Goal: Feedback & Contribution: Contribute content

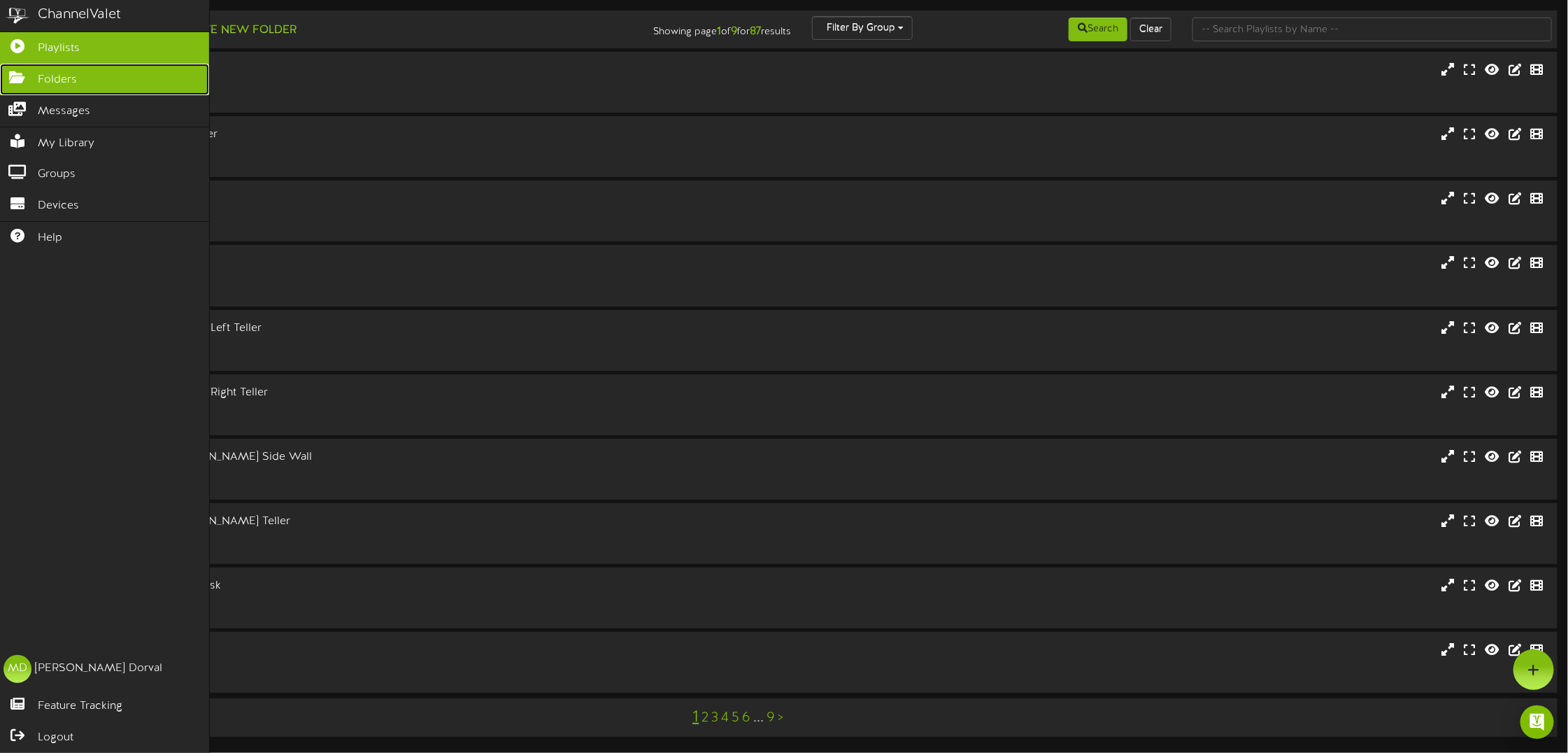
click at [43, 79] on span "Folders" at bounding box center [57, 80] width 39 height 16
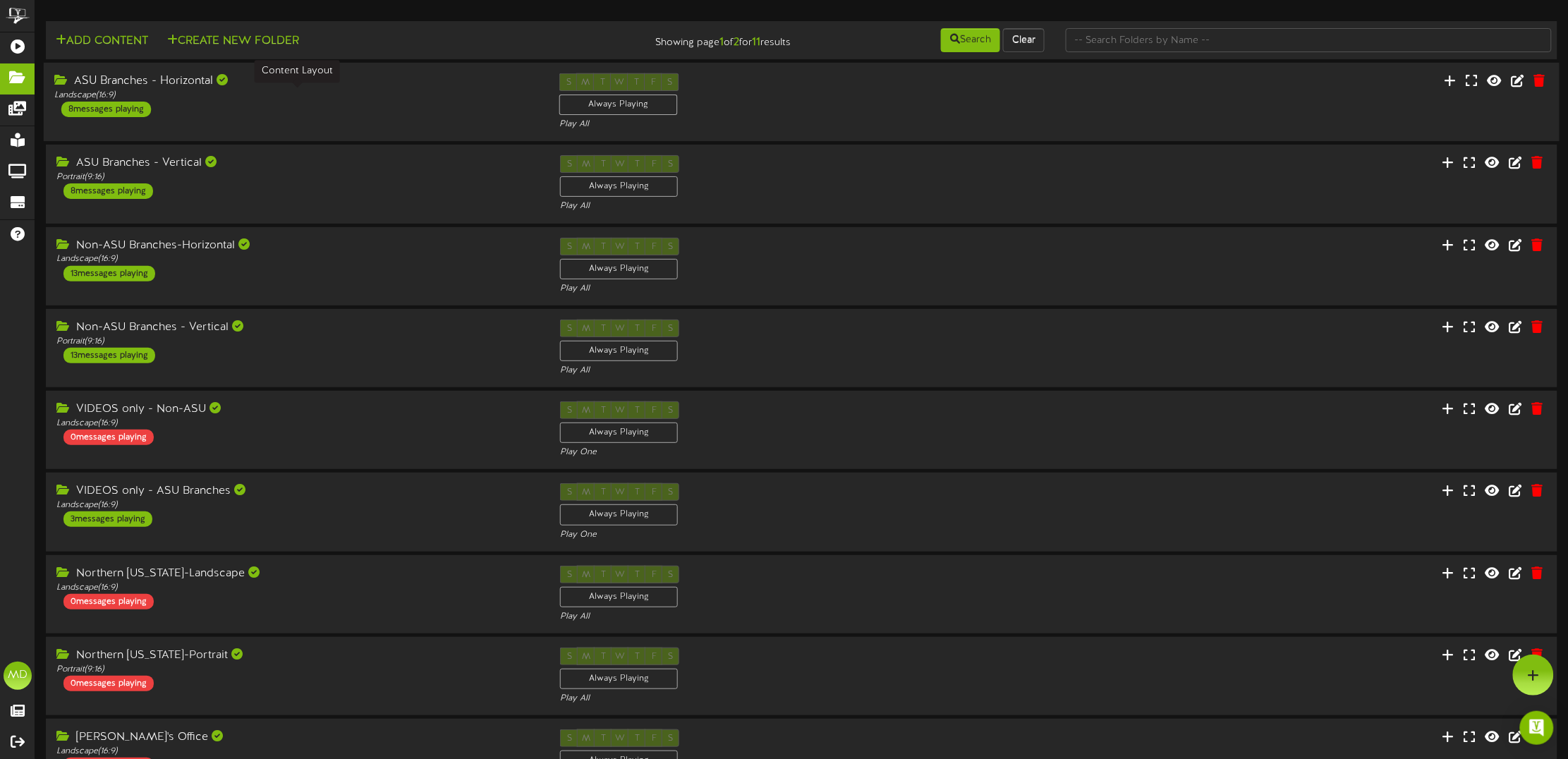
click at [340, 95] on div "Landscape ( 16:9 )" at bounding box center [296, 95] width 484 height 12
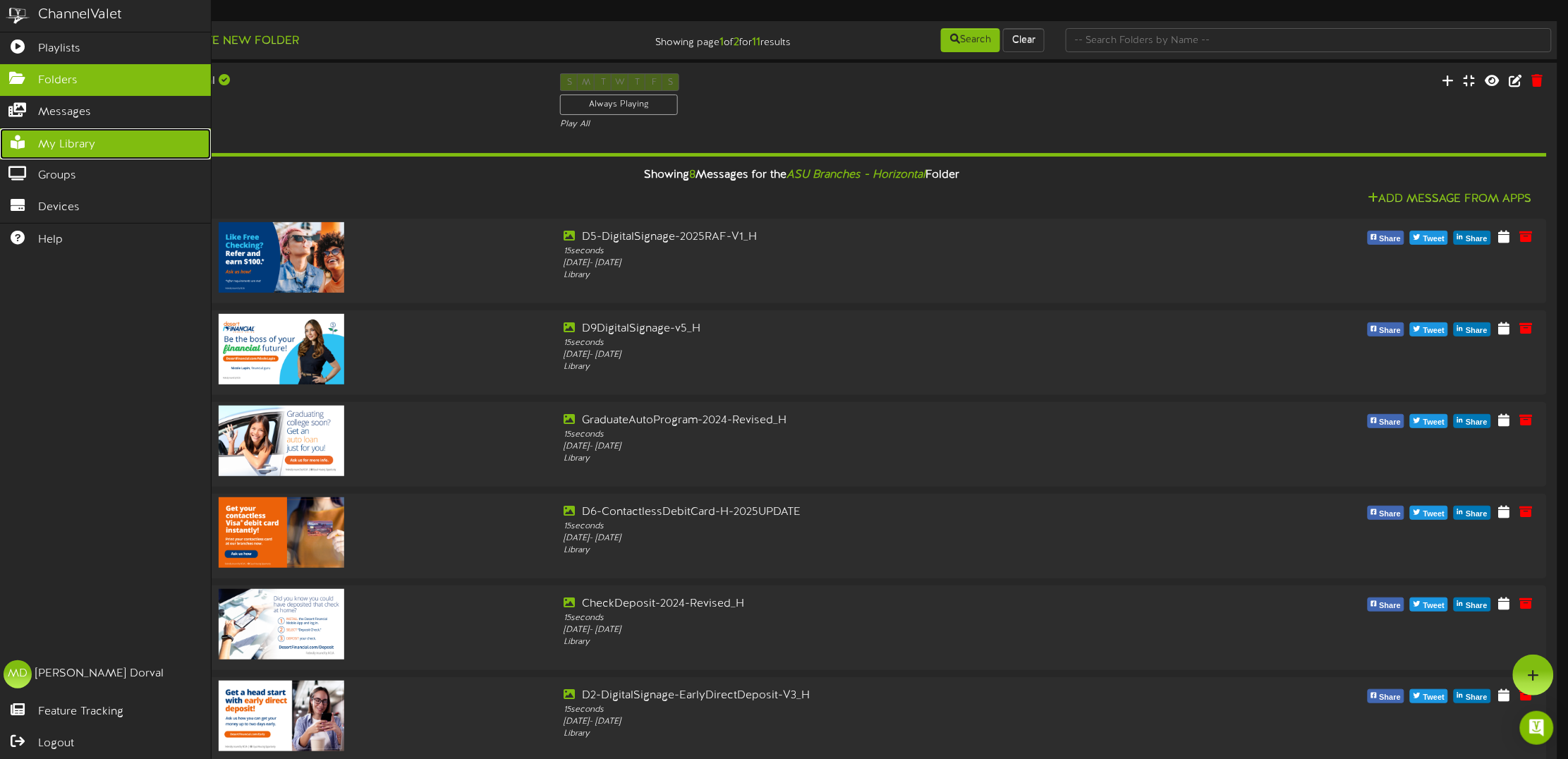
click at [74, 141] on span "My Library" at bounding box center [67, 145] width 57 height 16
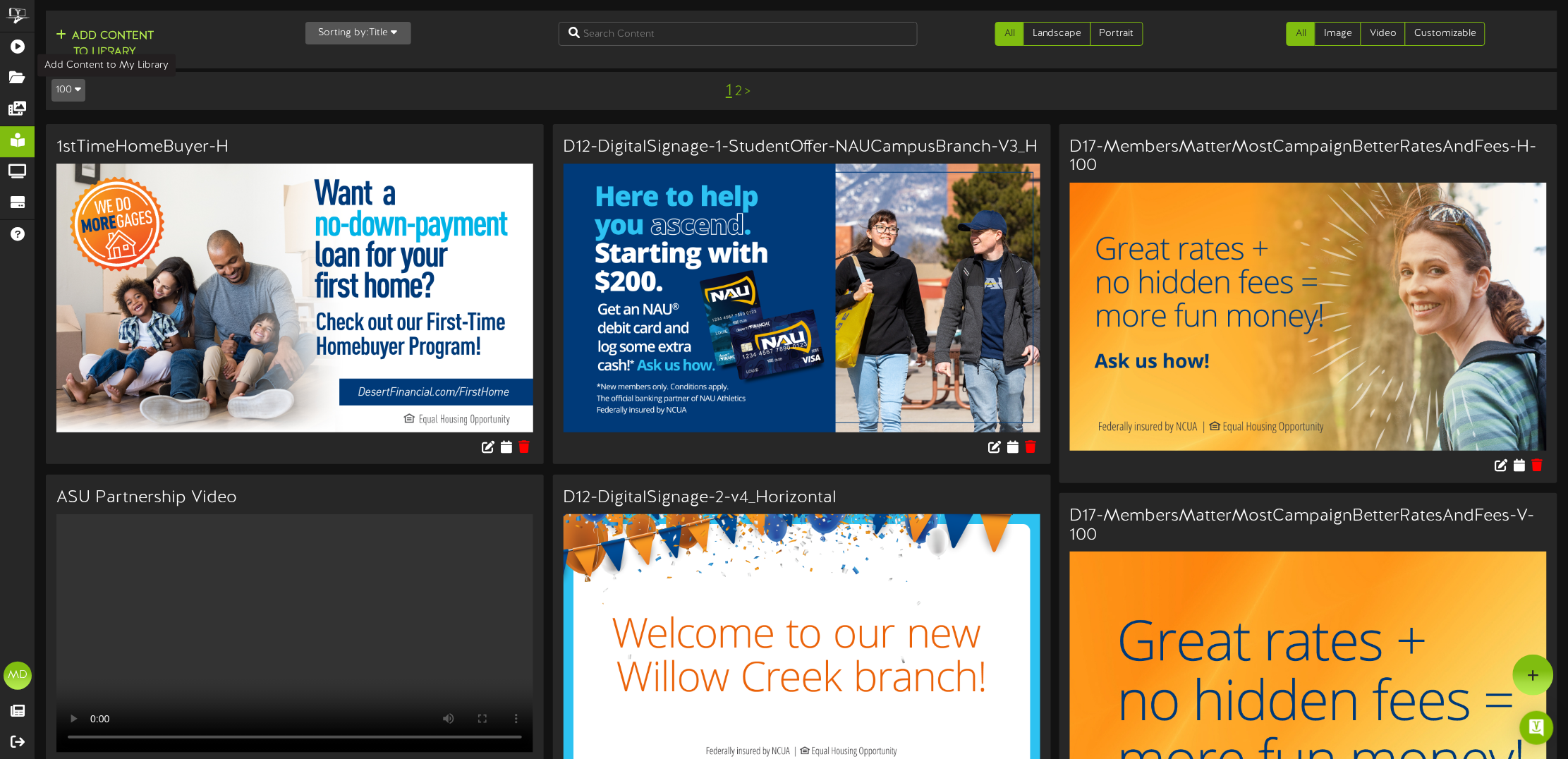
click at [117, 36] on button "Add Content to Library" at bounding box center [105, 44] width 106 height 34
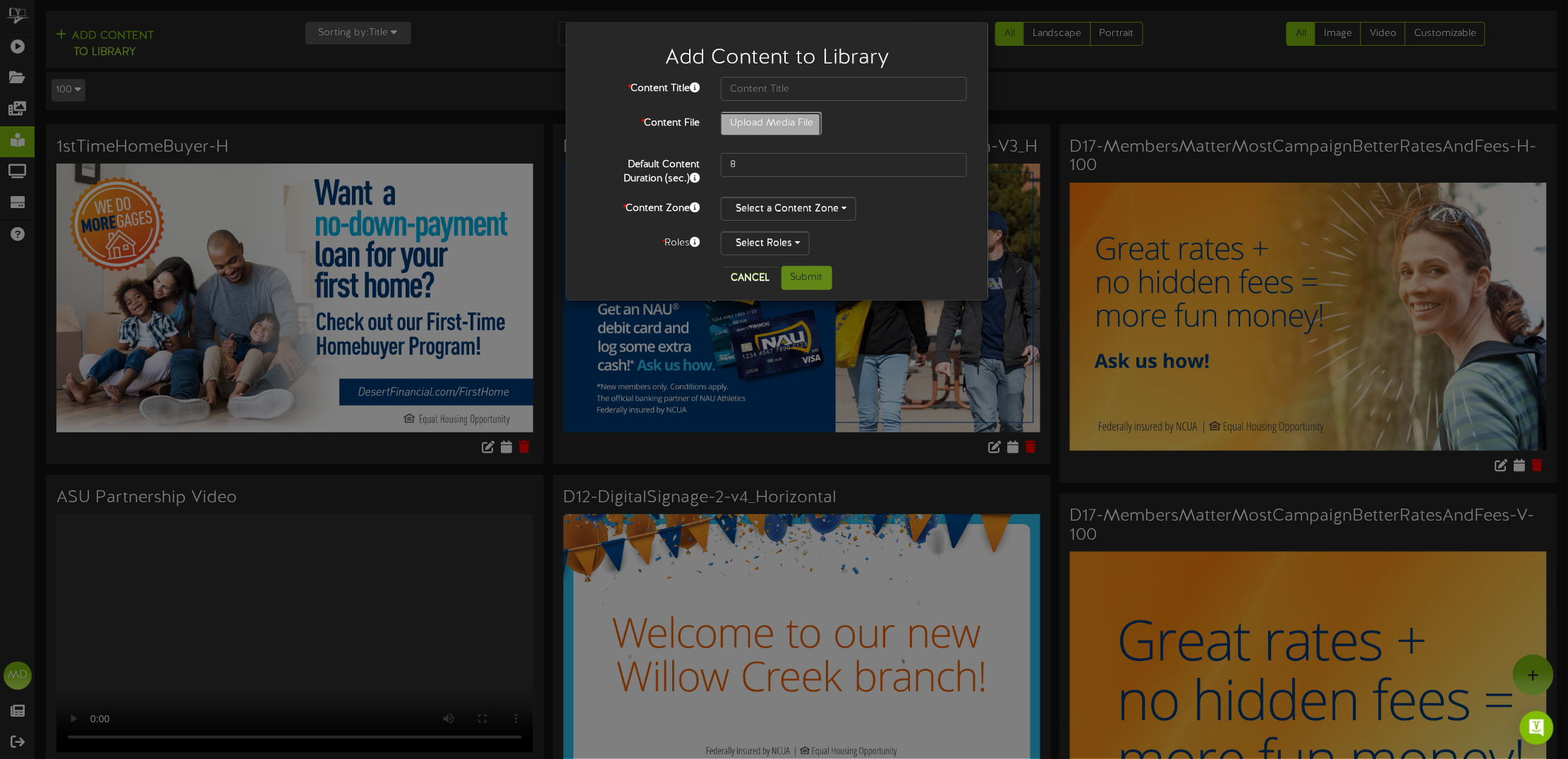
click at [795, 121] on input "Upload Media File" at bounding box center [54, 162] width 1535 height 101
click at [774, 131] on input "Upload Media File" at bounding box center [54, 162] width 1535 height 101
type input "**********"
type input "D6-ContactlessDebitCard-H-2025UPDATE"
drag, startPoint x: 762, startPoint y: 155, endPoint x: 709, endPoint y: 160, distance: 53.2
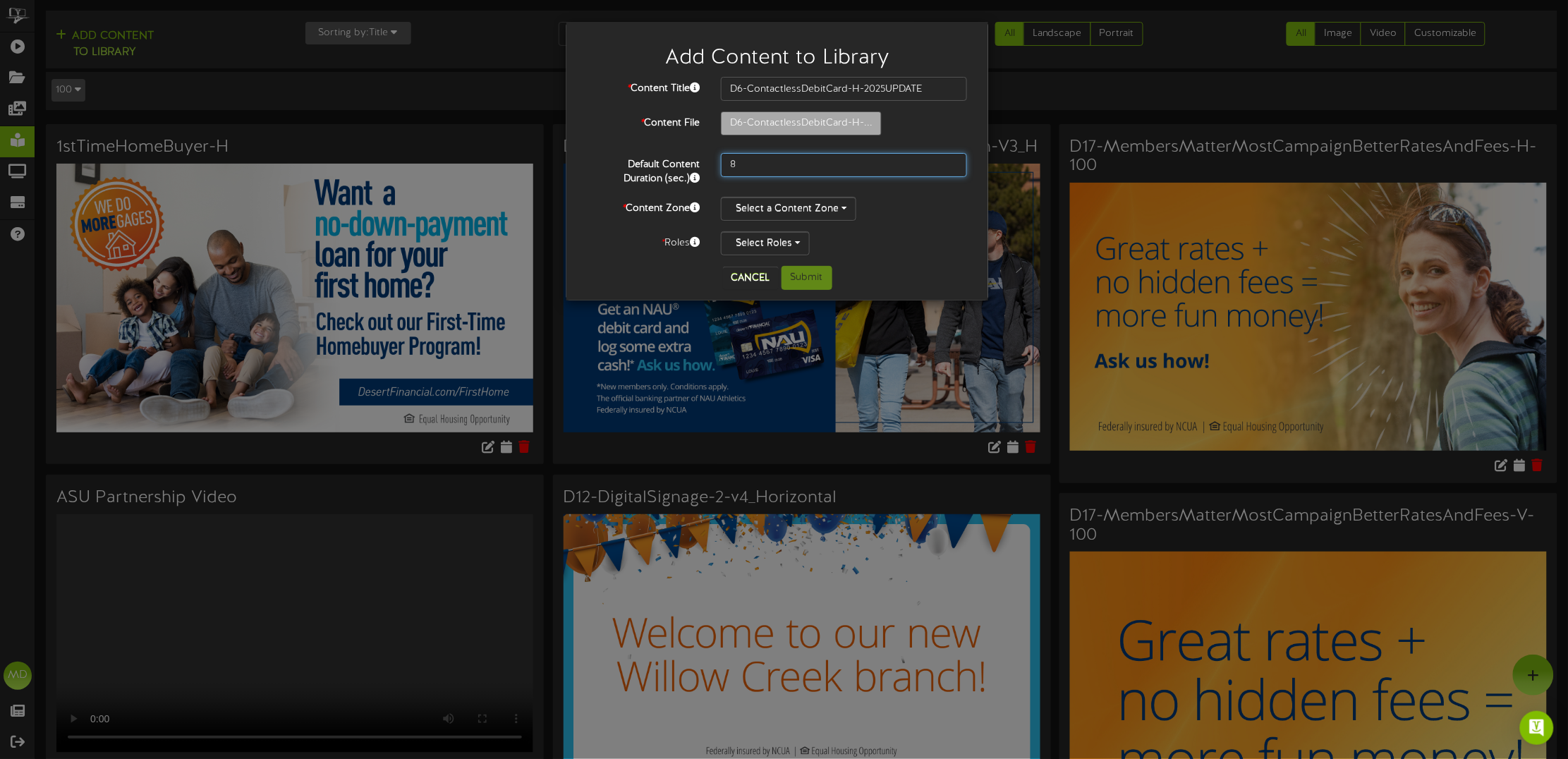
click at [710, 160] on div "Default Content Duration (sec.) 8" at bounding box center [778, 170] width 401 height 33
type input "15"
click at [775, 197] on button "Select a Content Zone" at bounding box center [788, 209] width 135 height 24
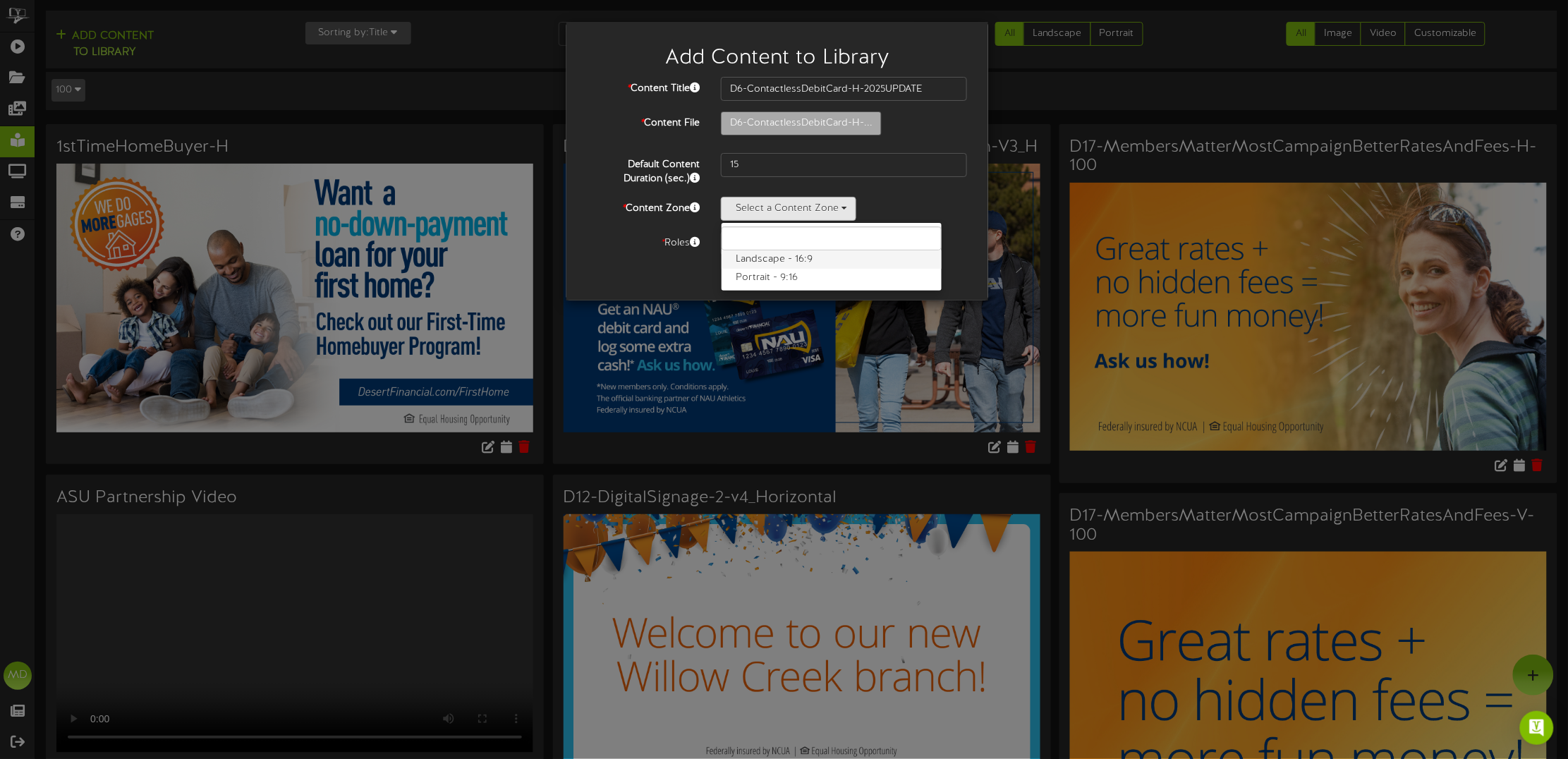
click at [793, 256] on label "Landscape - 16:9" at bounding box center [831, 259] width 220 height 18
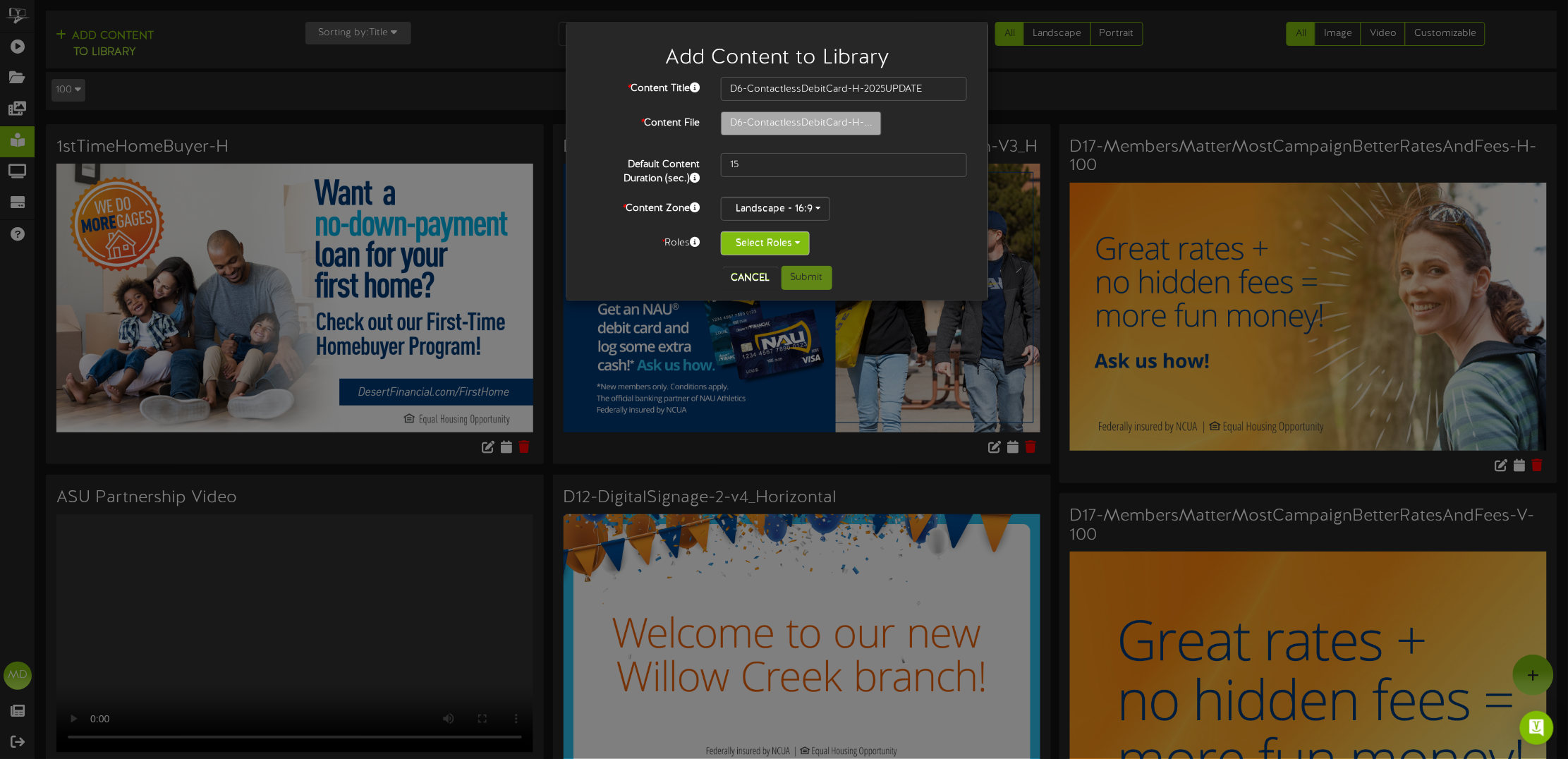
click at [800, 240] on button "Select Roles" at bounding box center [765, 243] width 89 height 24
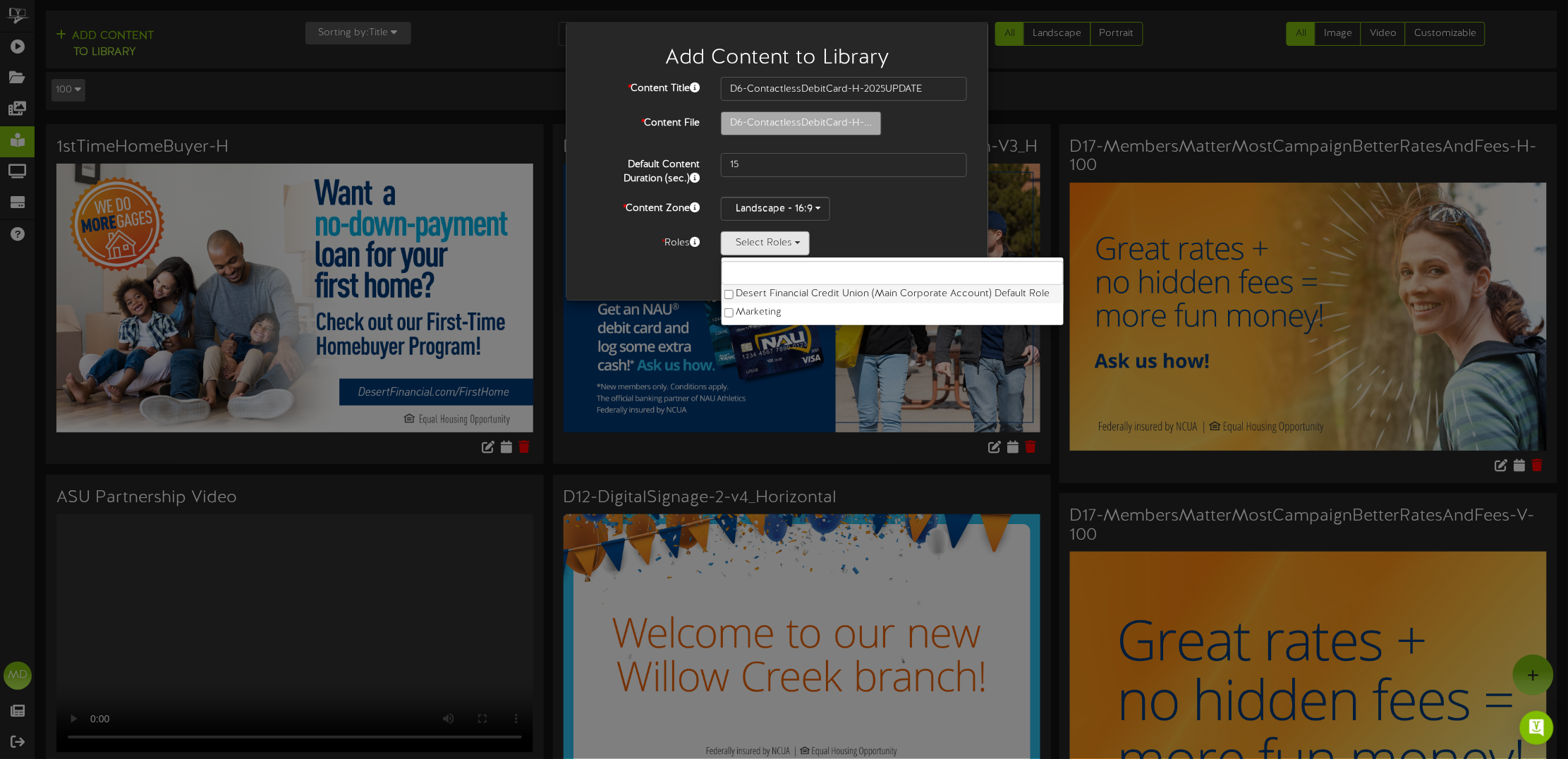
click at [793, 295] on label "Desert Financial Credit Union (Main Corporate Account) Default Role" at bounding box center [892, 293] width 342 height 18
drag, startPoint x: 654, startPoint y: 258, endPoint x: 662, endPoint y: 254, distance: 8.9
click at [653, 258] on div "* Content Title D6-ContactlessDebitCard-H-2025UPDATE * Content File D6-Contactl…" at bounding box center [778, 171] width 401 height 189
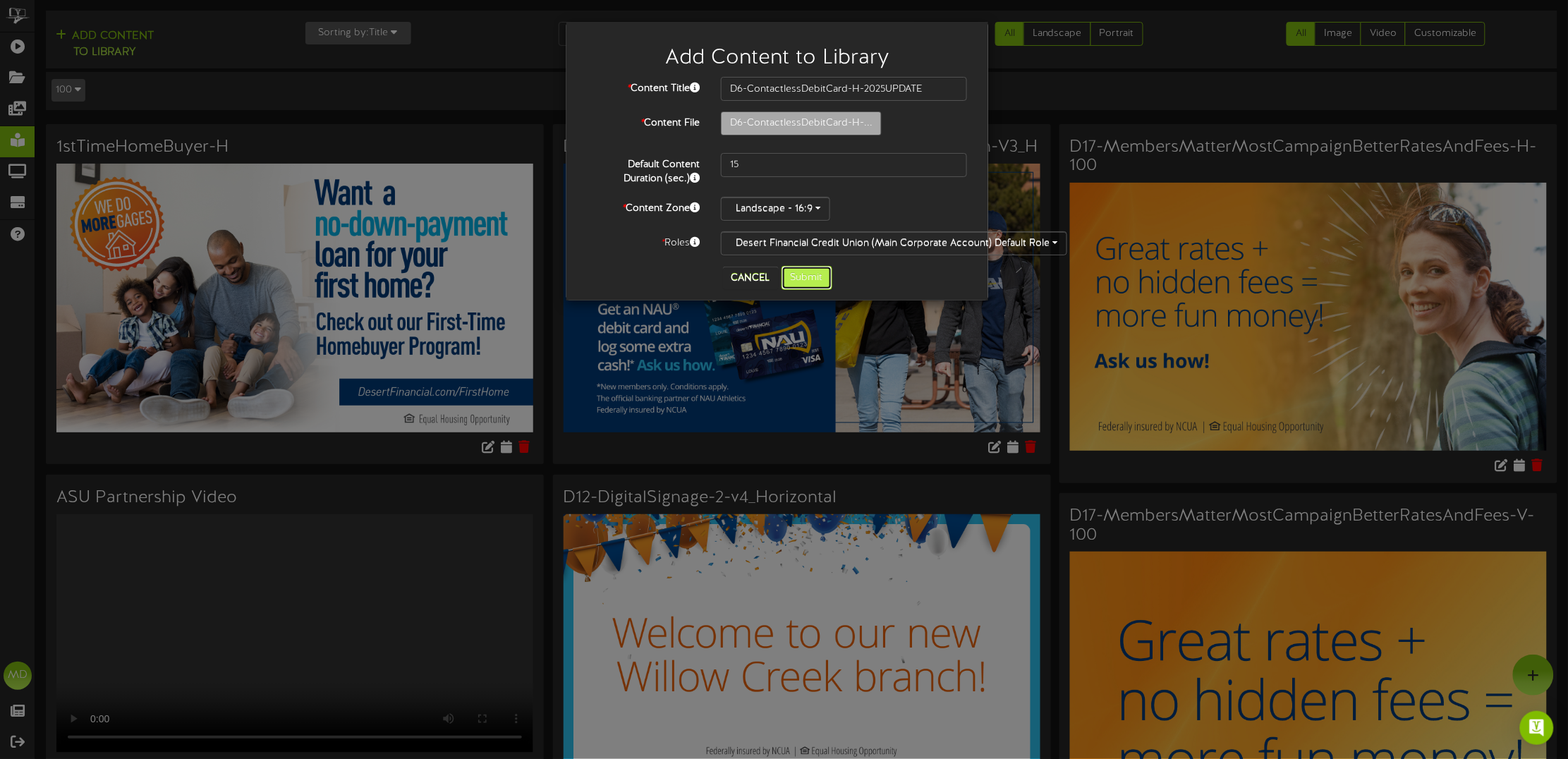
click at [800, 276] on button "Submit" at bounding box center [807, 278] width 51 height 24
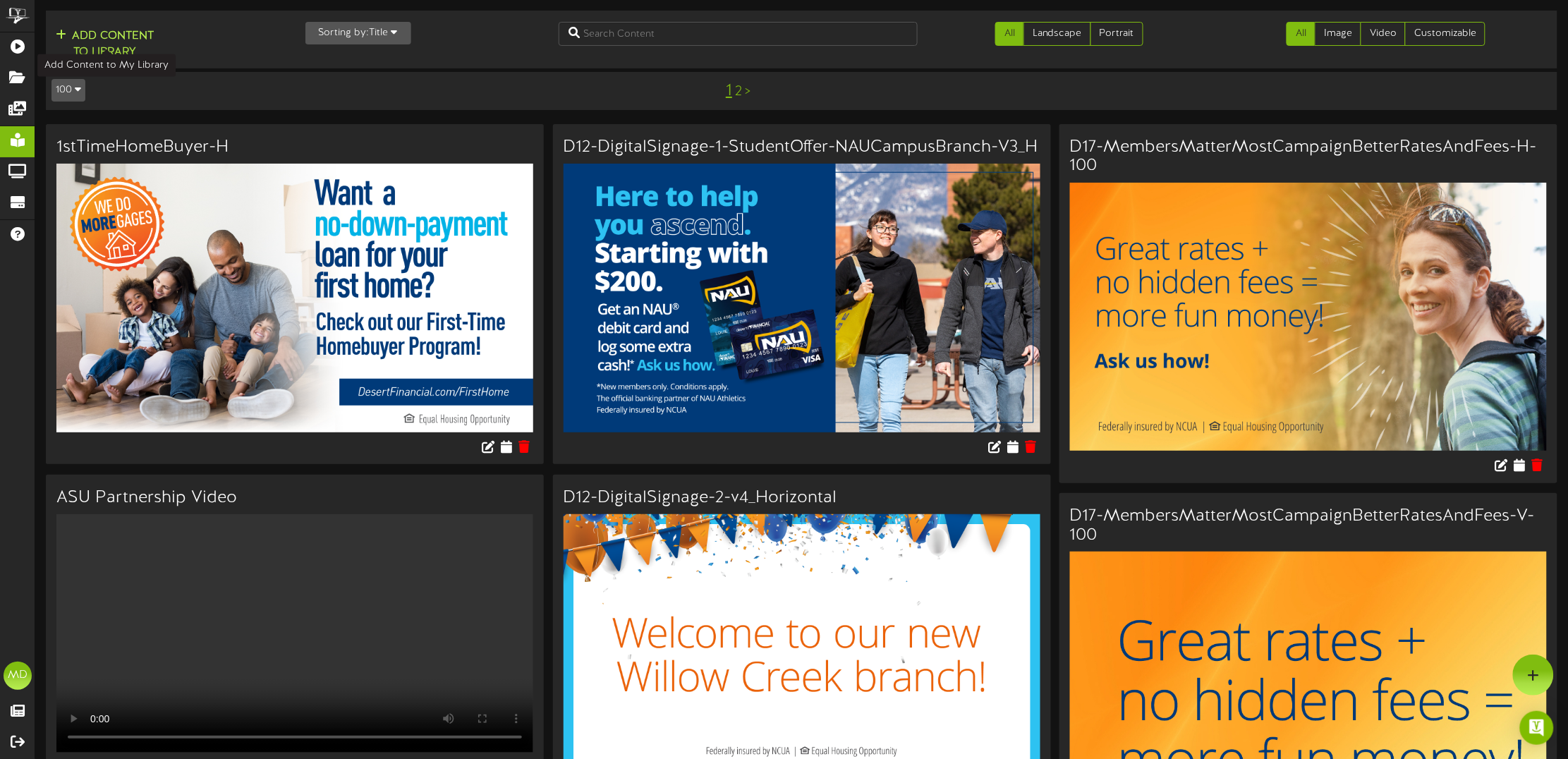
click at [92, 40] on button "Add Content to Library" at bounding box center [105, 44] width 106 height 34
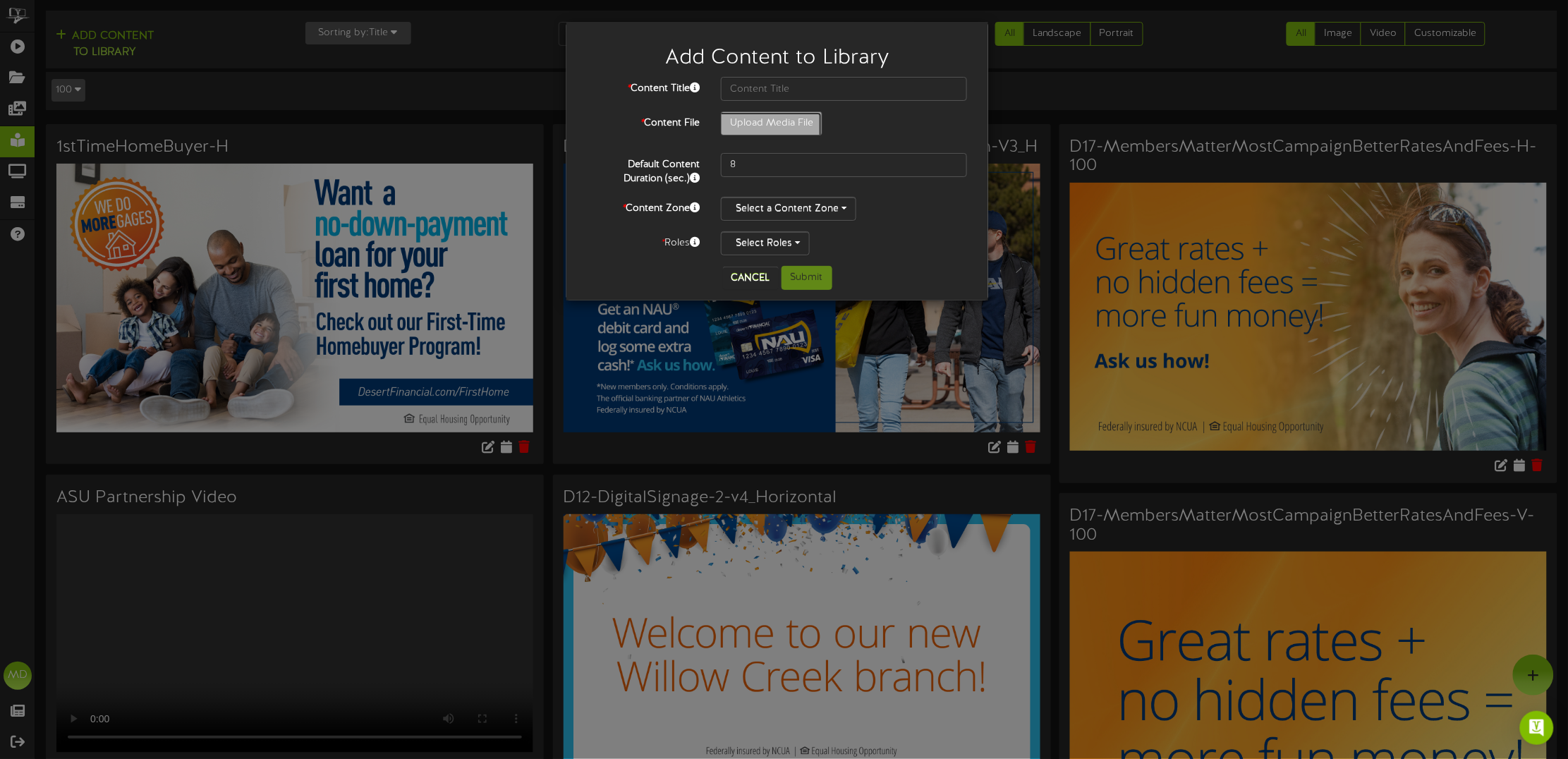
click at [776, 124] on input "Upload Media File" at bounding box center [54, 162] width 1535 height 101
type input "**********"
type input "D6-ContactlessDebitCard-V-2025UPDATE"
drag, startPoint x: 739, startPoint y: 164, endPoint x: 702, endPoint y: 169, distance: 37.3
click at [702, 168] on div "Default Content Duration (sec.) 8" at bounding box center [778, 170] width 401 height 33
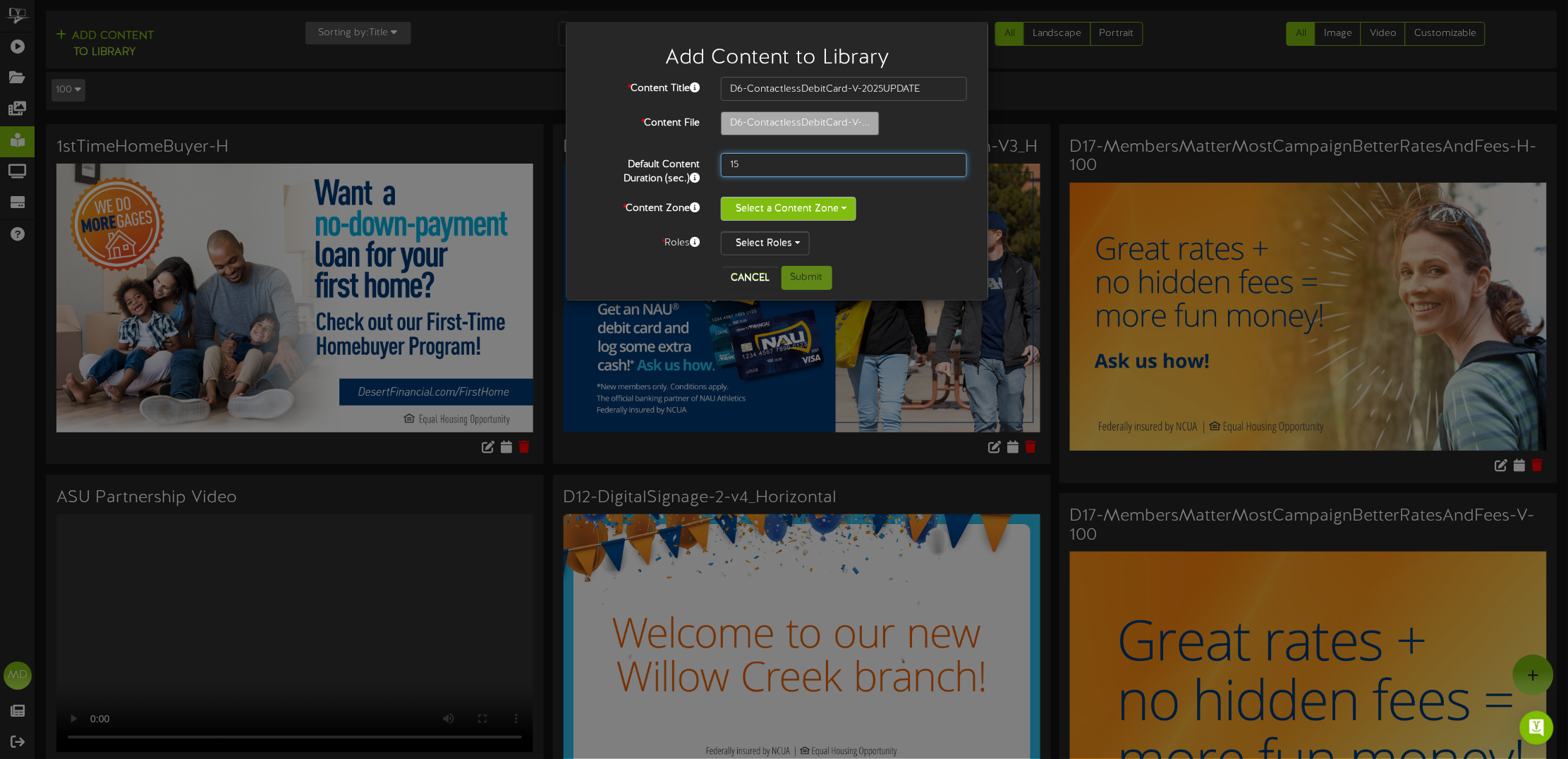
type input "15"
click at [814, 210] on button "Select a Content Zone" at bounding box center [788, 209] width 135 height 24
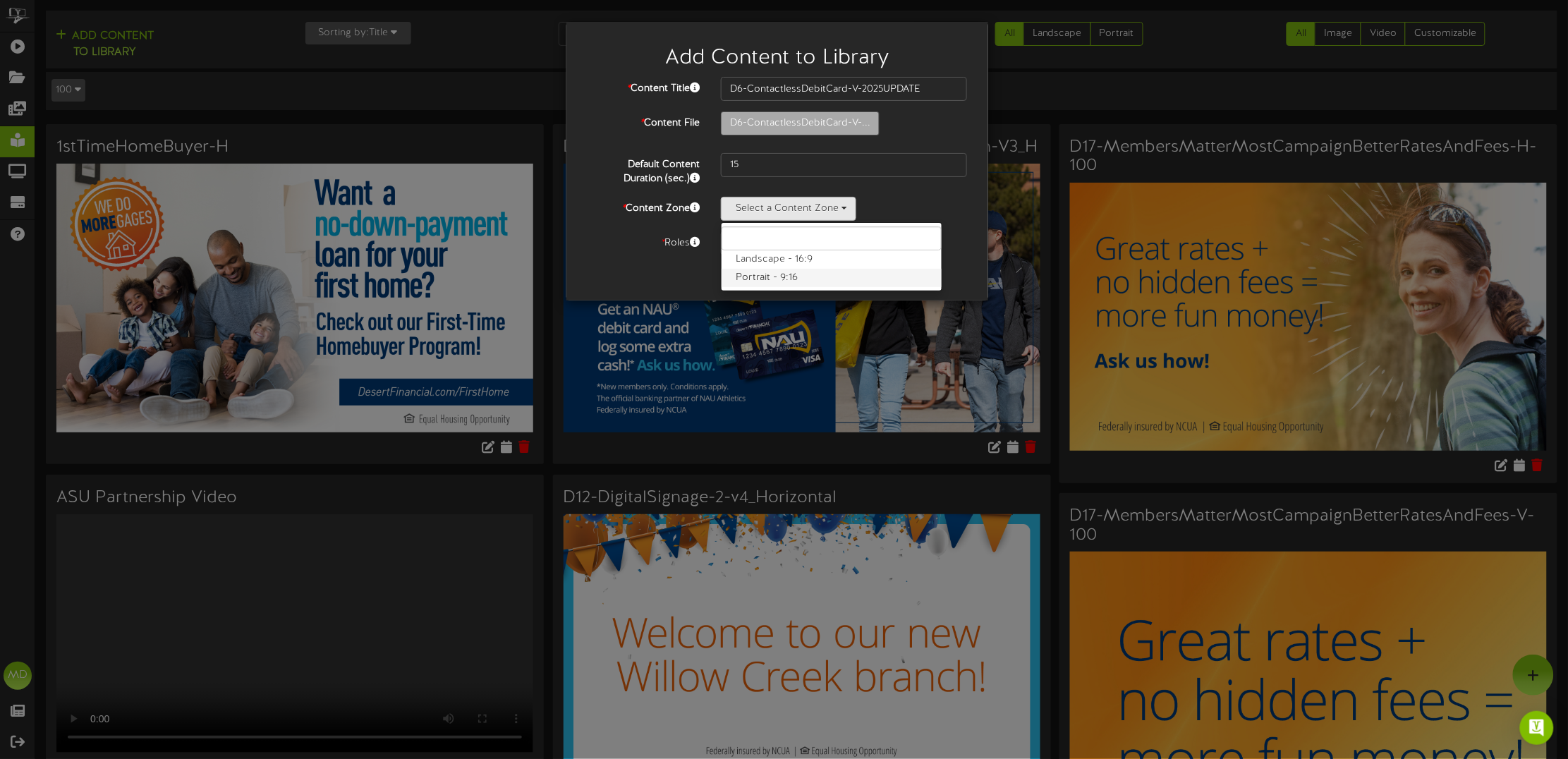
click at [783, 279] on label "Portrait - 9:16" at bounding box center [831, 278] width 220 height 18
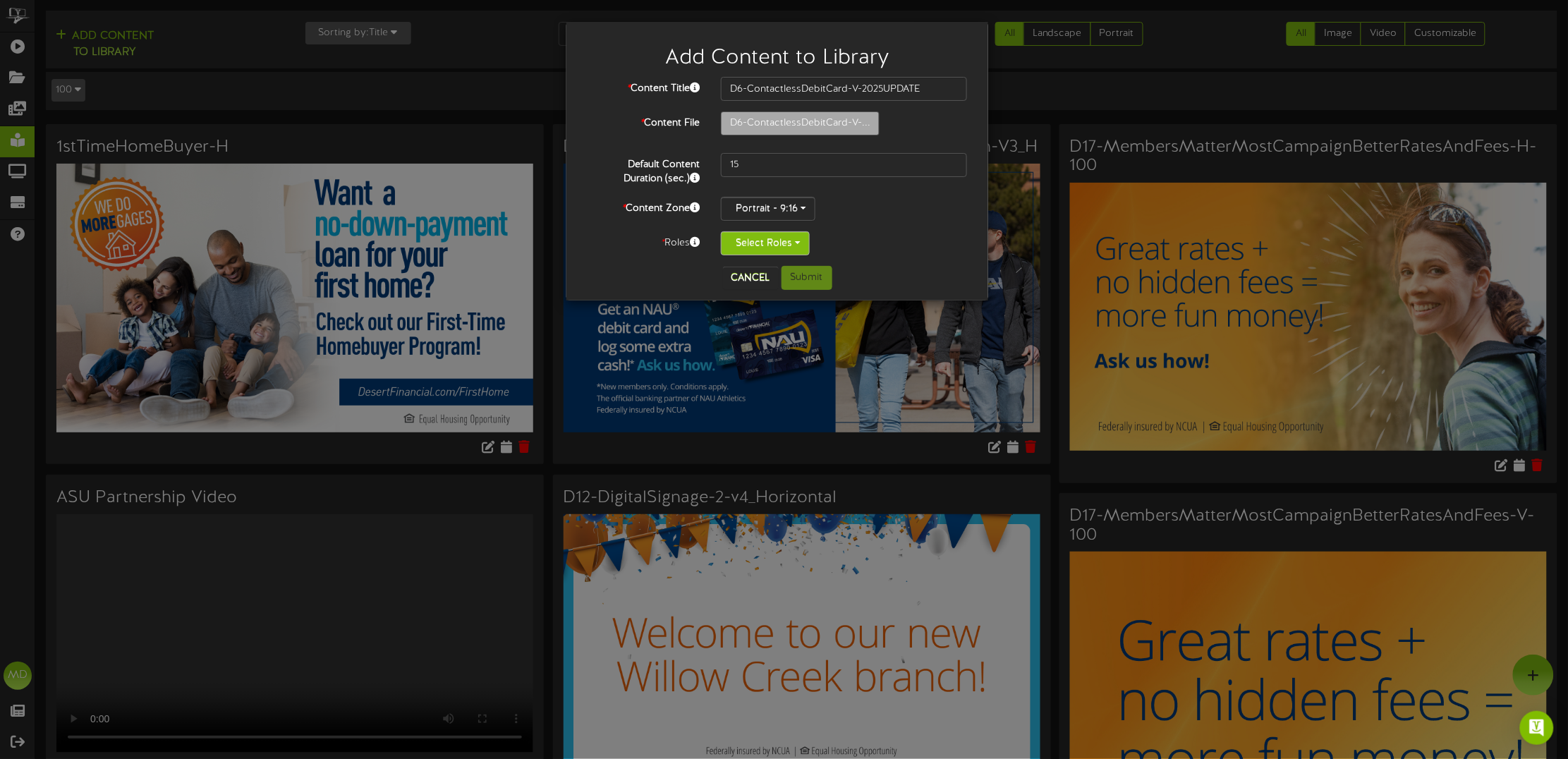
click at [803, 238] on button "Select Roles" at bounding box center [765, 243] width 89 height 24
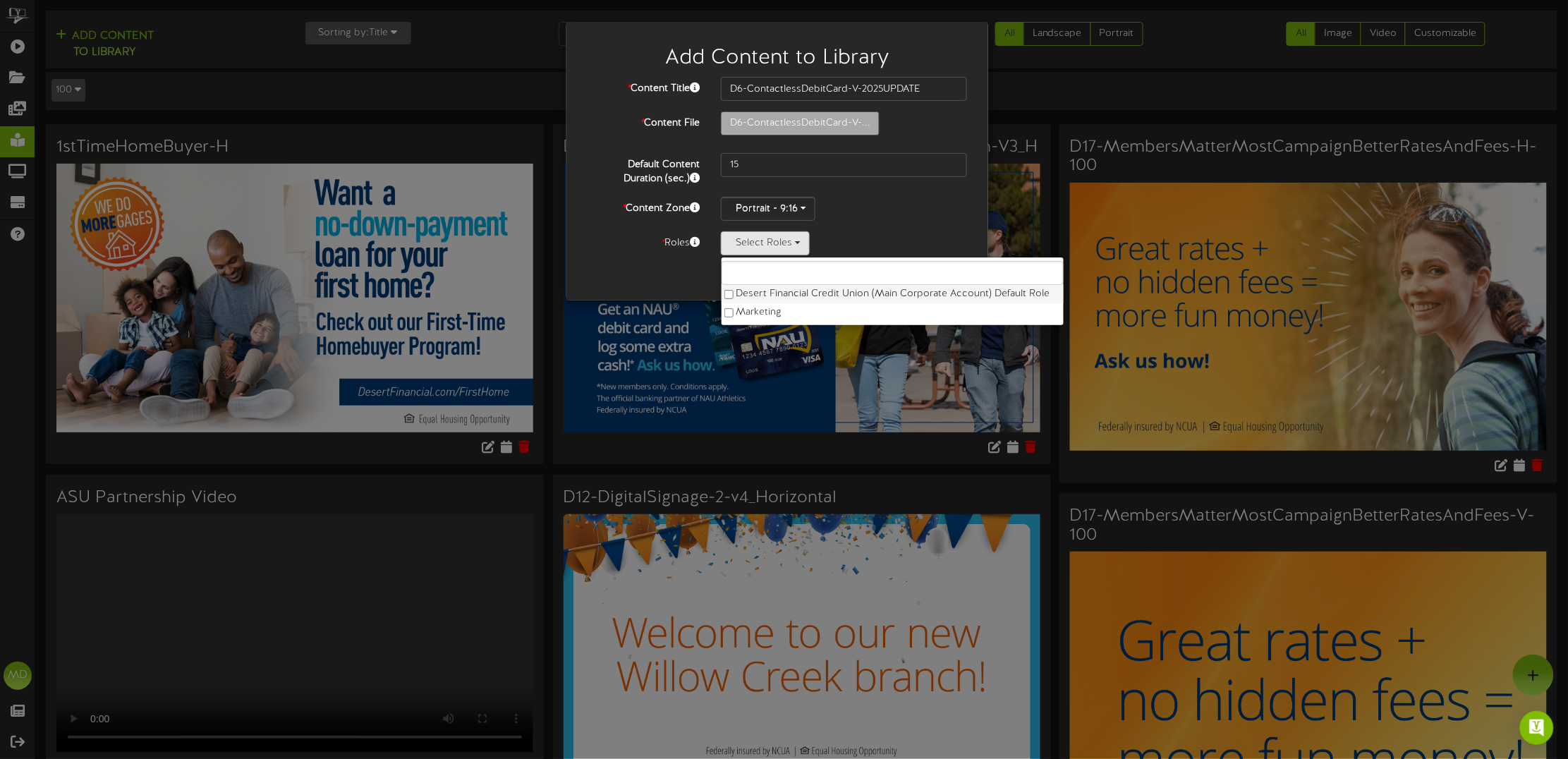
click at [775, 290] on label "Desert Financial Credit Union (Main Corporate Account) Default Role" at bounding box center [892, 293] width 342 height 18
click at [947, 195] on div "* Content Title D6-ContactlessDebitCard-V-2025UPDATE * Content File D6-Contactl…" at bounding box center [777, 166] width 379 height 178
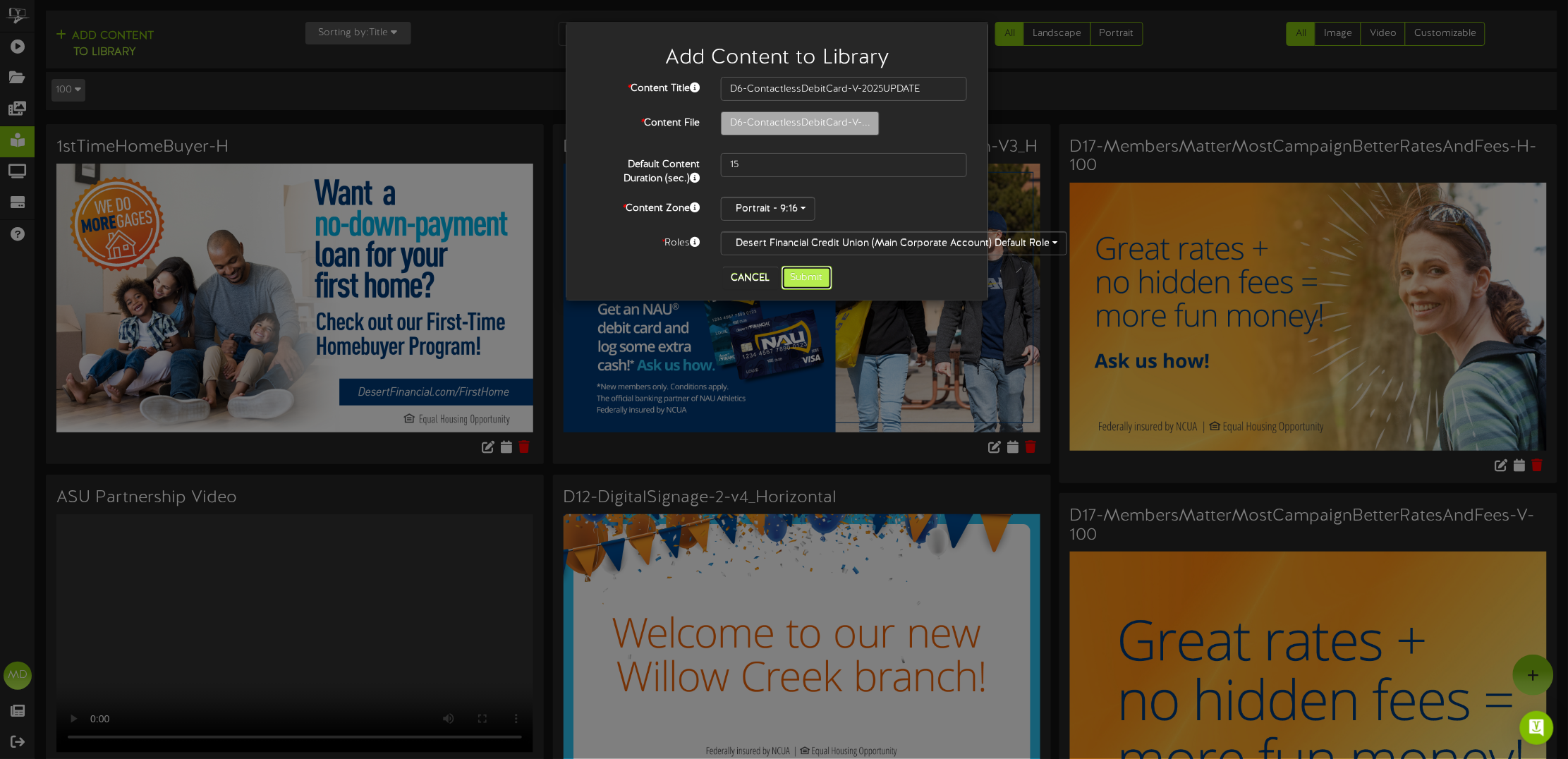
click at [813, 279] on button "Submit" at bounding box center [807, 278] width 51 height 24
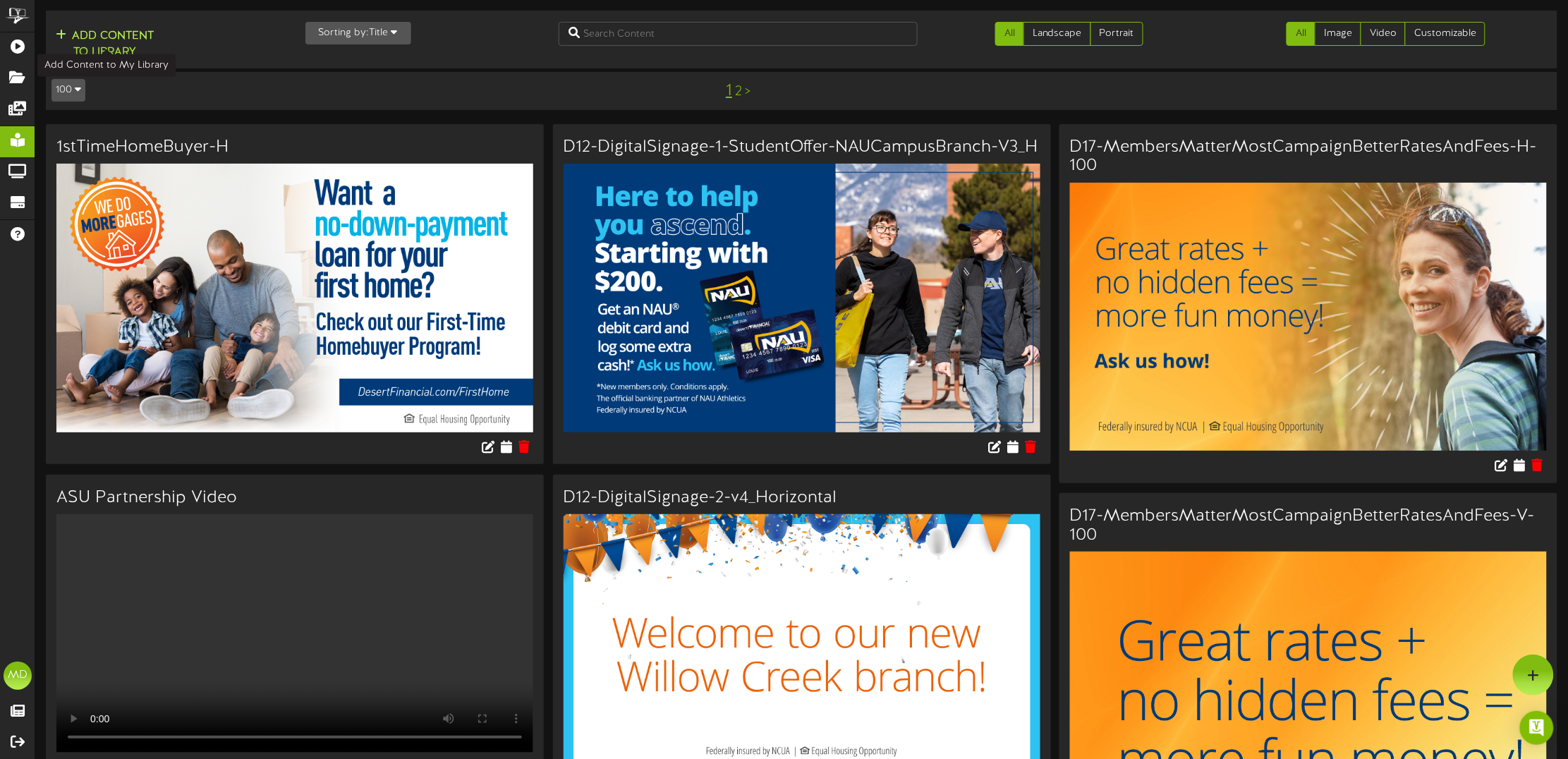
click at [118, 43] on button "Add Content to Library" at bounding box center [105, 44] width 106 height 34
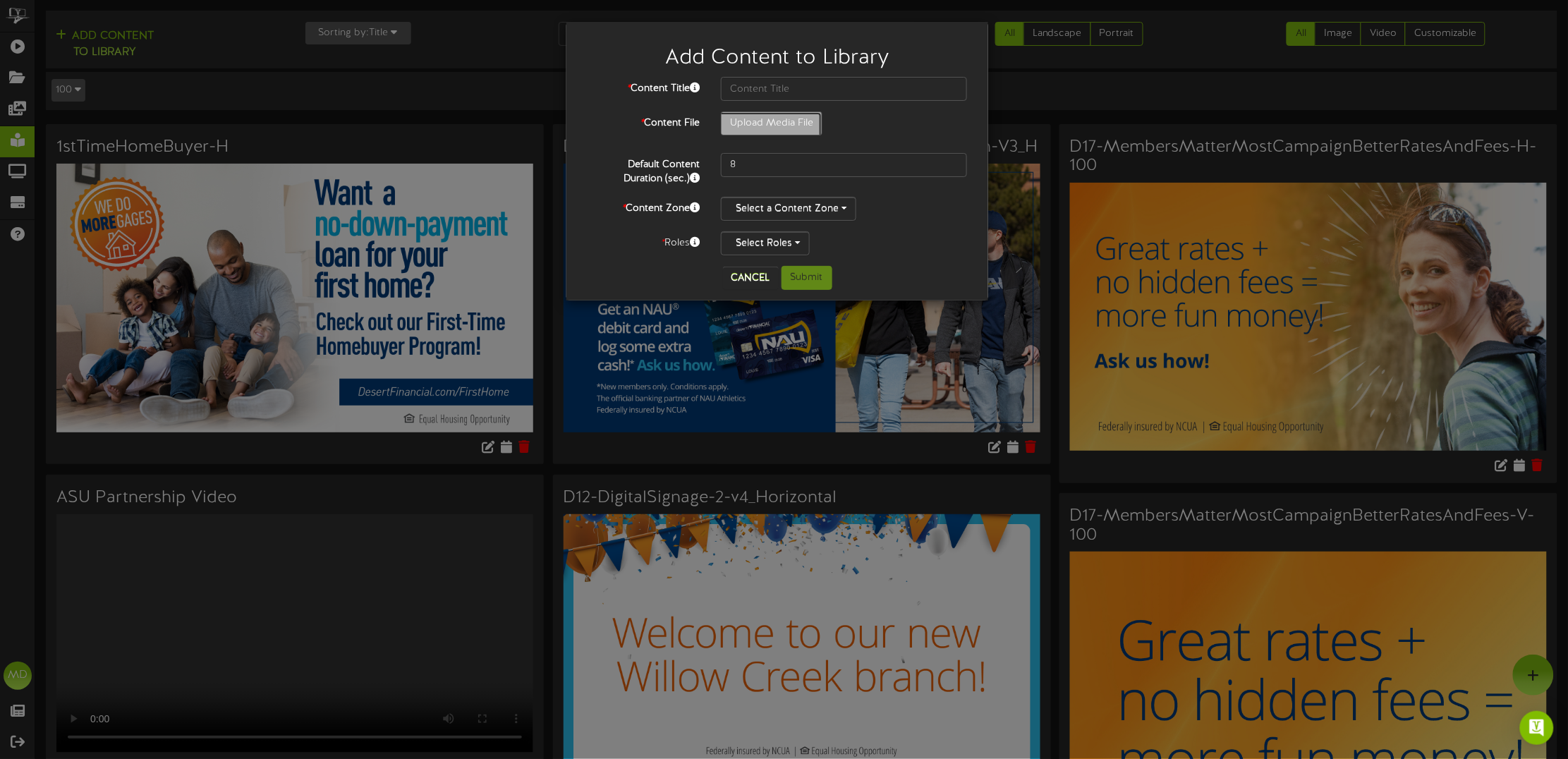
click at [763, 121] on input "Upload Media File" at bounding box center [54, 162] width 1535 height 101
type input "**********"
type input "GraduateAutoProgram-H-2025UPDATE"
drag, startPoint x: 764, startPoint y: 163, endPoint x: 718, endPoint y: 164, distance: 46.0
click at [724, 163] on input "8" at bounding box center [843, 165] width 246 height 24
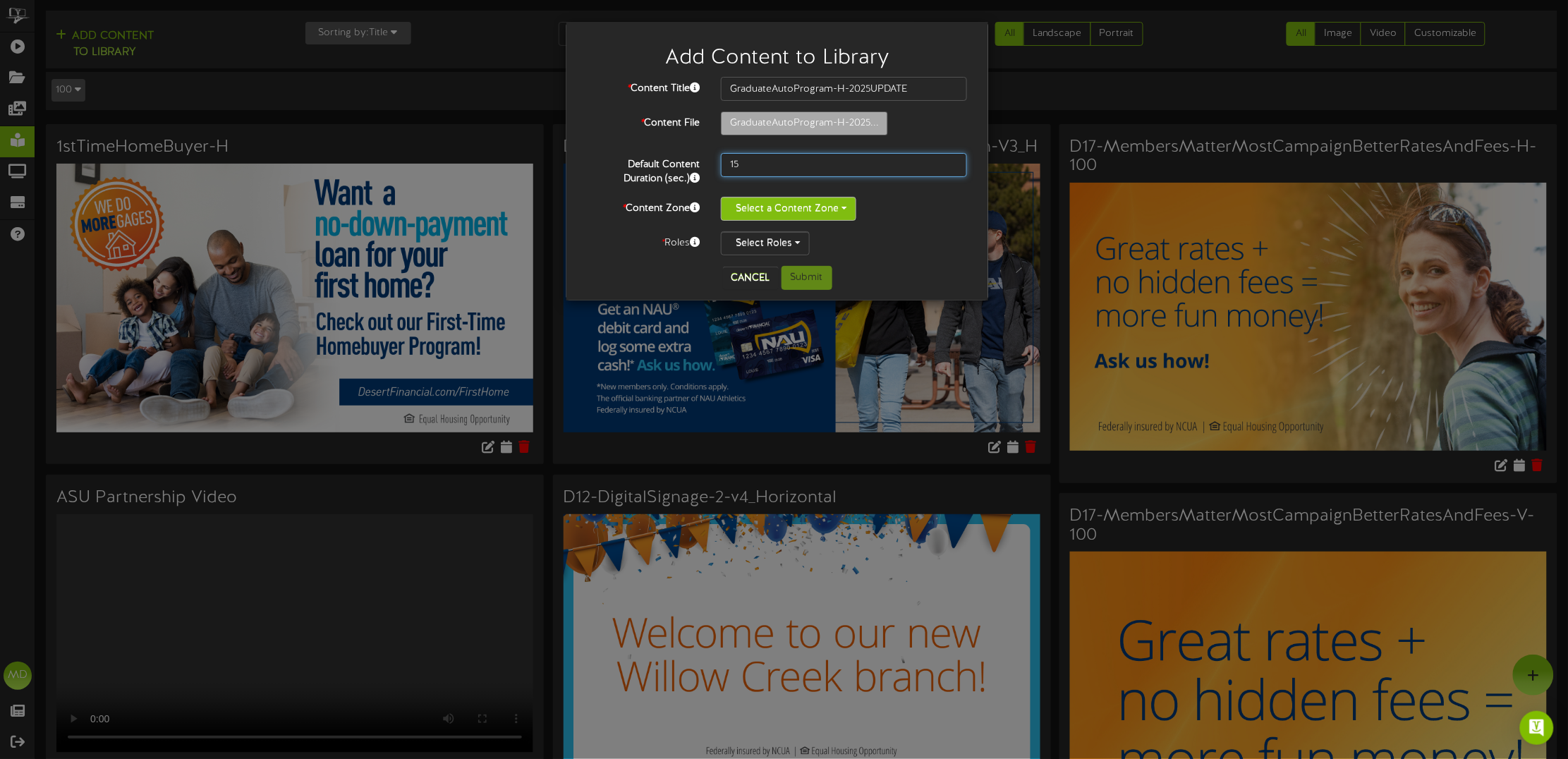
type input "15"
click at [743, 202] on button "Select a Content Zone" at bounding box center [788, 209] width 135 height 24
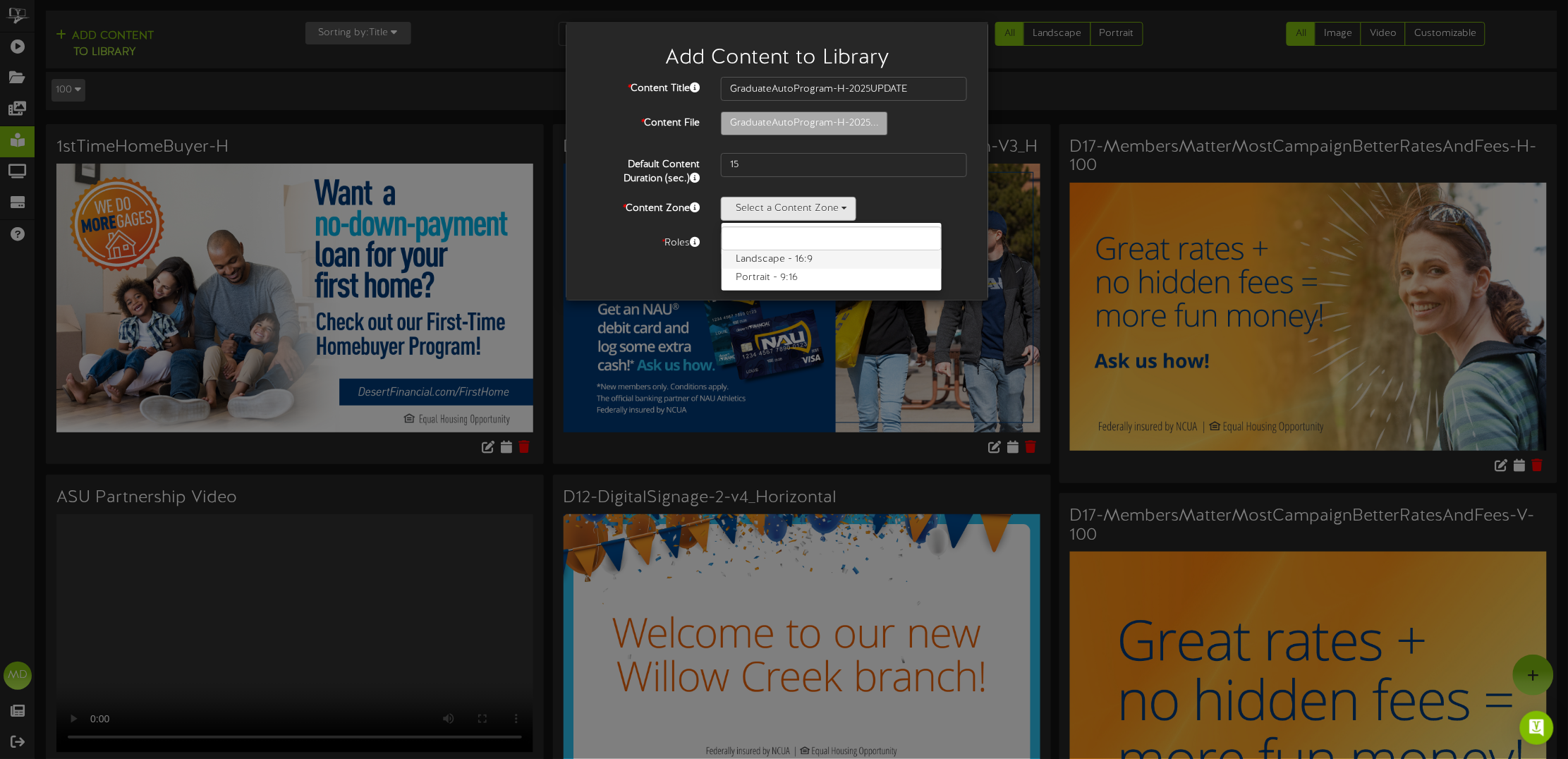
click at [797, 260] on label "Landscape - 16:9" at bounding box center [831, 259] width 220 height 18
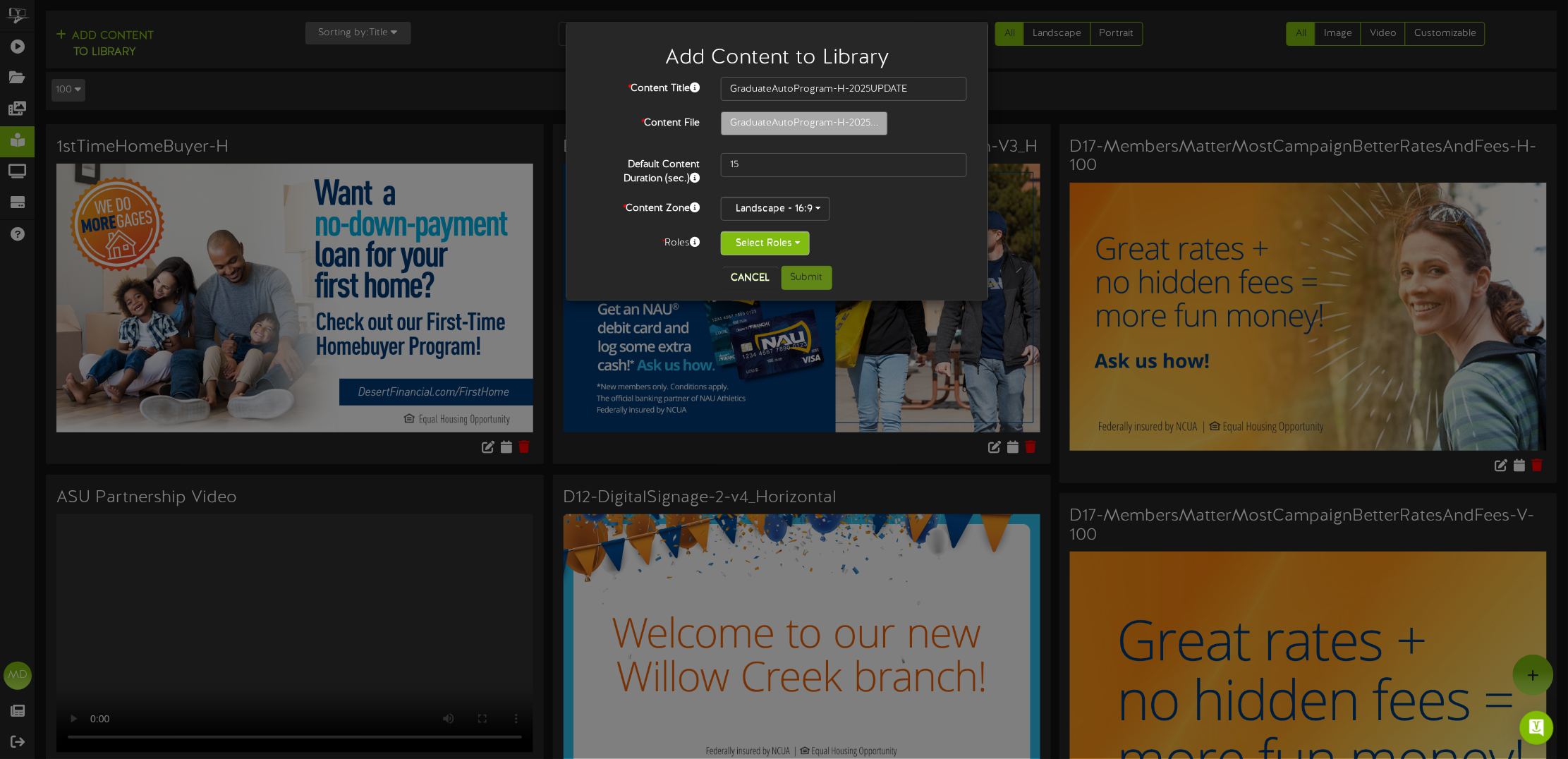
click at [796, 239] on button "Select Roles" at bounding box center [765, 243] width 89 height 24
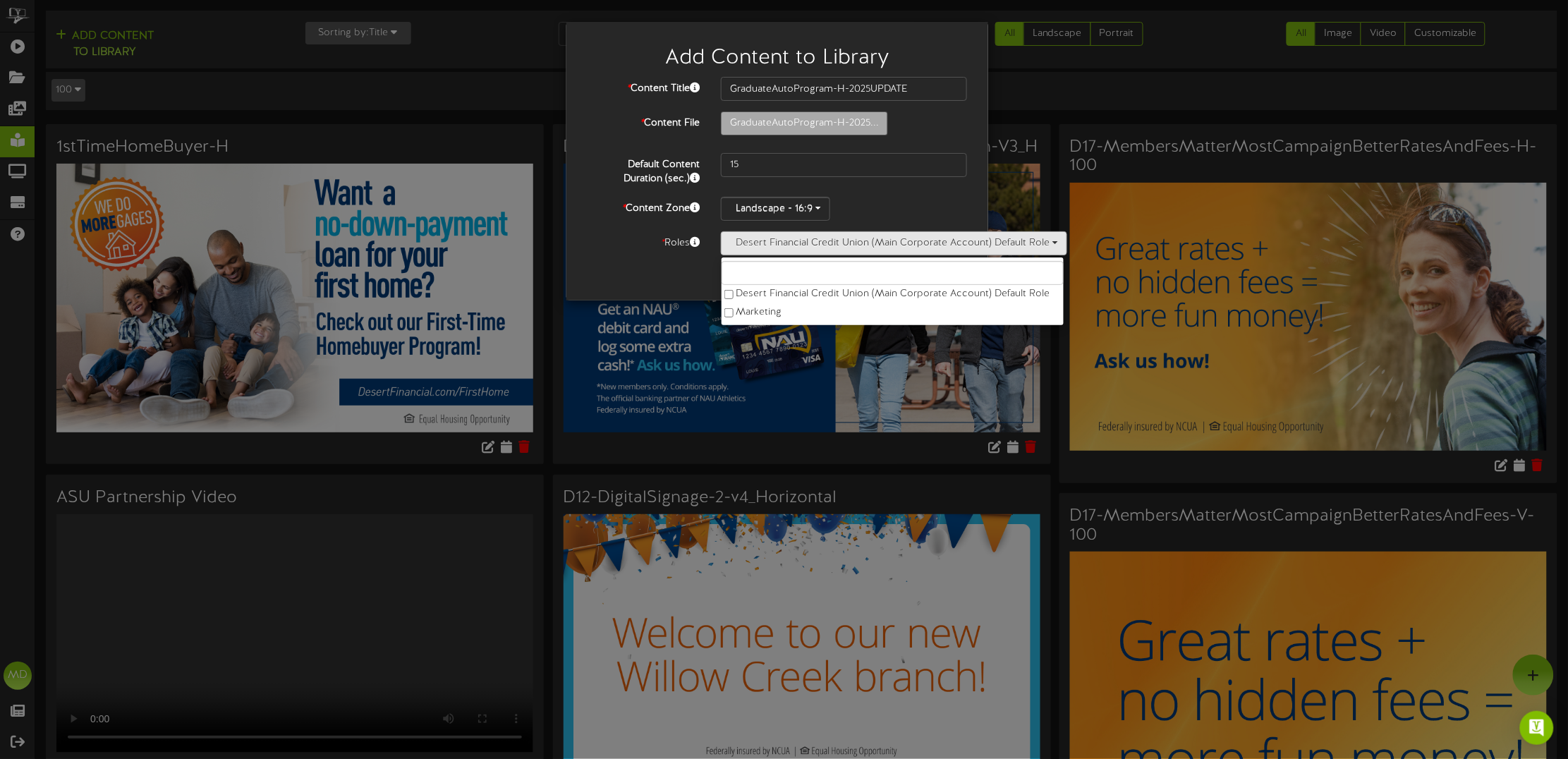
click at [665, 256] on div "* Content Title GraduateAutoProgram-H-2025UPDATE * Content File GraduateAutoPro…" at bounding box center [778, 171] width 401 height 189
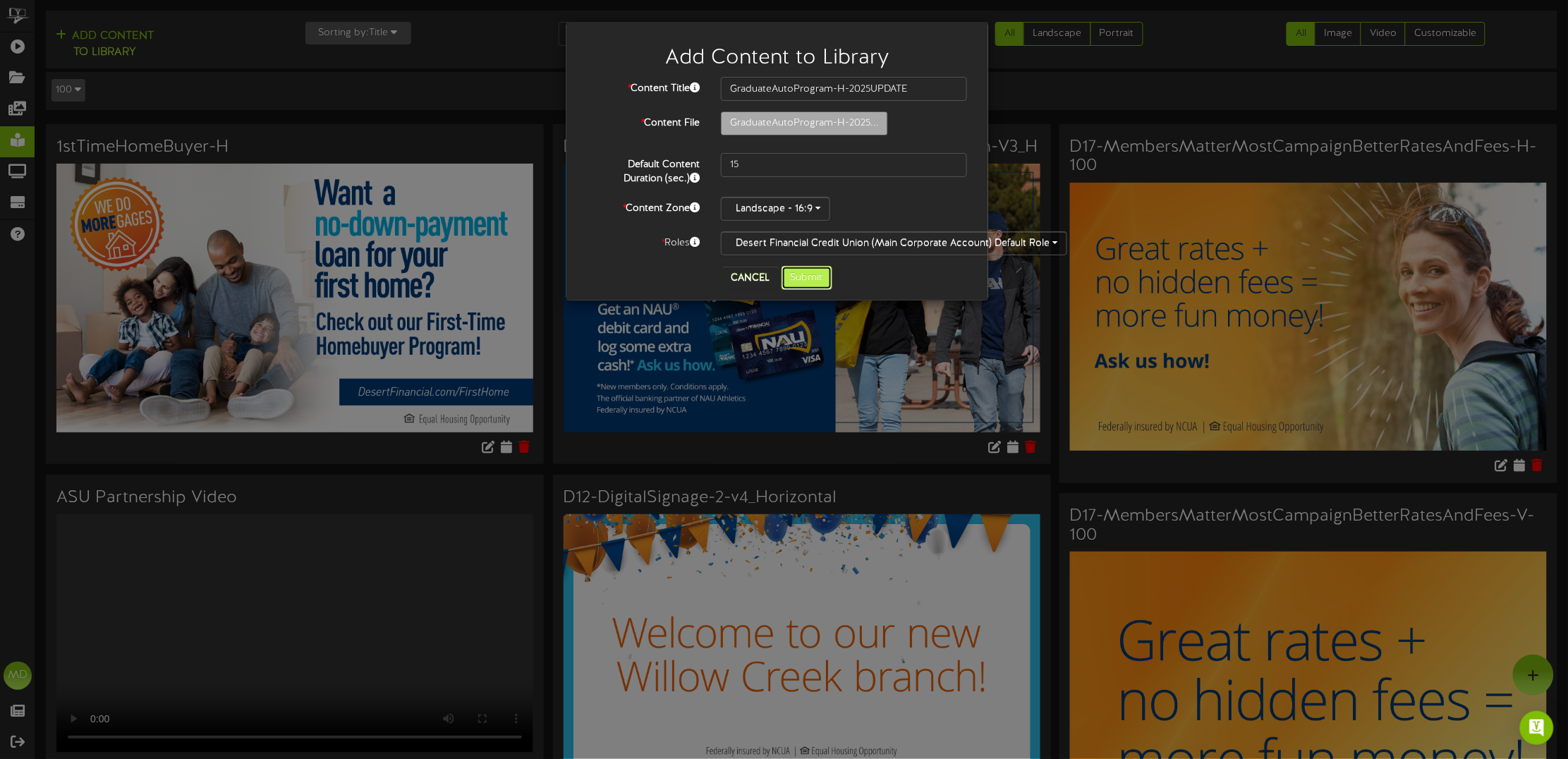
click at [802, 276] on button "Submit" at bounding box center [807, 278] width 51 height 24
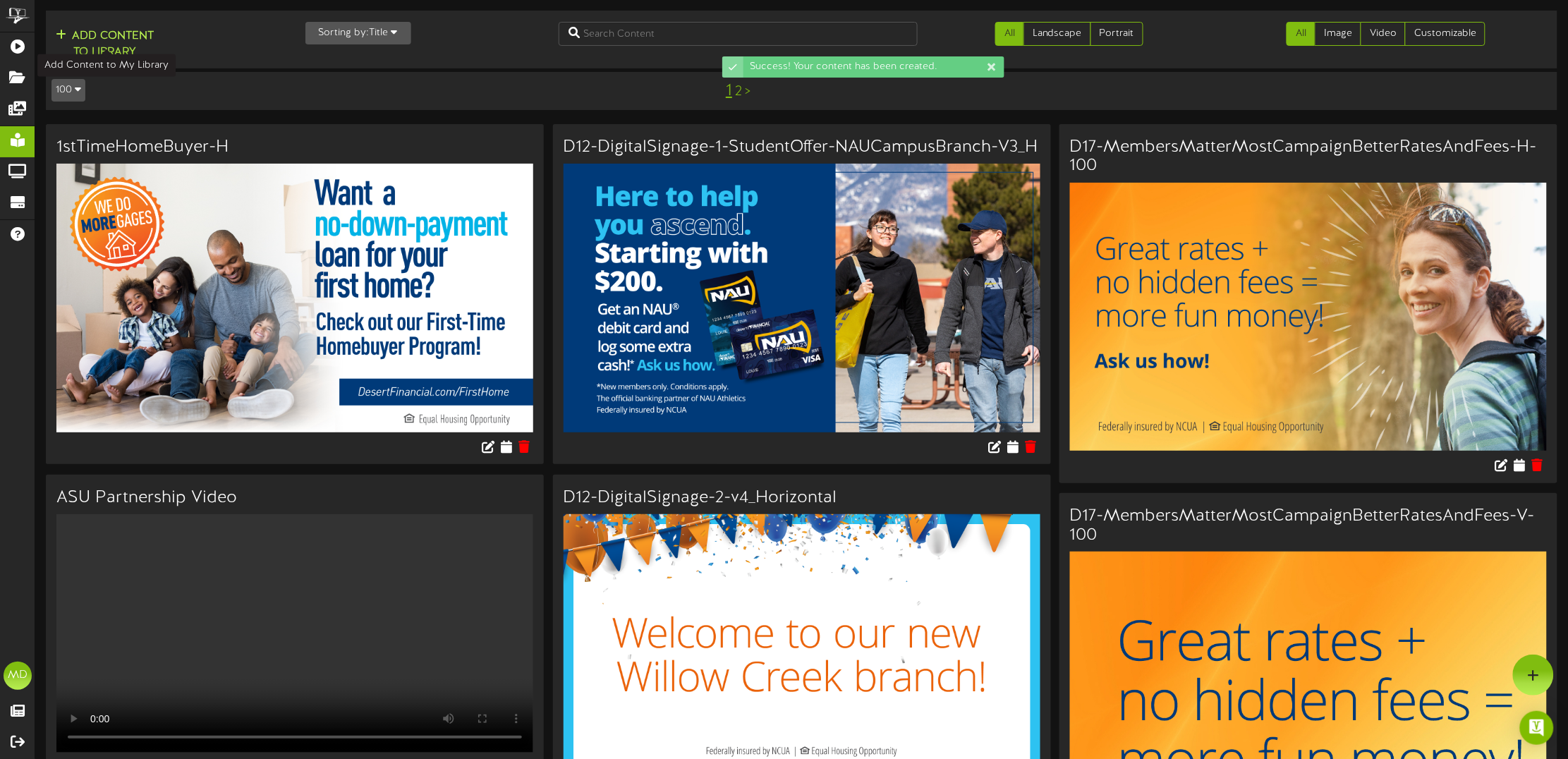
click at [117, 32] on button "Add Content to Library" at bounding box center [105, 44] width 106 height 34
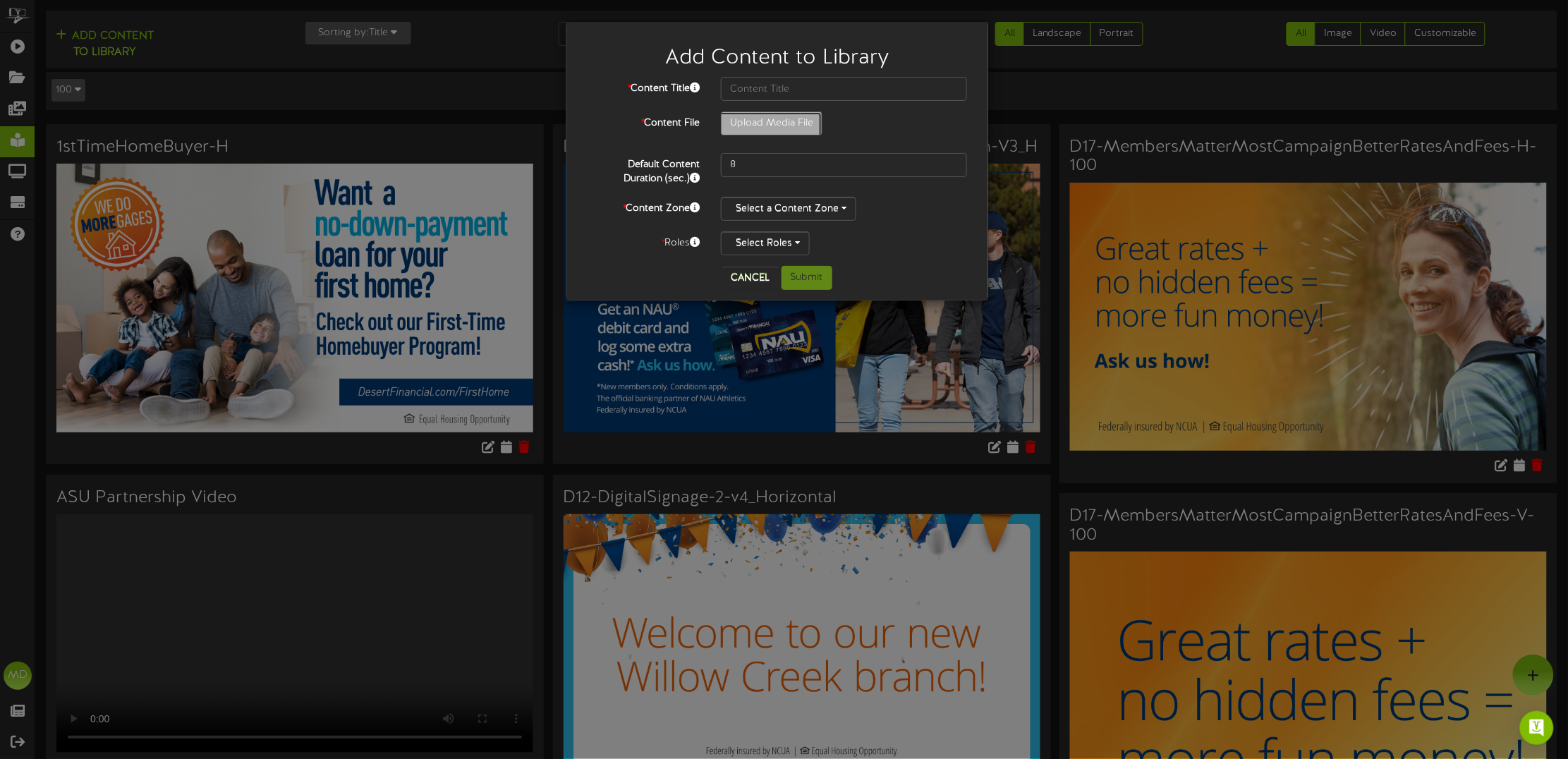
click at [791, 120] on input "Upload Media File" at bounding box center [54, 162] width 1535 height 101
type input "**********"
type input "GraduateAutoProgram-V-2025UPDATE"
drag, startPoint x: 746, startPoint y: 162, endPoint x: 696, endPoint y: 162, distance: 50.0
click at [696, 162] on div "Default Content Duration (sec.) 8" at bounding box center [778, 170] width 401 height 33
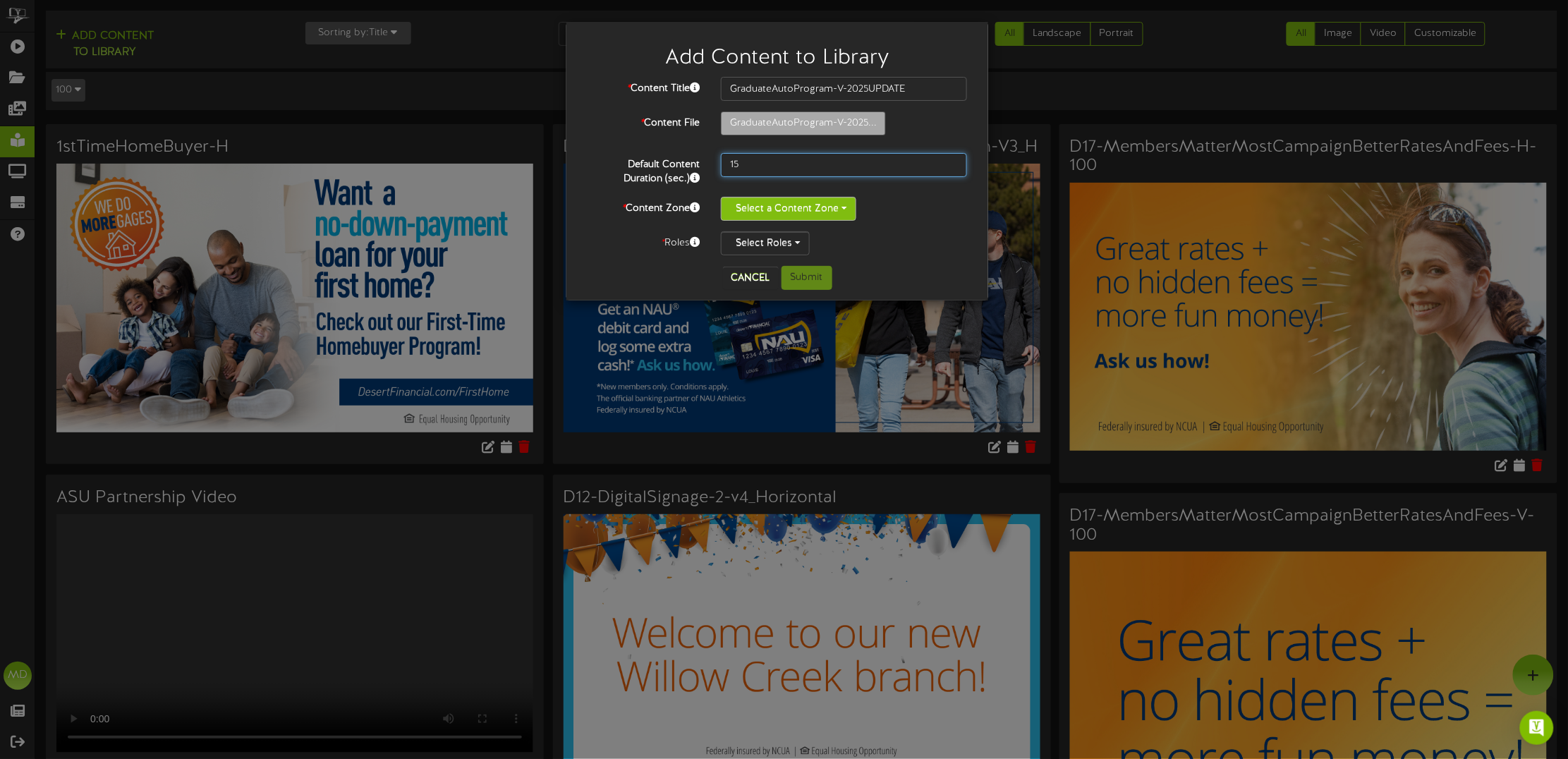
type input "15"
click at [770, 208] on button "Select a Content Zone" at bounding box center [788, 209] width 135 height 24
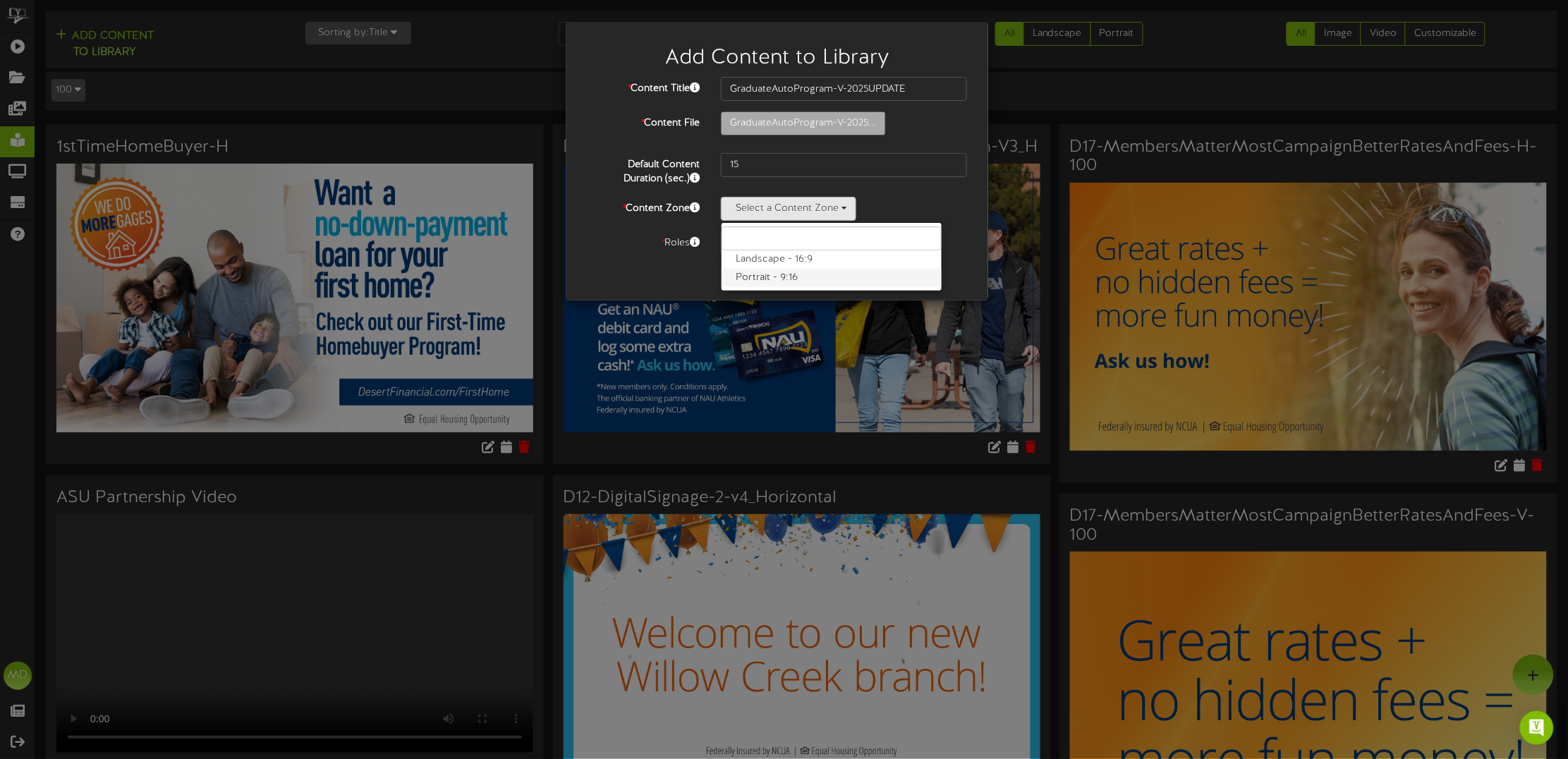
click at [776, 272] on label "Portrait - 9:16" at bounding box center [831, 278] width 220 height 18
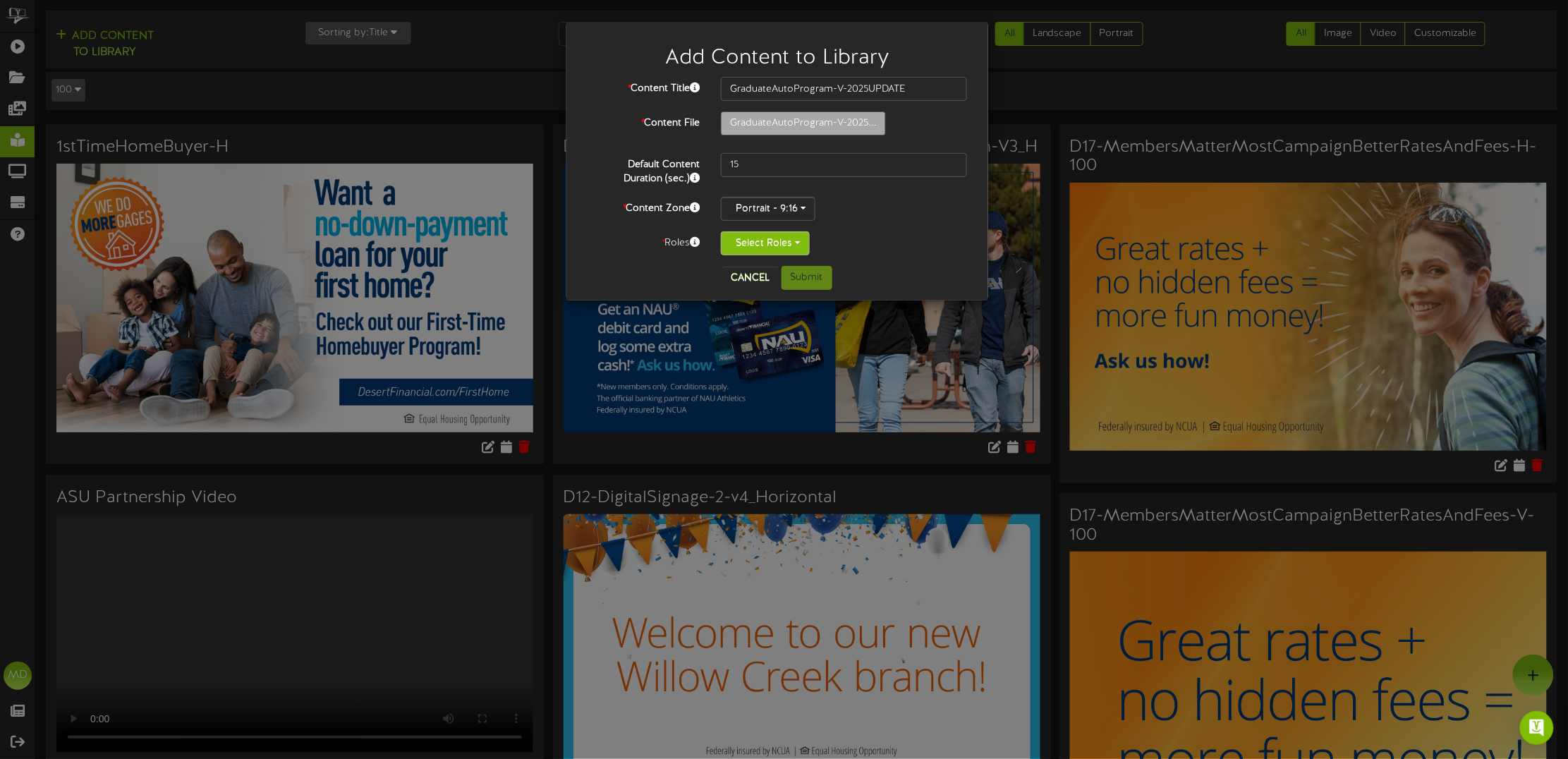
click at [800, 239] on button "Select Roles" at bounding box center [765, 243] width 89 height 24
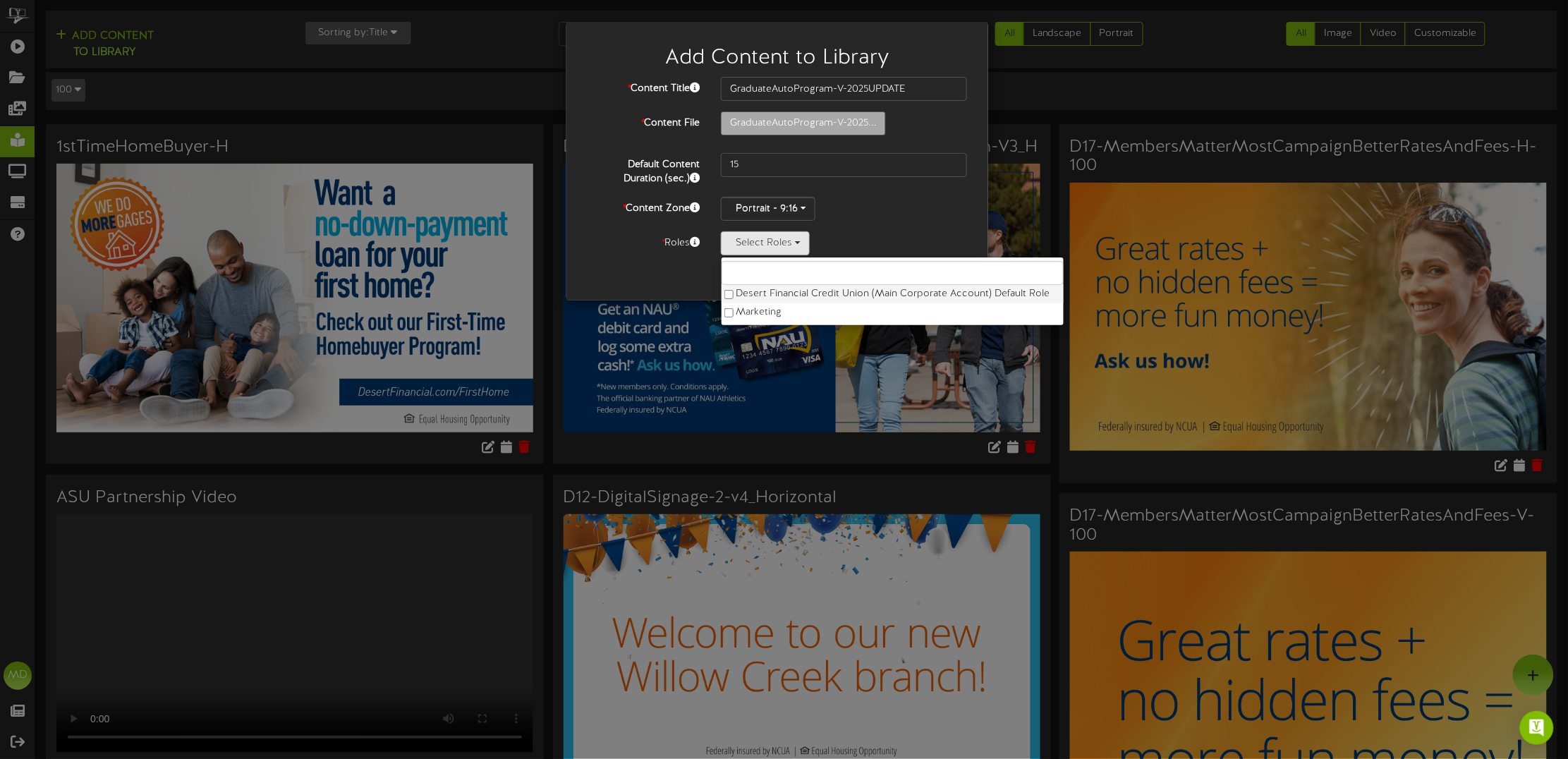
click at [787, 294] on label "Desert Financial Credit Union (Main Corporate Account) Default Role" at bounding box center [892, 293] width 342 height 18
drag, startPoint x: 667, startPoint y: 274, endPoint x: 672, endPoint y: 279, distance: 7.1
click at [671, 277] on div "Cancel Submit" at bounding box center [778, 278] width 401 height 24
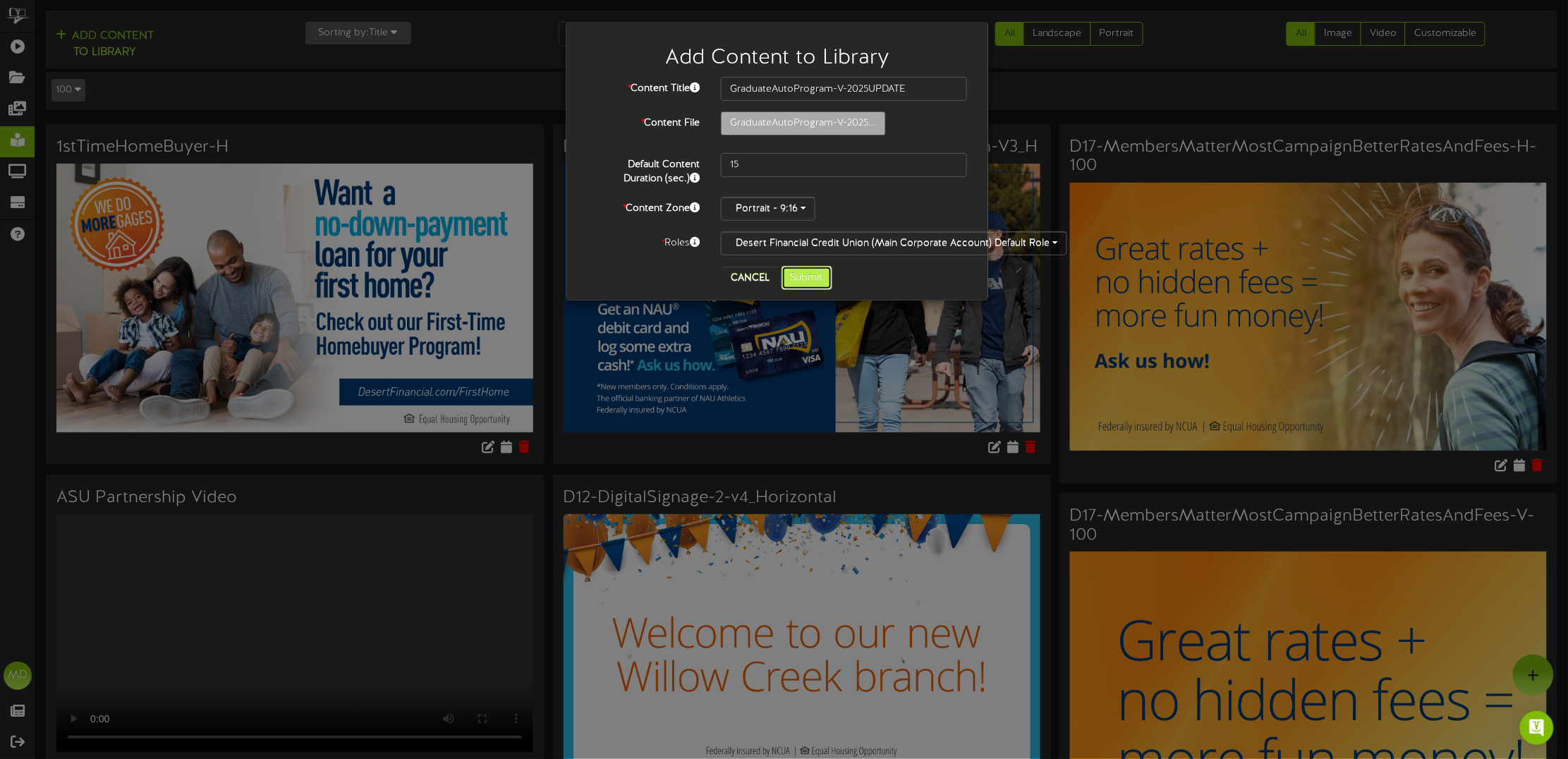
click at [818, 270] on button "Submit" at bounding box center [807, 278] width 51 height 24
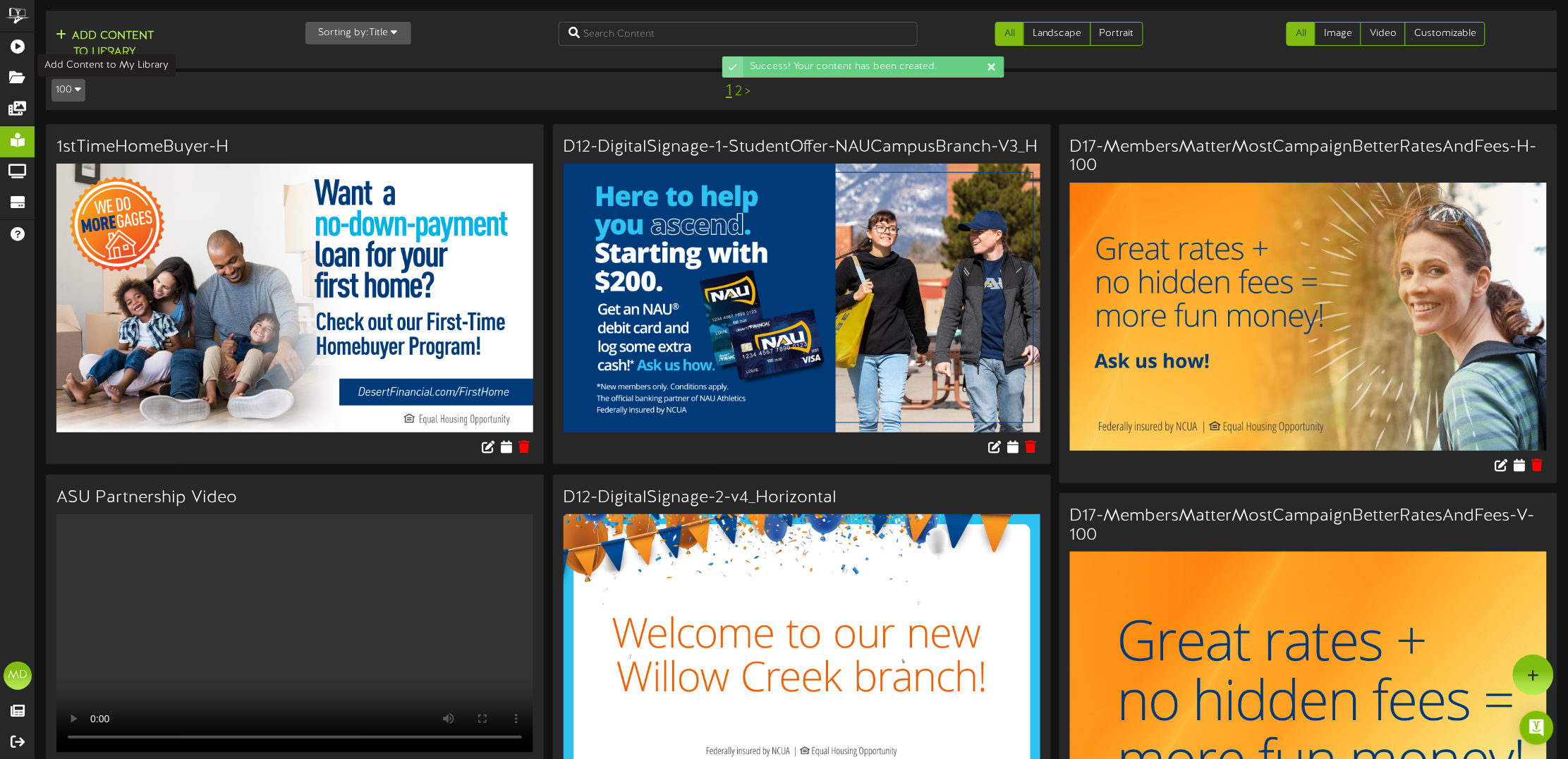
click at [86, 39] on button "Add Content to Library" at bounding box center [105, 44] width 106 height 34
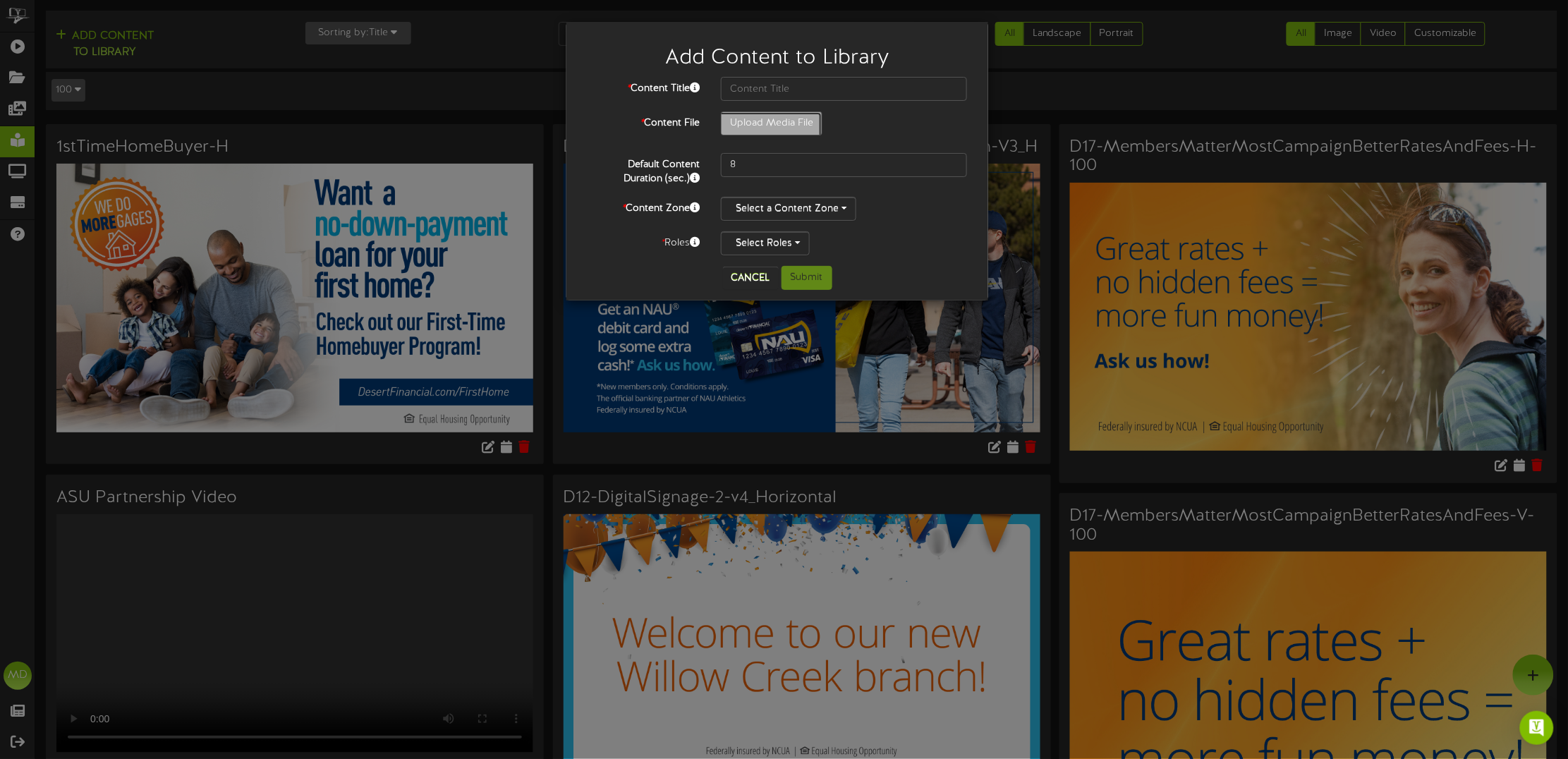
click at [771, 122] on input "Upload Media File" at bounding box center [54, 162] width 1535 height 101
type input "**********"
type input "Medicare-H-2025UPDATE"
click at [847, 114] on input "Medicare-H-2025UPDATE.jpg" at bounding box center [106, 162] width 1535 height 101
type input "**********"
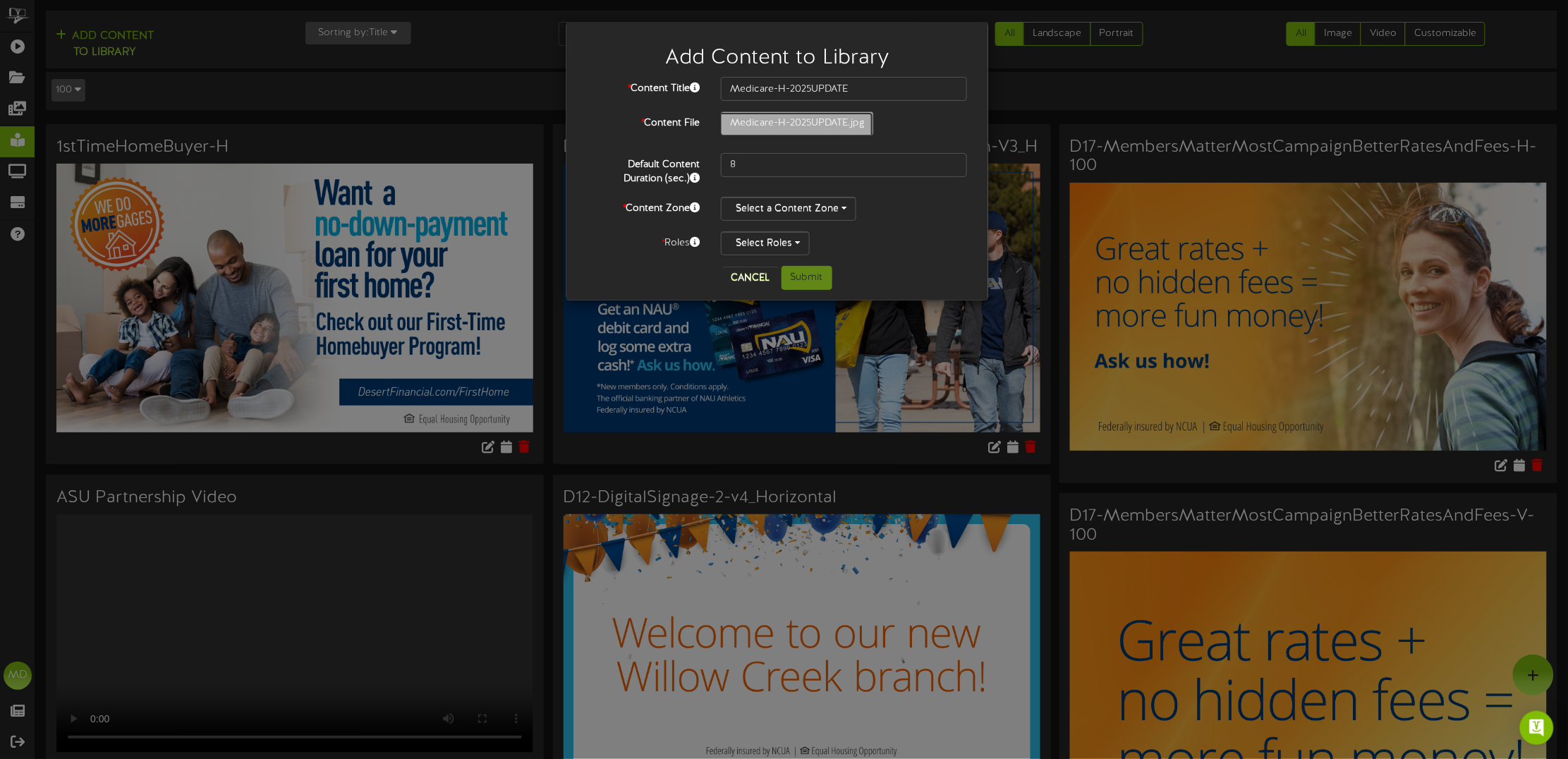
type input "CheckDeposit-H-2025UPDATE"
drag, startPoint x: 753, startPoint y: 162, endPoint x: 731, endPoint y: 196, distance: 40.5
click at [730, 166] on input "8" at bounding box center [843, 165] width 246 height 24
type input "15"
click at [823, 203] on button "Select a Content Zone" at bounding box center [788, 209] width 135 height 24
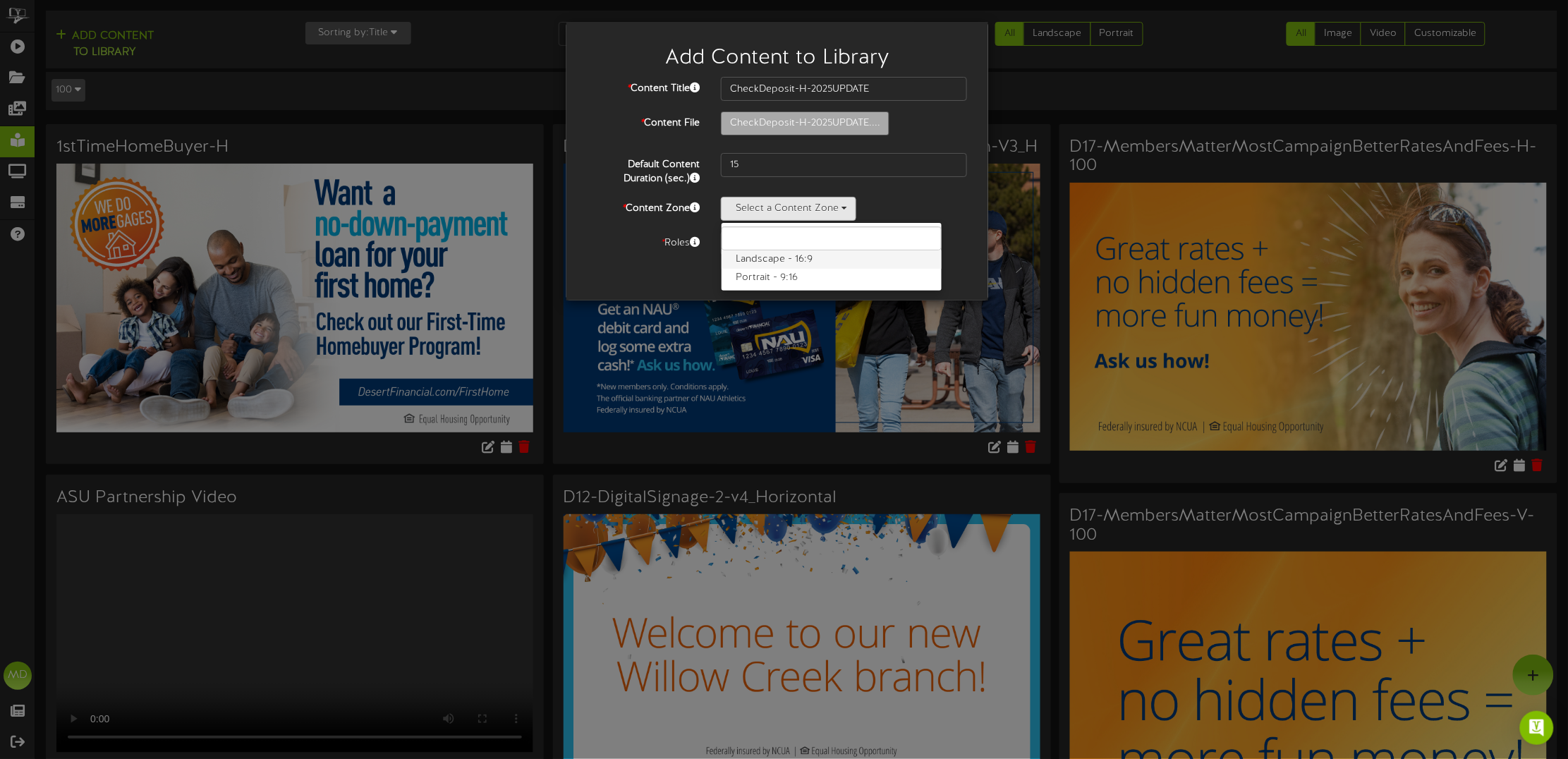
click at [793, 259] on label "Landscape - 16:9" at bounding box center [831, 259] width 220 height 18
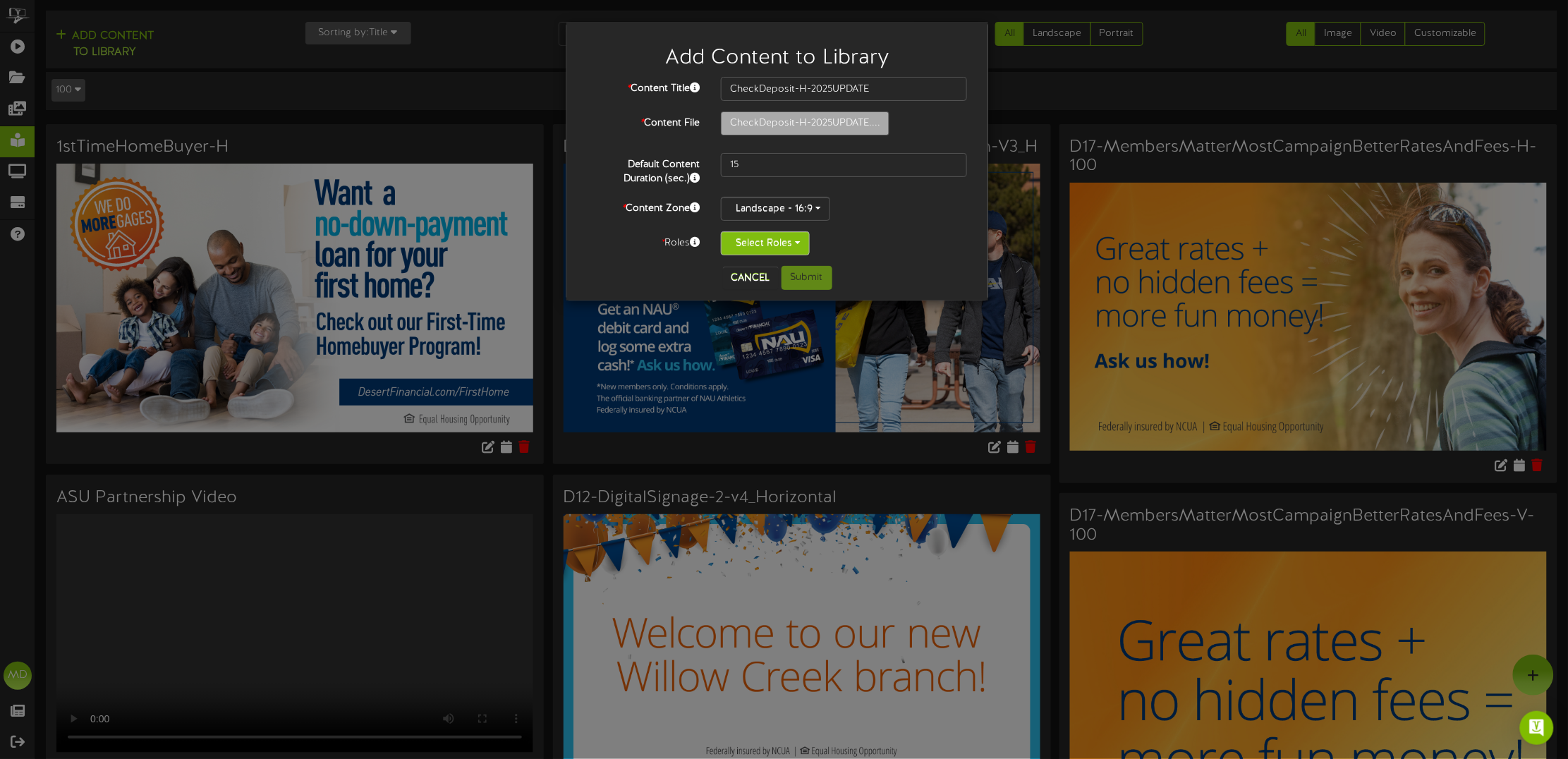
click at [799, 240] on button "Select Roles" at bounding box center [765, 243] width 89 height 24
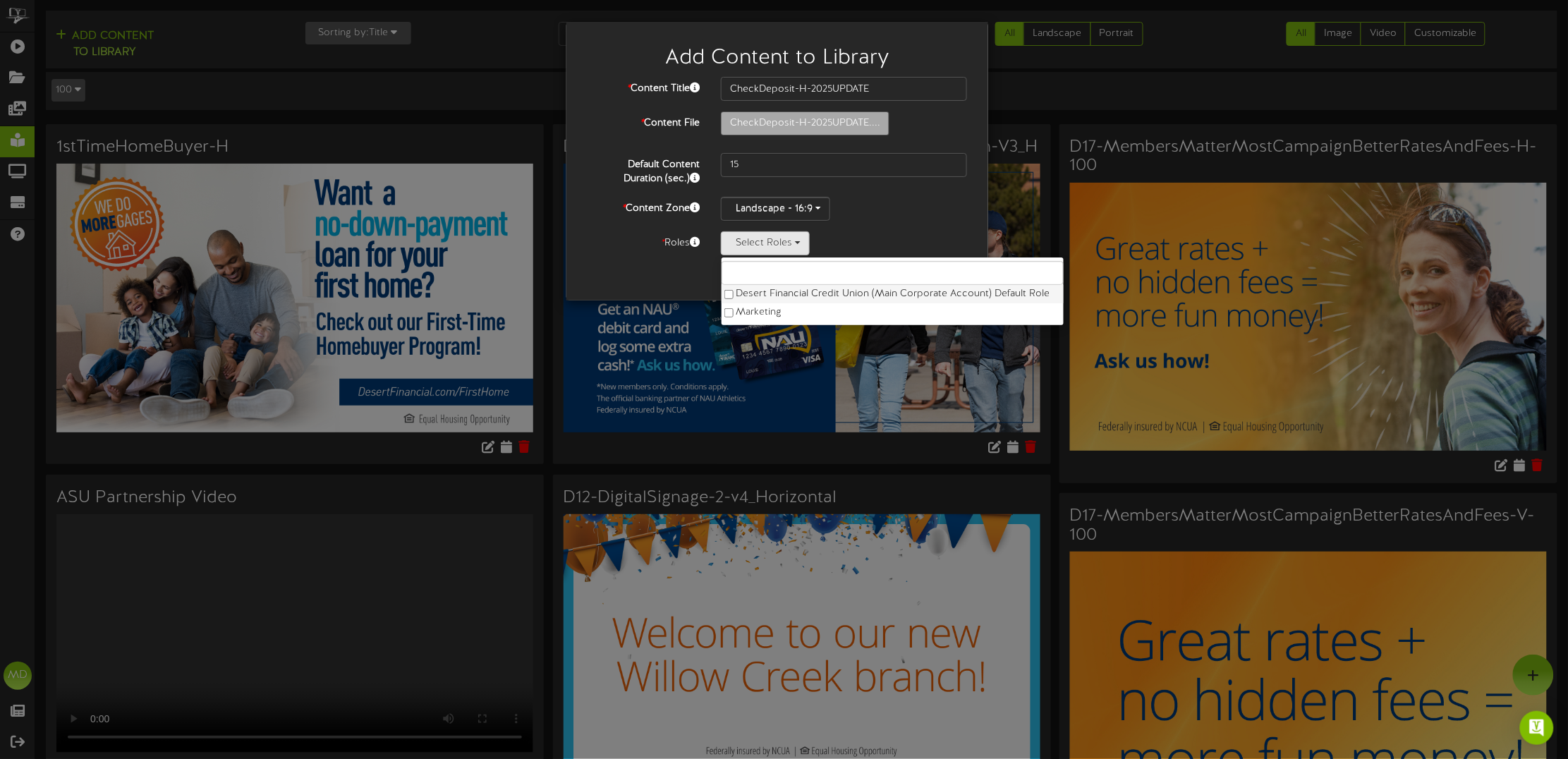
click at [735, 288] on label "Desert Financial Credit Union (Main Corporate Account) Default Role" at bounding box center [892, 293] width 342 height 18
click at [656, 273] on div "Cancel Submit" at bounding box center [778, 278] width 401 height 24
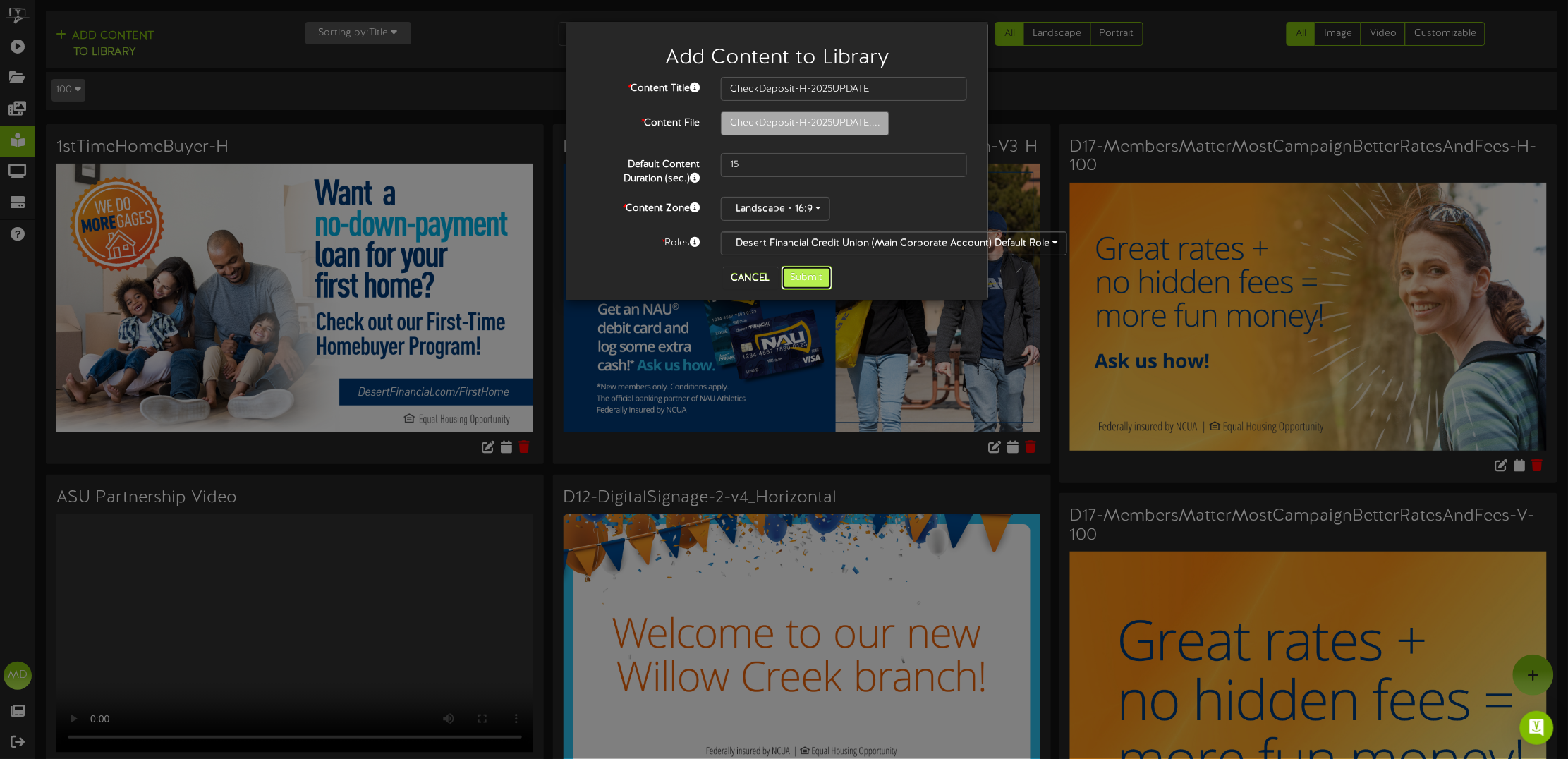
click at [794, 281] on button "Submit" at bounding box center [807, 278] width 51 height 24
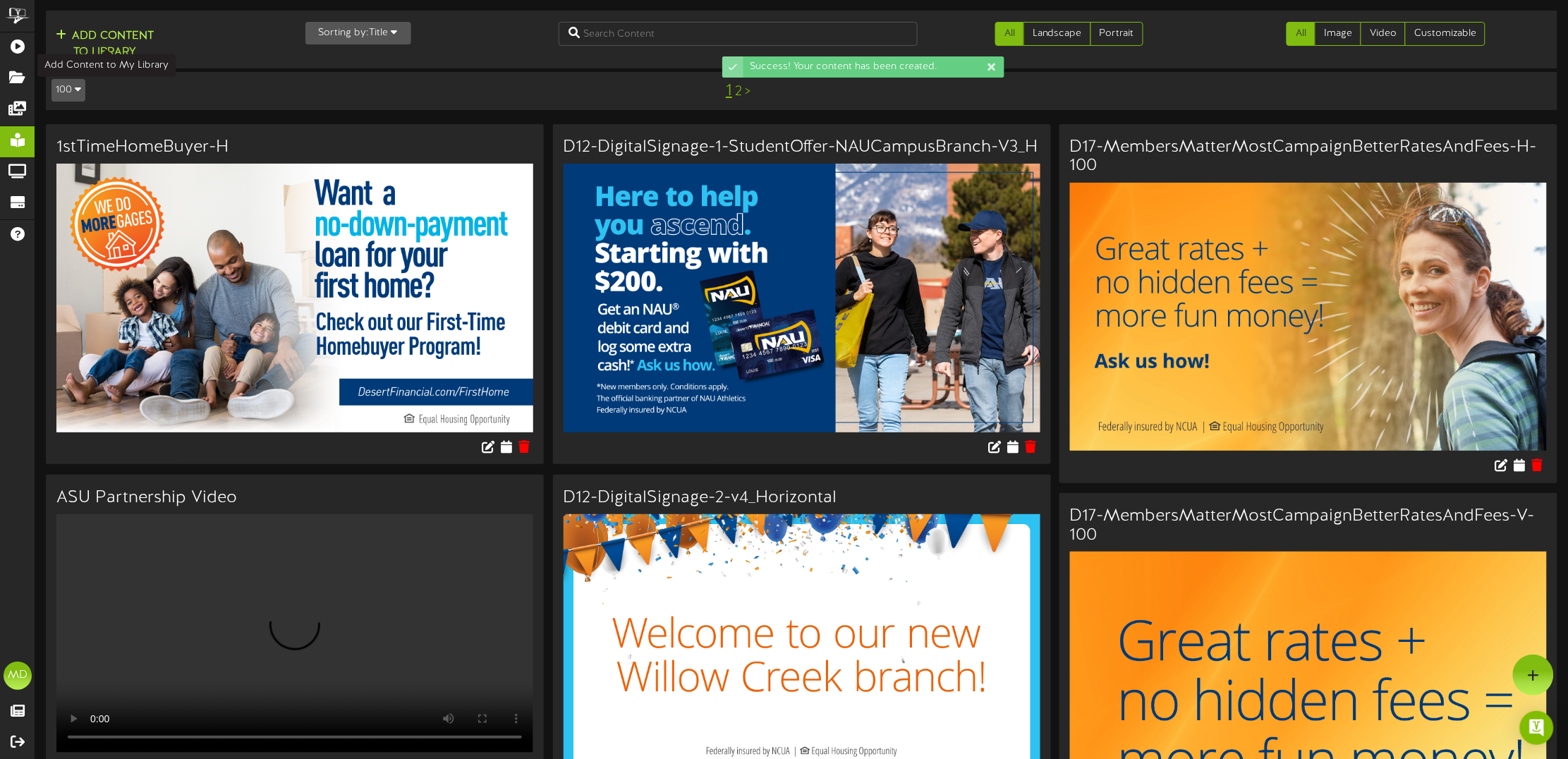
click at [114, 36] on button "Add Content to Library" at bounding box center [105, 44] width 106 height 34
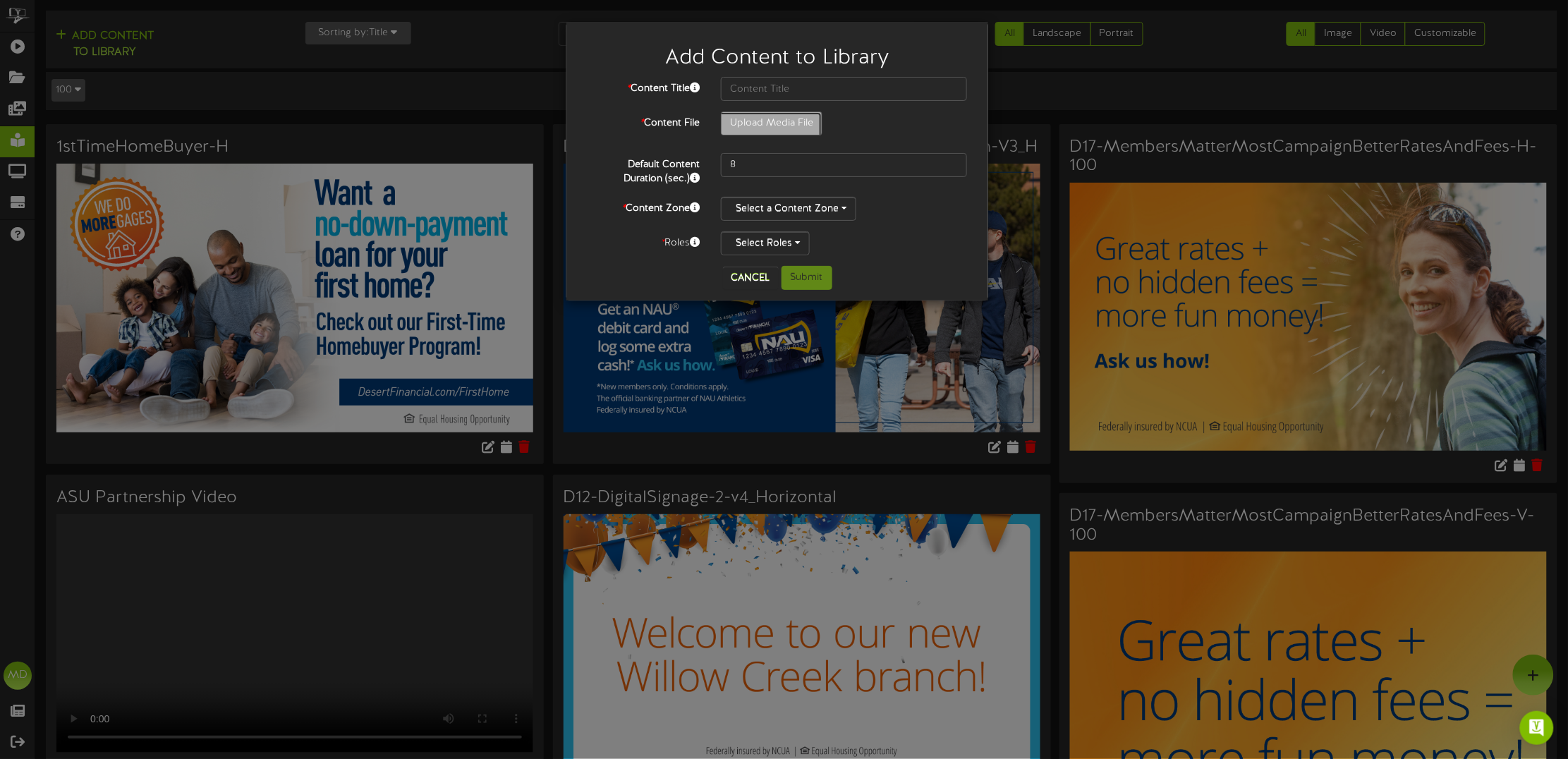
click at [759, 125] on input "Upload Media File" at bounding box center [54, 162] width 1535 height 101
type input "**********"
type input "CheckDeposit-V-2025UPDATE"
drag, startPoint x: 734, startPoint y: 159, endPoint x: 699, endPoint y: 164, distance: 35.4
click at [679, 148] on div "* Content Title CheckDeposit-V-2025UPDATE * Content File CheckDeposit-V-2025UPD…" at bounding box center [777, 166] width 379 height 178
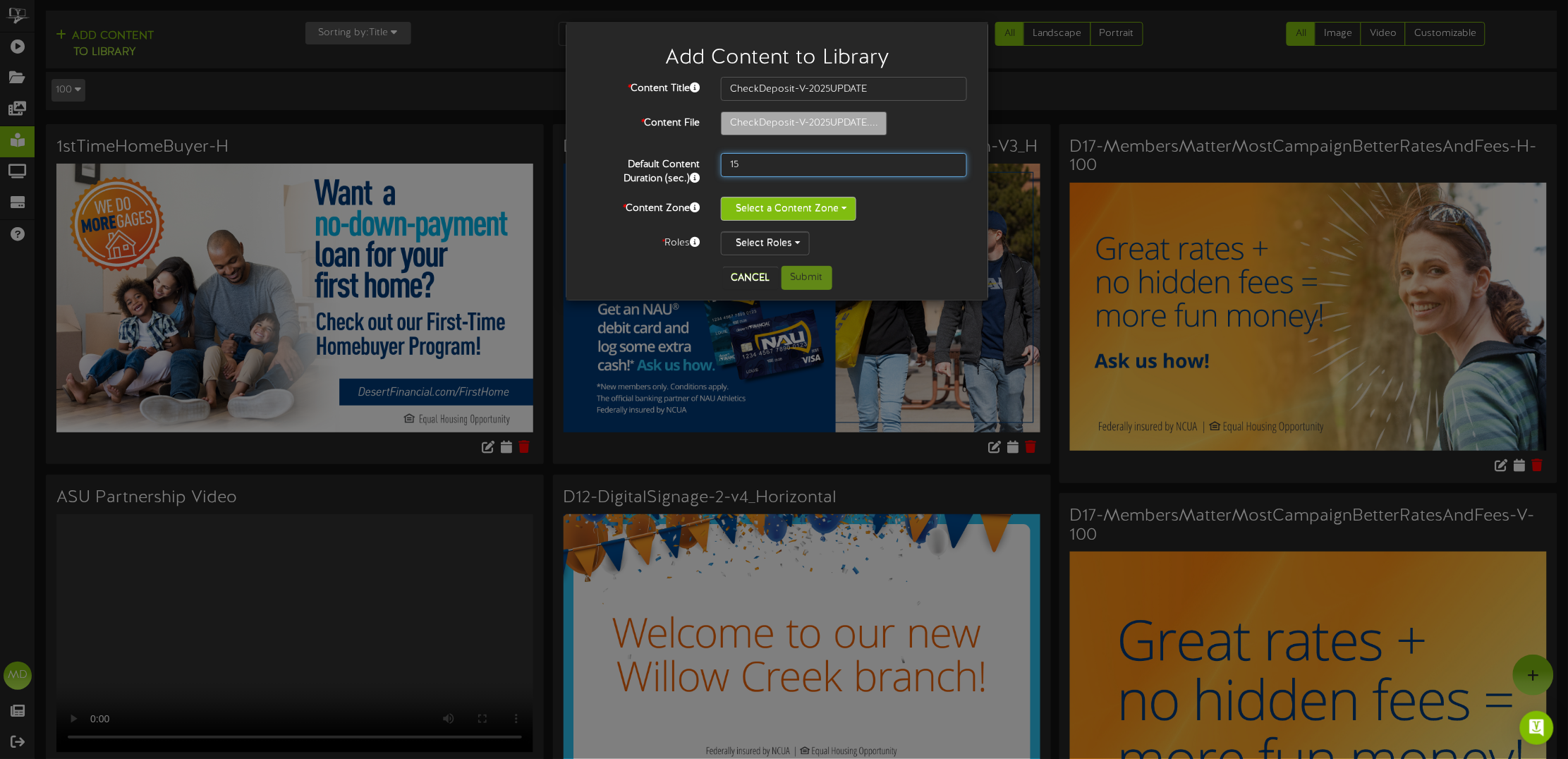
type input "15"
click at [791, 205] on button "Select a Content Zone" at bounding box center [788, 209] width 135 height 24
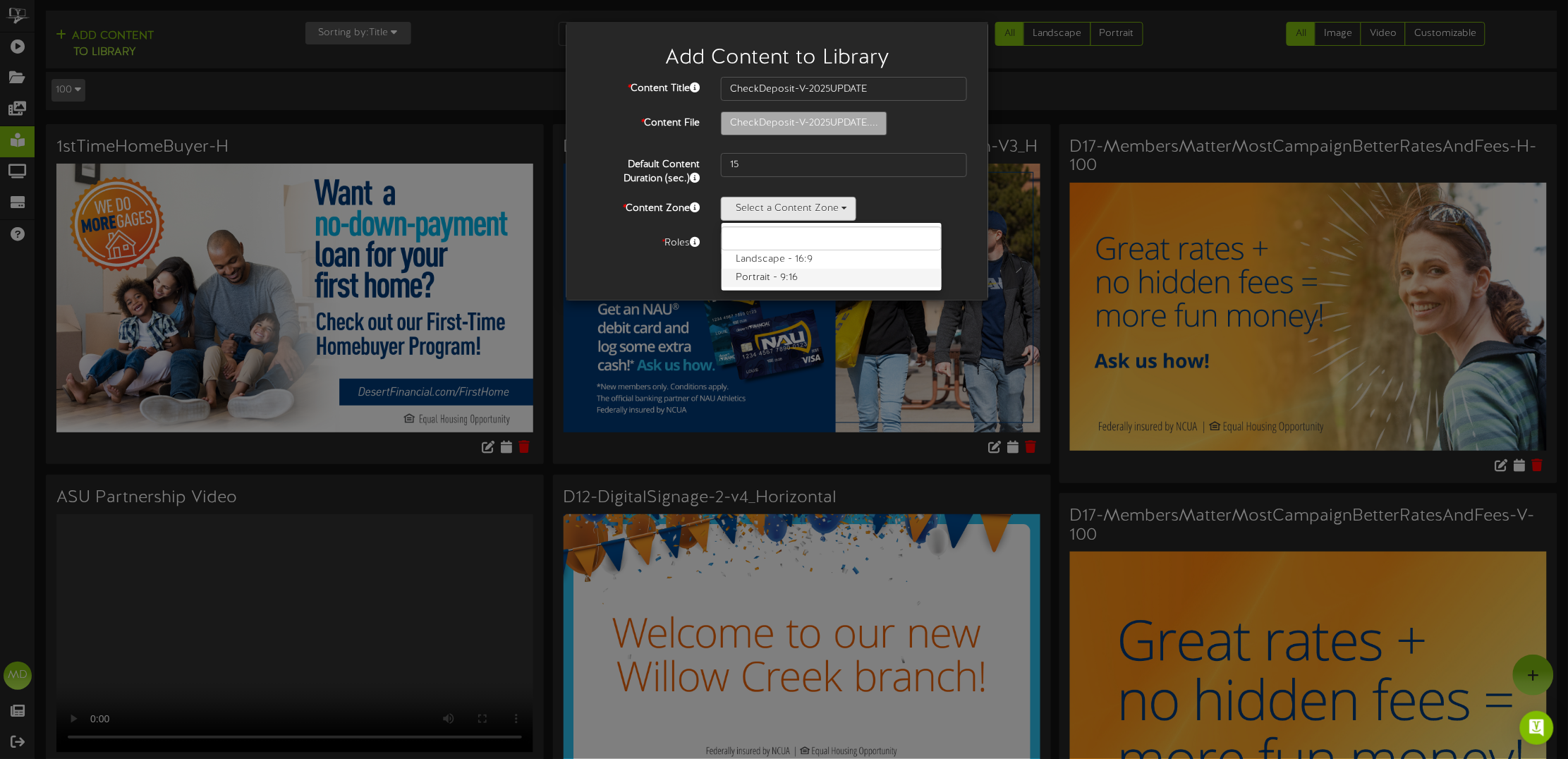
click at [771, 272] on label "Portrait - 9:16" at bounding box center [831, 278] width 220 height 18
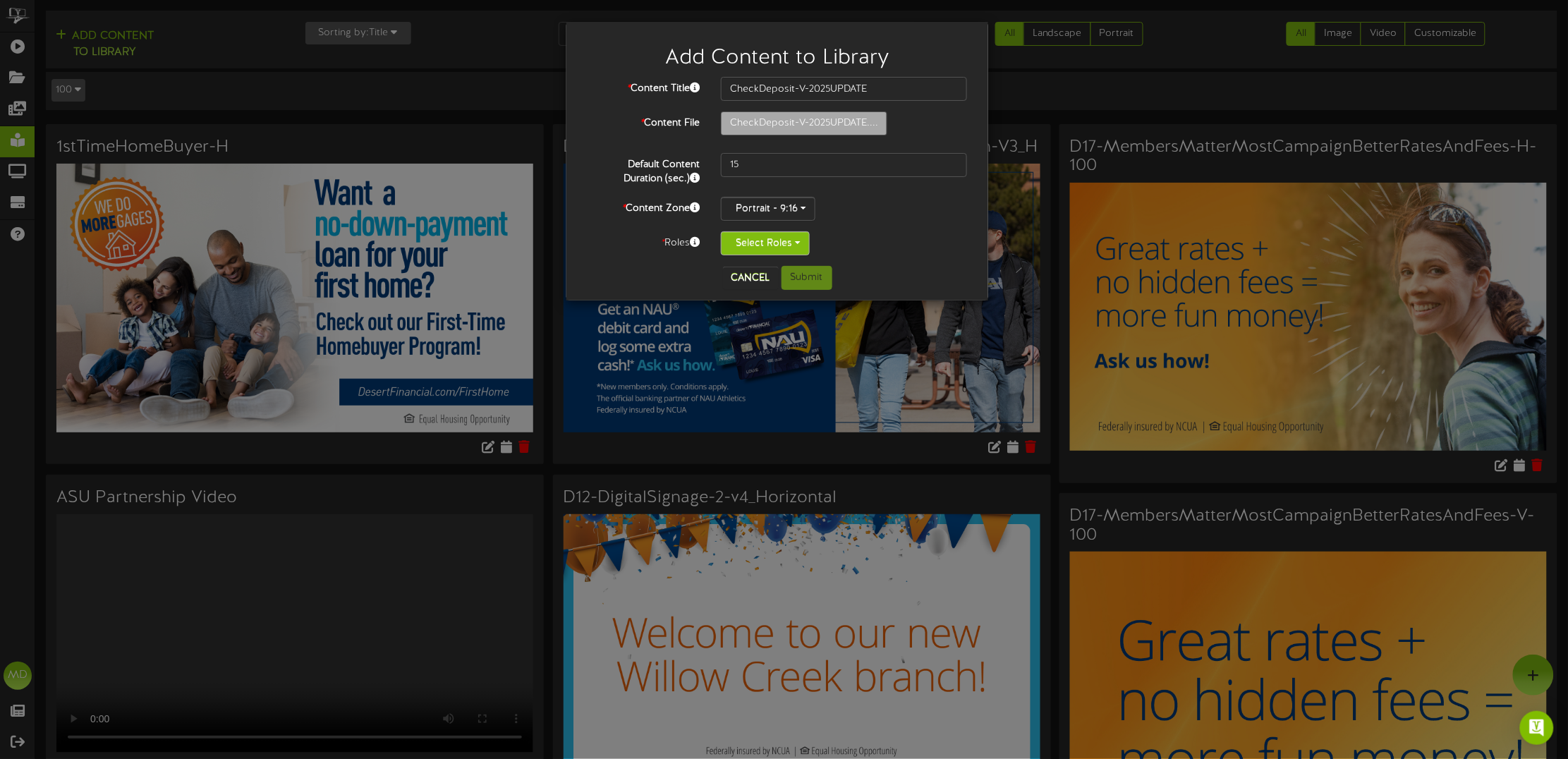
click at [798, 247] on button "Select Roles" at bounding box center [765, 243] width 89 height 24
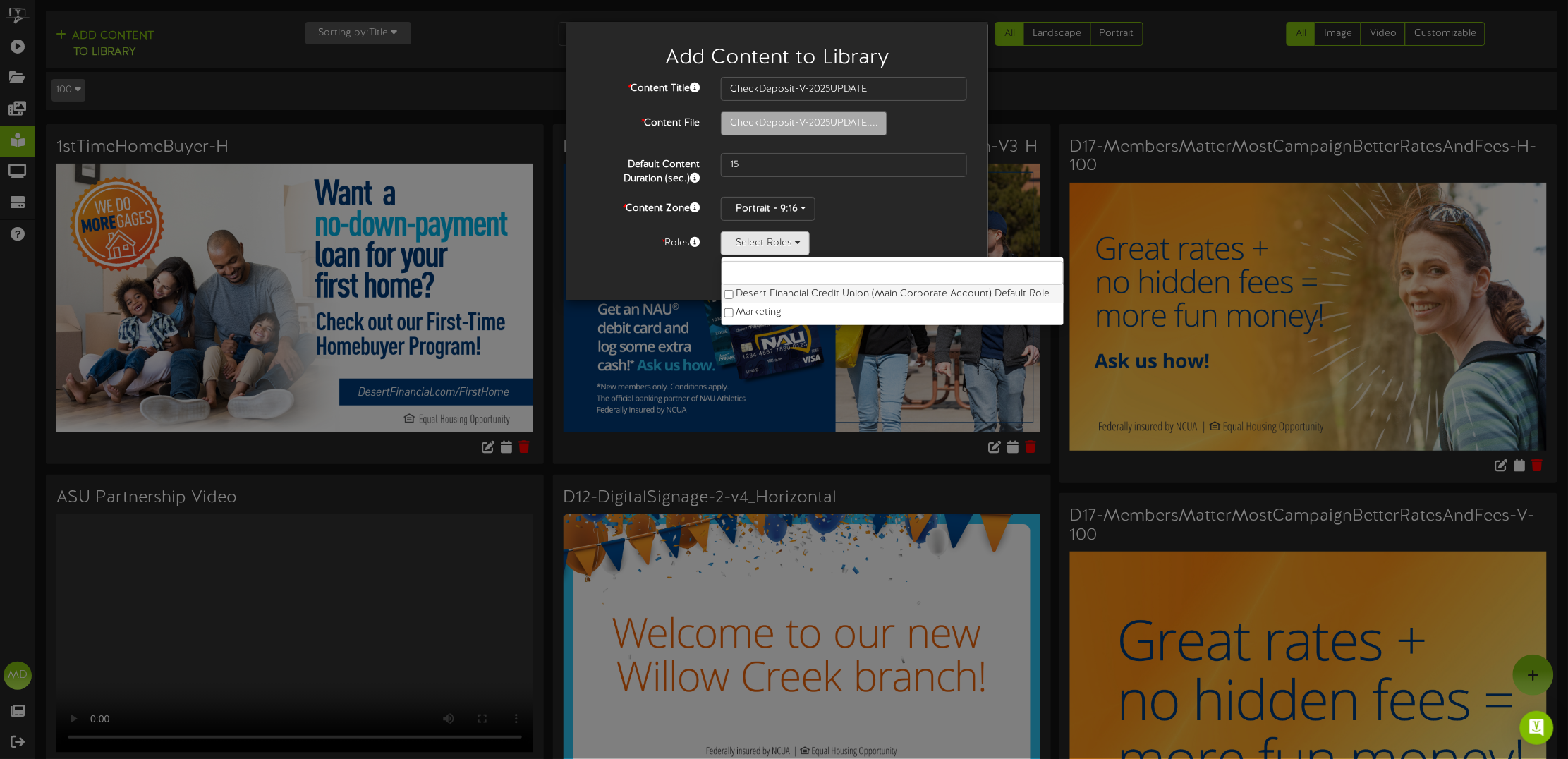
click at [758, 291] on label "Desert Financial Credit Union (Main Corporate Account) Default Role" at bounding box center [892, 293] width 342 height 18
click at [635, 269] on div "Cancel Submit" at bounding box center [778, 278] width 401 height 24
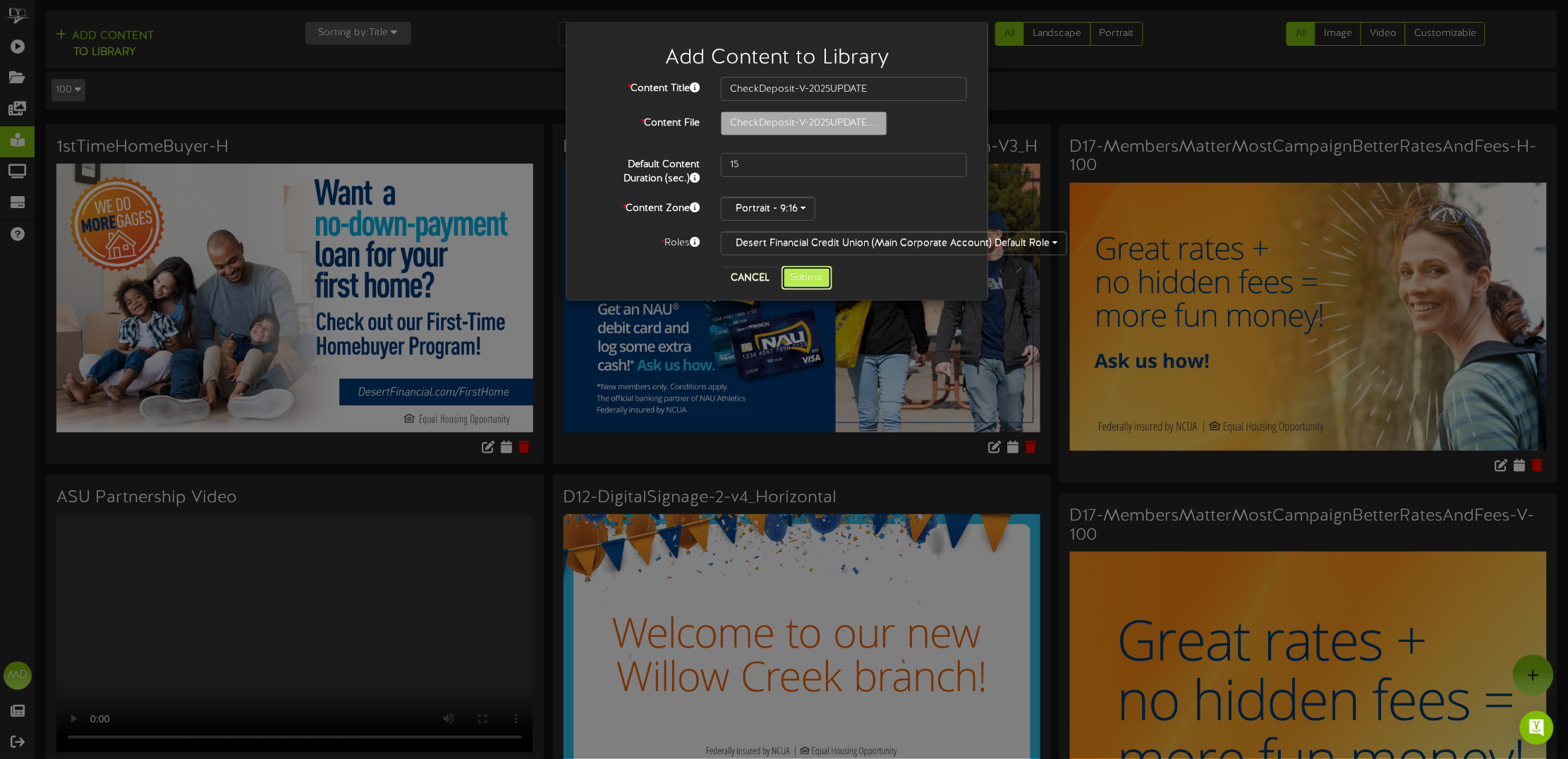
click at [818, 286] on button "Submit" at bounding box center [807, 278] width 51 height 24
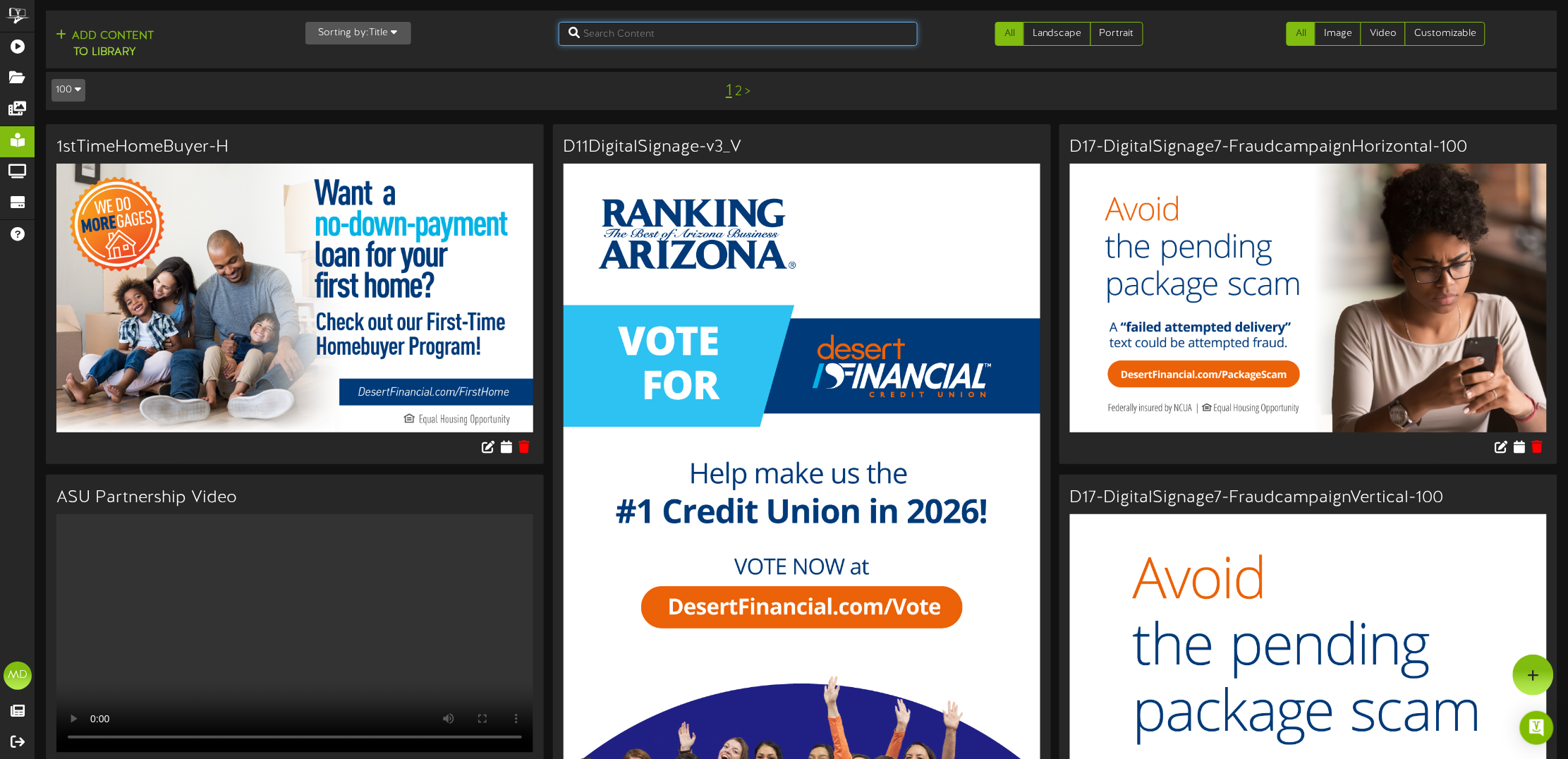
click at [630, 39] on input "text" at bounding box center [738, 34] width 359 height 24
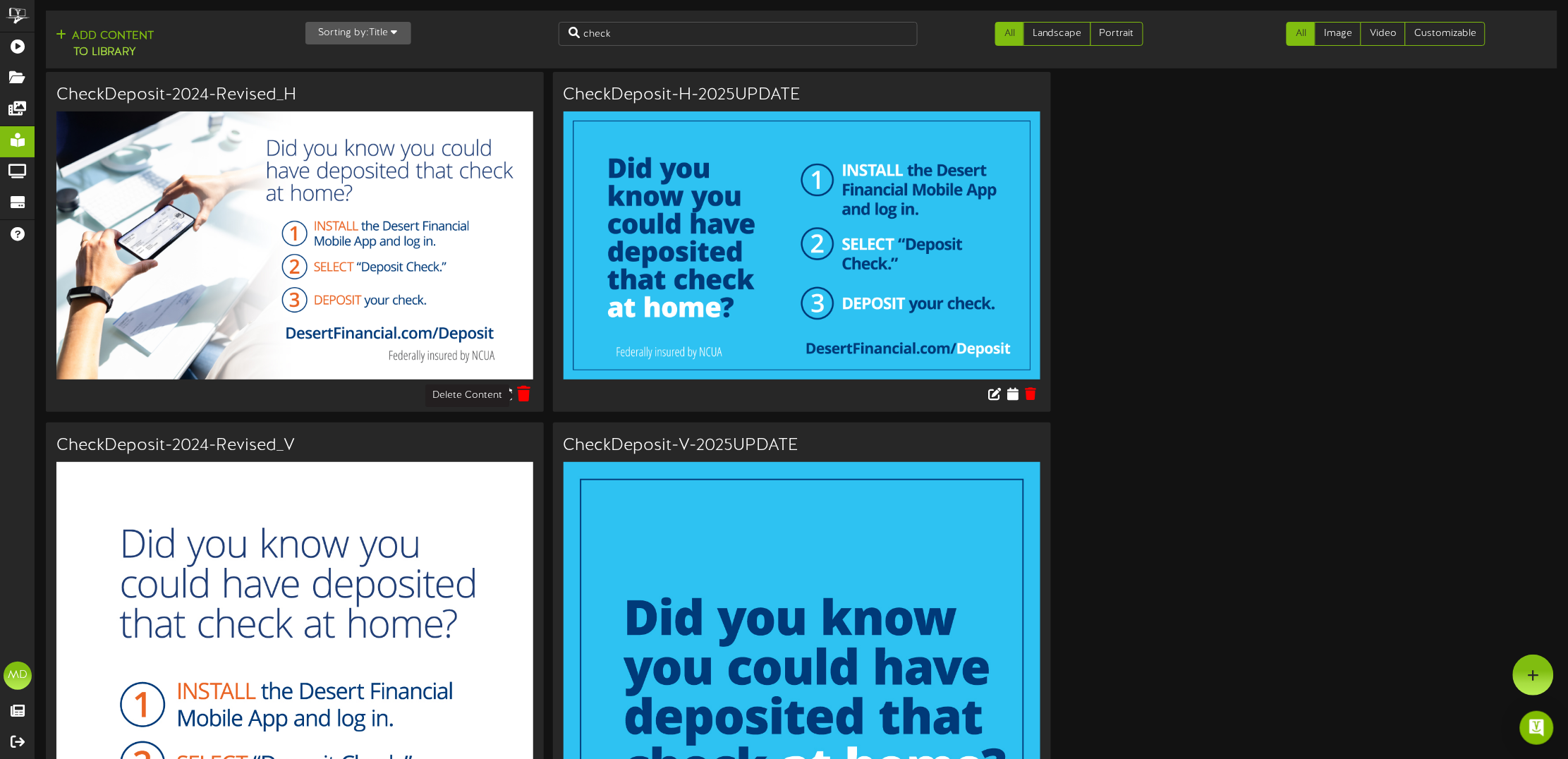
click at [524, 395] on icon at bounding box center [523, 394] width 13 height 16
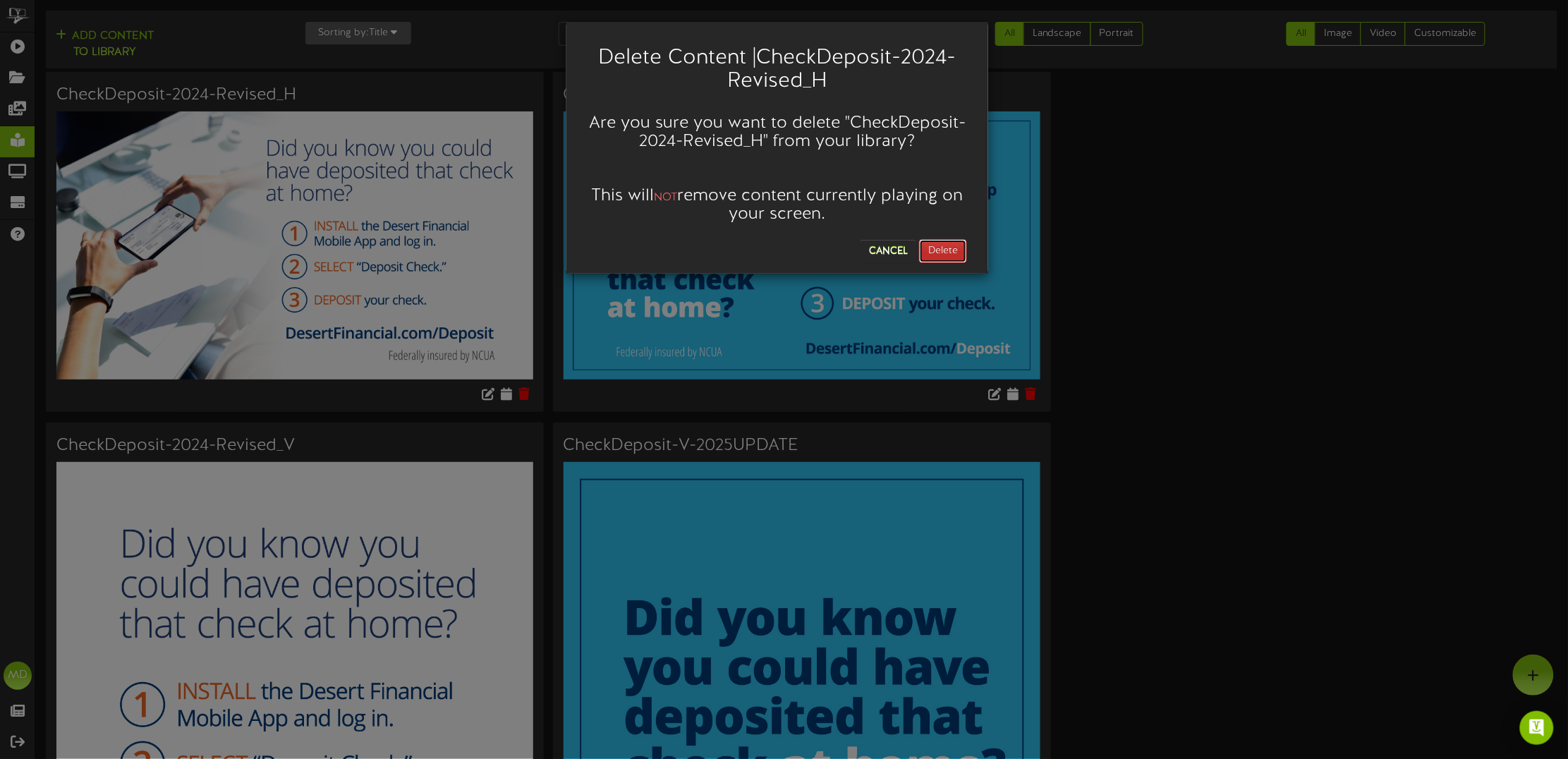
click at [952, 242] on button "Delete" at bounding box center [943, 251] width 48 height 24
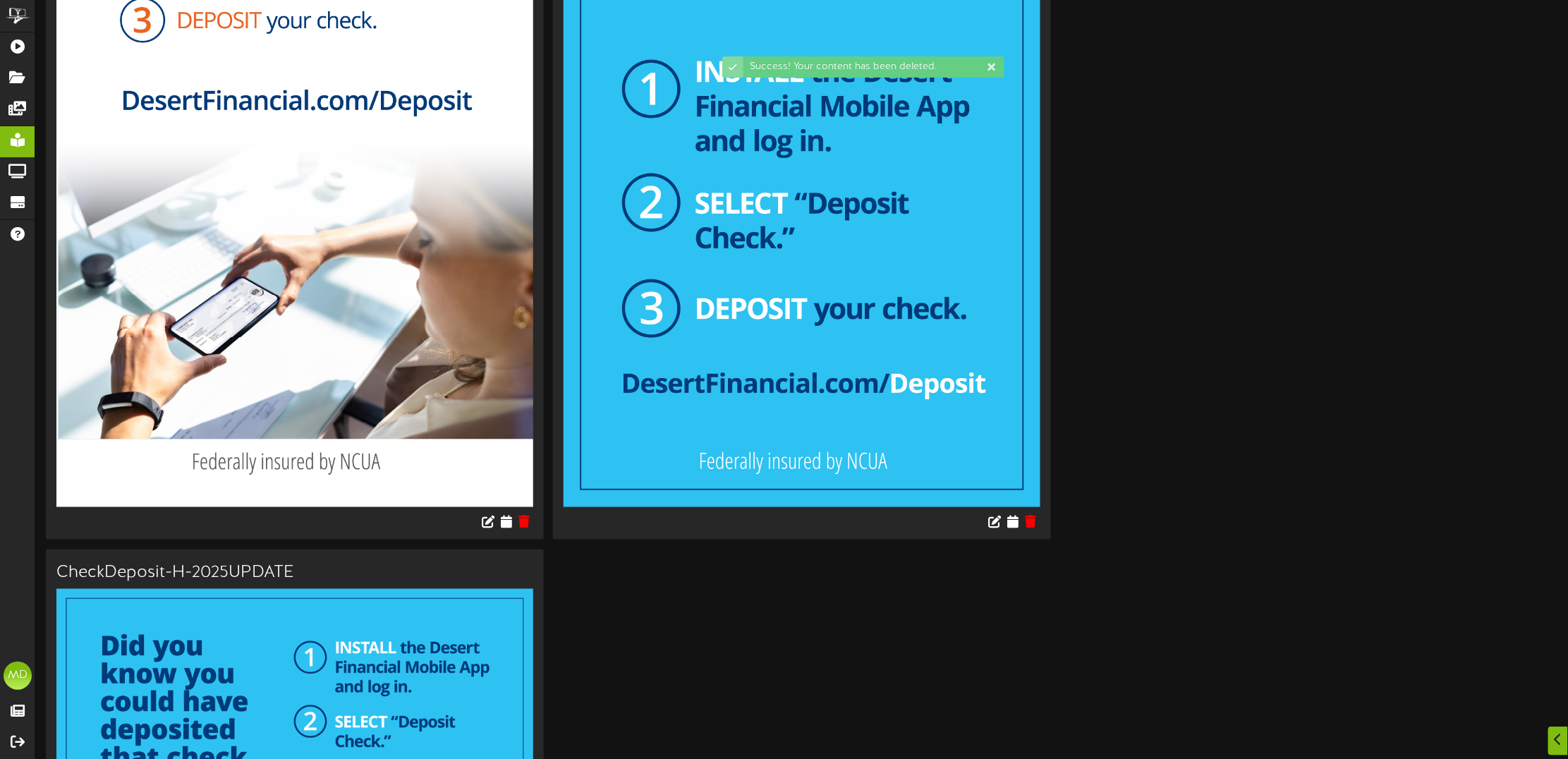
scroll to position [529, 0]
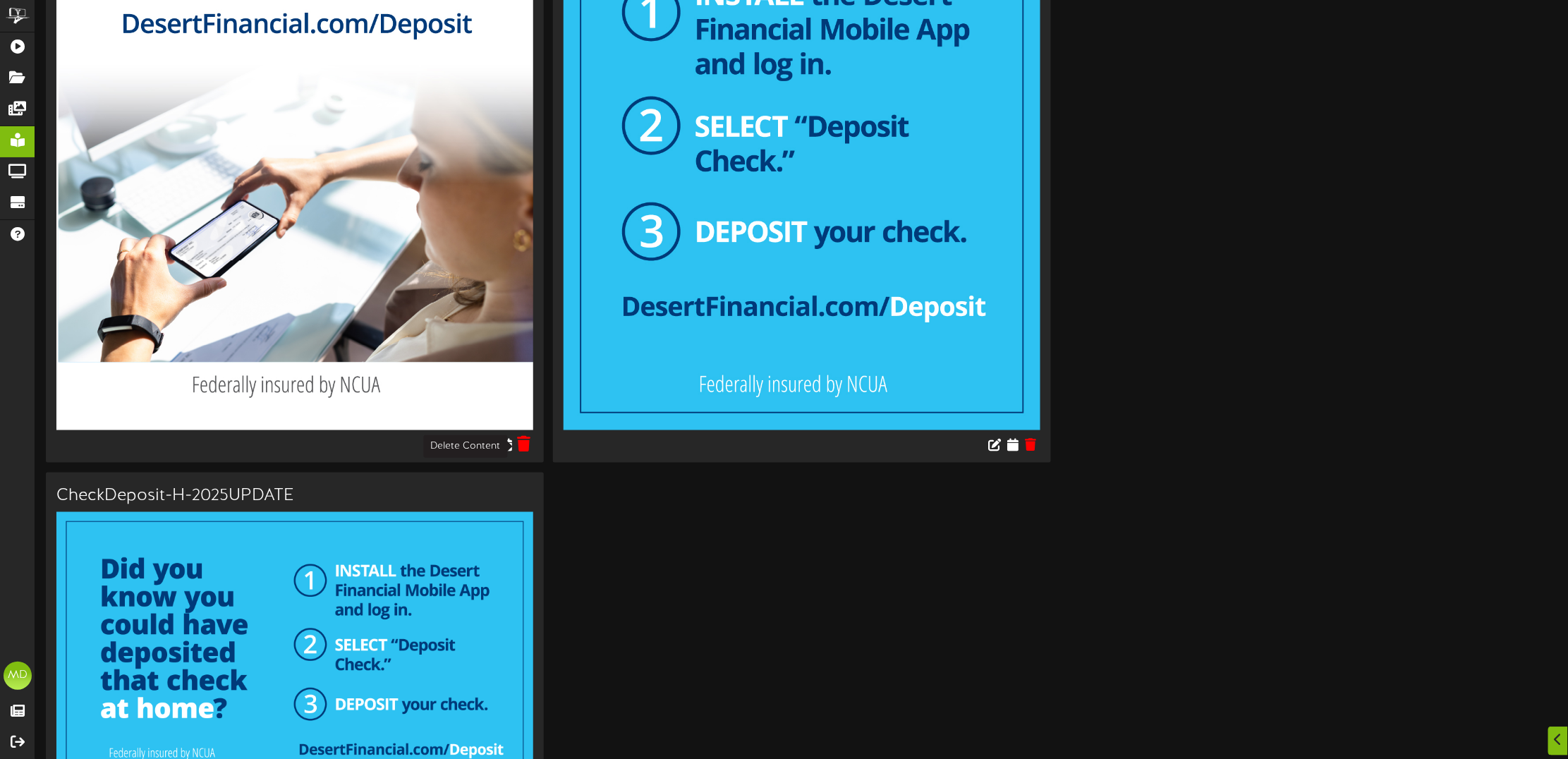
click at [523, 442] on icon at bounding box center [523, 444] width 13 height 16
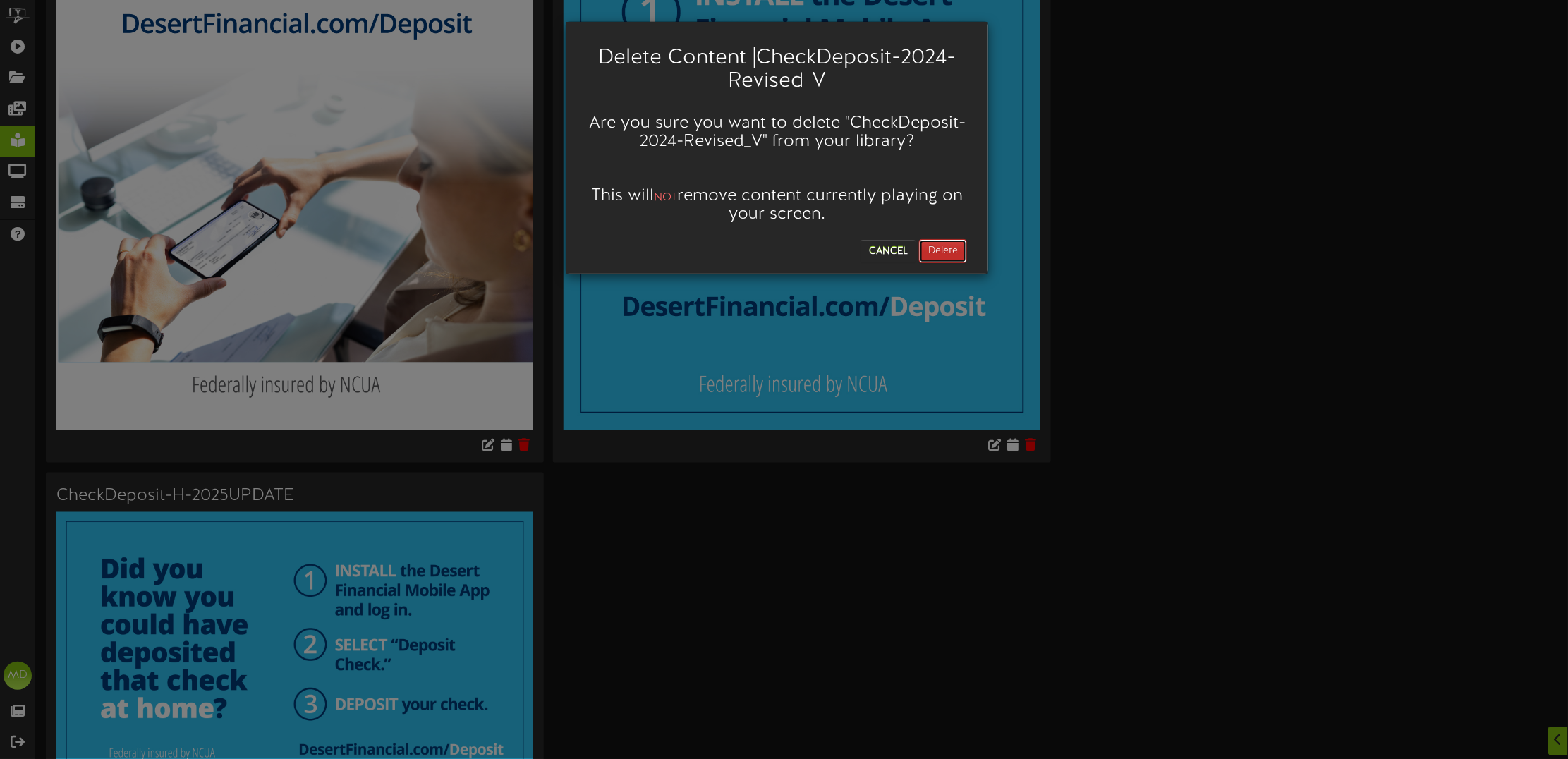
click at [944, 246] on button "Delete" at bounding box center [943, 251] width 48 height 24
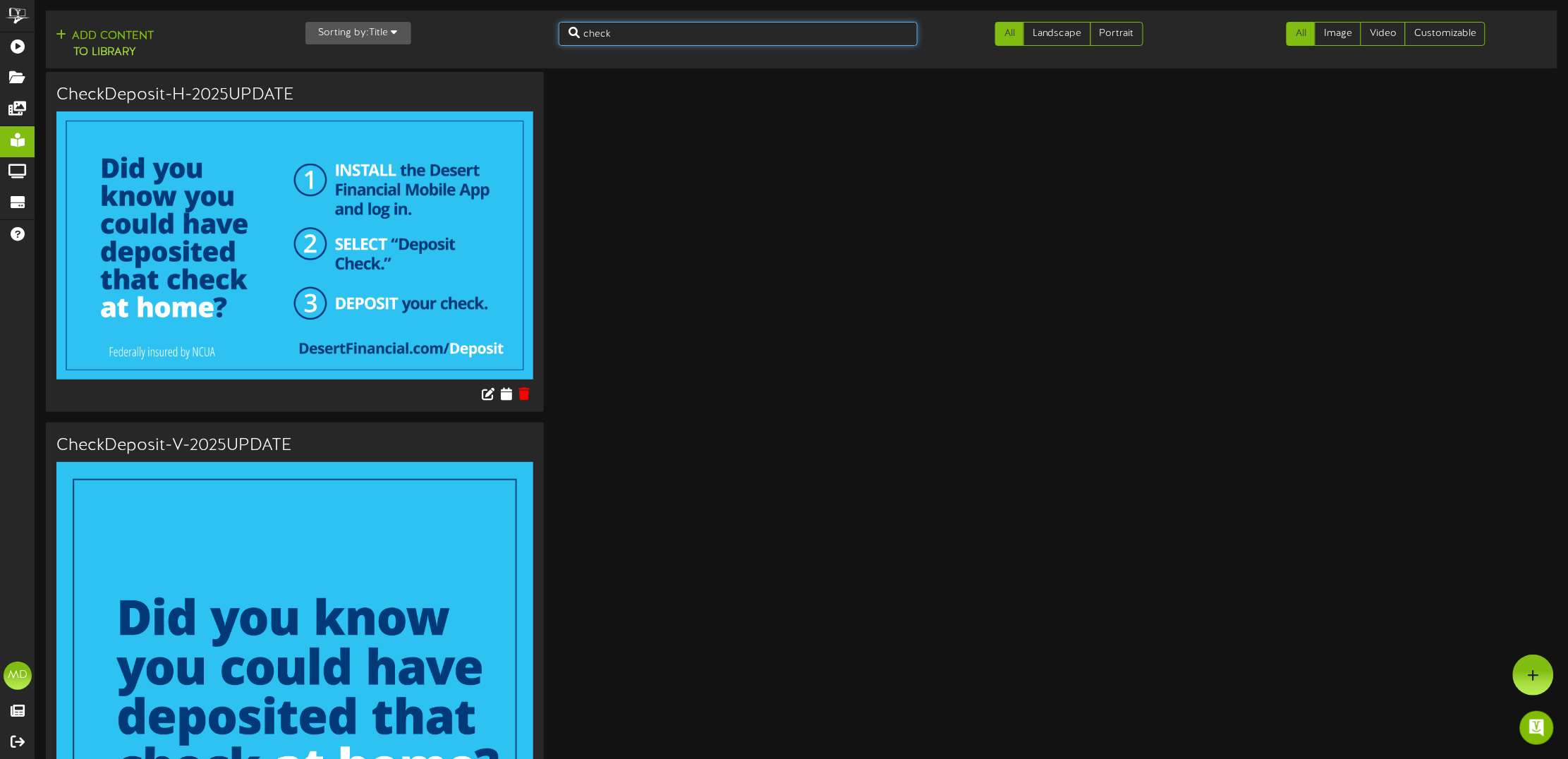
drag, startPoint x: 616, startPoint y: 32, endPoint x: 573, endPoint y: 38, distance: 43.4
click at [574, 33] on input "check" at bounding box center [738, 34] width 359 height 24
drag, startPoint x: 621, startPoint y: 36, endPoint x: 628, endPoint y: 40, distance: 8.1
click at [622, 36] on input "check" at bounding box center [738, 34] width 359 height 24
click at [618, 32] on input "check" at bounding box center [738, 34] width 359 height 24
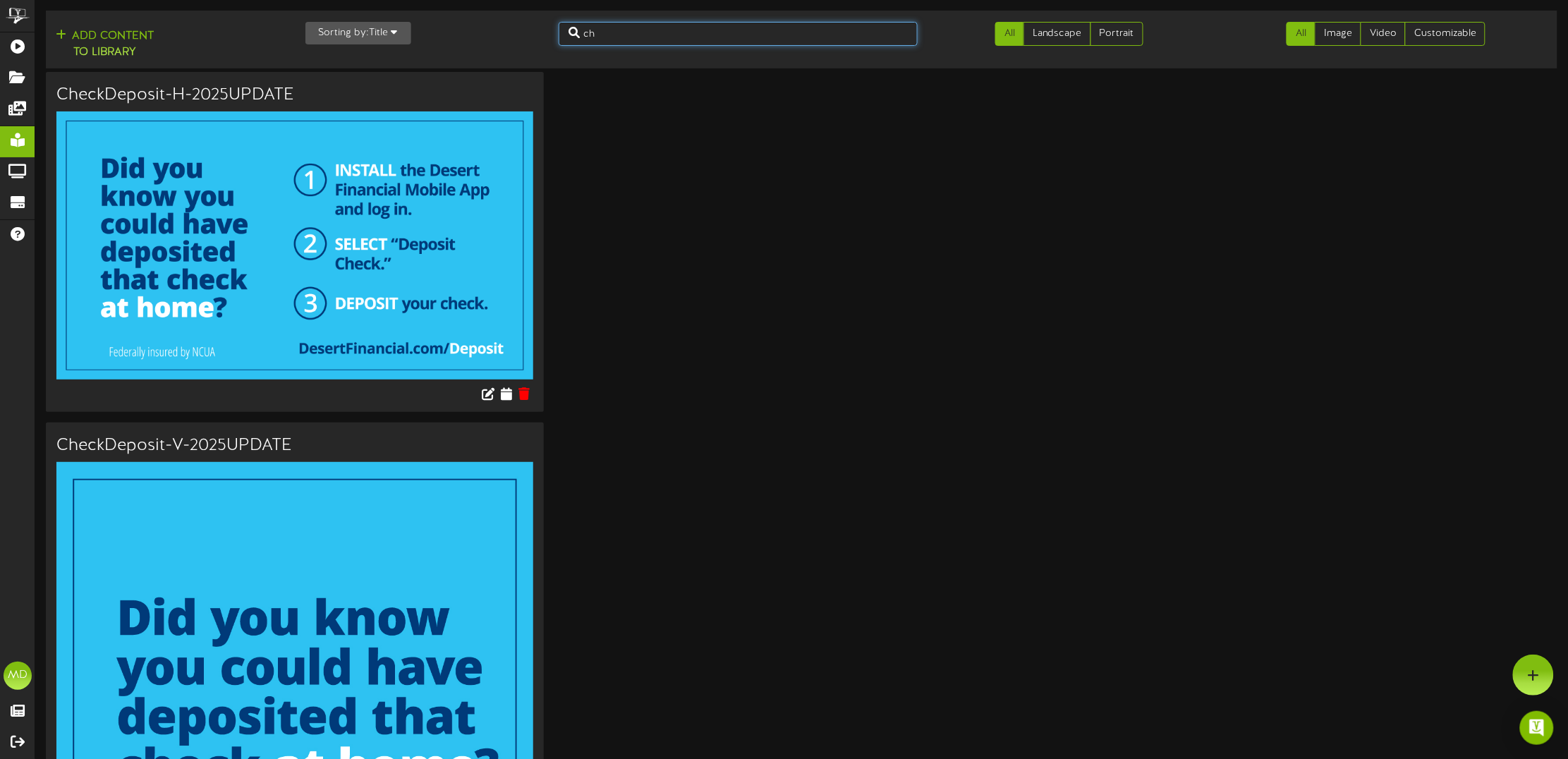
type input "c"
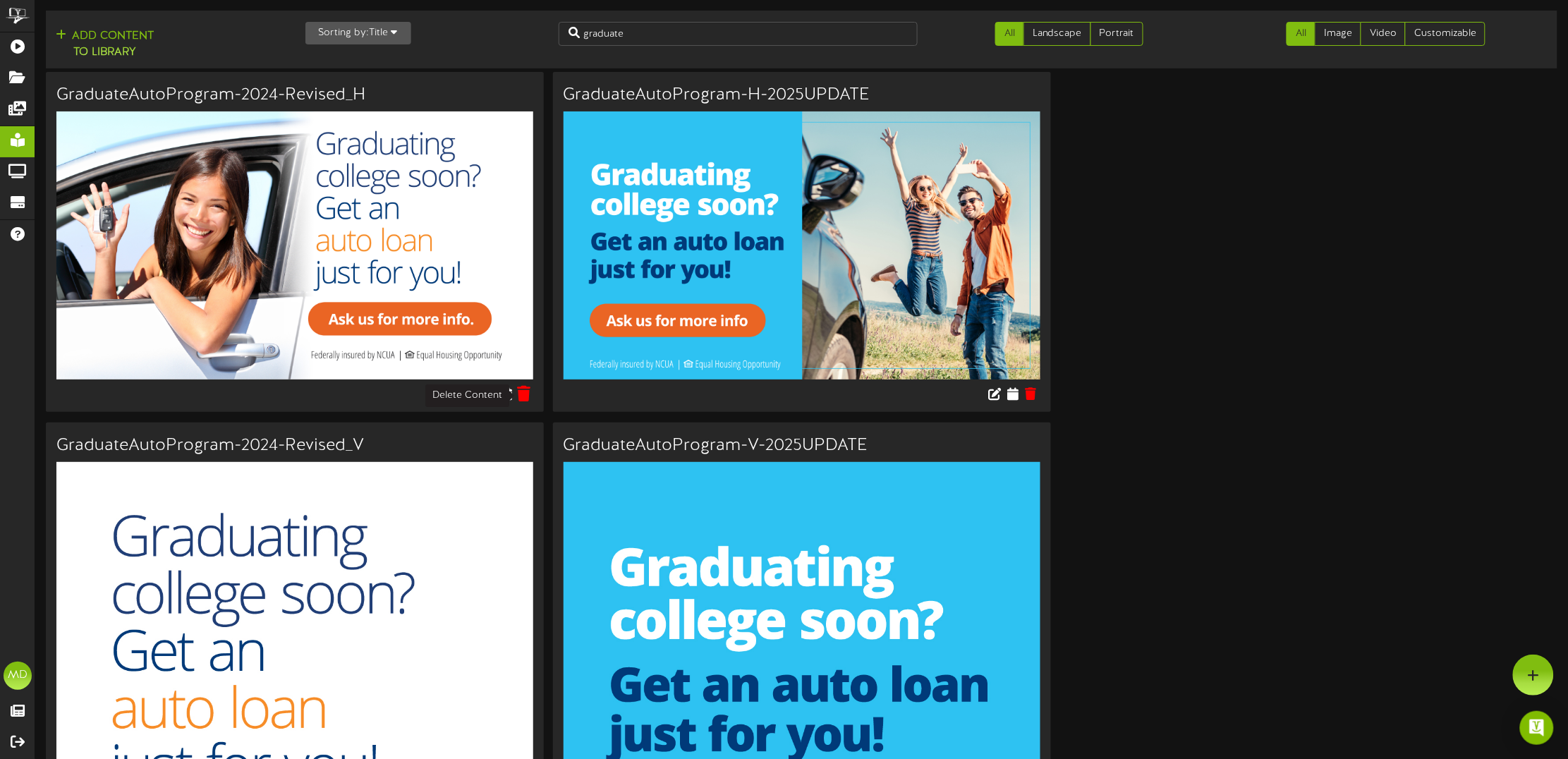
click at [526, 399] on icon at bounding box center [523, 394] width 13 height 16
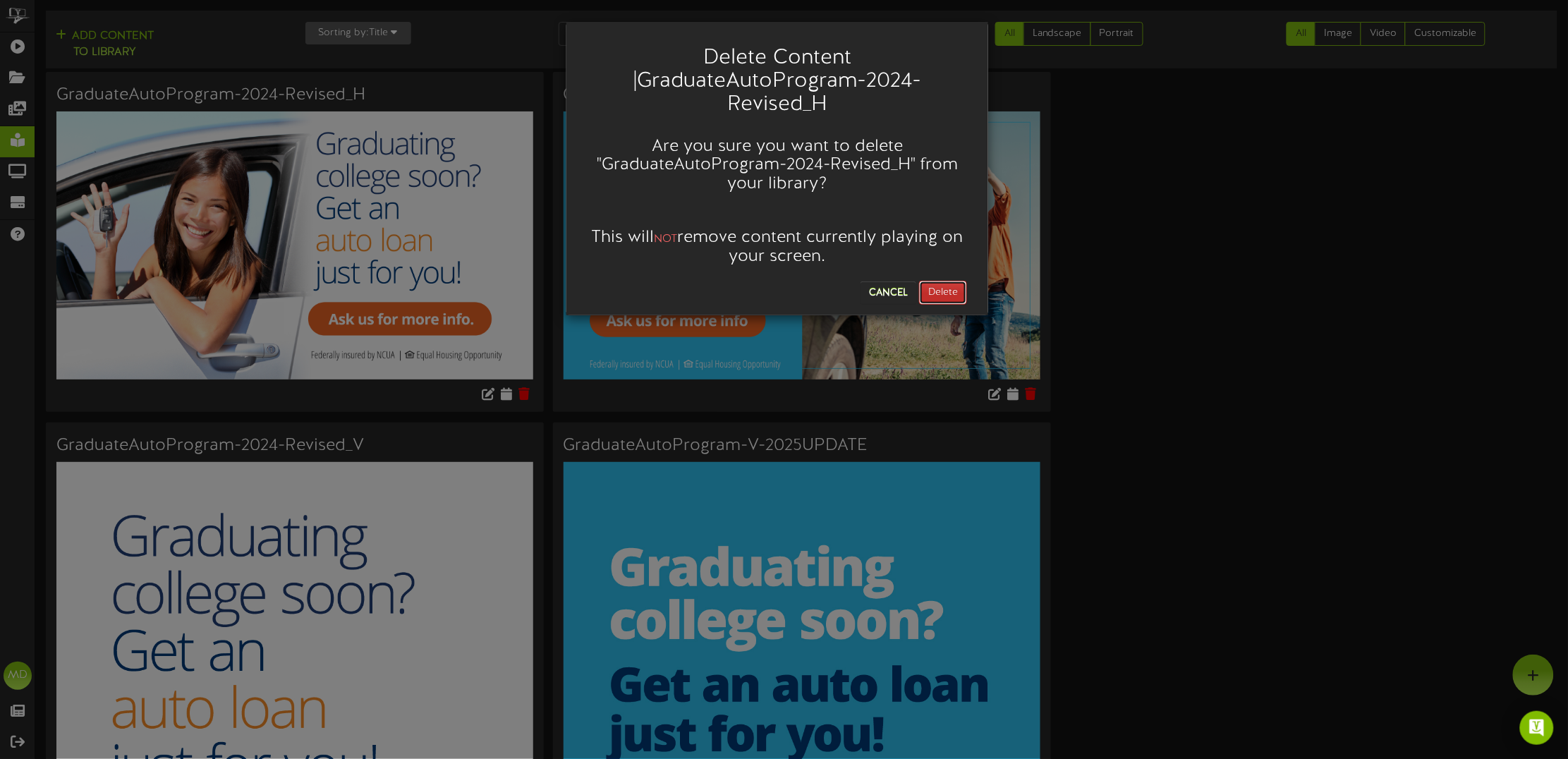
click at [933, 290] on button "Delete" at bounding box center [943, 293] width 48 height 24
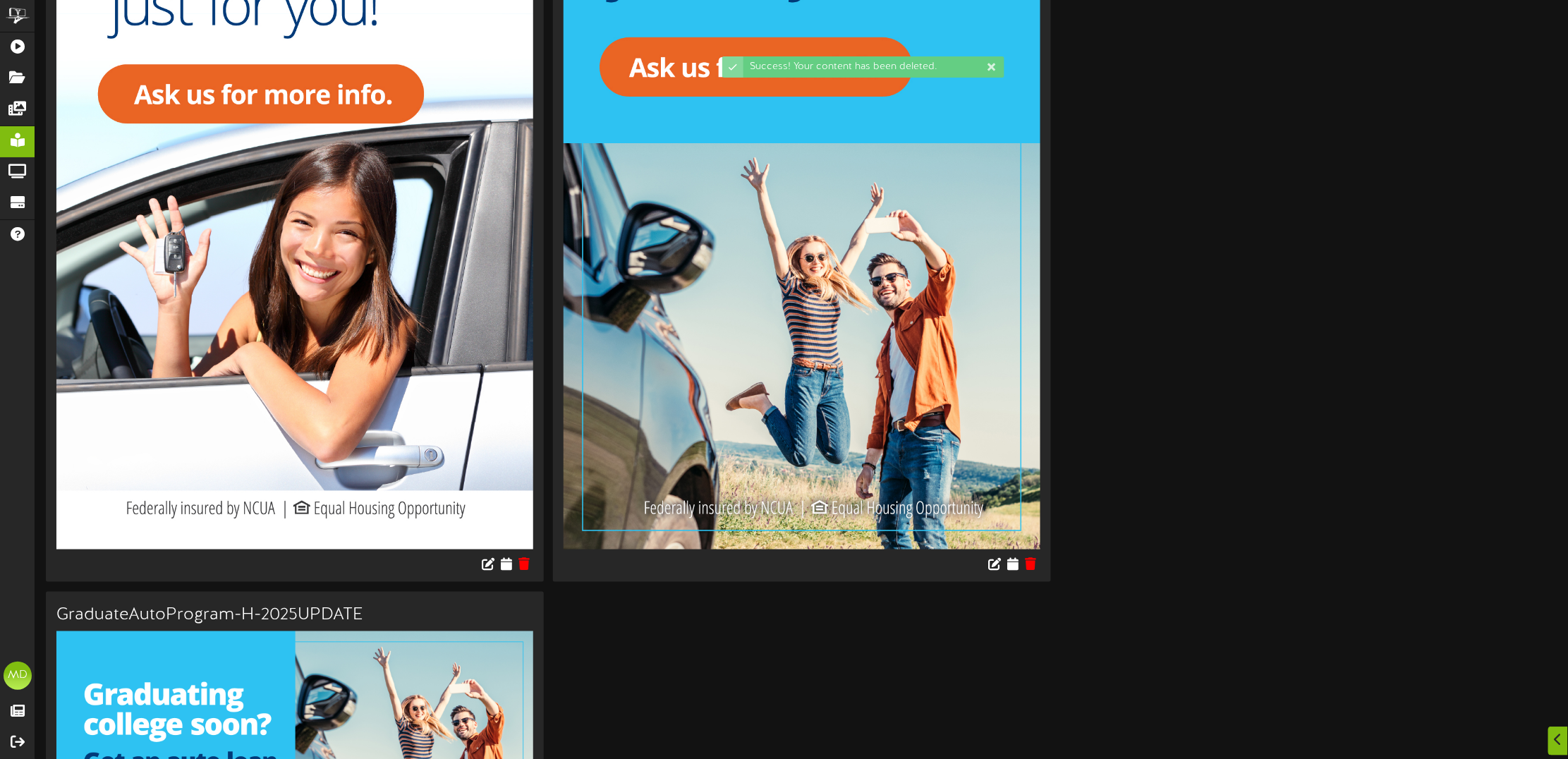
scroll to position [441, 0]
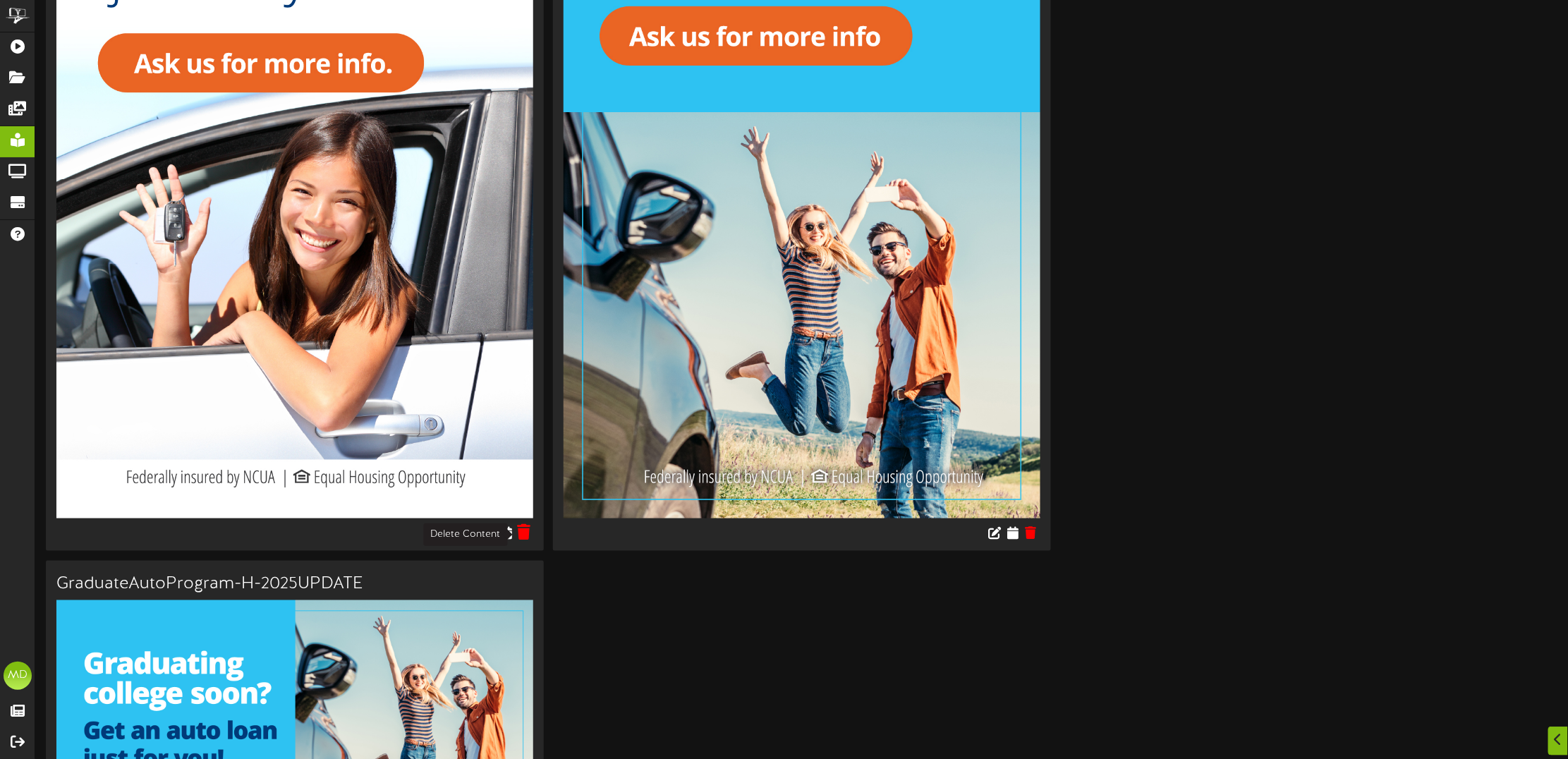
click at [527, 534] on icon at bounding box center [523, 532] width 13 height 16
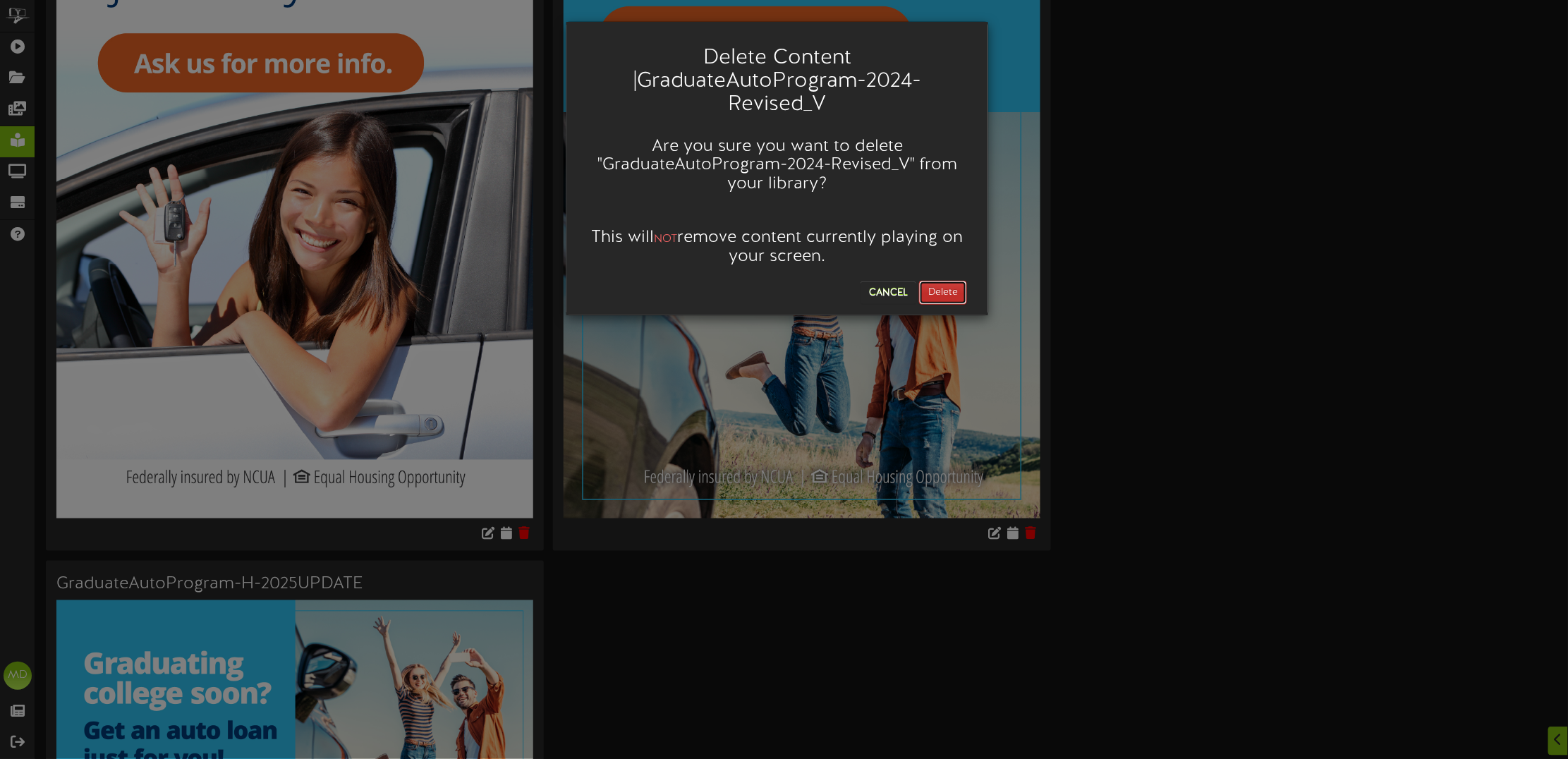
click at [943, 288] on button "Delete" at bounding box center [943, 293] width 48 height 24
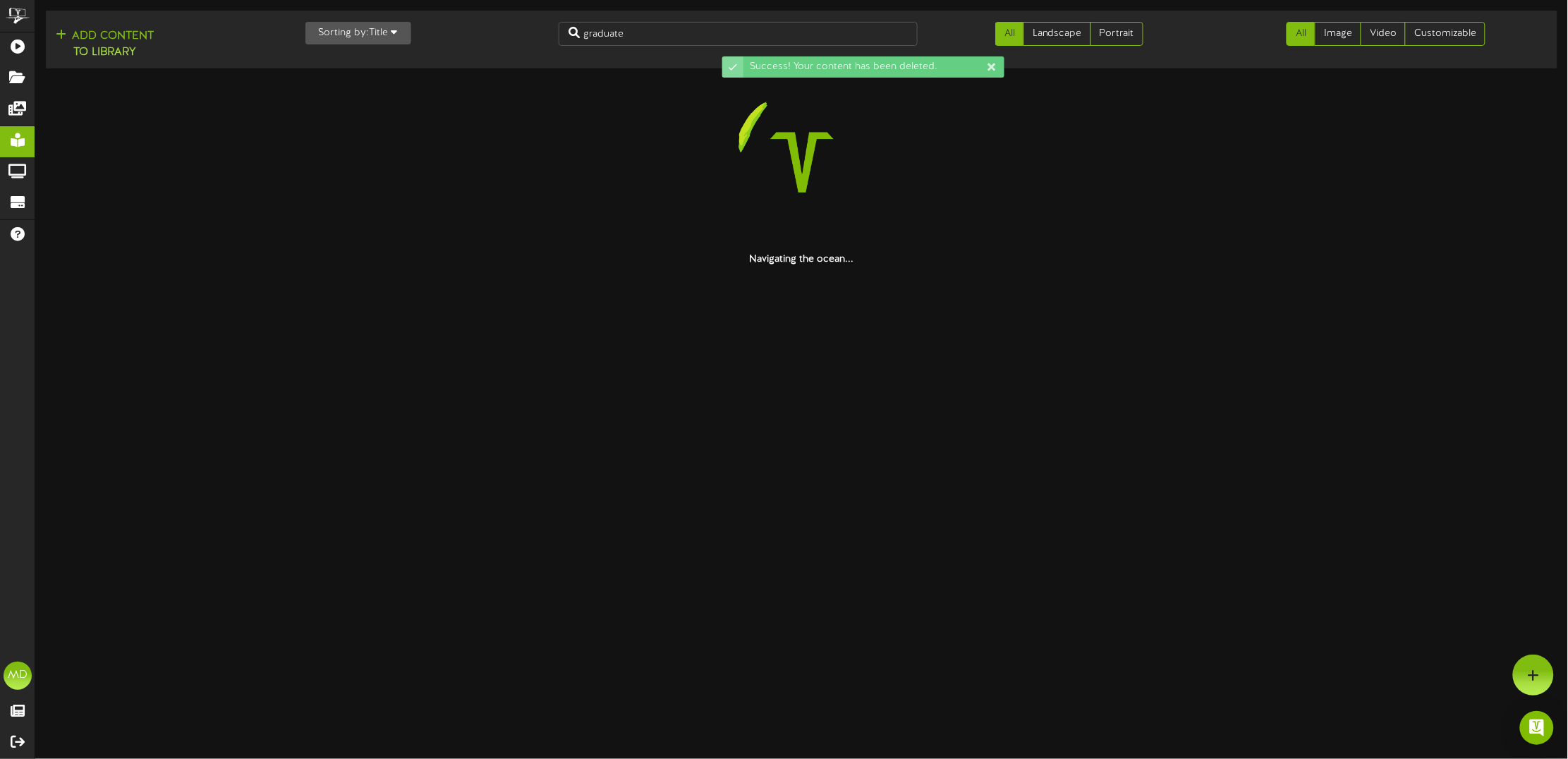
scroll to position [0, 0]
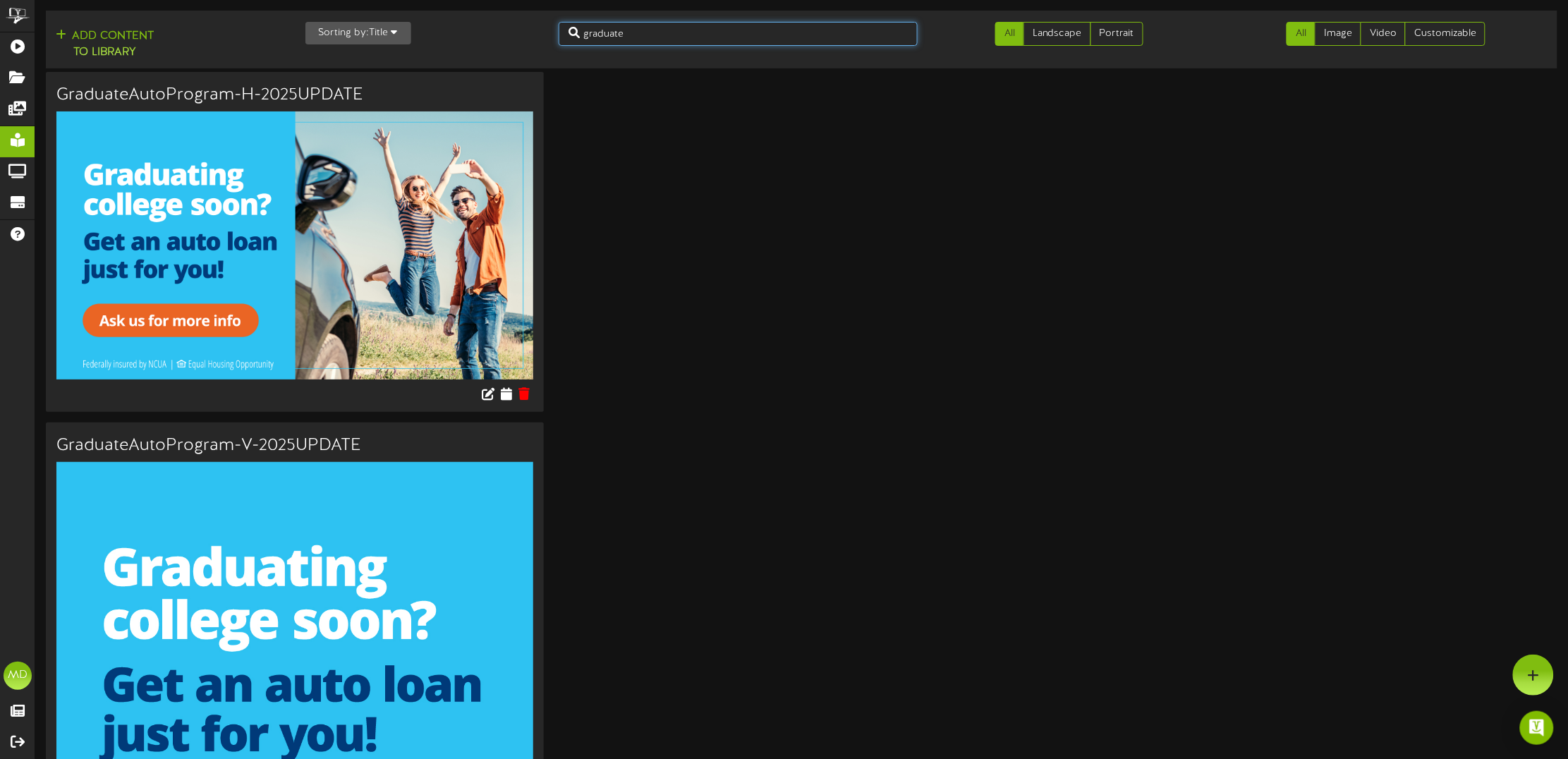
click at [642, 39] on input "graduate" at bounding box center [738, 34] width 359 height 24
drag, startPoint x: 642, startPoint y: 39, endPoint x: 550, endPoint y: 27, distance: 92.8
click at [551, 28] on div "graduate" at bounding box center [739, 34] width 380 height 24
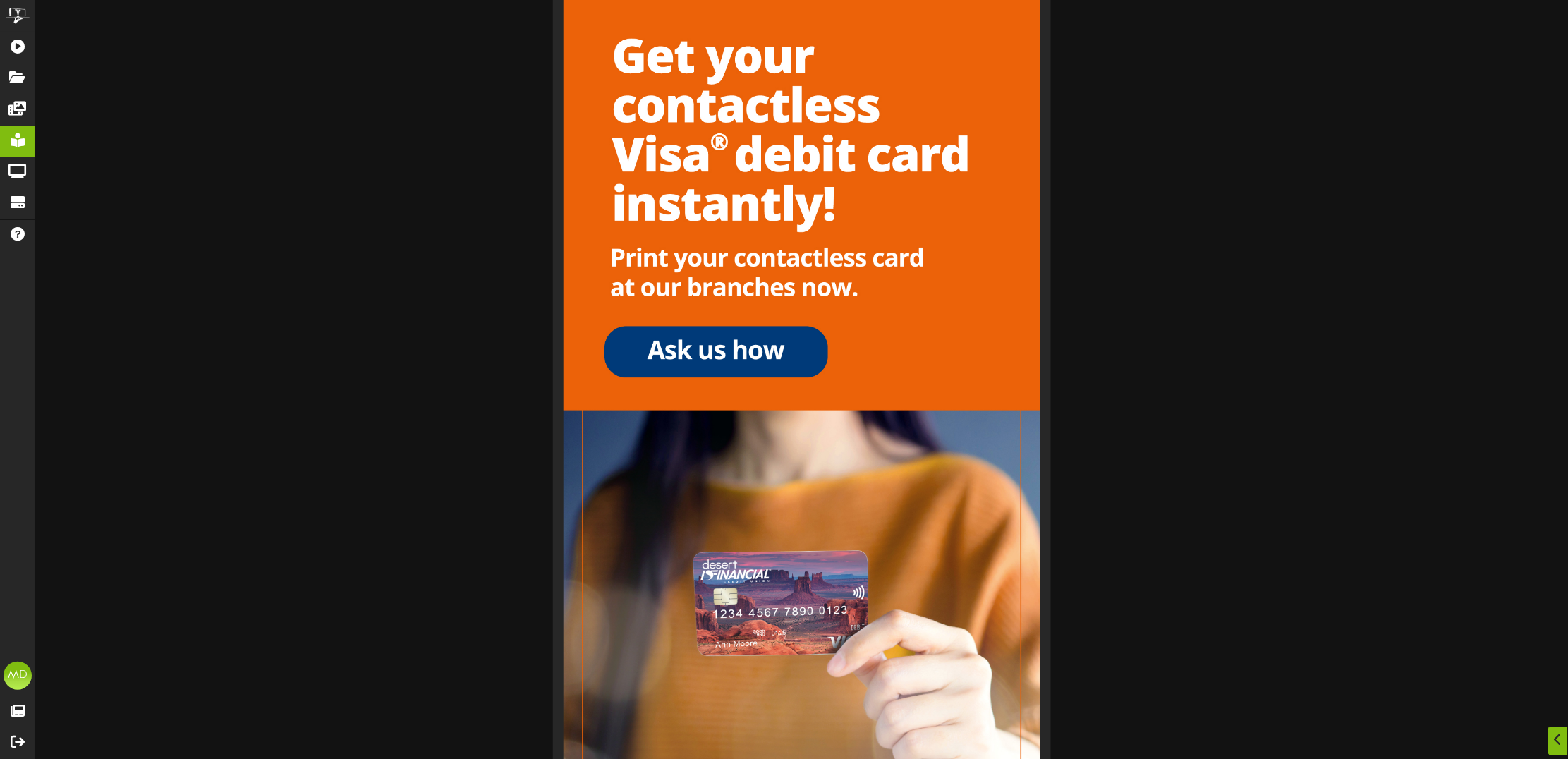
scroll to position [1170, 0]
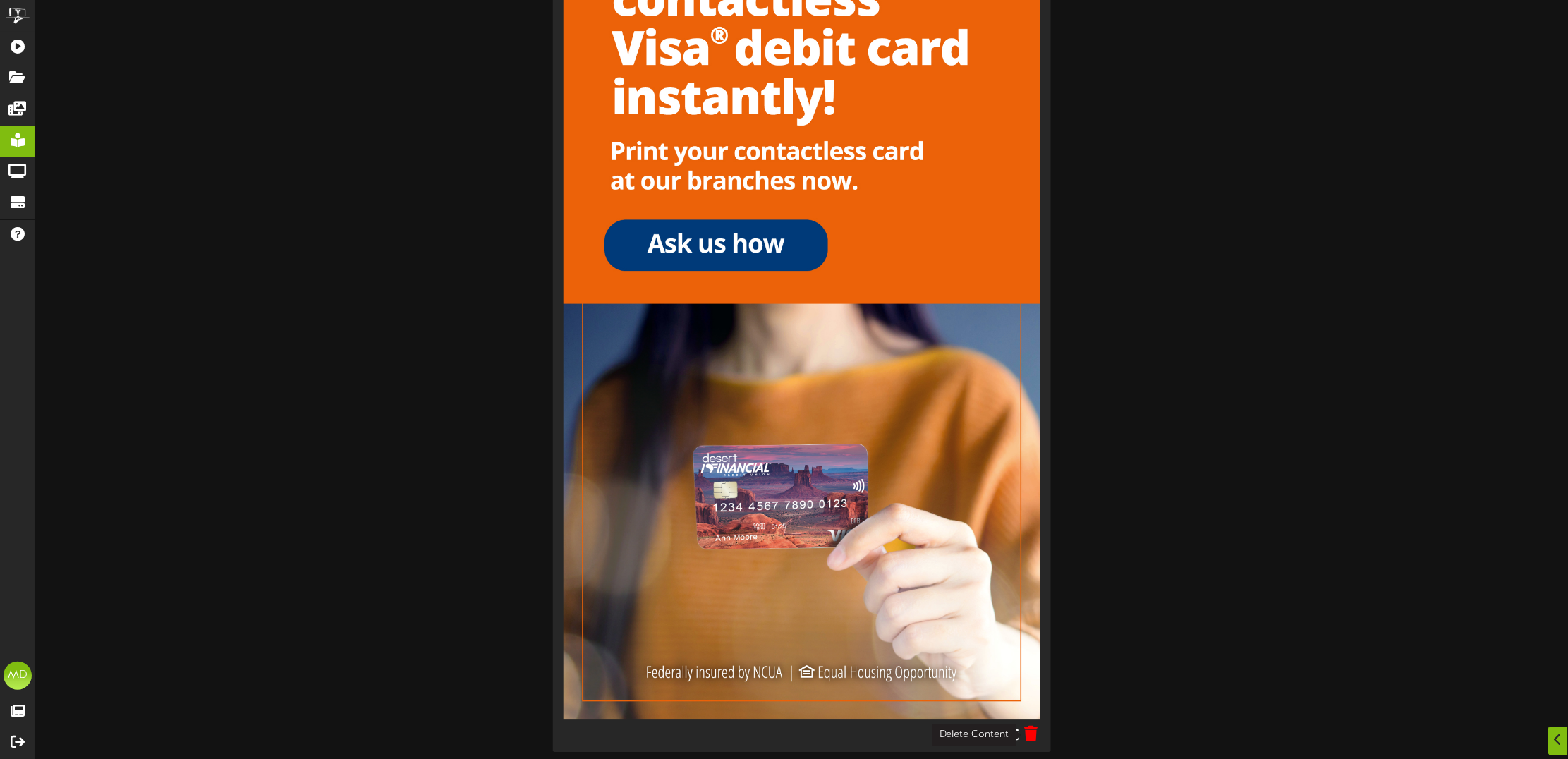
click at [1034, 728] on icon at bounding box center [1030, 734] width 13 height 16
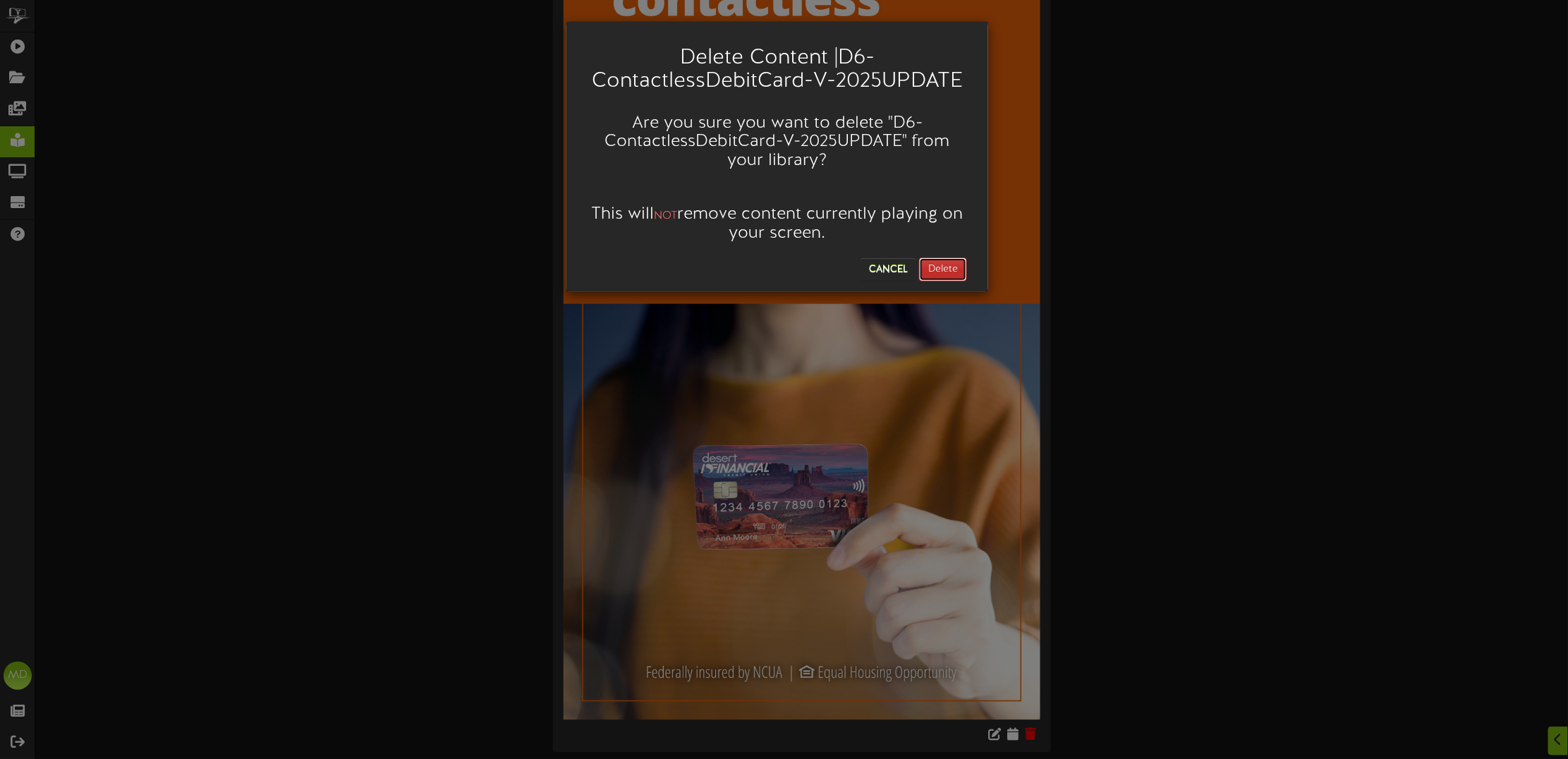
click at [940, 269] on button "Delete" at bounding box center [943, 269] width 48 height 24
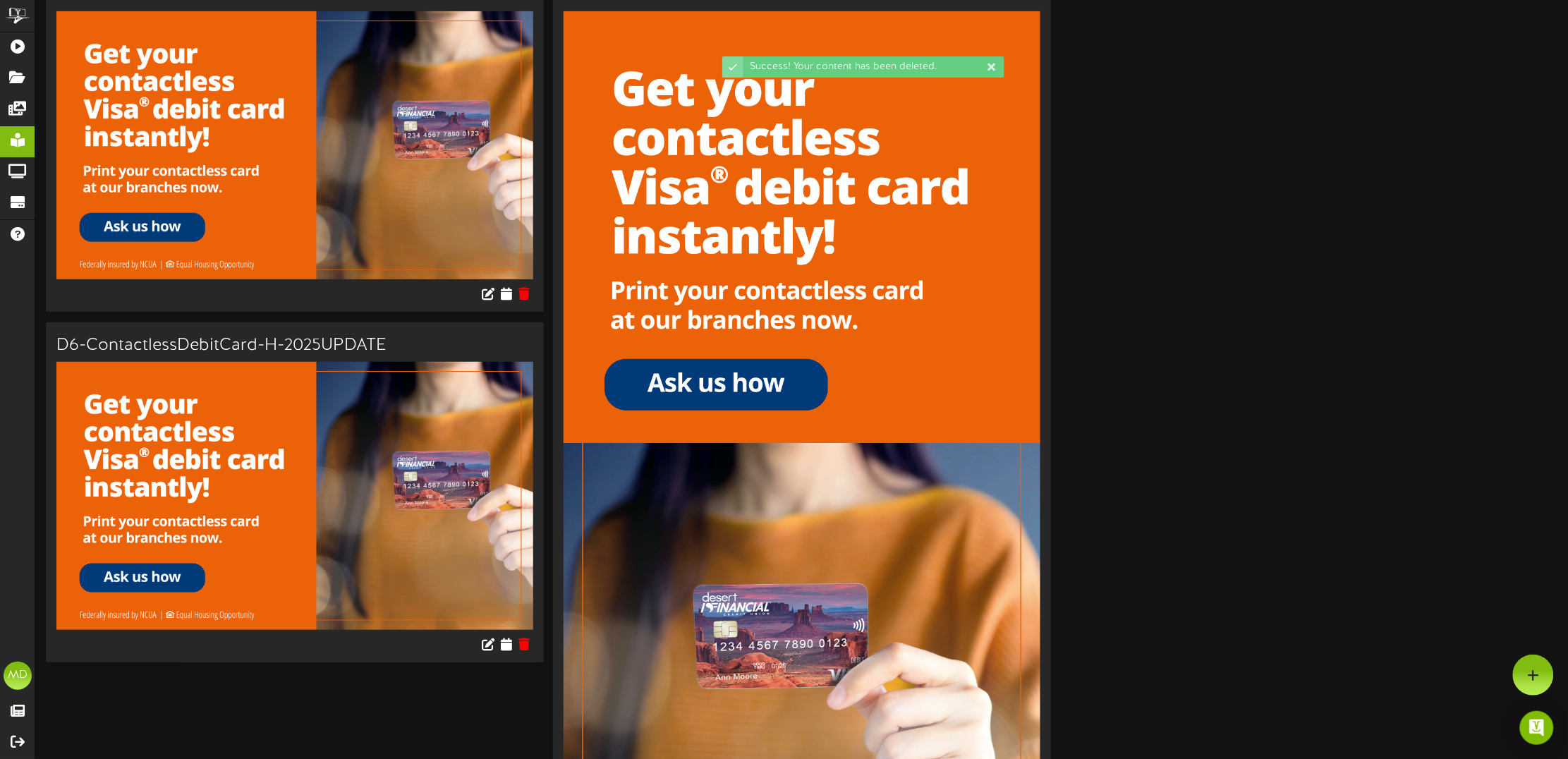
scroll to position [241, 0]
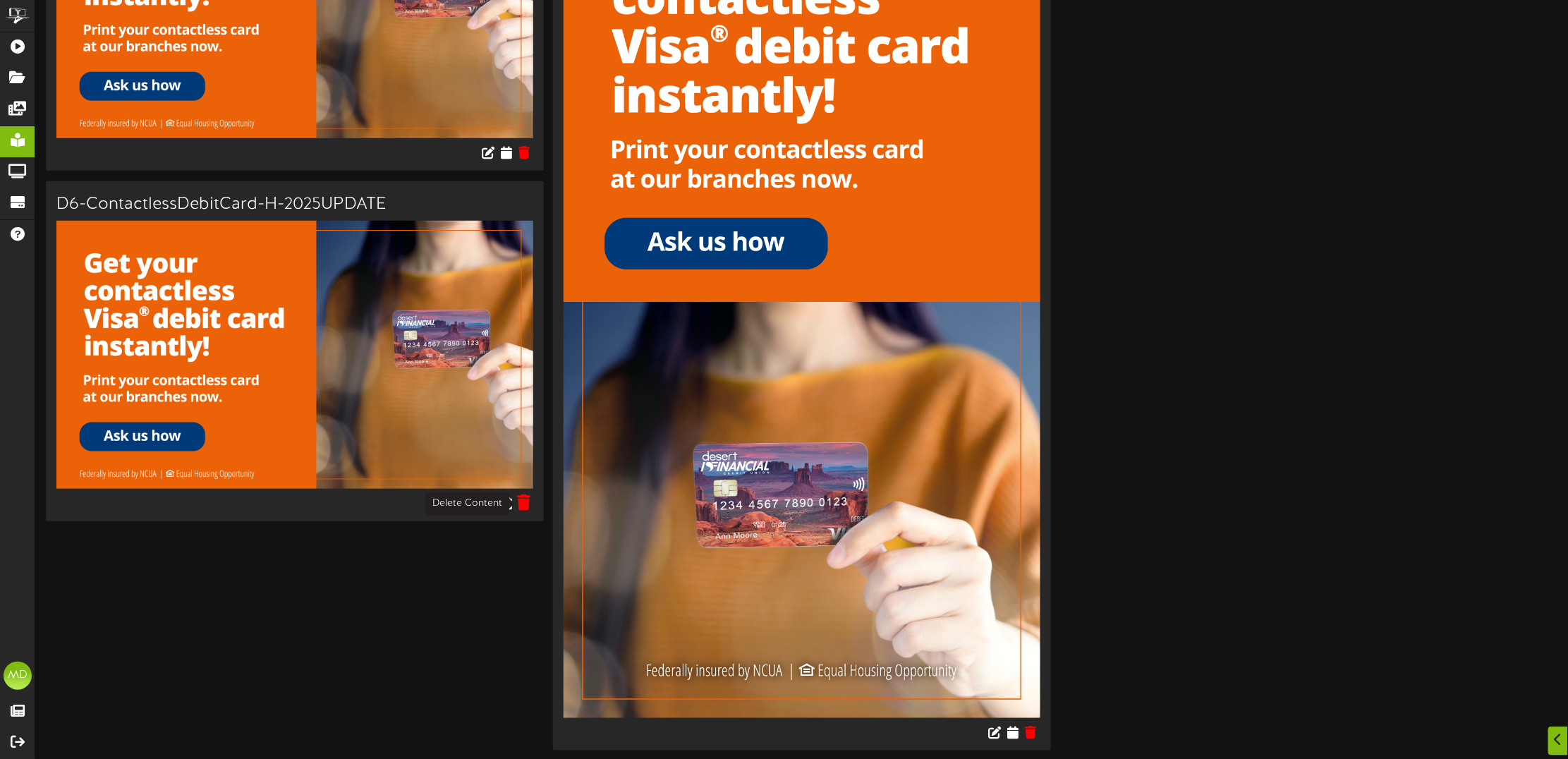
click at [524, 502] on icon at bounding box center [523, 503] width 13 height 16
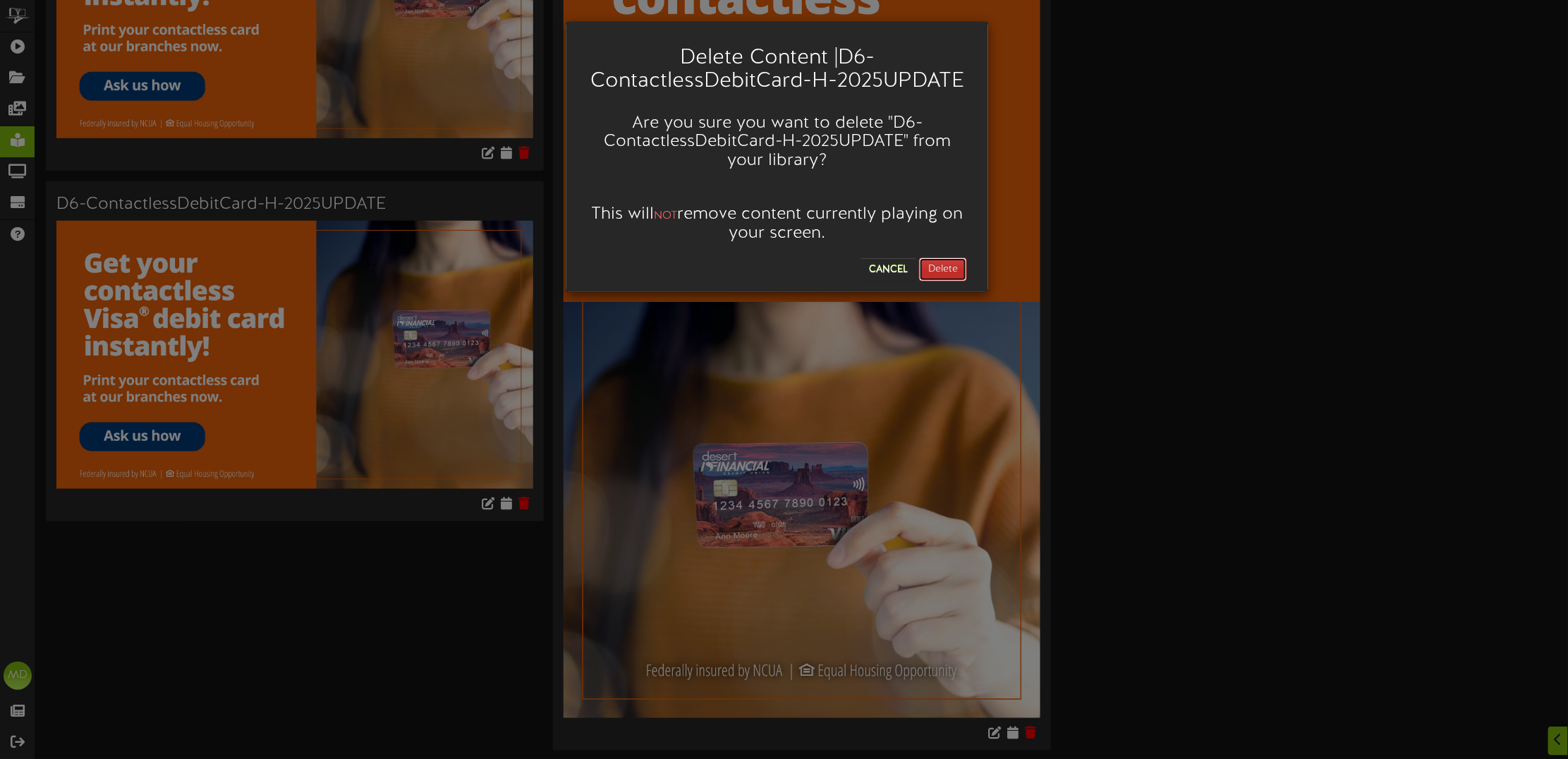
click at [940, 265] on button "Delete" at bounding box center [943, 269] width 48 height 24
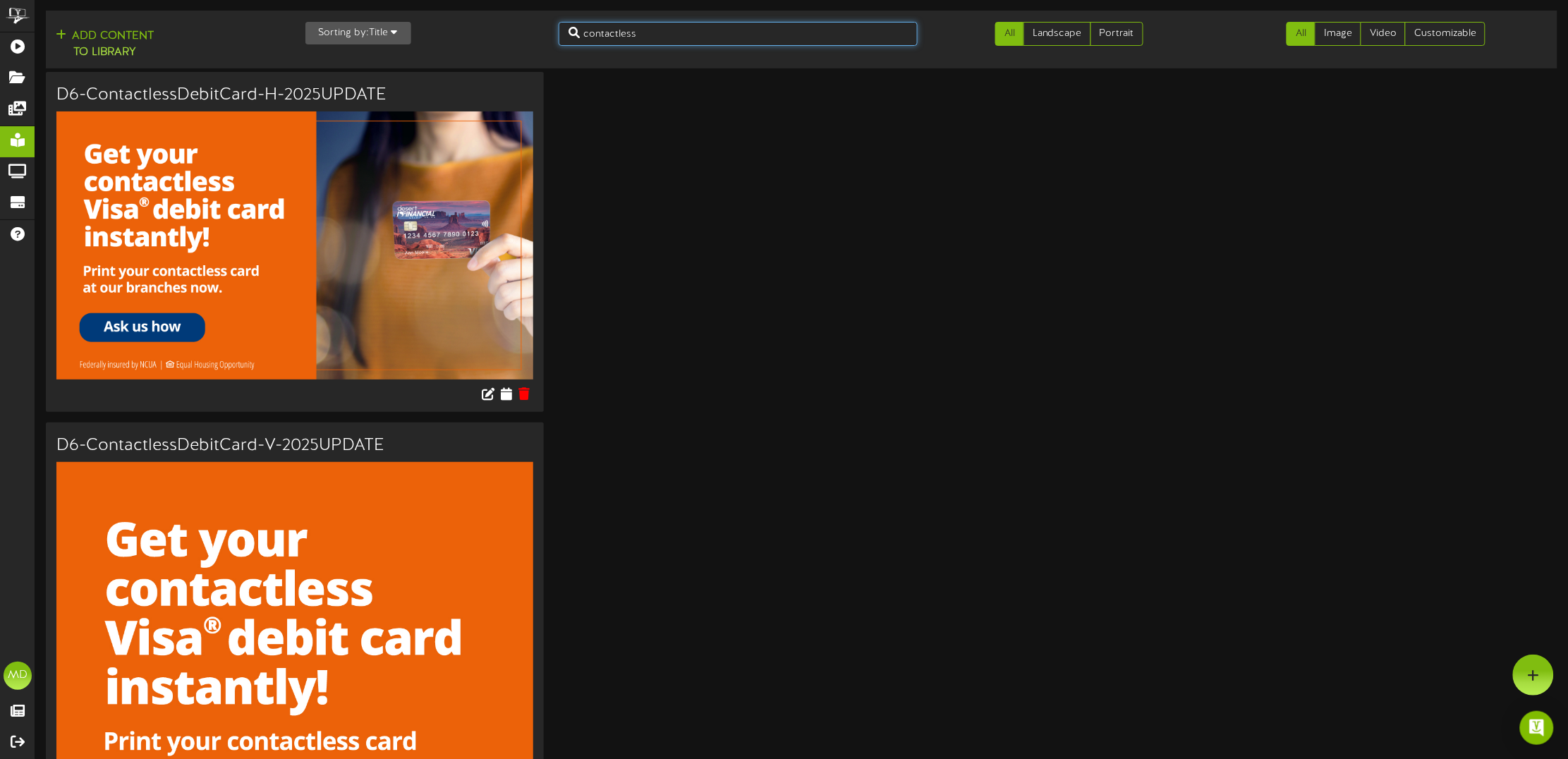
drag, startPoint x: 660, startPoint y: 35, endPoint x: 547, endPoint y: 34, distance: 113.0
click at [547, 34] on div "Add Content to Library Sorting by: Title Newest Oldest Title contactless All La…" at bounding box center [801, 40] width 1522 height 47
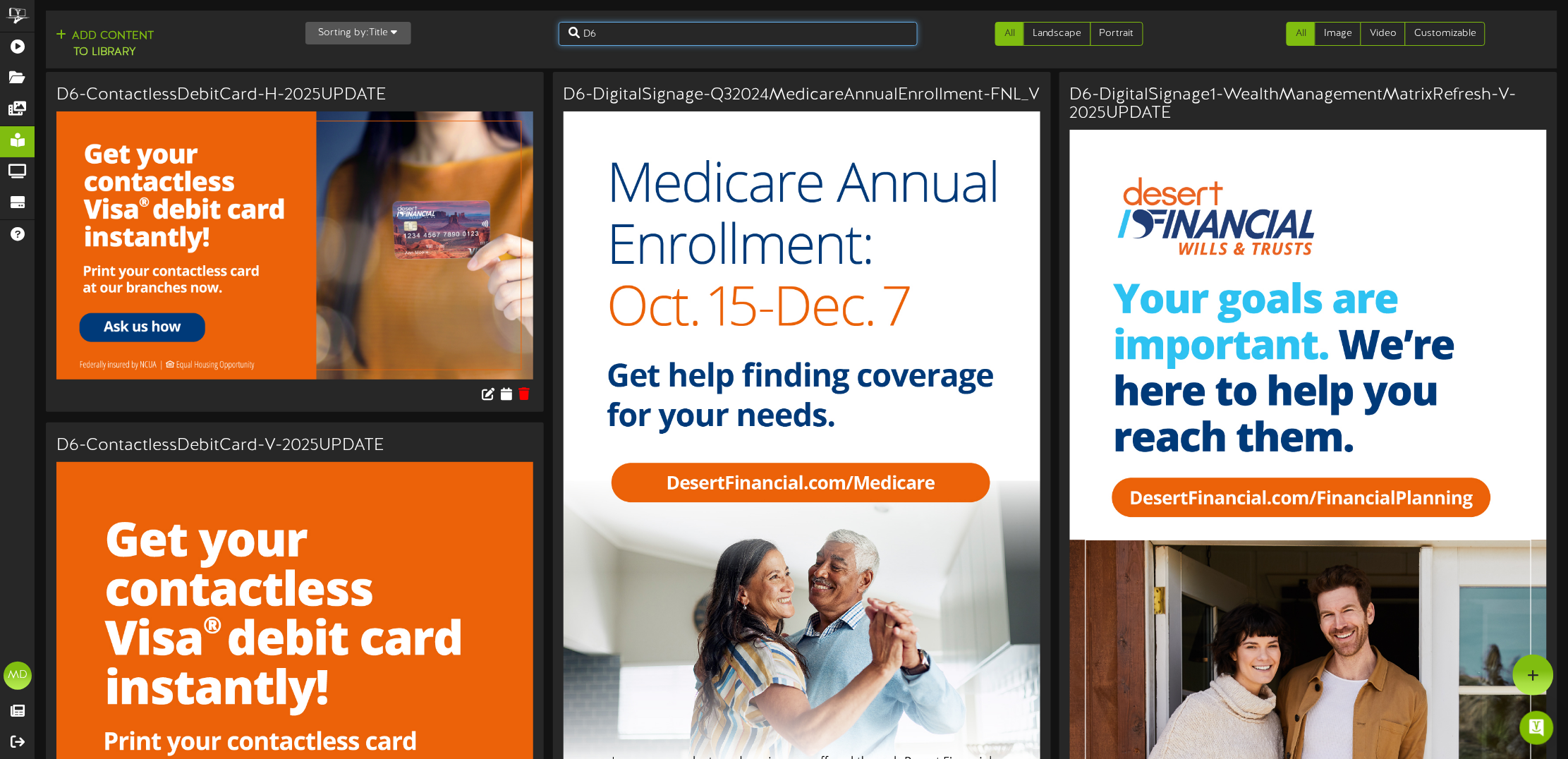
click at [664, 25] on input "D6" at bounding box center [738, 34] width 359 height 24
drag, startPoint x: 642, startPoint y: 28, endPoint x: 555, endPoint y: 20, distance: 87.4
click at [555, 20] on div "Add Content to Library Sorting by: Title Newest Oldest Title D6 All Landscape P…" at bounding box center [801, 40] width 1522 height 47
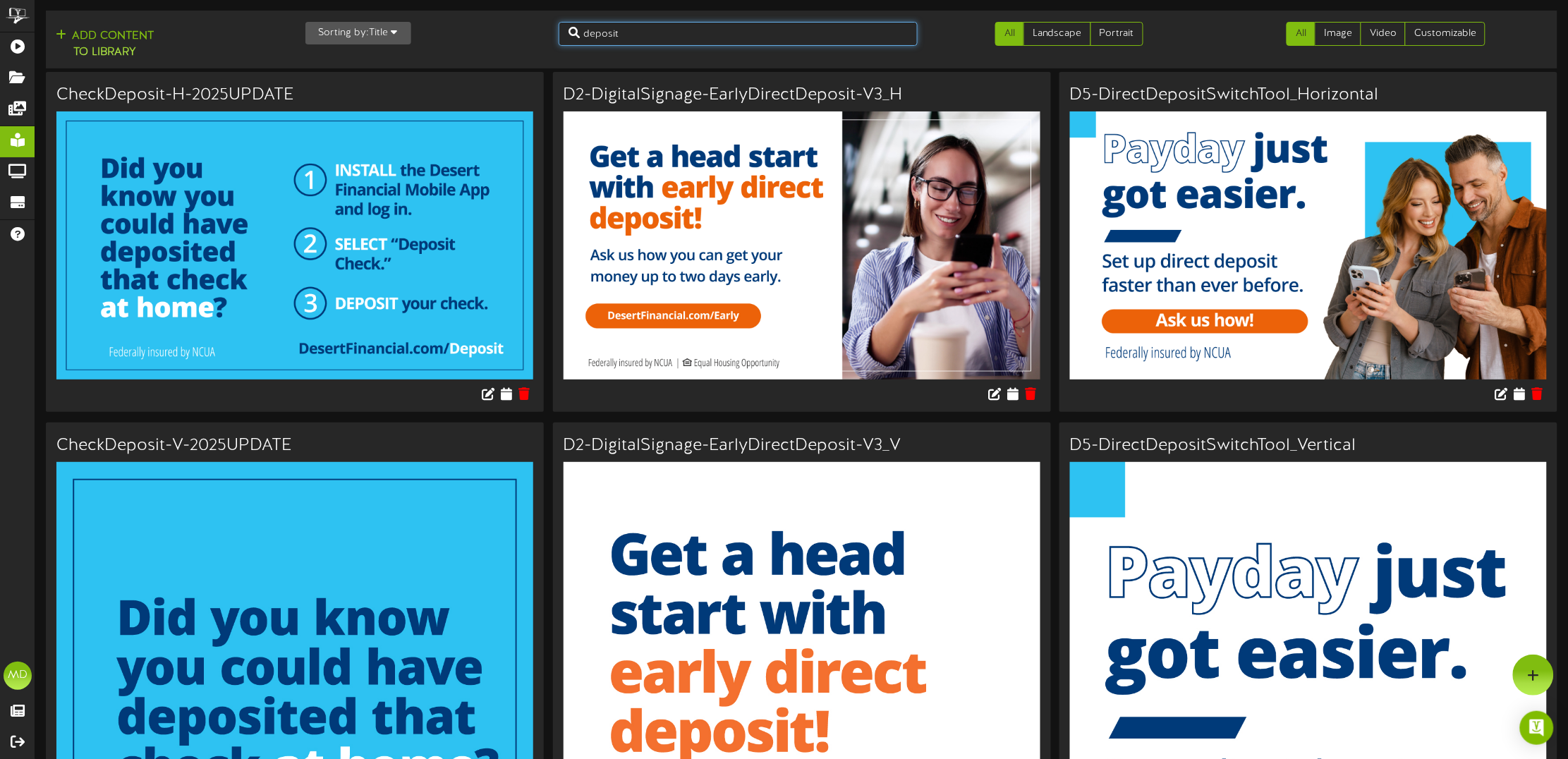
click at [613, 33] on input "deposit" at bounding box center [738, 34] width 359 height 24
click at [613, 32] on input "deposit" at bounding box center [738, 34] width 359 height 24
type input "medicare"
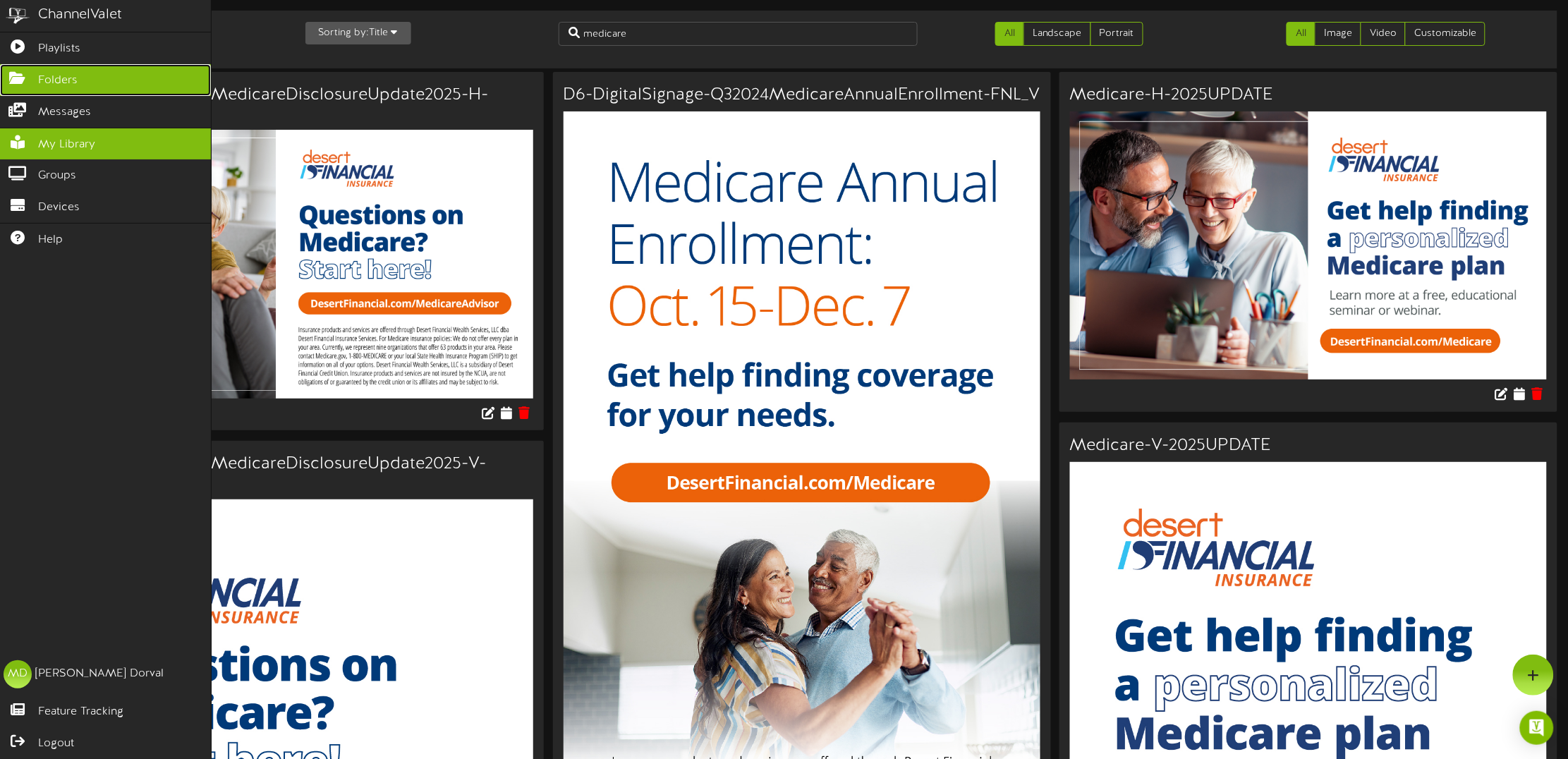
click at [26, 76] on icon at bounding box center [17, 77] width 35 height 11
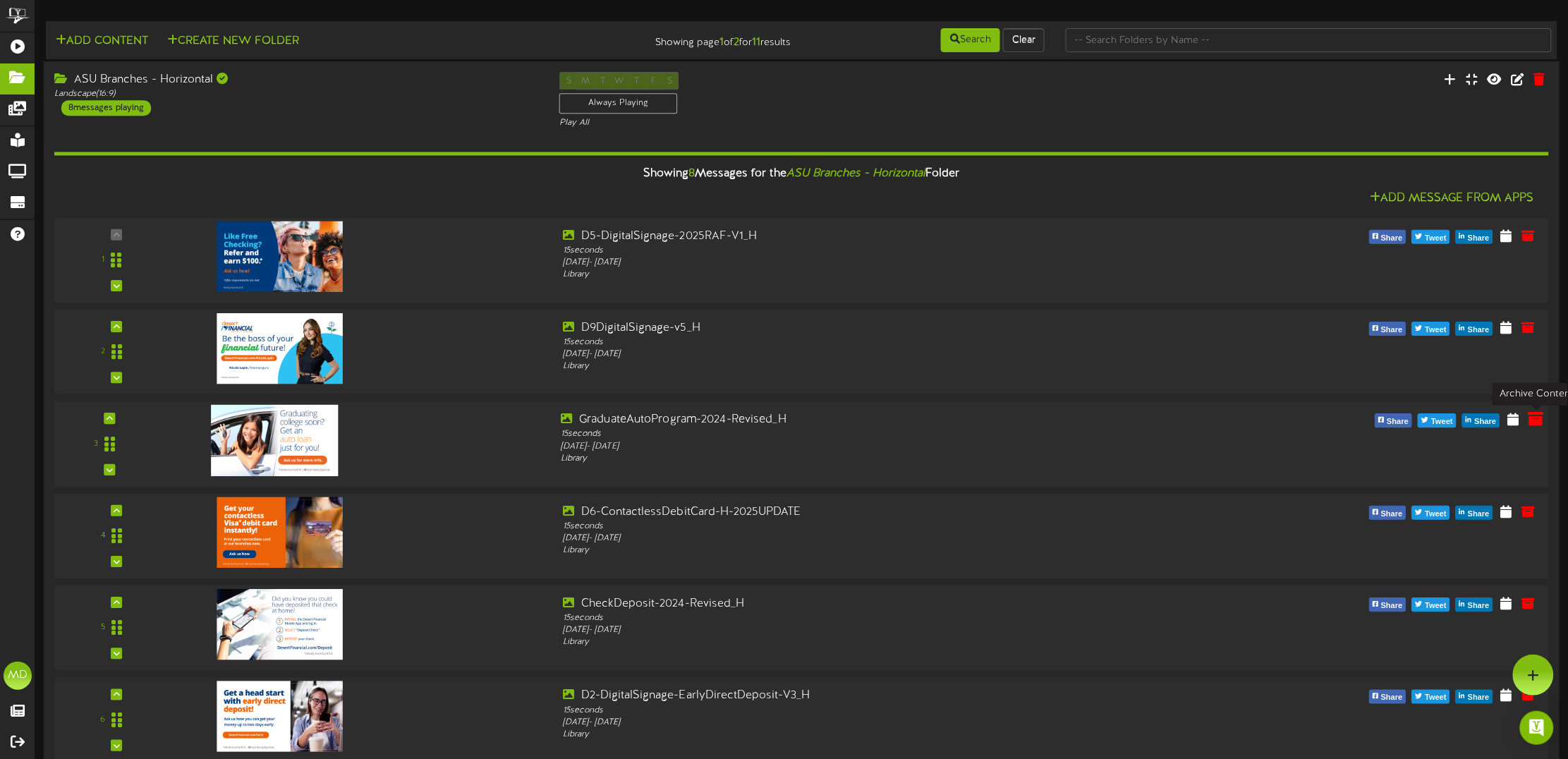
click at [1541, 419] on icon at bounding box center [1536, 419] width 16 height 16
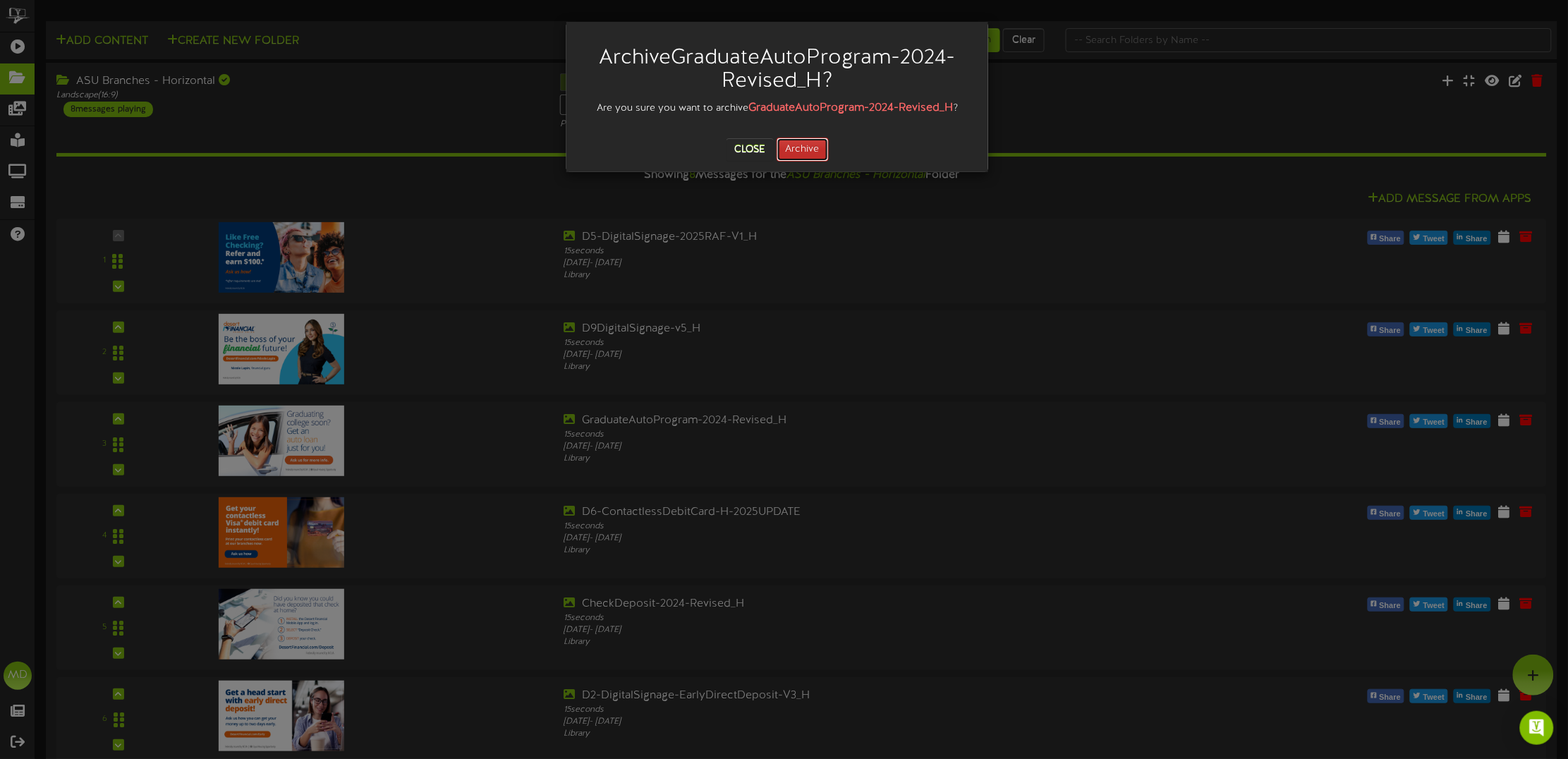
click at [820, 153] on button "Archive" at bounding box center [803, 149] width 52 height 24
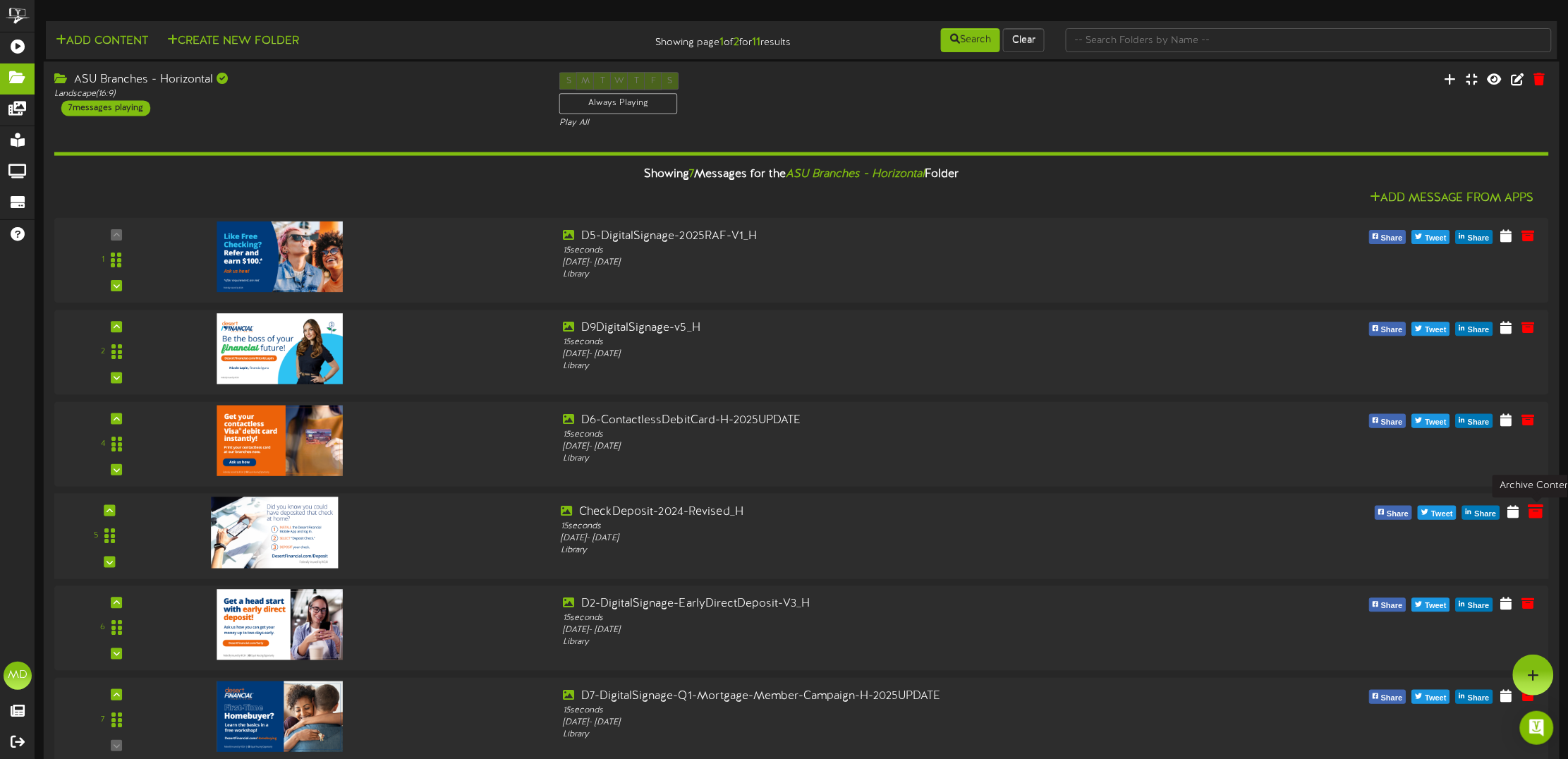
click at [1537, 516] on icon at bounding box center [1536, 511] width 16 height 16
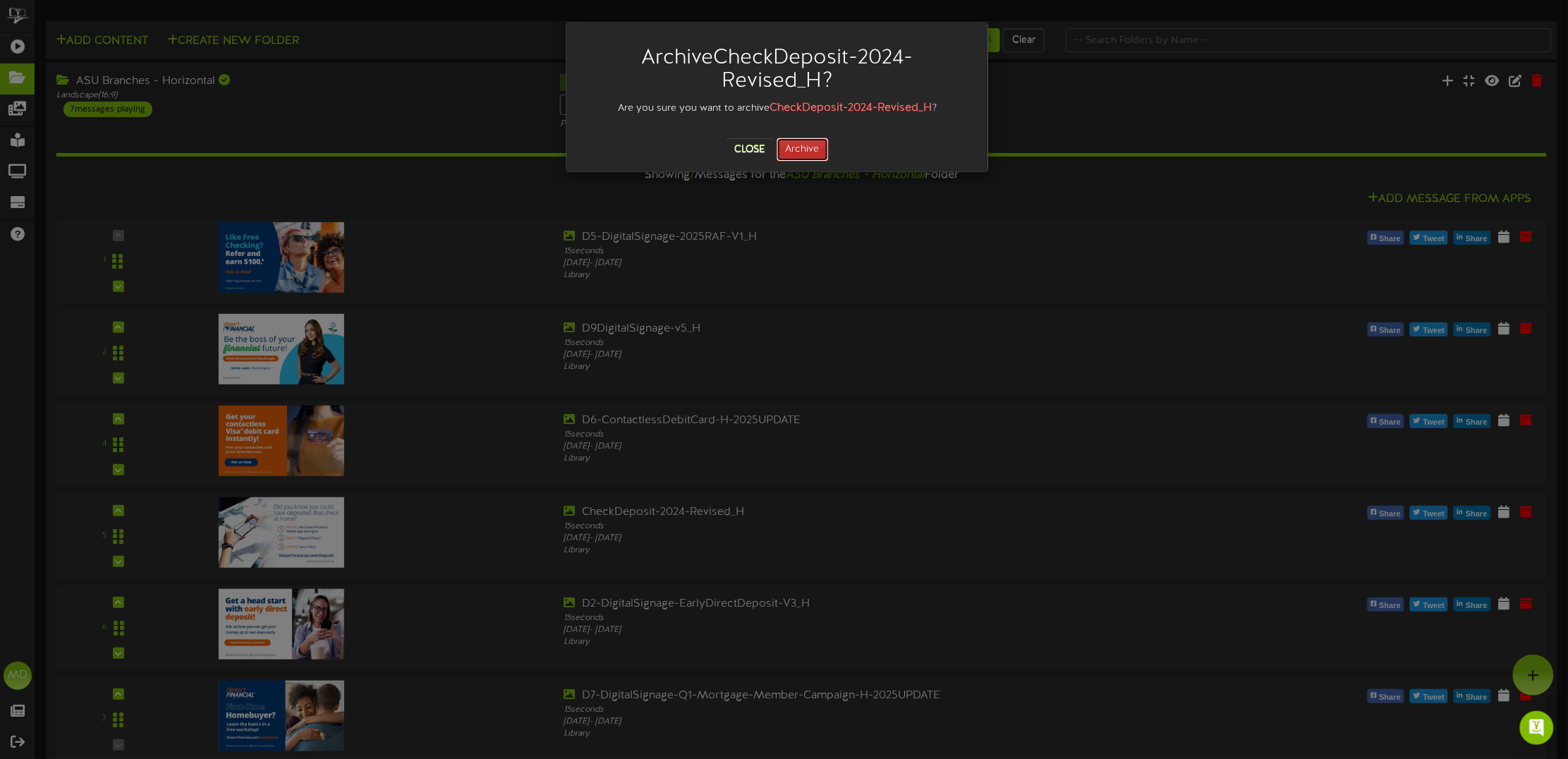
click at [812, 146] on button "Archive" at bounding box center [803, 149] width 52 height 24
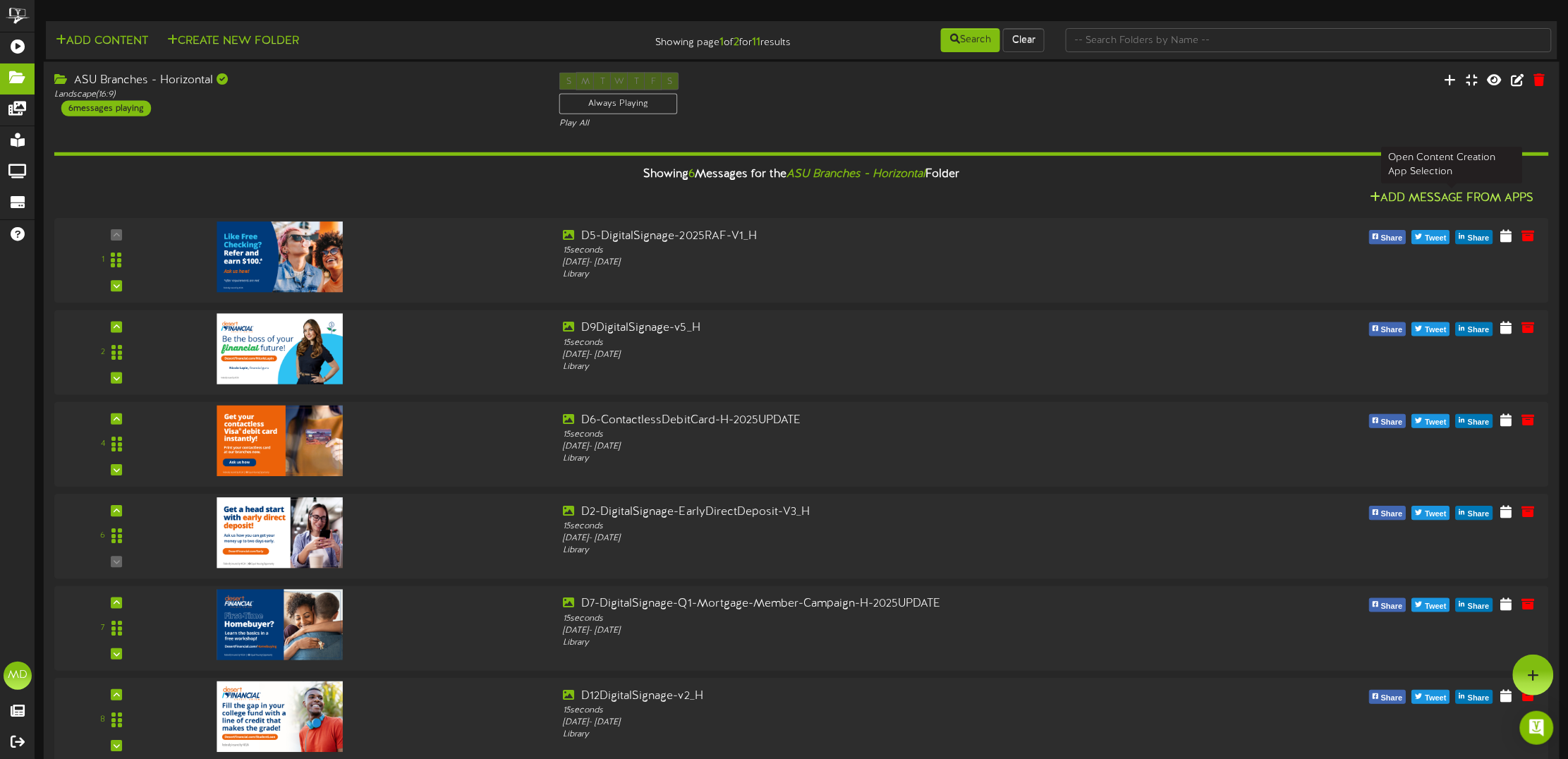
click at [1426, 203] on button "Add Message From Apps" at bounding box center [1452, 199] width 173 height 18
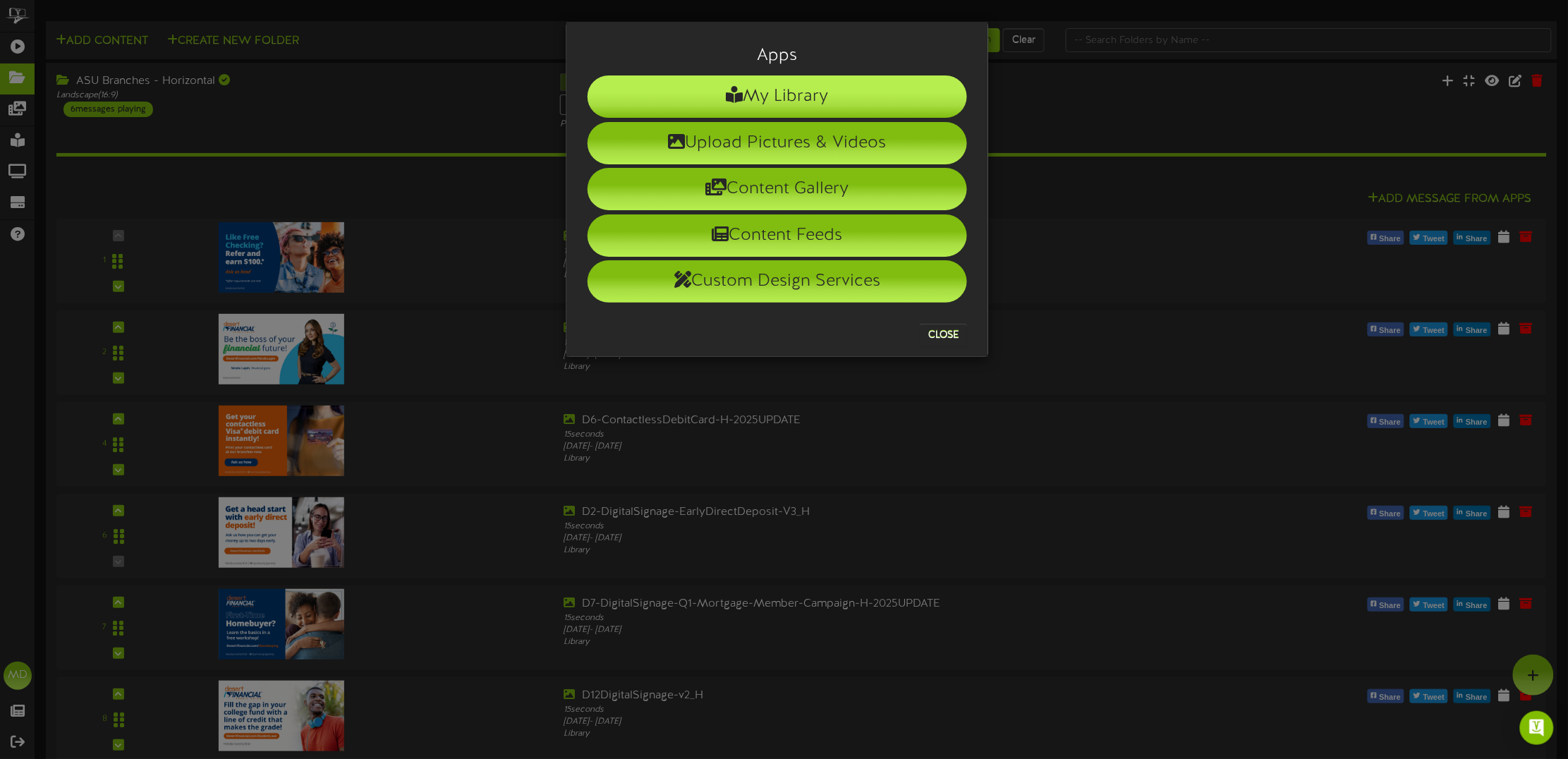
click at [755, 101] on li "My Library" at bounding box center [777, 96] width 379 height 42
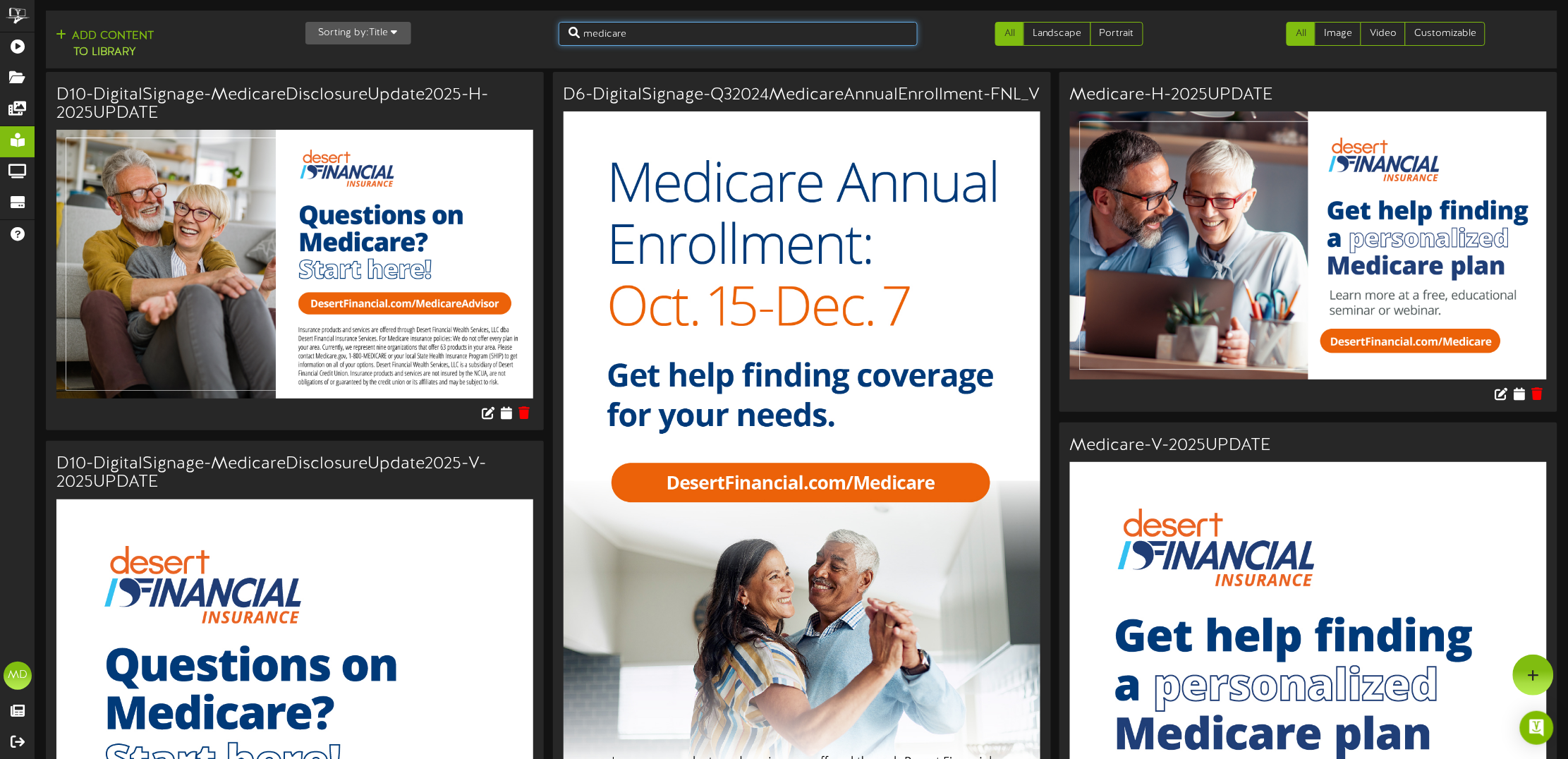
drag, startPoint x: 642, startPoint y: 32, endPoint x: 566, endPoint y: 30, distance: 76.0
click at [566, 30] on input "medicare" at bounding box center [738, 34] width 359 height 24
type input "deposit"
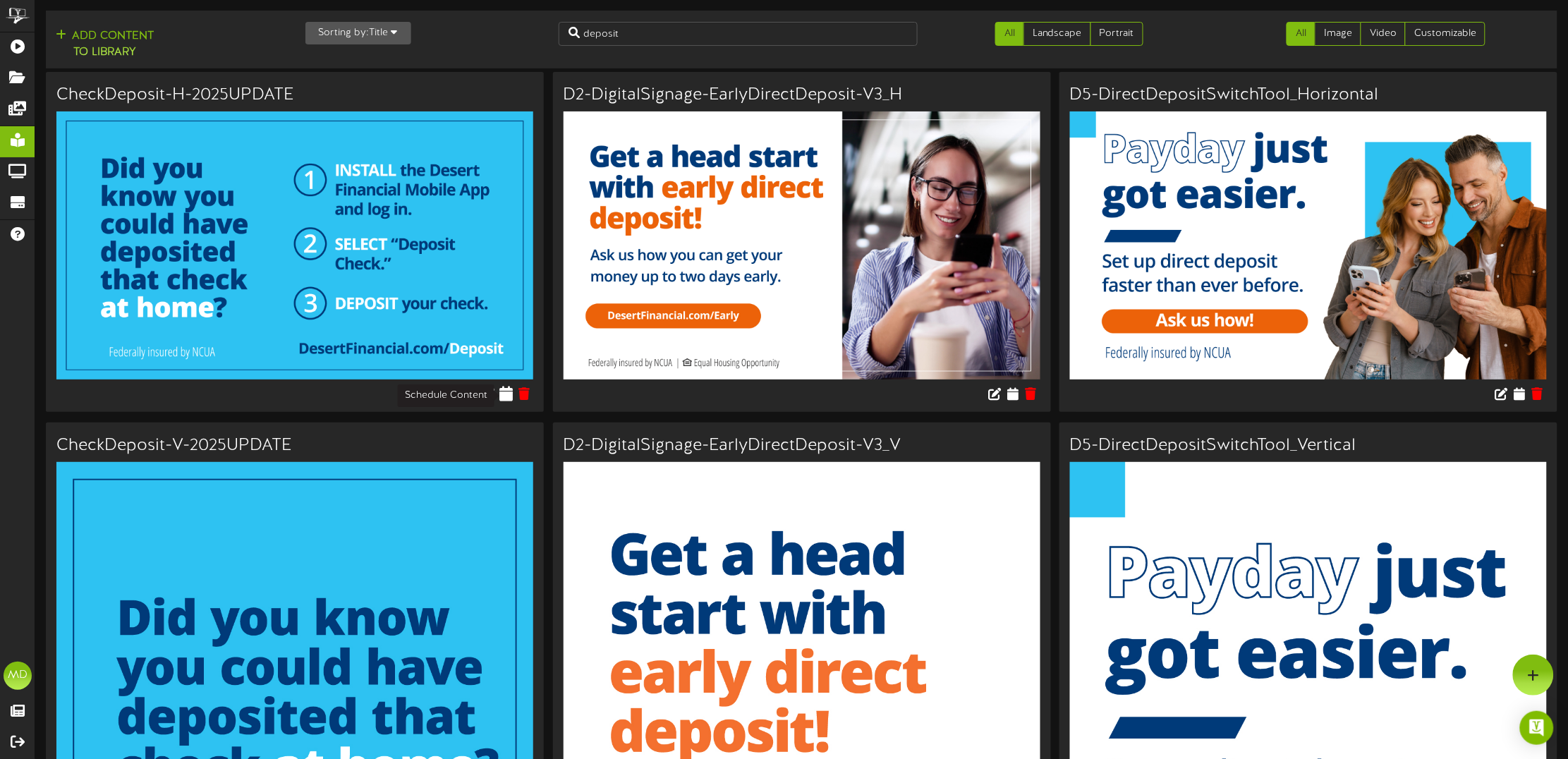
click at [505, 395] on icon at bounding box center [505, 394] width 13 height 16
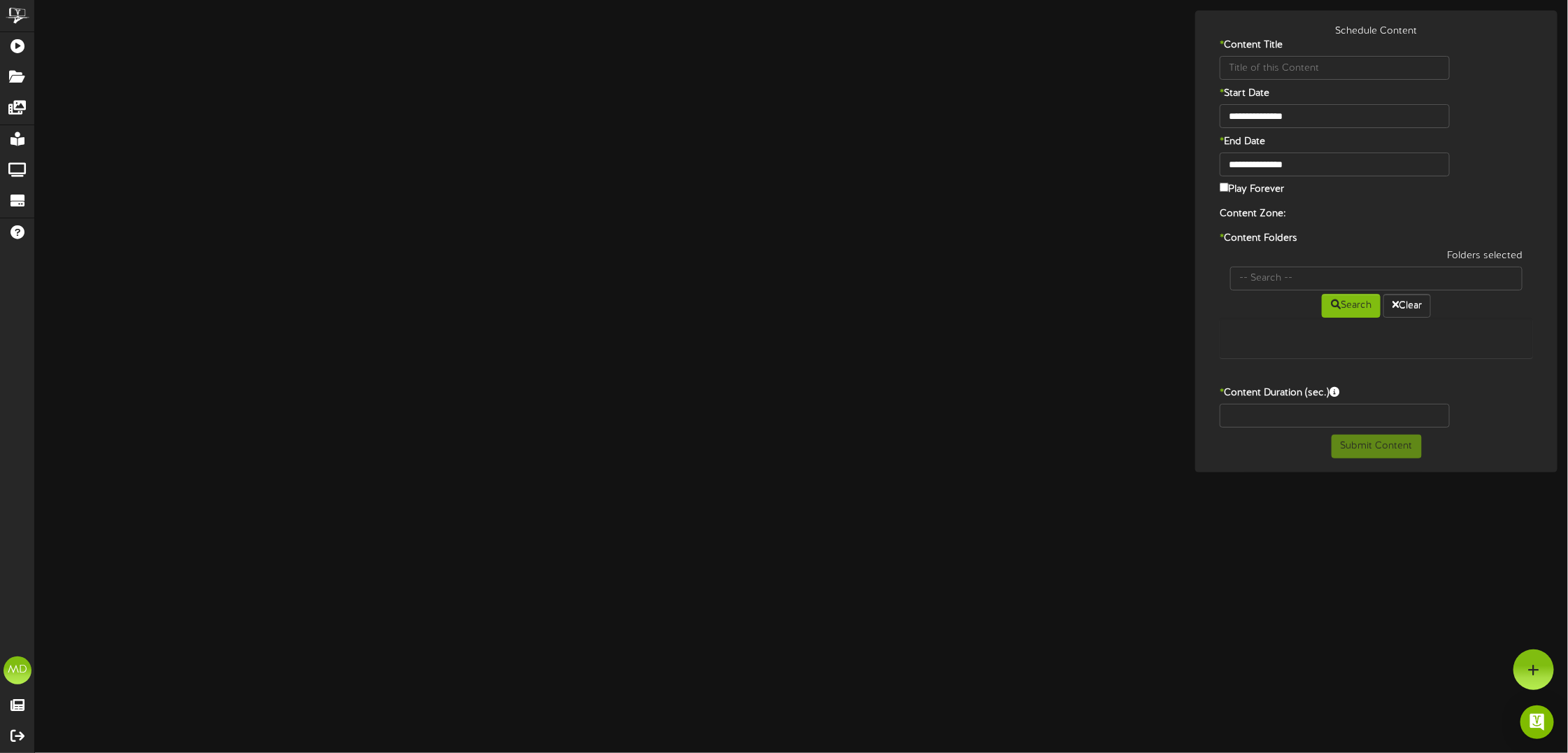
type input "CheckDeposit-H-2025UPDATE"
type input "8"
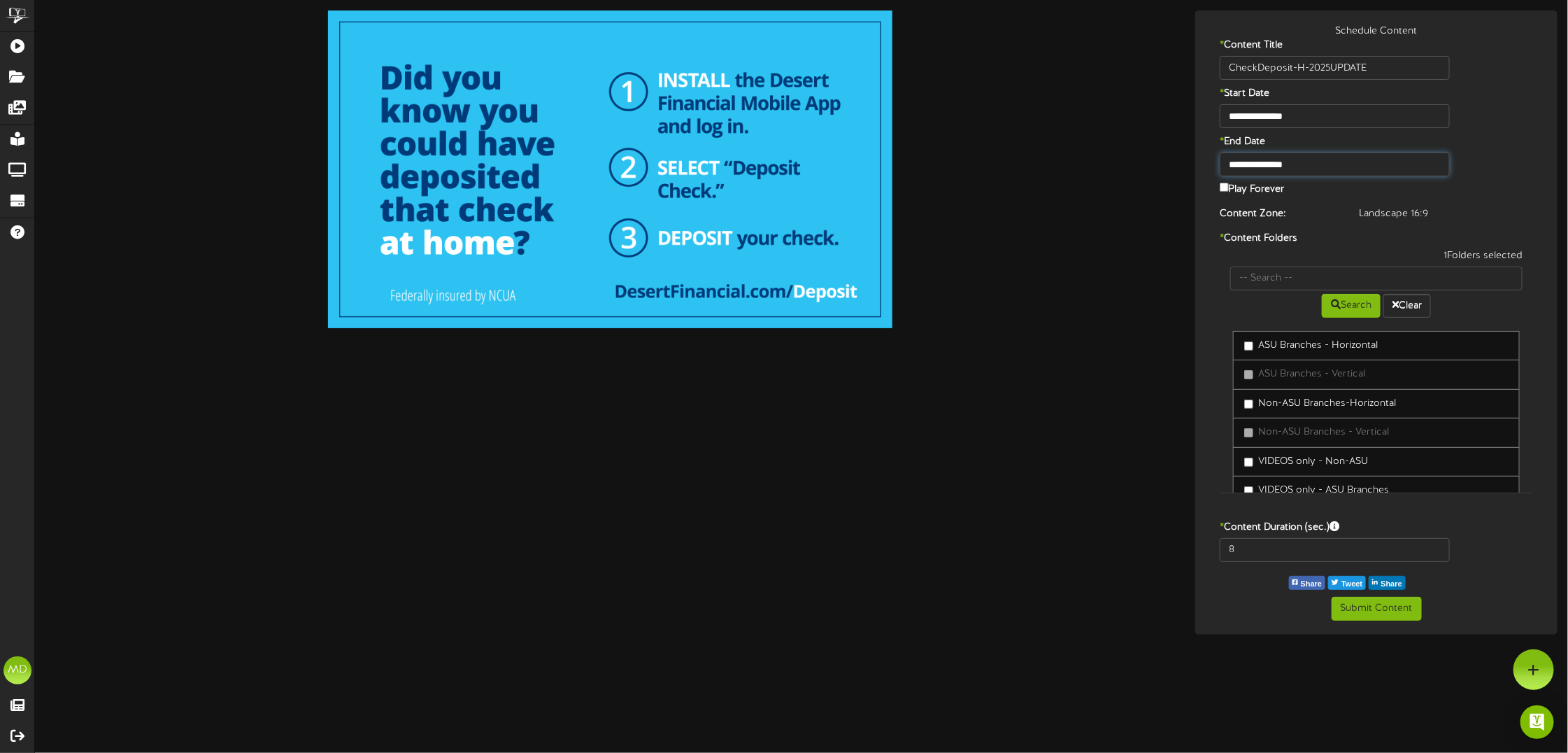
click at [1263, 170] on input "**********" at bounding box center [1334, 165] width 230 height 24
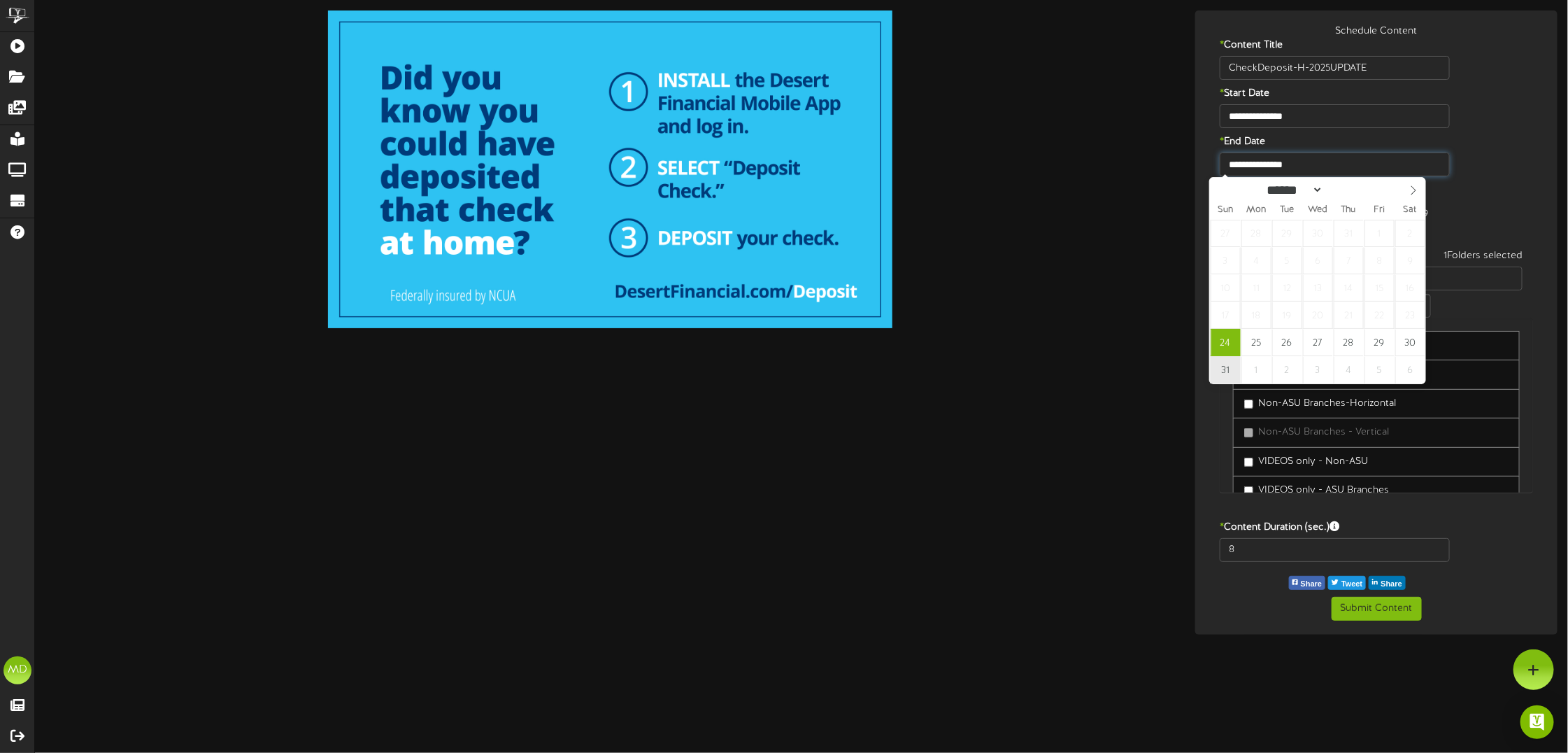
type input "**********"
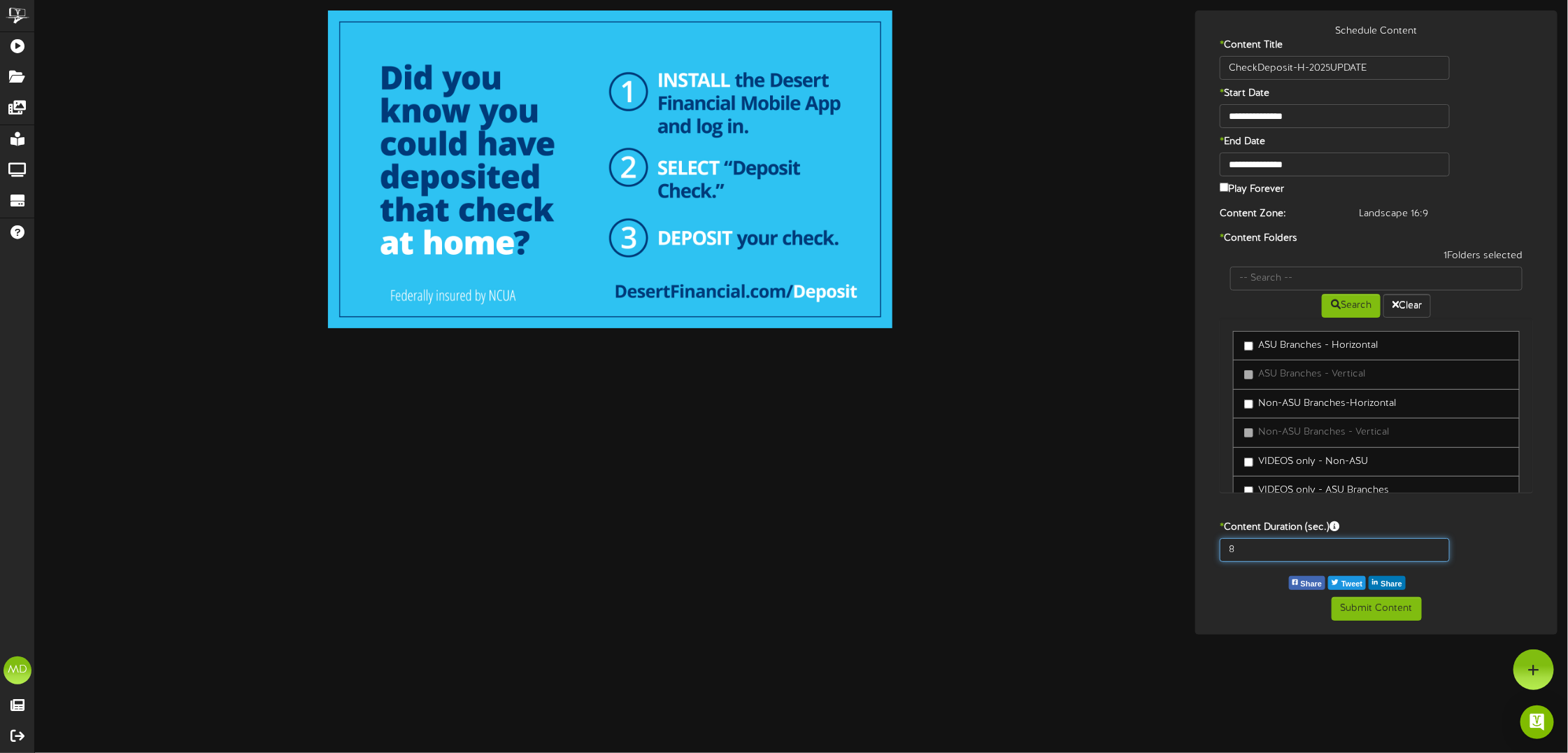
drag, startPoint x: 1249, startPoint y: 547, endPoint x: 1196, endPoint y: 520, distance: 59.5
click at [1205, 546] on div "8" at bounding box center [1376, 553] width 355 height 31
type input "15"
click at [1494, 550] on div "15" at bounding box center [1376, 553] width 355 height 31
click at [1390, 609] on button "Submit Content" at bounding box center [1377, 609] width 90 height 24
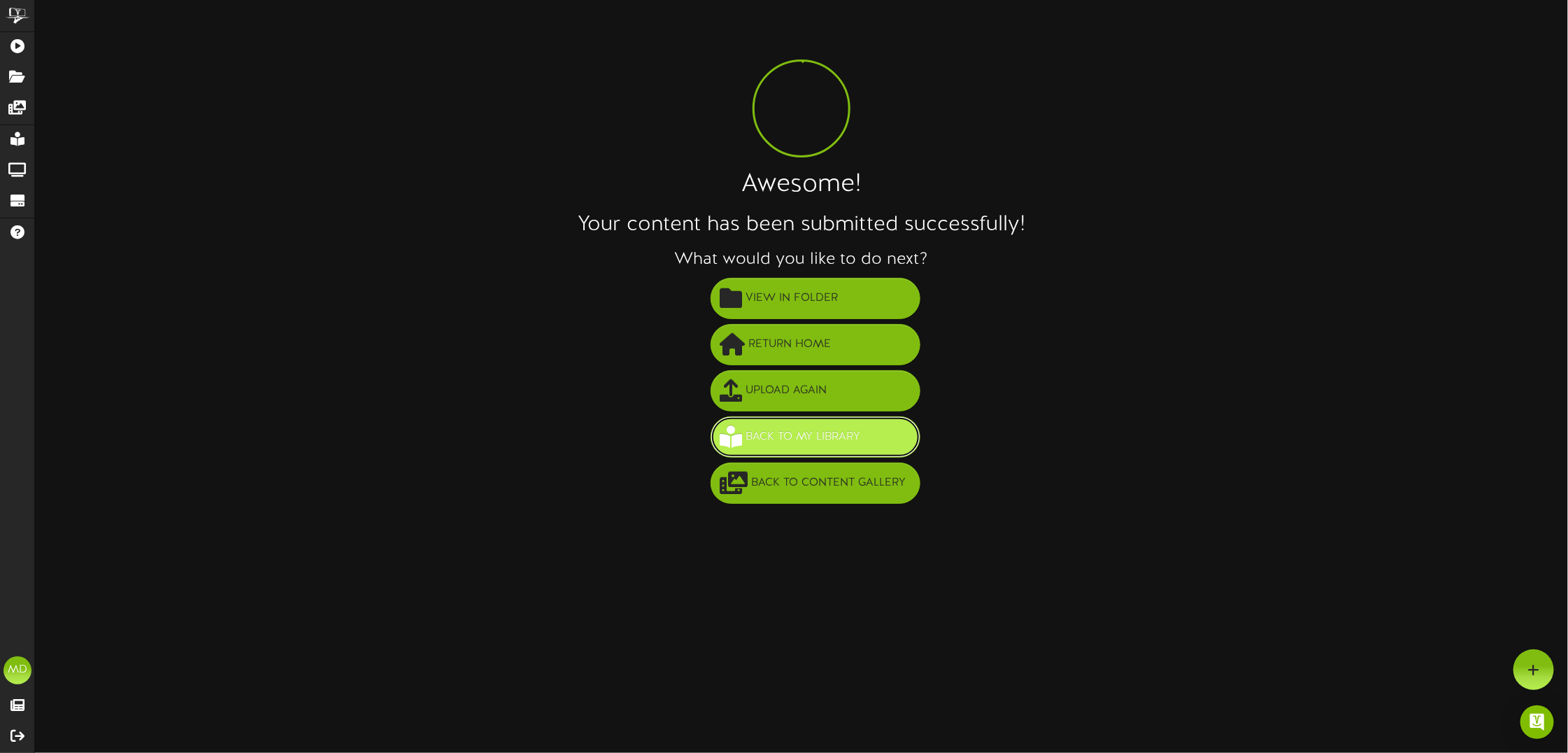
click at [805, 435] on span "Back to My Library" at bounding box center [803, 437] width 122 height 23
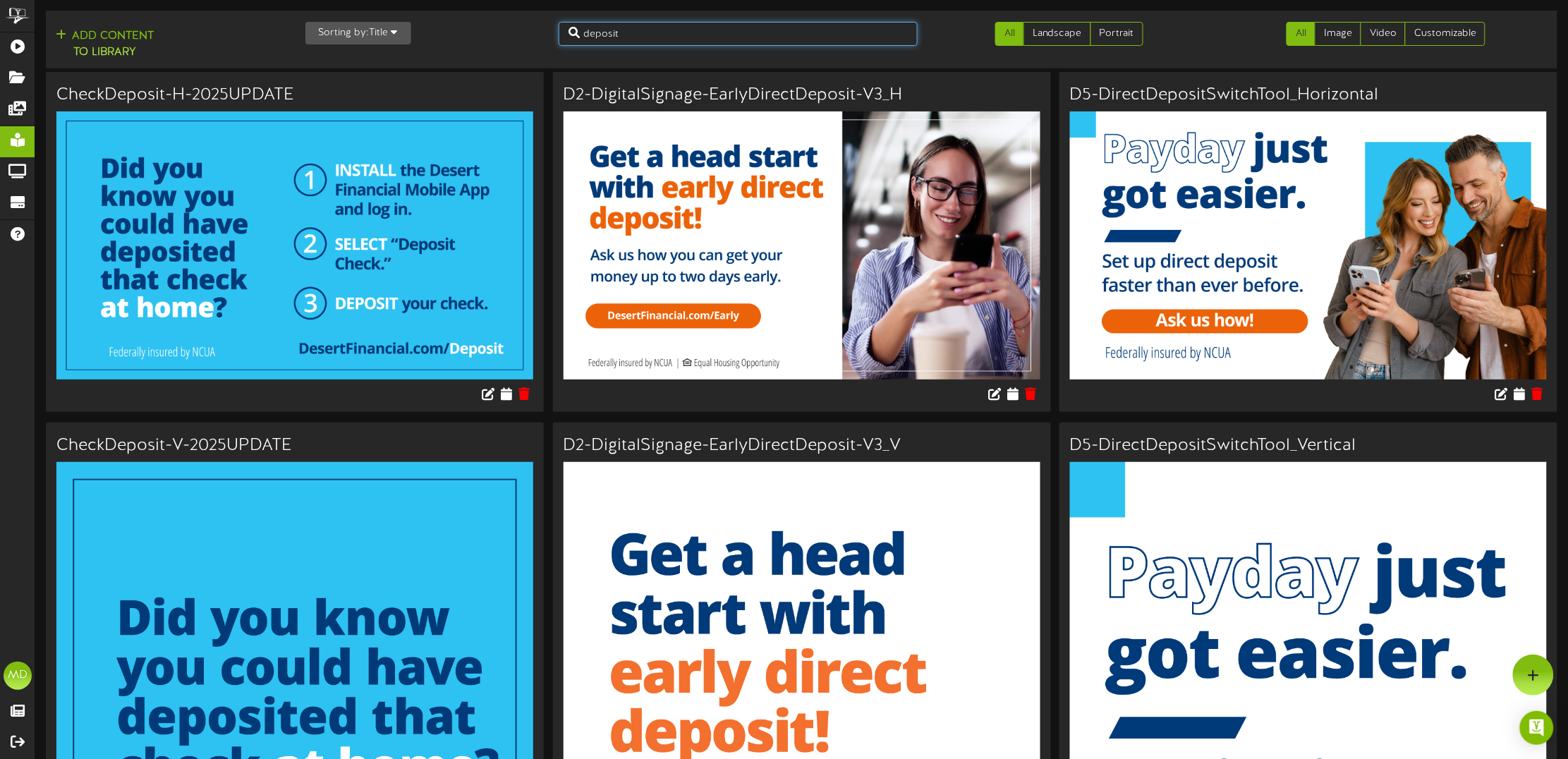
drag, startPoint x: 650, startPoint y: 32, endPoint x: 545, endPoint y: 33, distance: 105.0
click at [545, 33] on div "Add Content to Library Sorting by: Title Newest Oldest Title deposit All Landsc…" at bounding box center [801, 40] width 1522 height 47
type input "graduate"
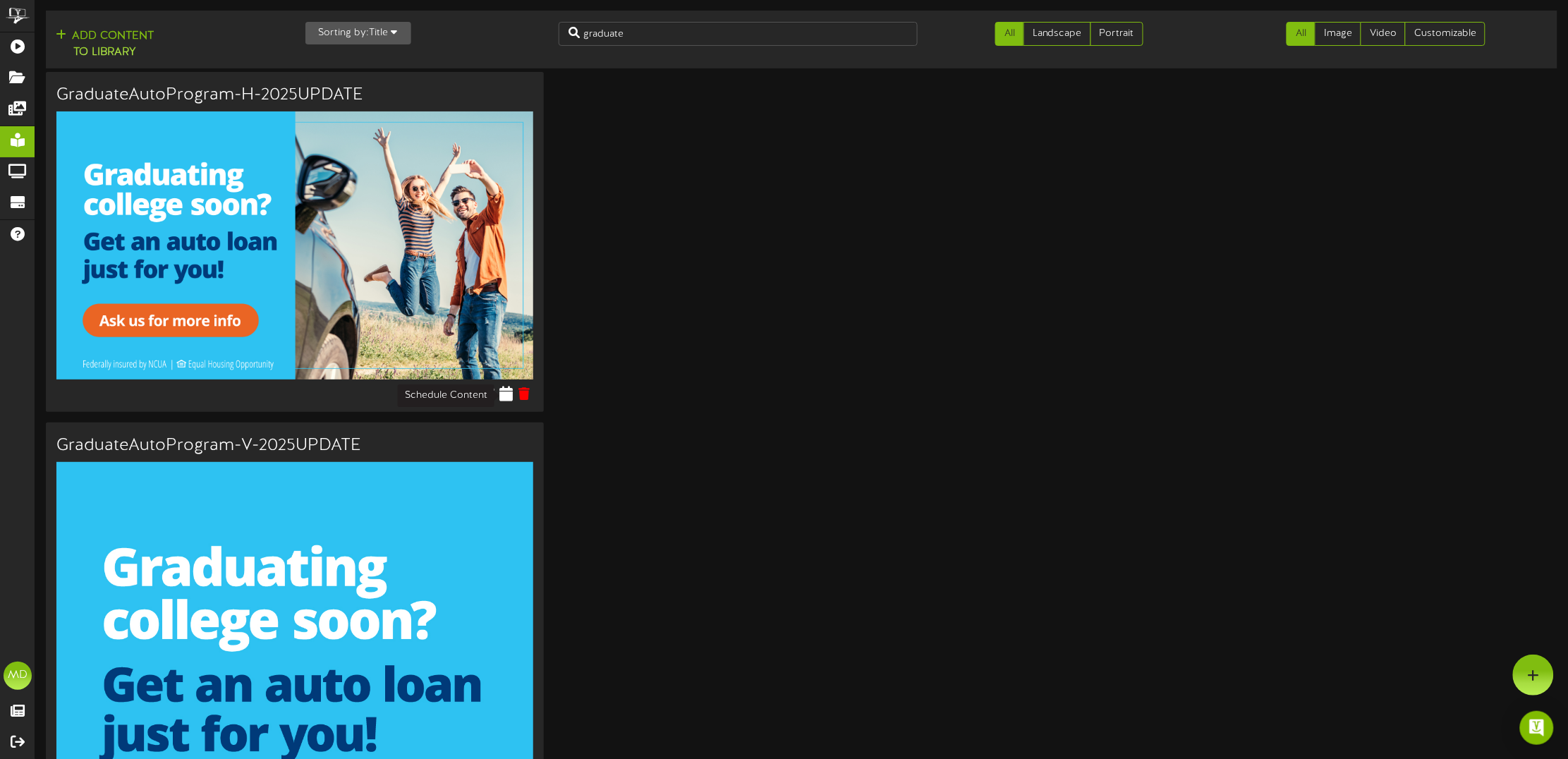
click at [506, 397] on icon at bounding box center [505, 394] width 13 height 16
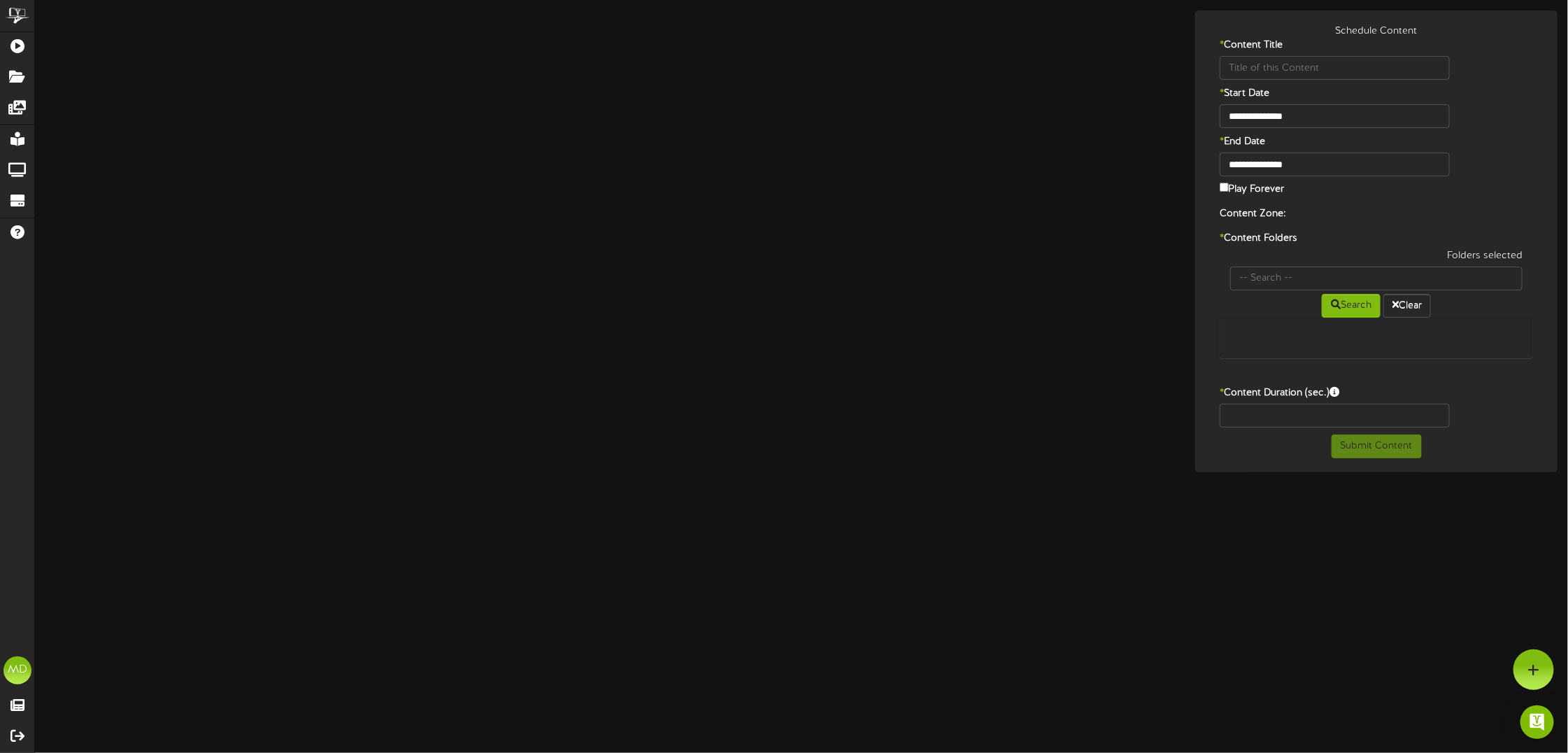
type input "GraduateAutoProgram-H-2025UPDATE"
type input "8"
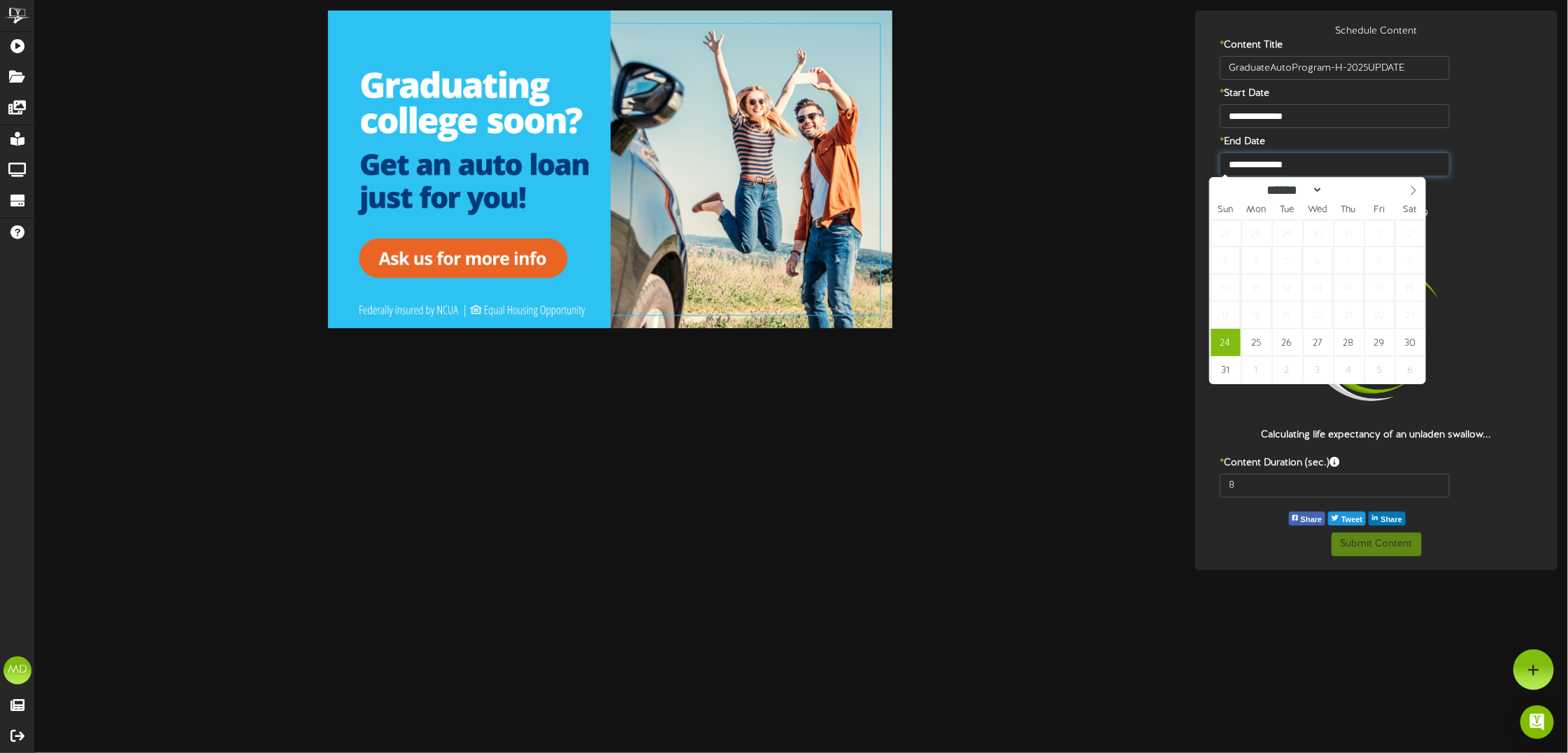
click at [1285, 167] on input "**********" at bounding box center [1334, 165] width 230 height 24
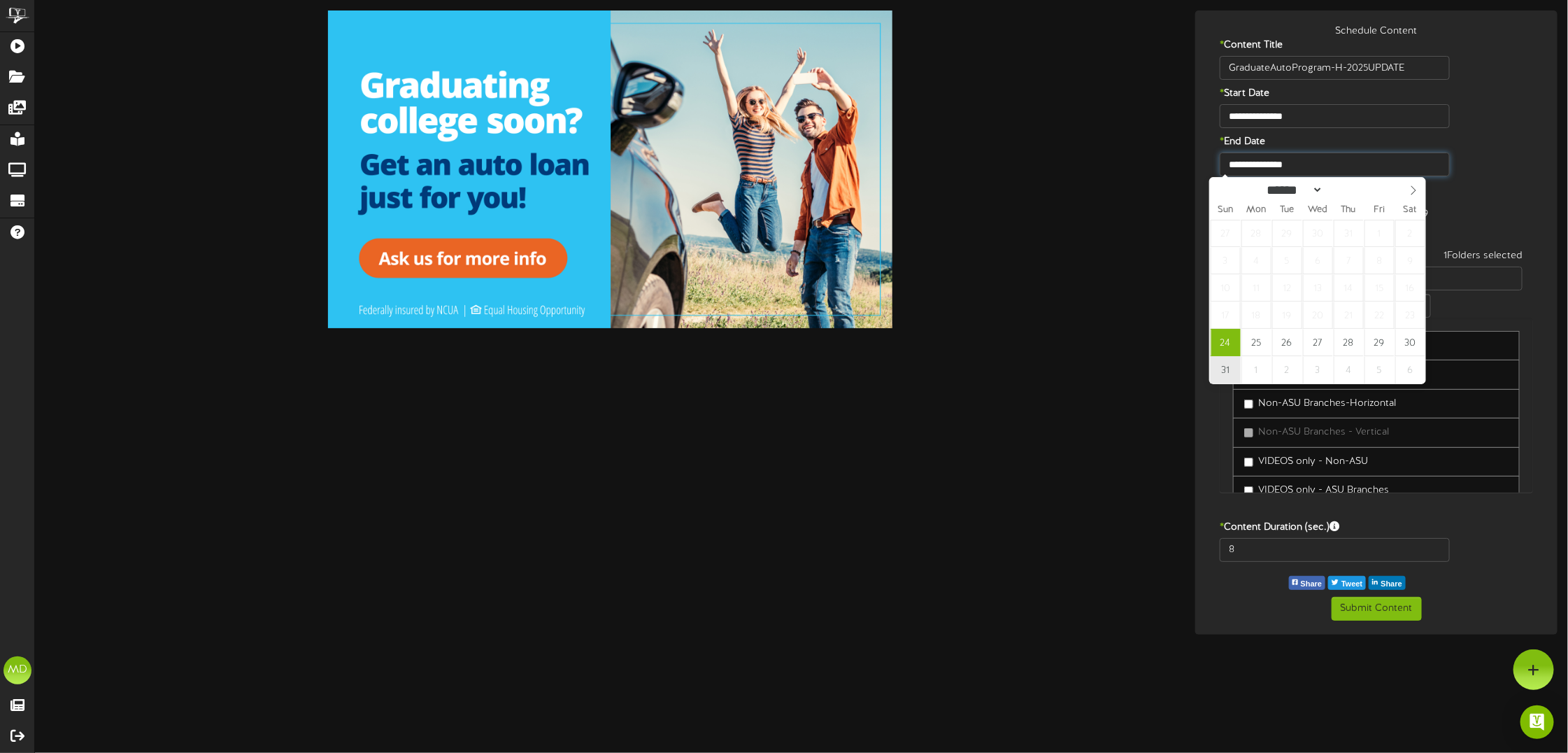
type input "**********"
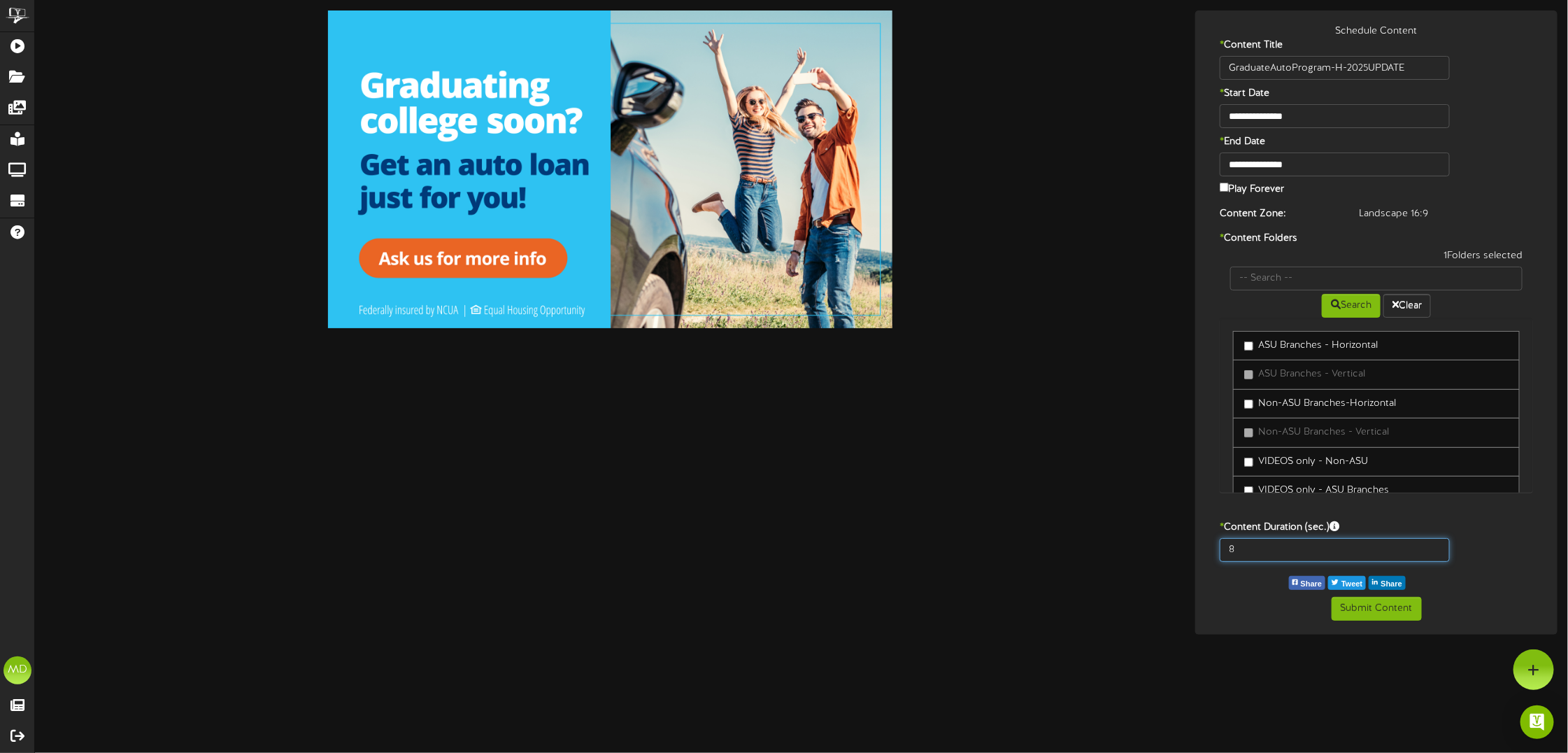
drag, startPoint x: 1253, startPoint y: 547, endPoint x: 1179, endPoint y: 530, distance: 75.9
click at [1206, 547] on div "8" at bounding box center [1376, 553] width 355 height 31
type input "15"
click at [1394, 611] on button "Submit Content" at bounding box center [1377, 609] width 90 height 24
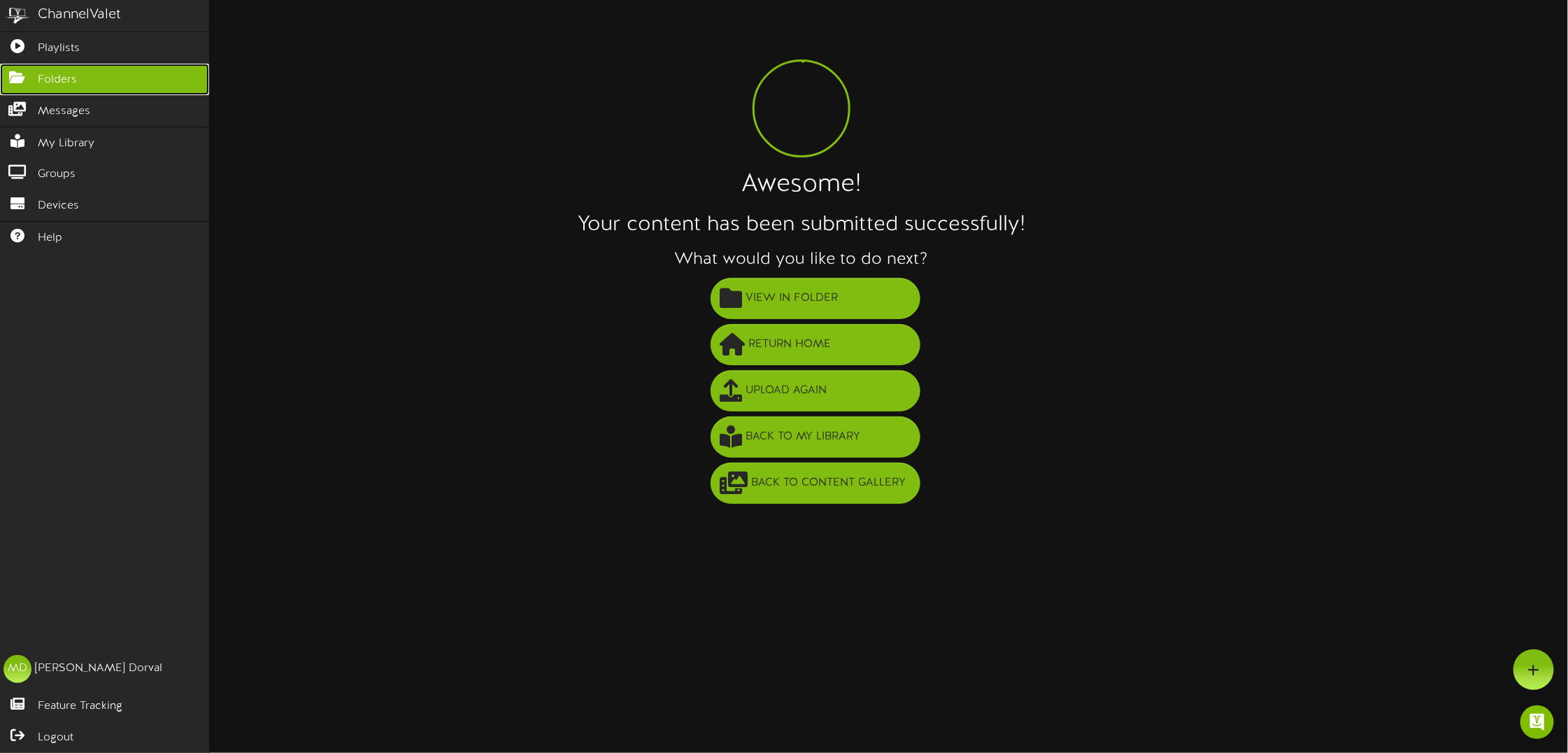
click at [54, 77] on span "Folders" at bounding box center [57, 80] width 39 height 16
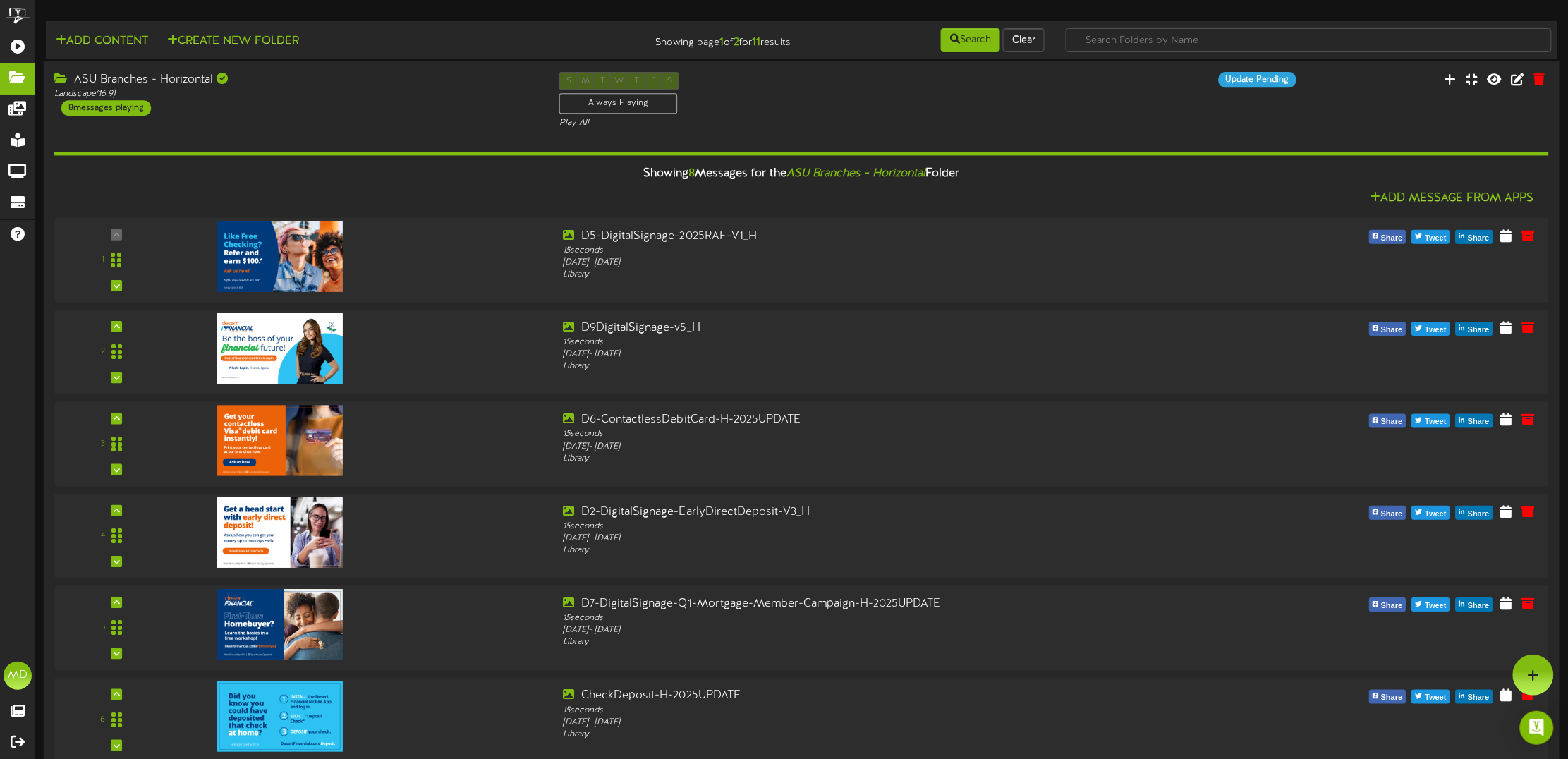
drag, startPoint x: 333, startPoint y: 86, endPoint x: 333, endPoint y: 103, distance: 17.0
click at [335, 86] on div "ASU Branches - Horizontal" at bounding box center [296, 80] width 484 height 16
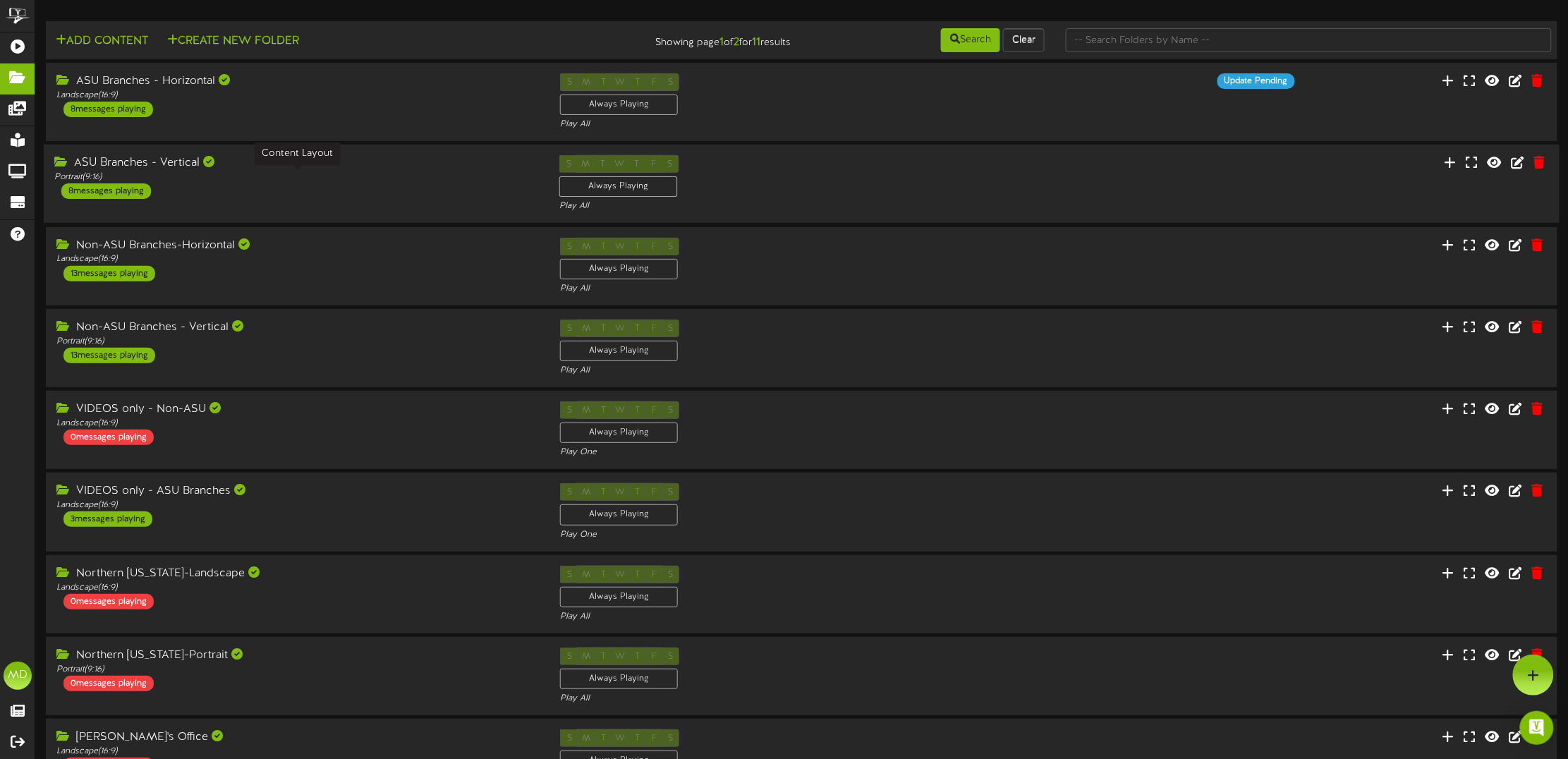
click at [346, 173] on div "Portrait ( 9:16 )" at bounding box center [296, 177] width 484 height 12
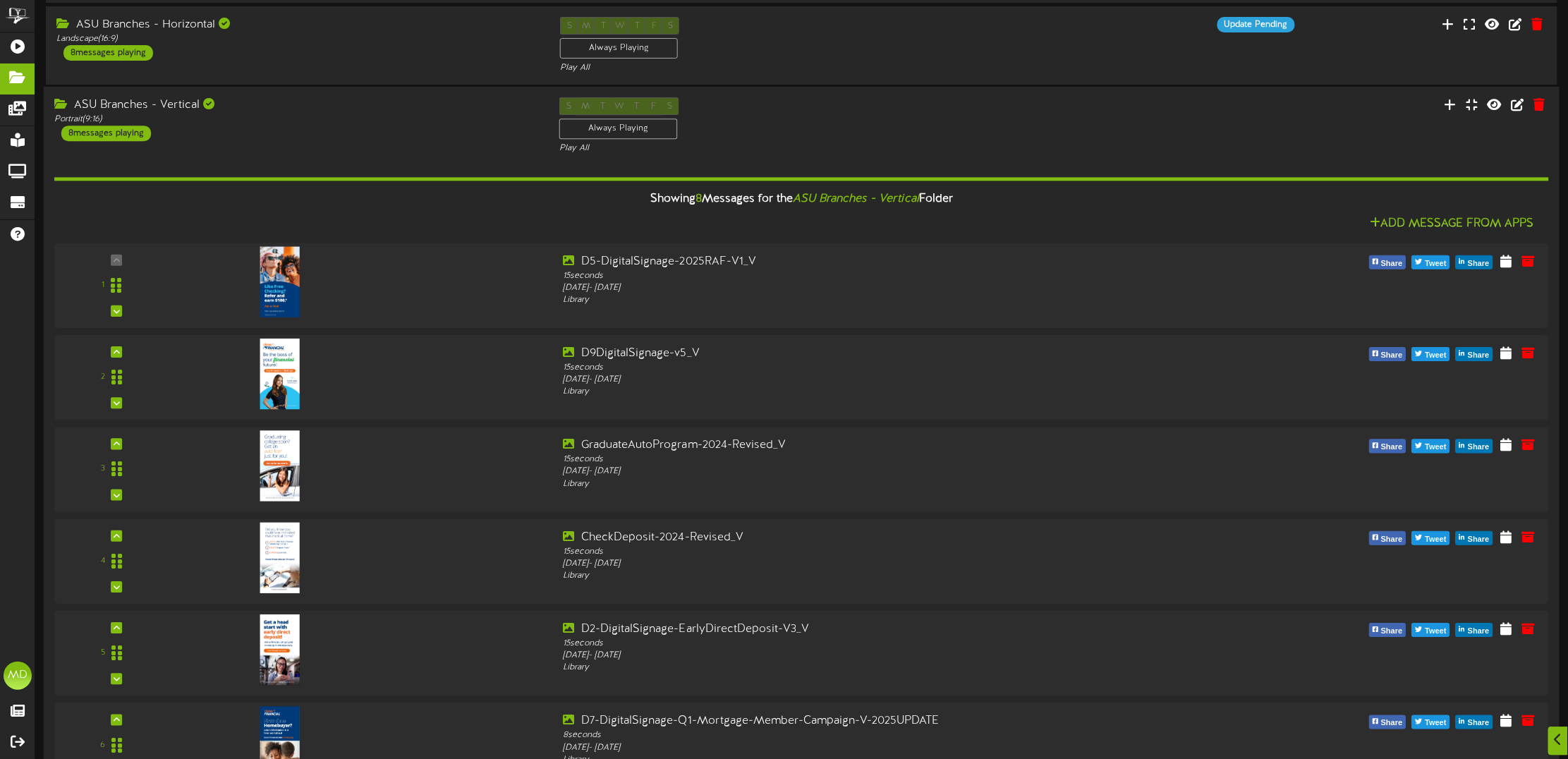
scroll to position [88, 0]
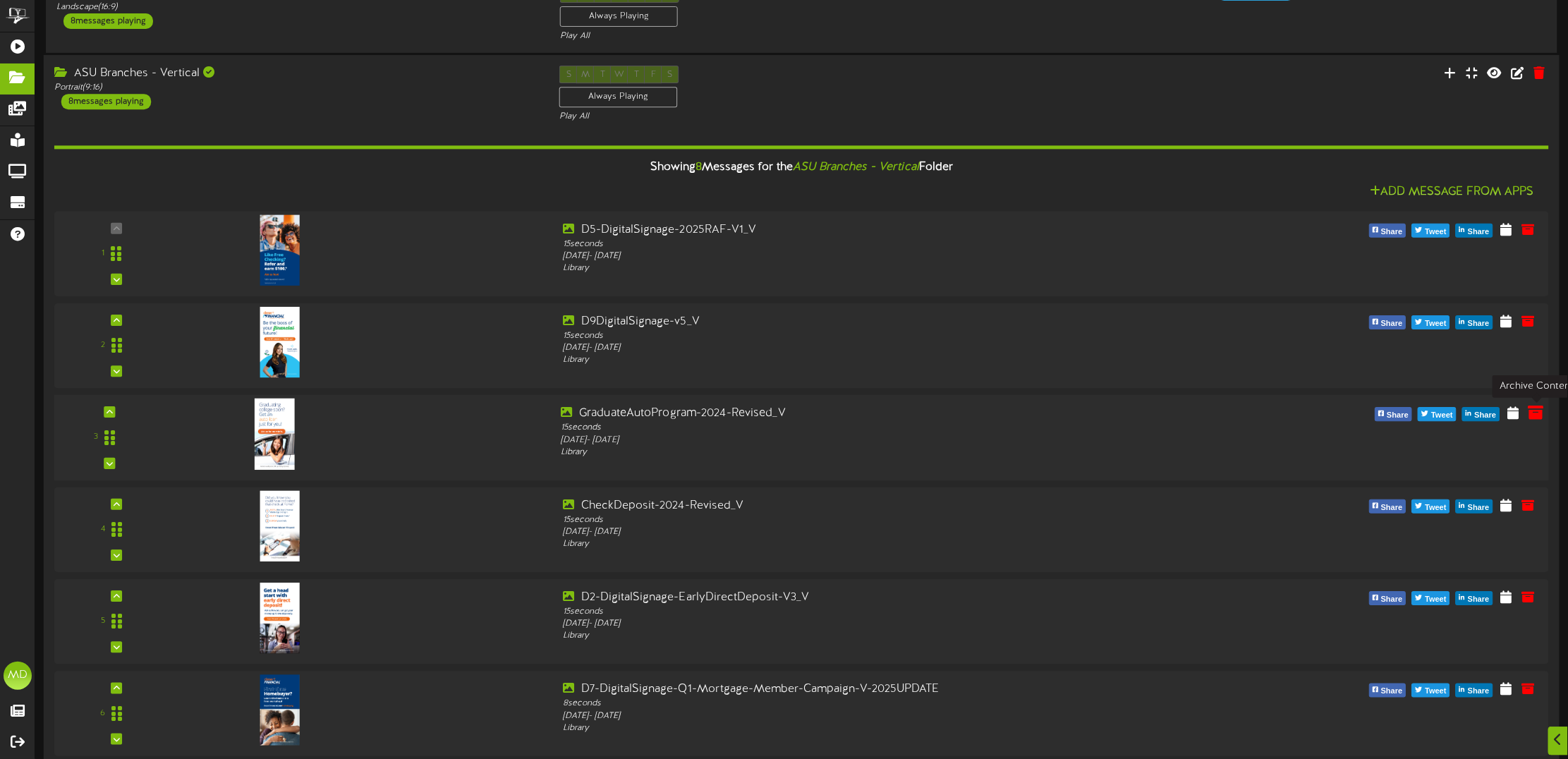
click at [1537, 418] on icon at bounding box center [1536, 413] width 16 height 16
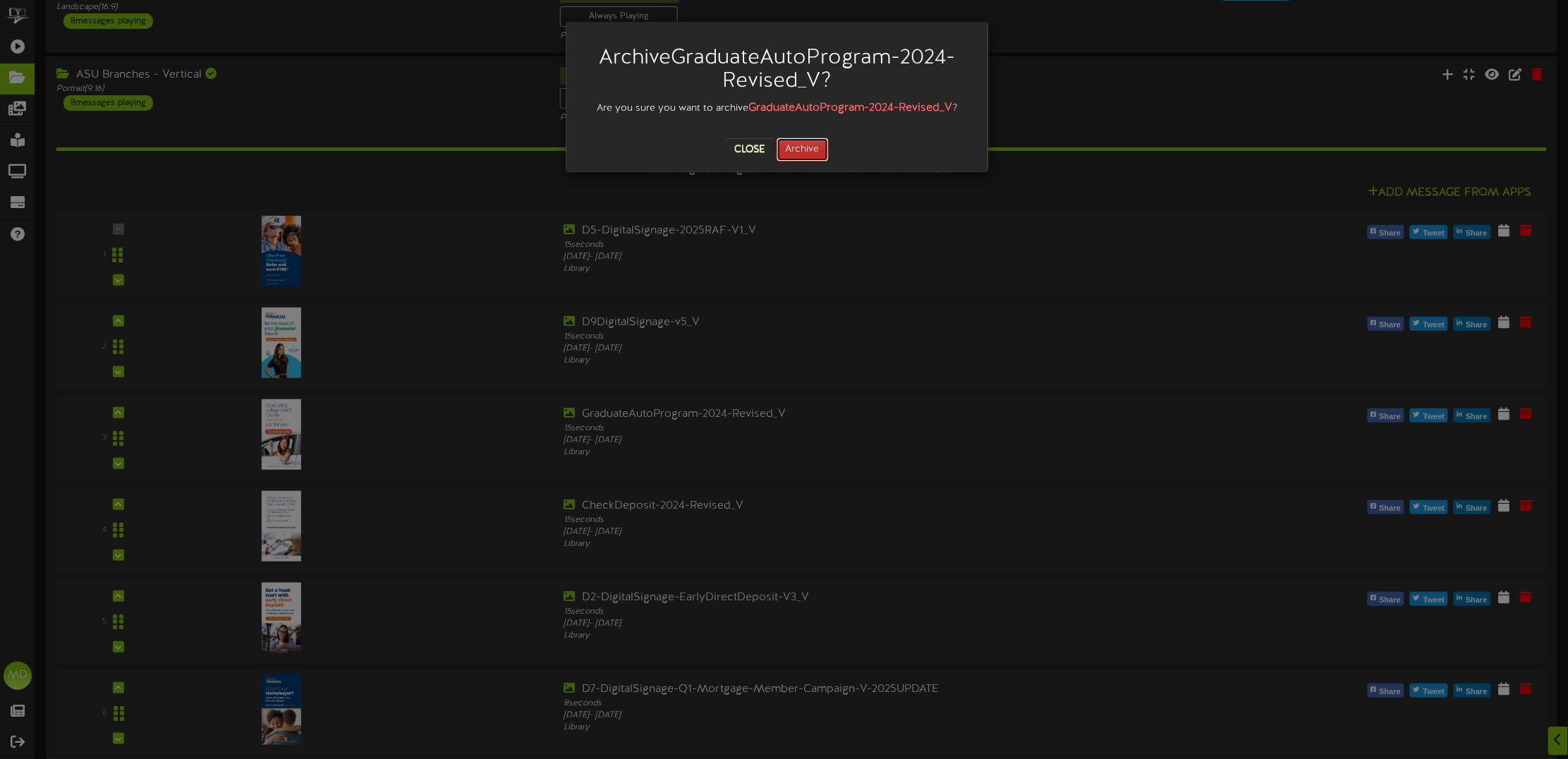
click at [814, 143] on button "Archive" at bounding box center [803, 149] width 52 height 24
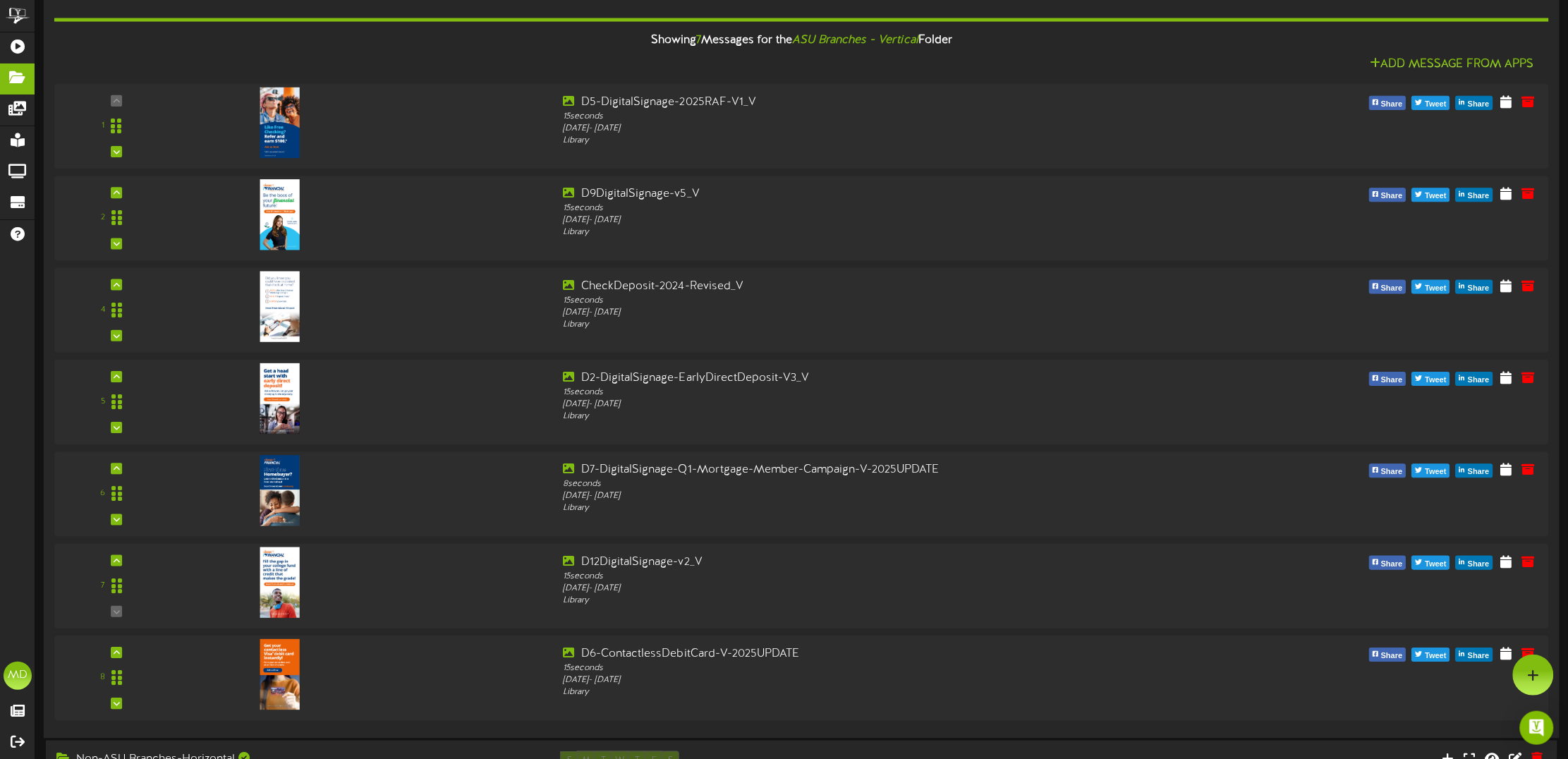
scroll to position [176, 0]
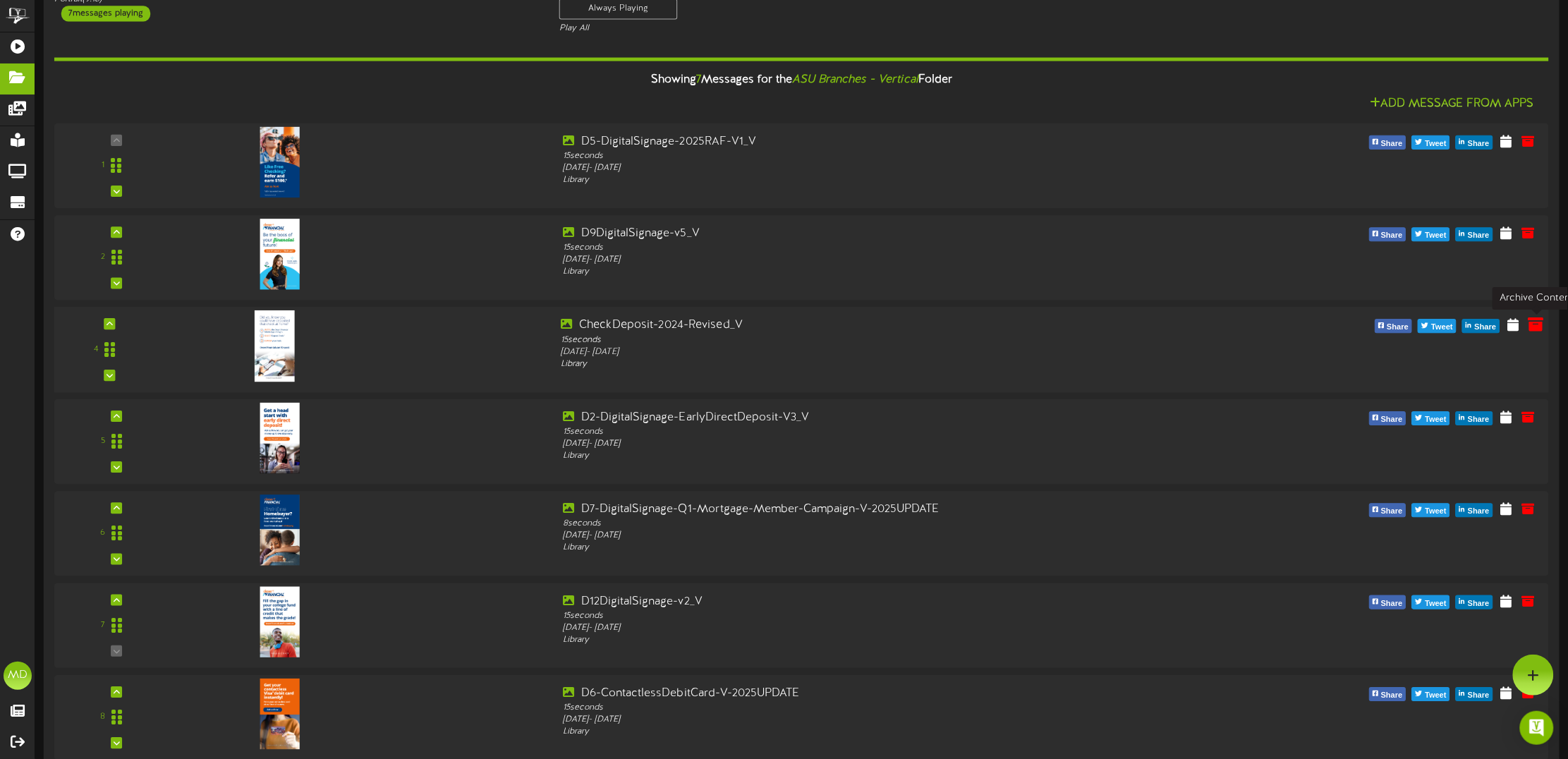
click at [1542, 326] on icon at bounding box center [1536, 325] width 16 height 16
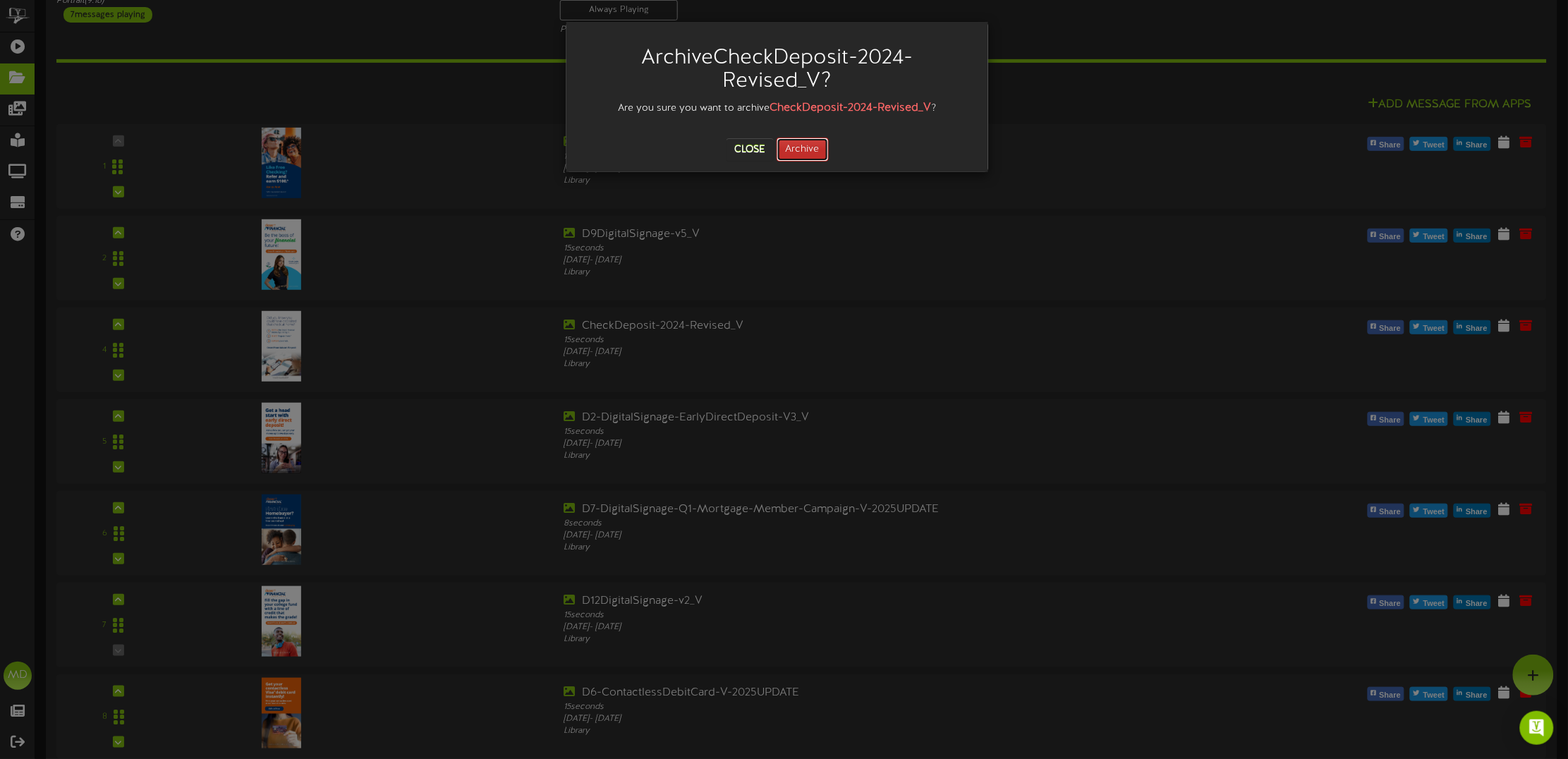
click at [802, 142] on button "Archive" at bounding box center [803, 149] width 52 height 24
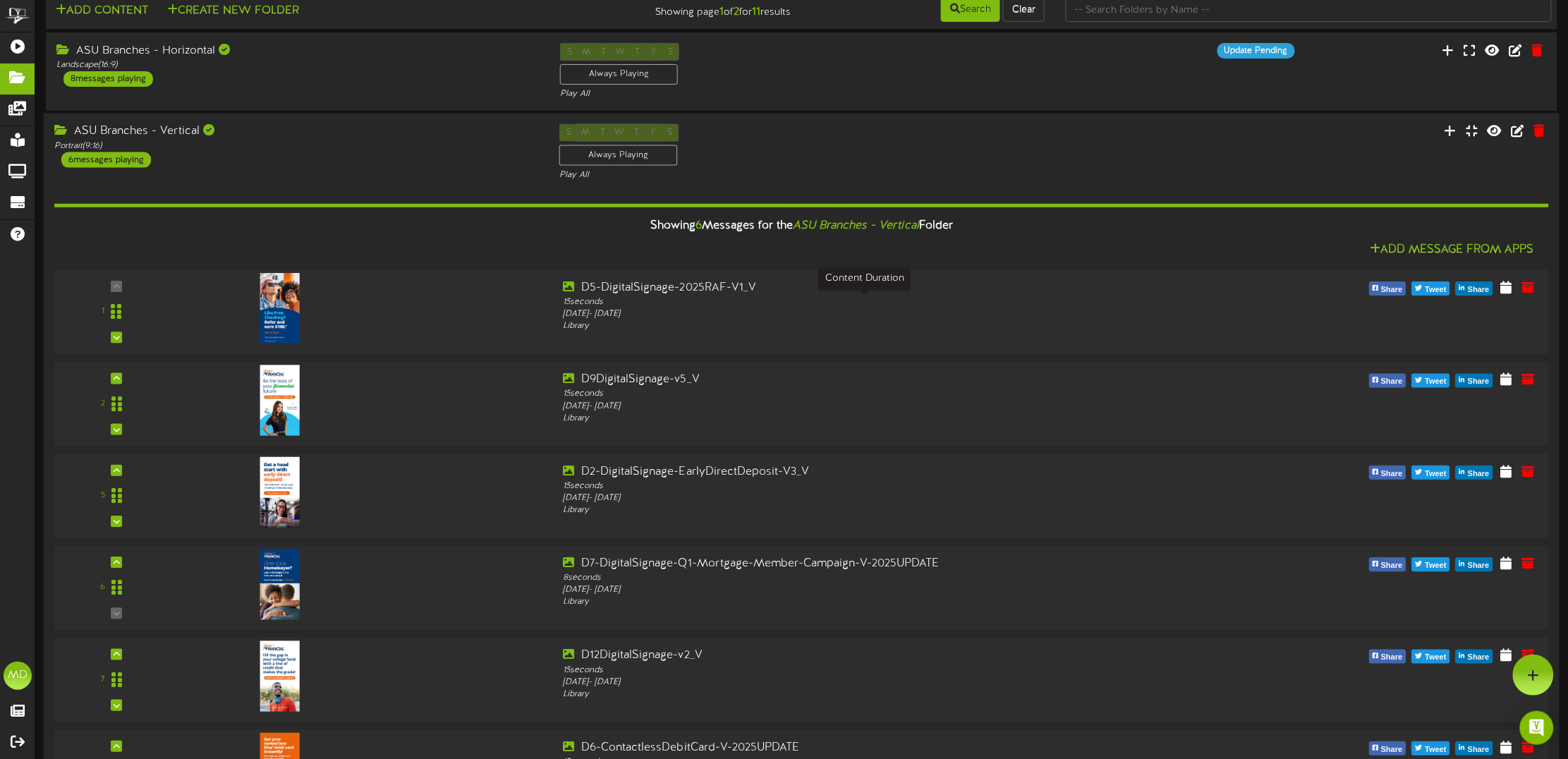
scroll to position [0, 0]
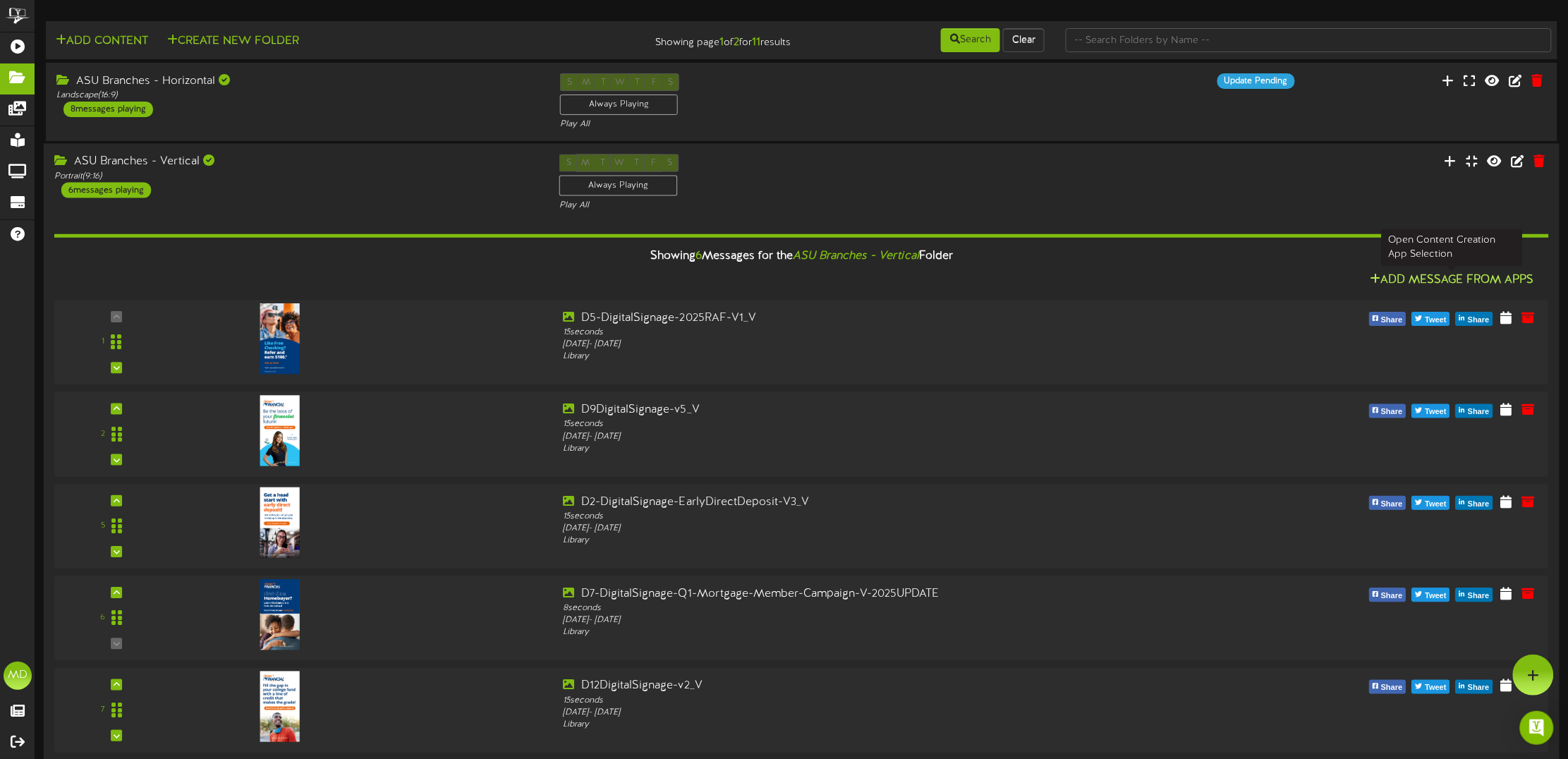
click at [1490, 286] on button "Add Message From Apps" at bounding box center [1452, 280] width 173 height 18
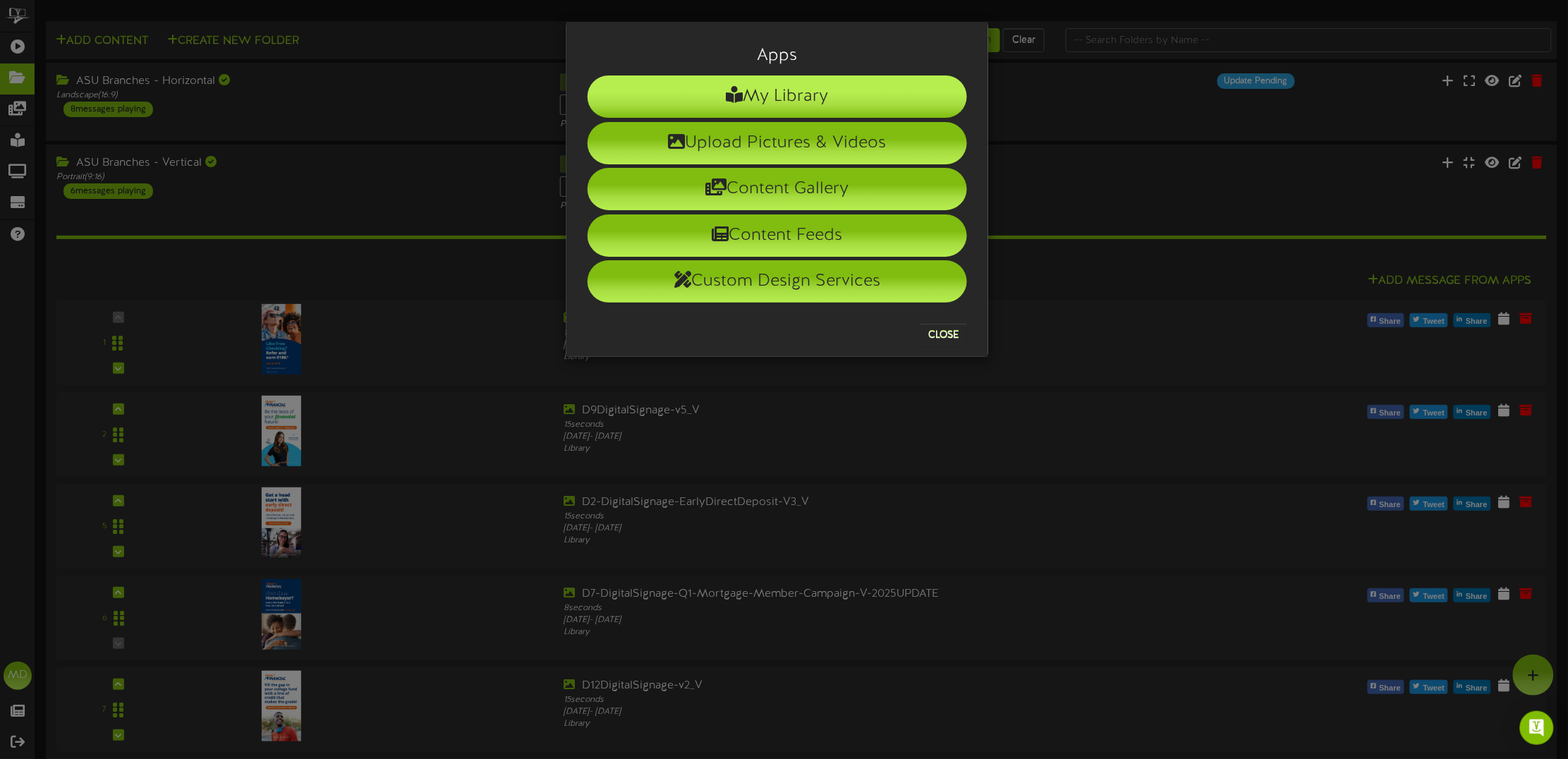
click at [799, 95] on li "My Library" at bounding box center [777, 96] width 379 height 42
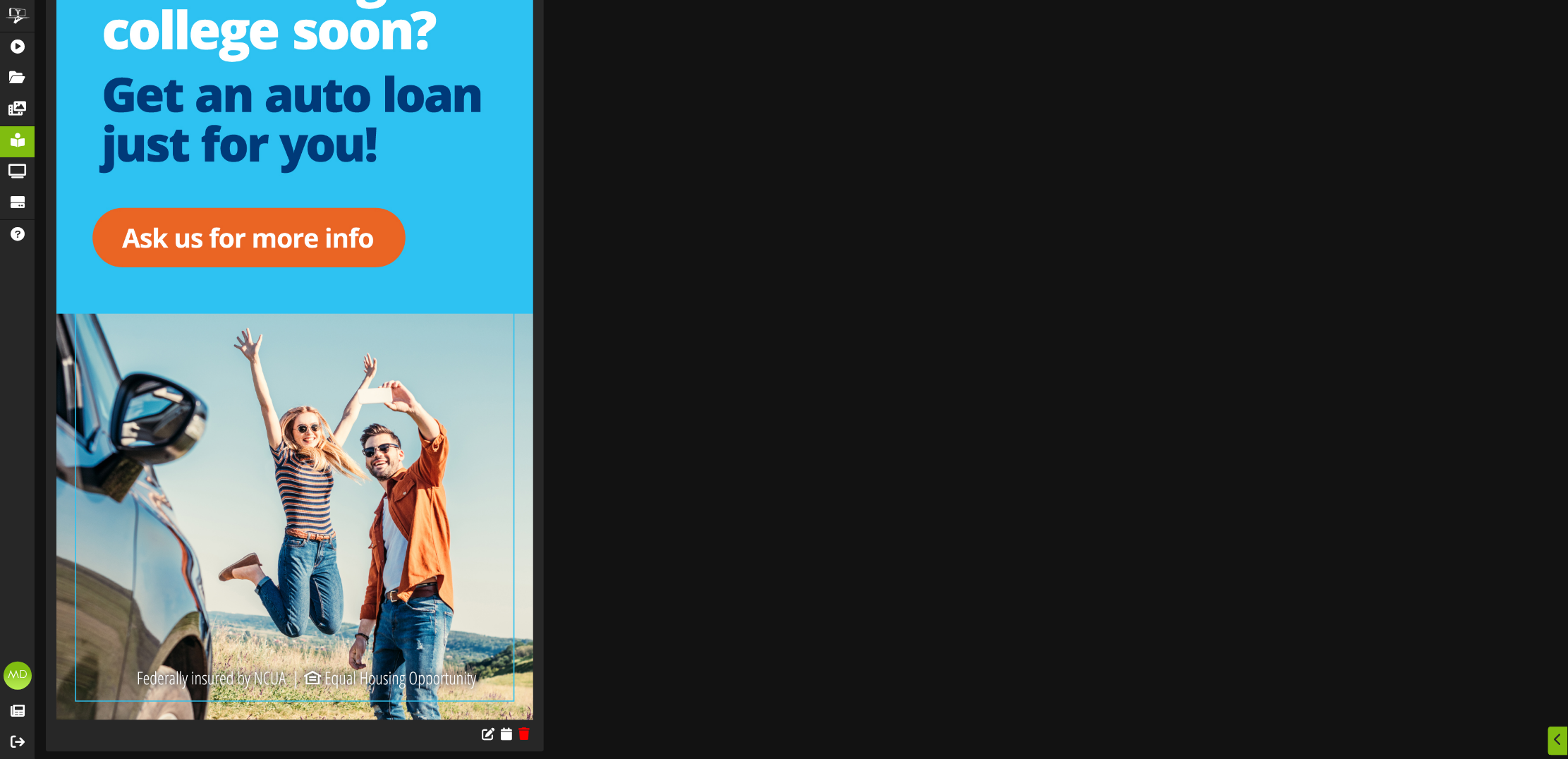
scroll to position [591, 0]
click at [505, 735] on icon at bounding box center [505, 733] width 13 height 16
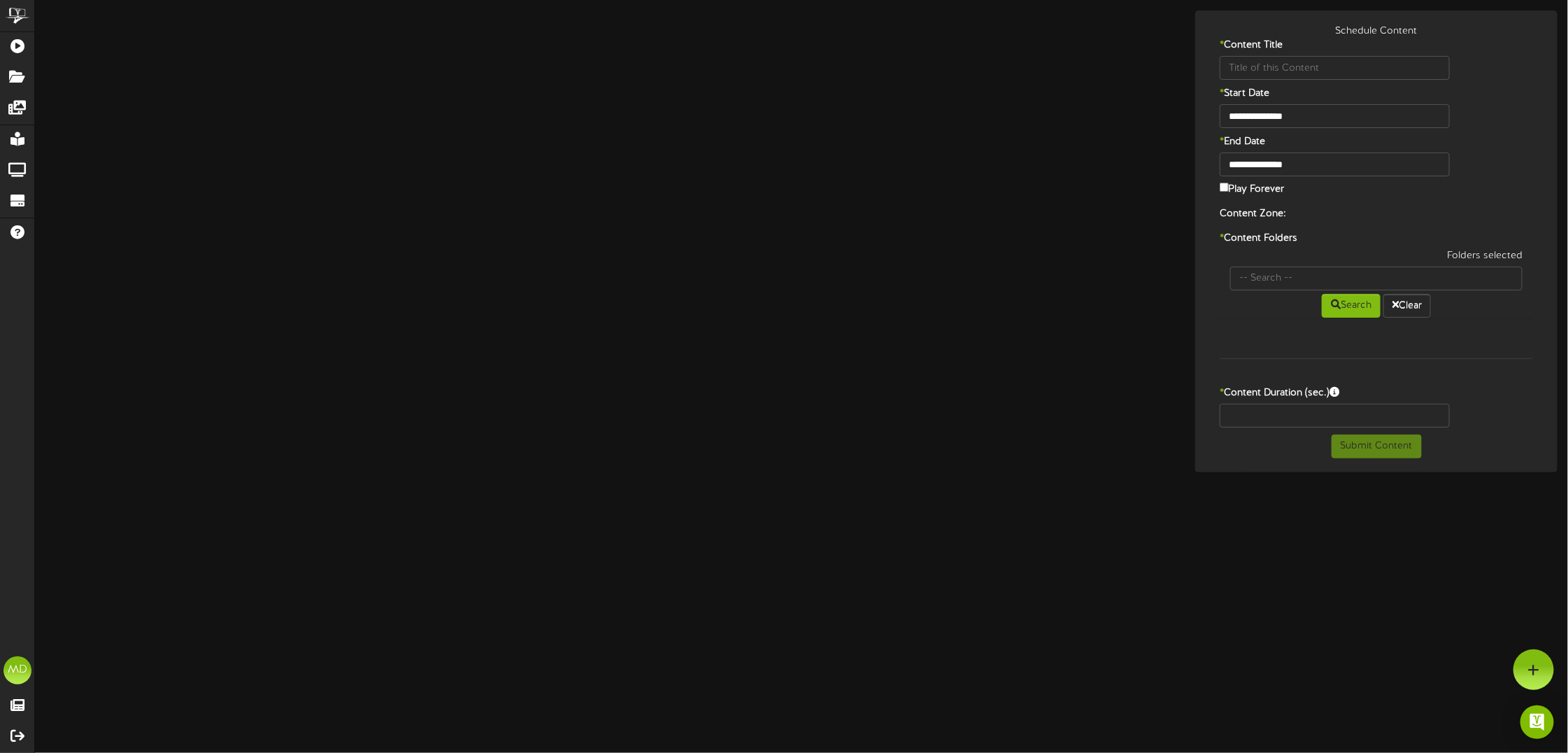
type input "GraduateAutoProgram-V-2025UPDATE"
type input "8"
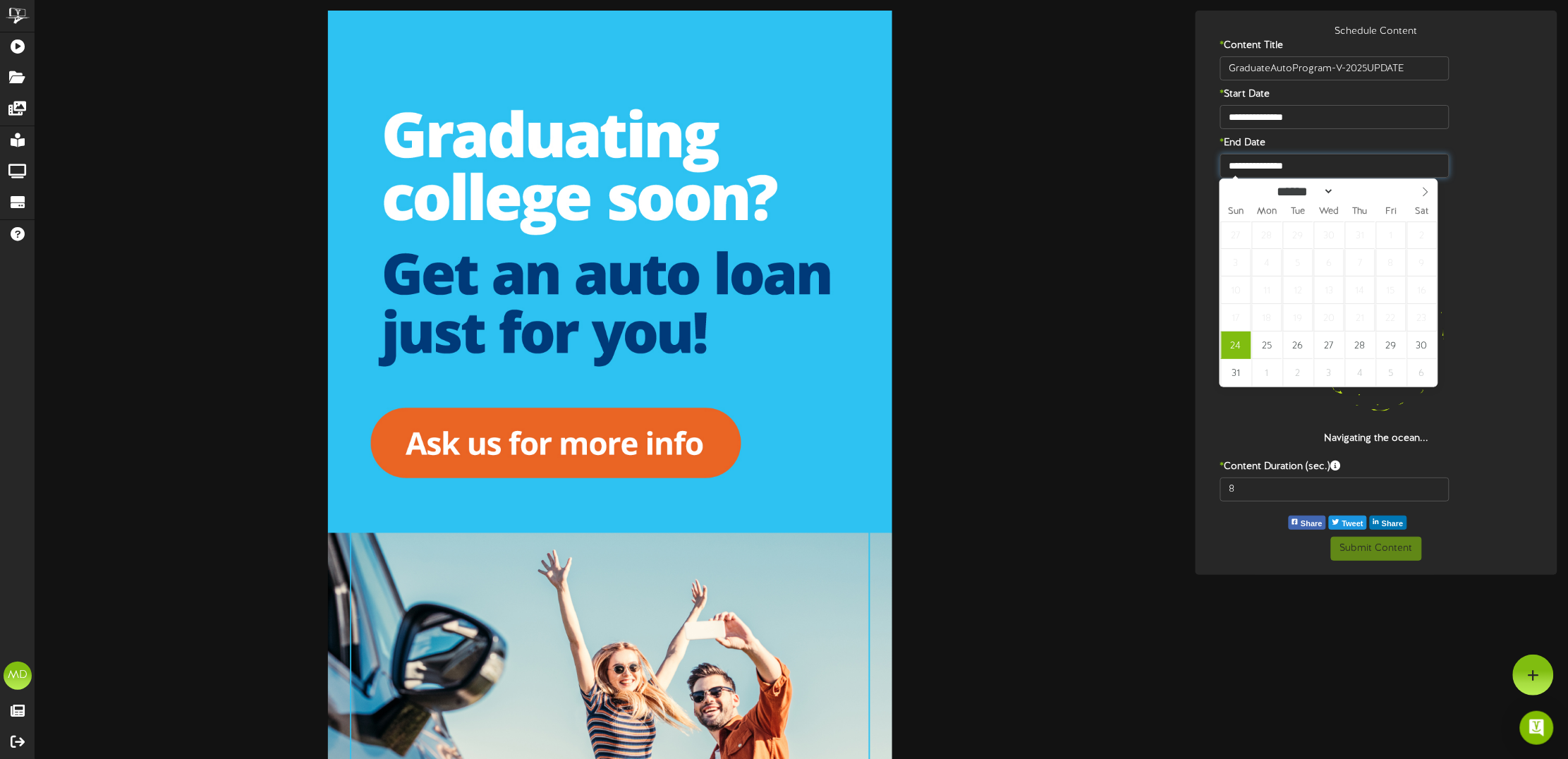
click at [1264, 160] on input "**********" at bounding box center [1335, 166] width 229 height 24
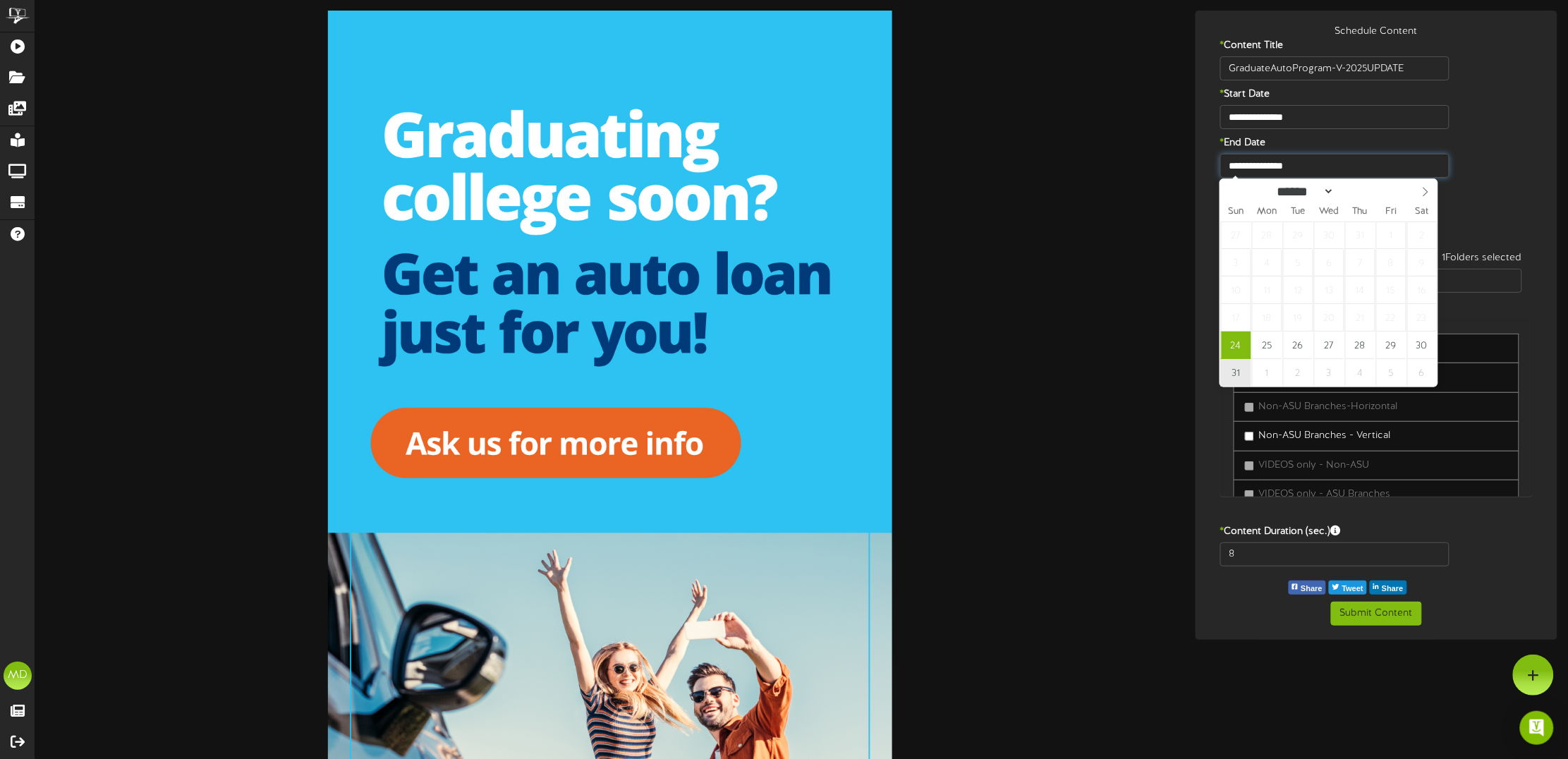
type input "**********"
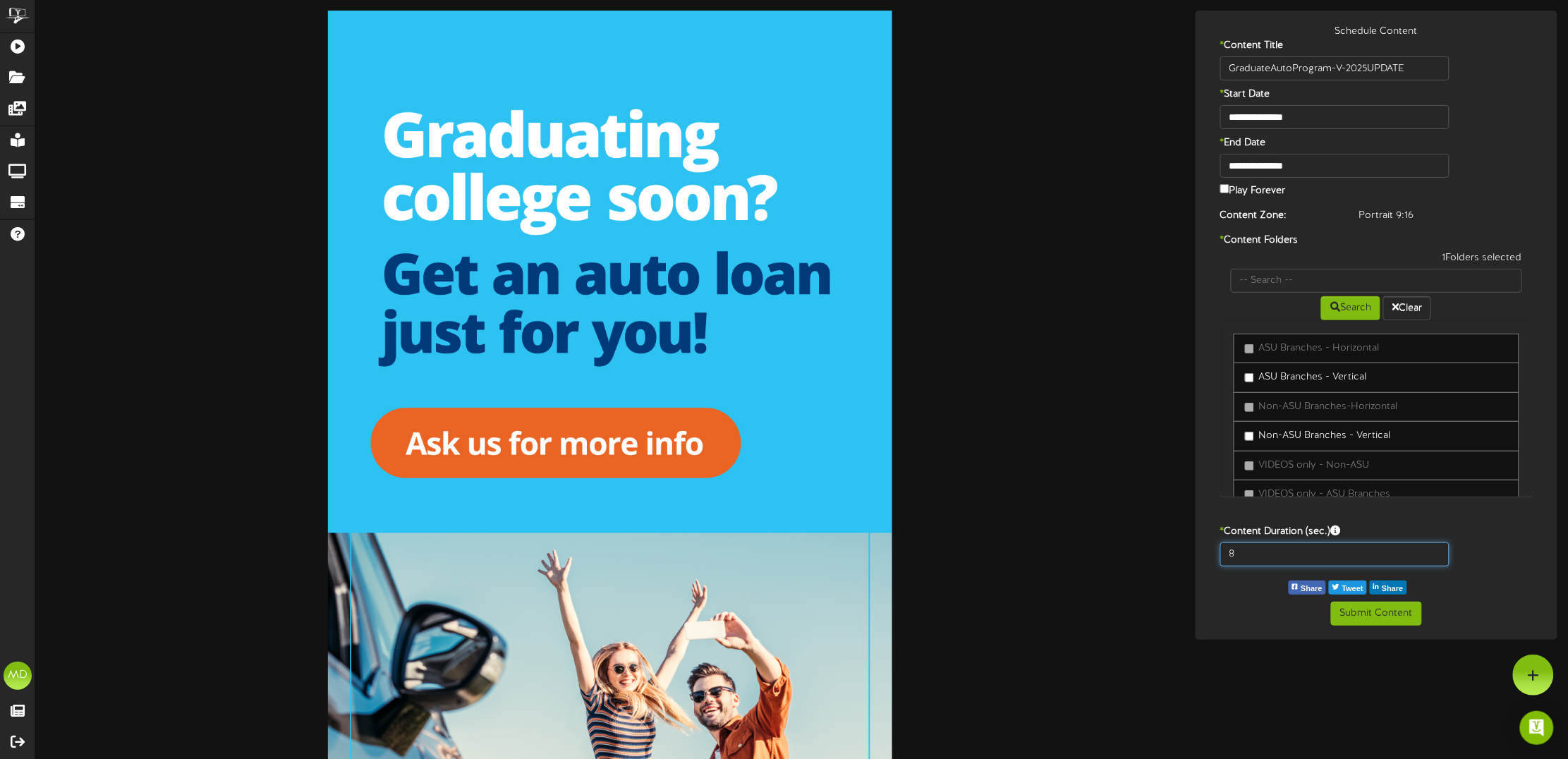
drag, startPoint x: 1265, startPoint y: 555, endPoint x: 1201, endPoint y: 554, distance: 64.0
click at [1201, 554] on div "8" at bounding box center [1377, 558] width 355 height 31
type input "15"
click at [1368, 611] on button "Submit Content" at bounding box center [1376, 613] width 91 height 24
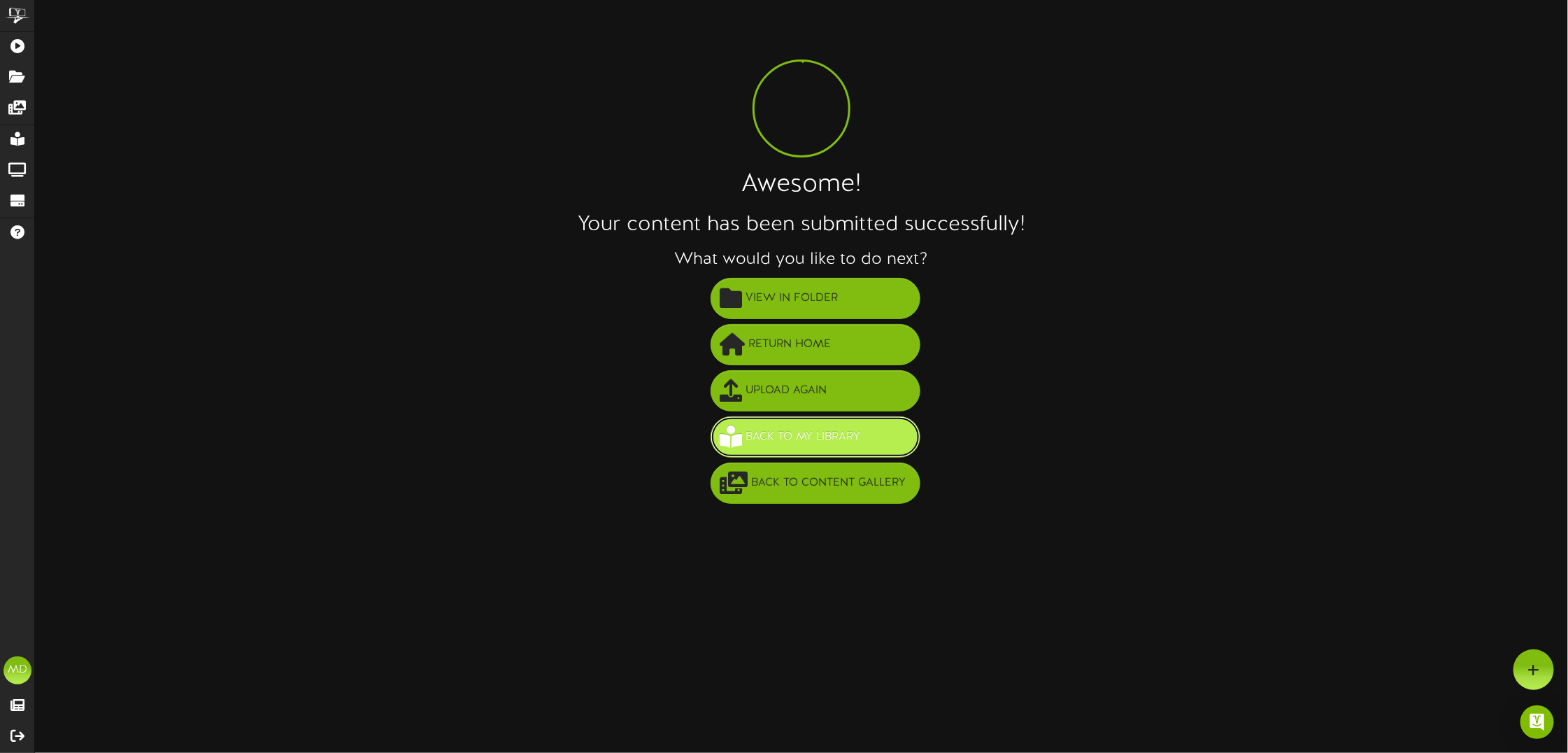
click at [838, 435] on span "Back to My Library" at bounding box center [803, 437] width 122 height 23
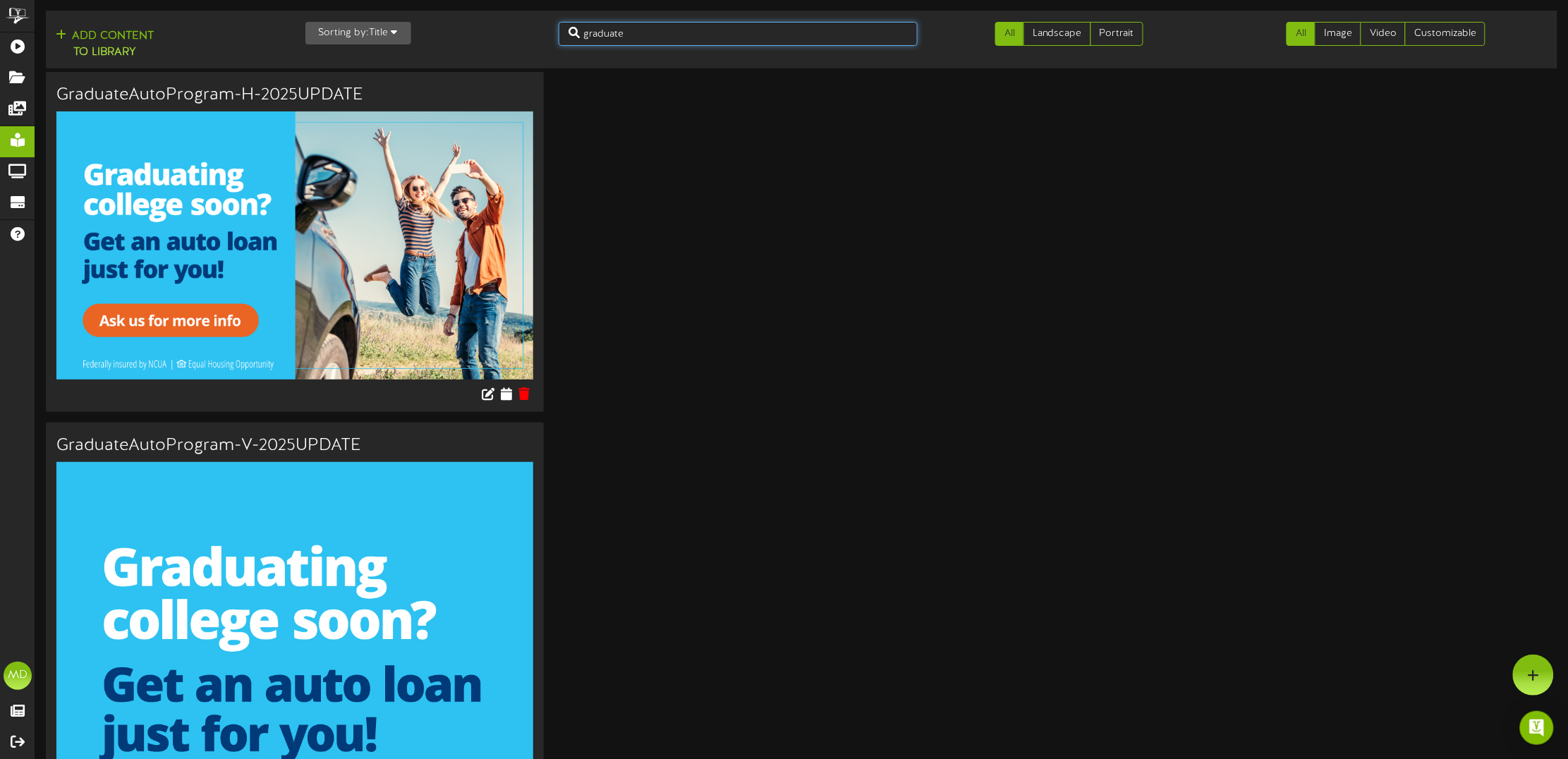
drag, startPoint x: 628, startPoint y: 28, endPoint x: 559, endPoint y: 43, distance: 70.6
click at [559, 43] on input "graduate" at bounding box center [738, 34] width 359 height 24
type input "deposit"
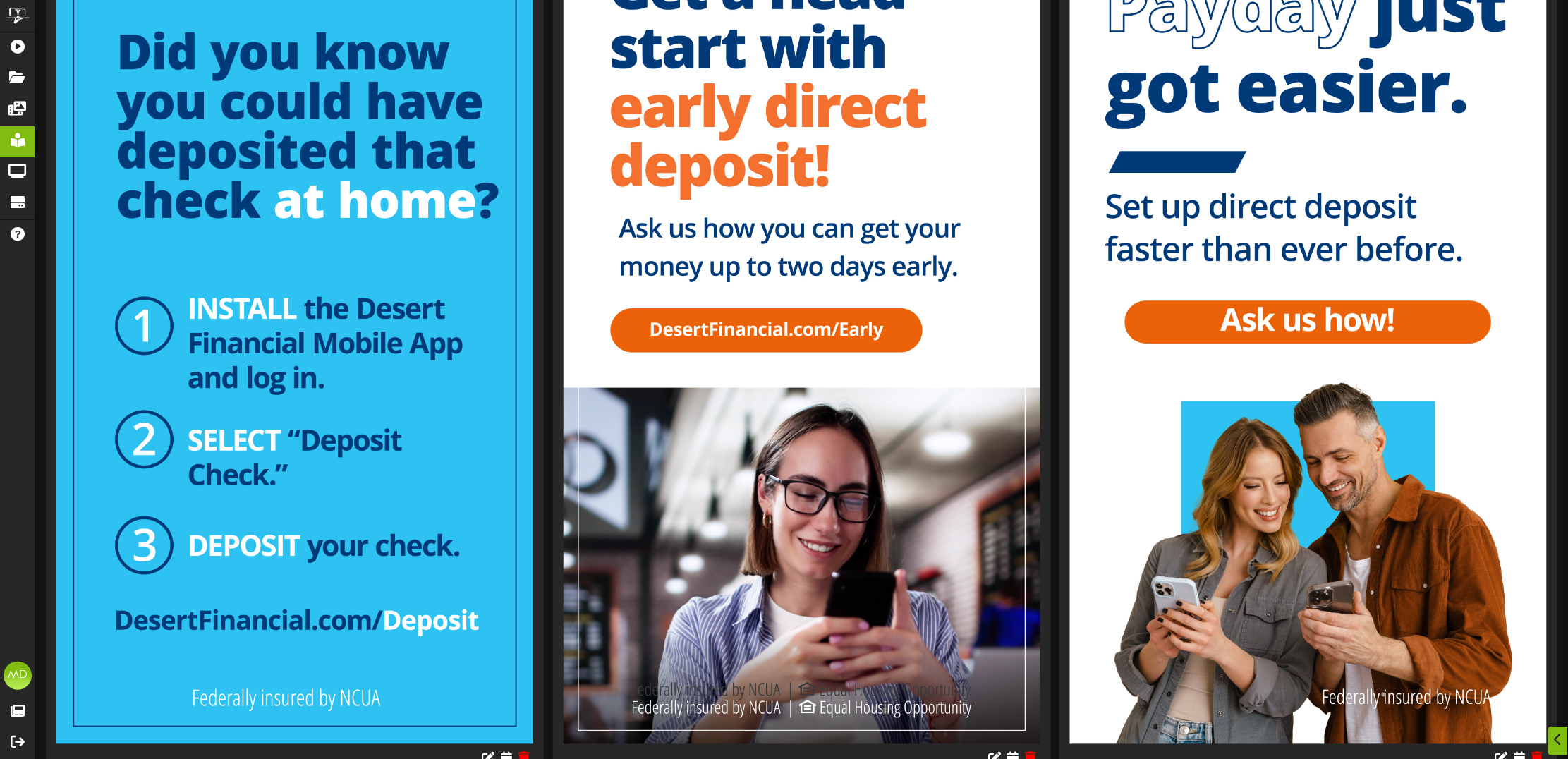
scroll to position [591, 0]
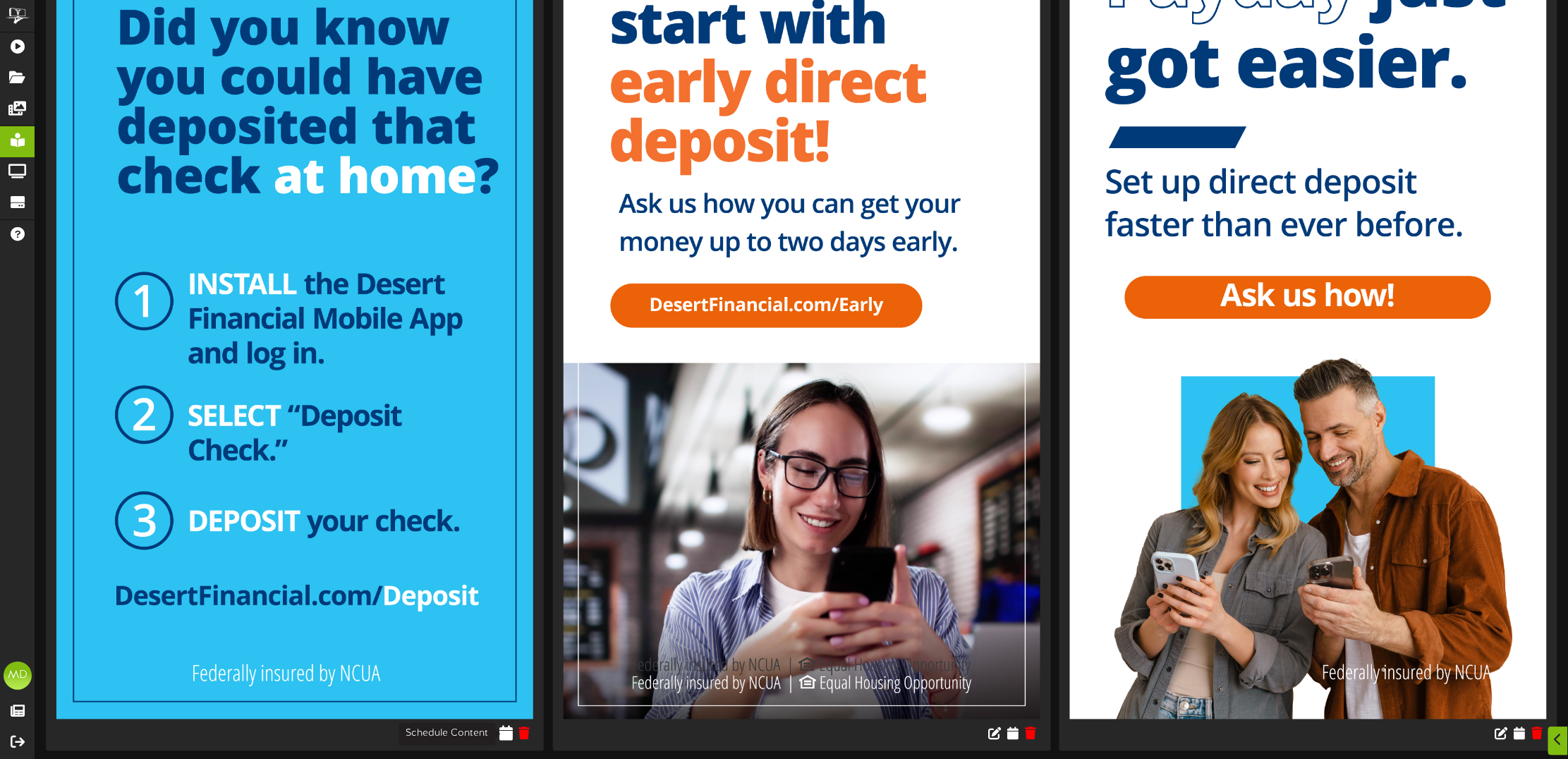
click at [506, 736] on icon at bounding box center [505, 733] width 13 height 16
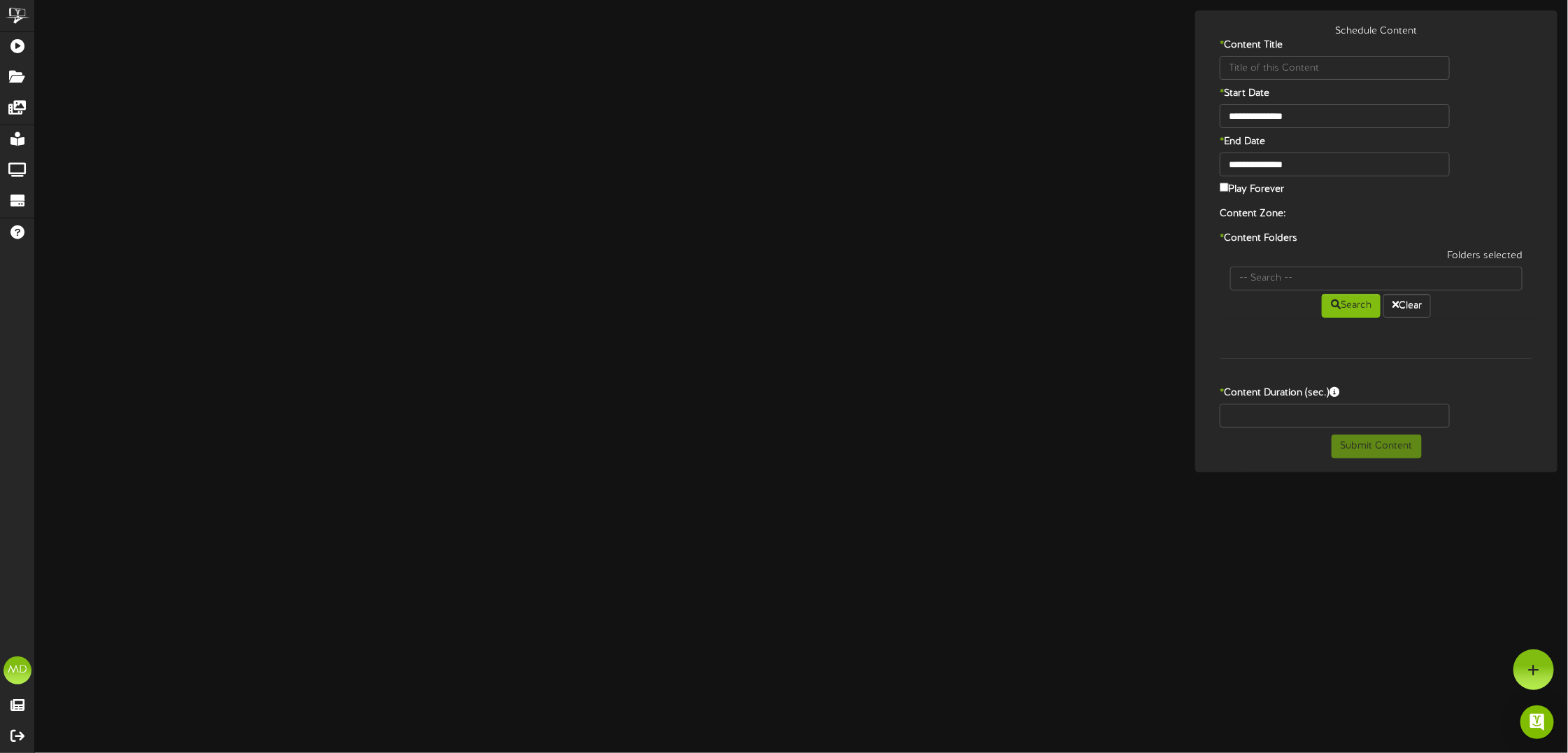
type input "CheckDeposit-V-2025UPDATE"
type input "8"
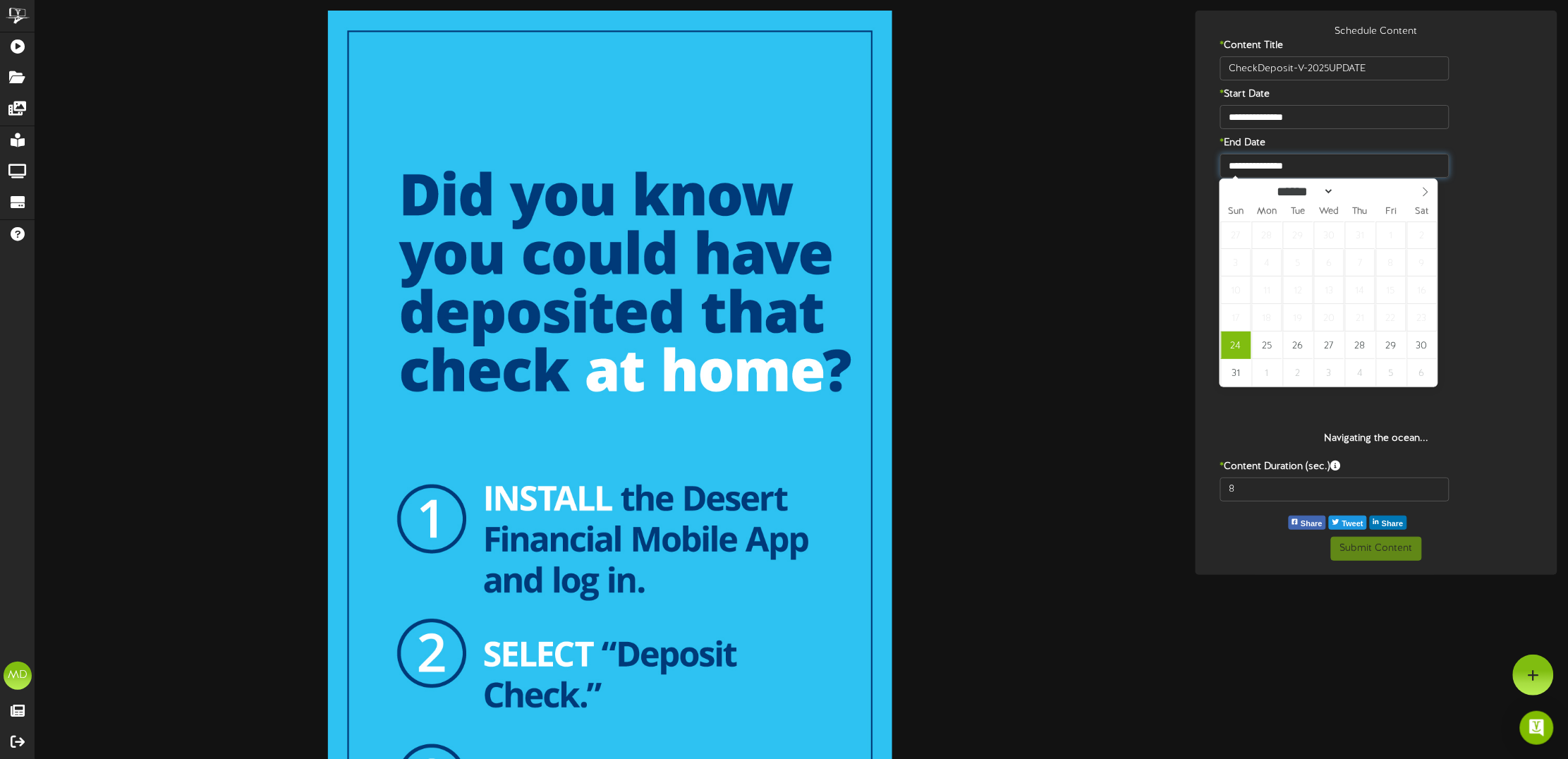
click at [1274, 156] on input "**********" at bounding box center [1335, 166] width 229 height 24
type input "**********"
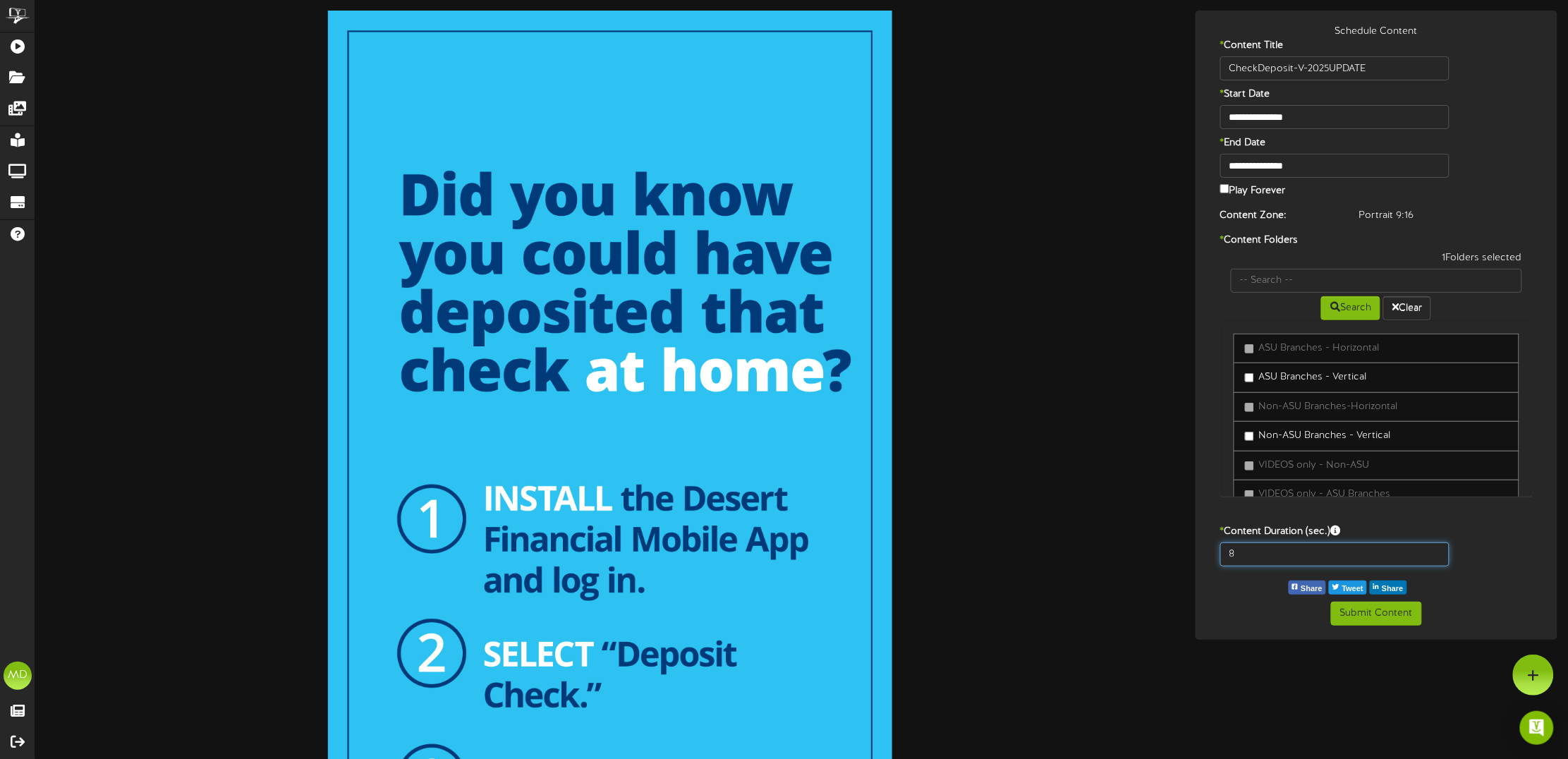
drag, startPoint x: 1242, startPoint y: 552, endPoint x: 1226, endPoint y: 552, distance: 16.0
click at [1226, 552] on input "8" at bounding box center [1335, 554] width 229 height 24
type input "15"
click at [1392, 613] on button "Submit Content" at bounding box center [1376, 613] width 91 height 24
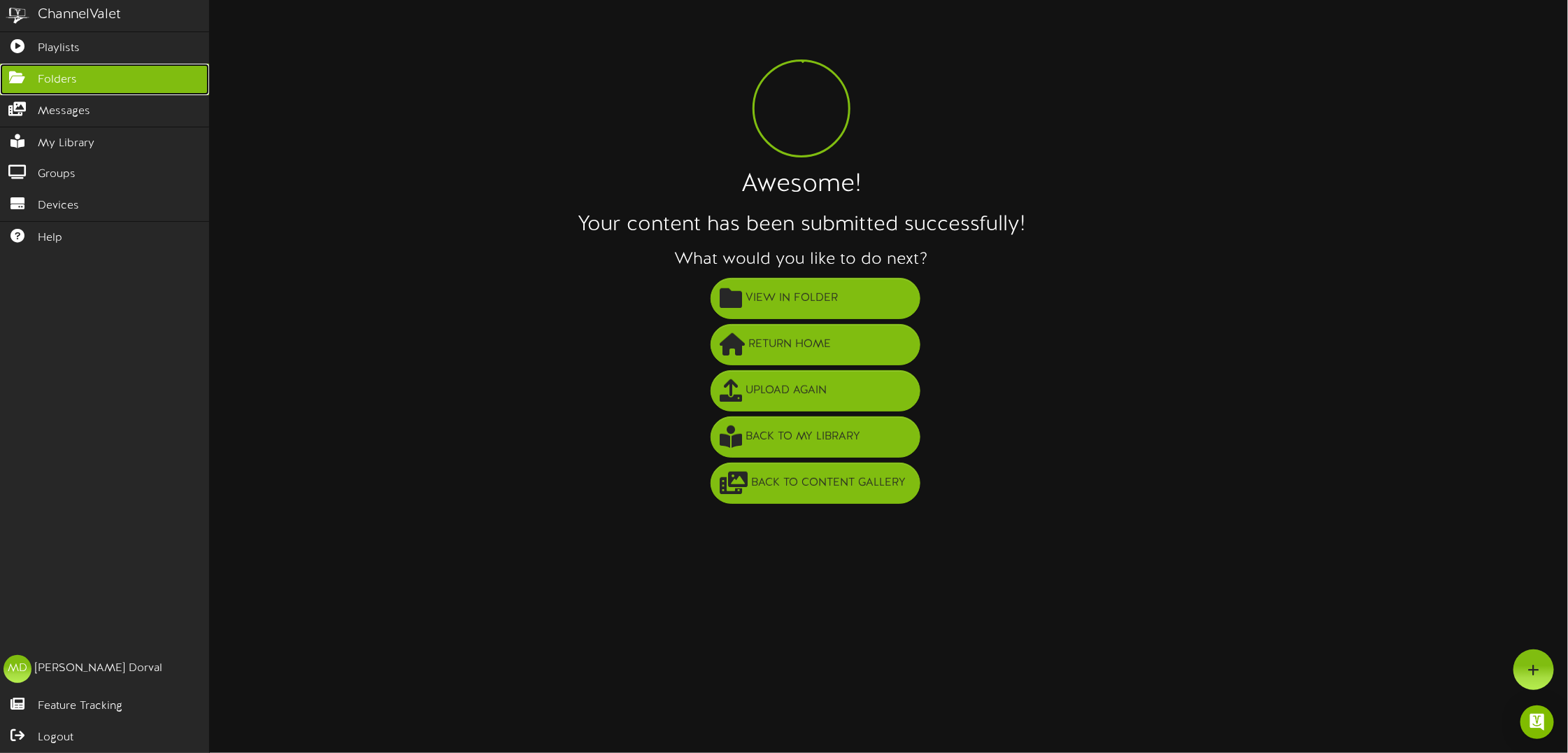
click at [14, 74] on icon at bounding box center [17, 76] width 35 height 11
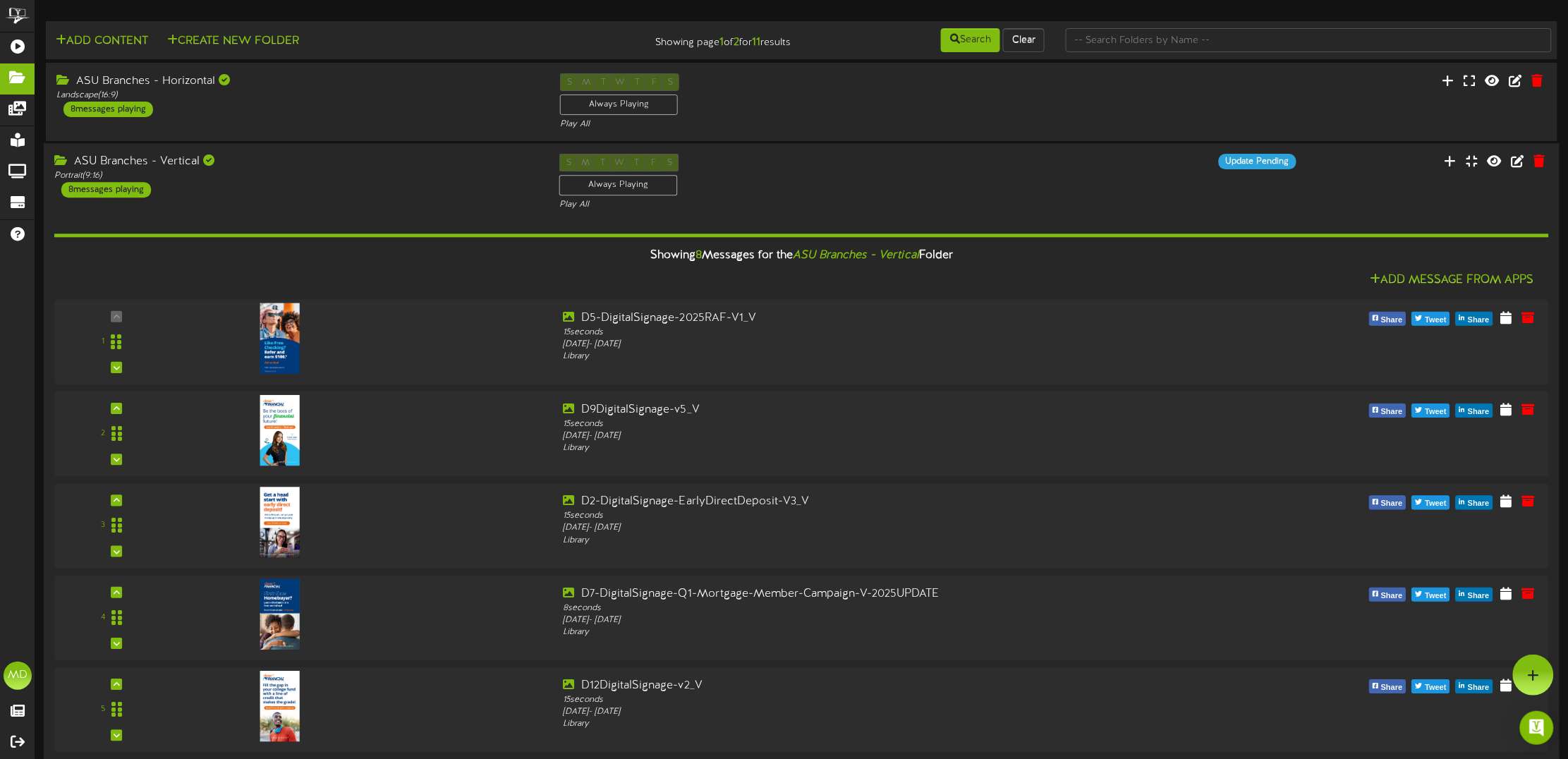
click at [460, 251] on div "Showing 8 Messages for the ASU Branches - Vertical Folder" at bounding box center [802, 256] width 1516 height 31
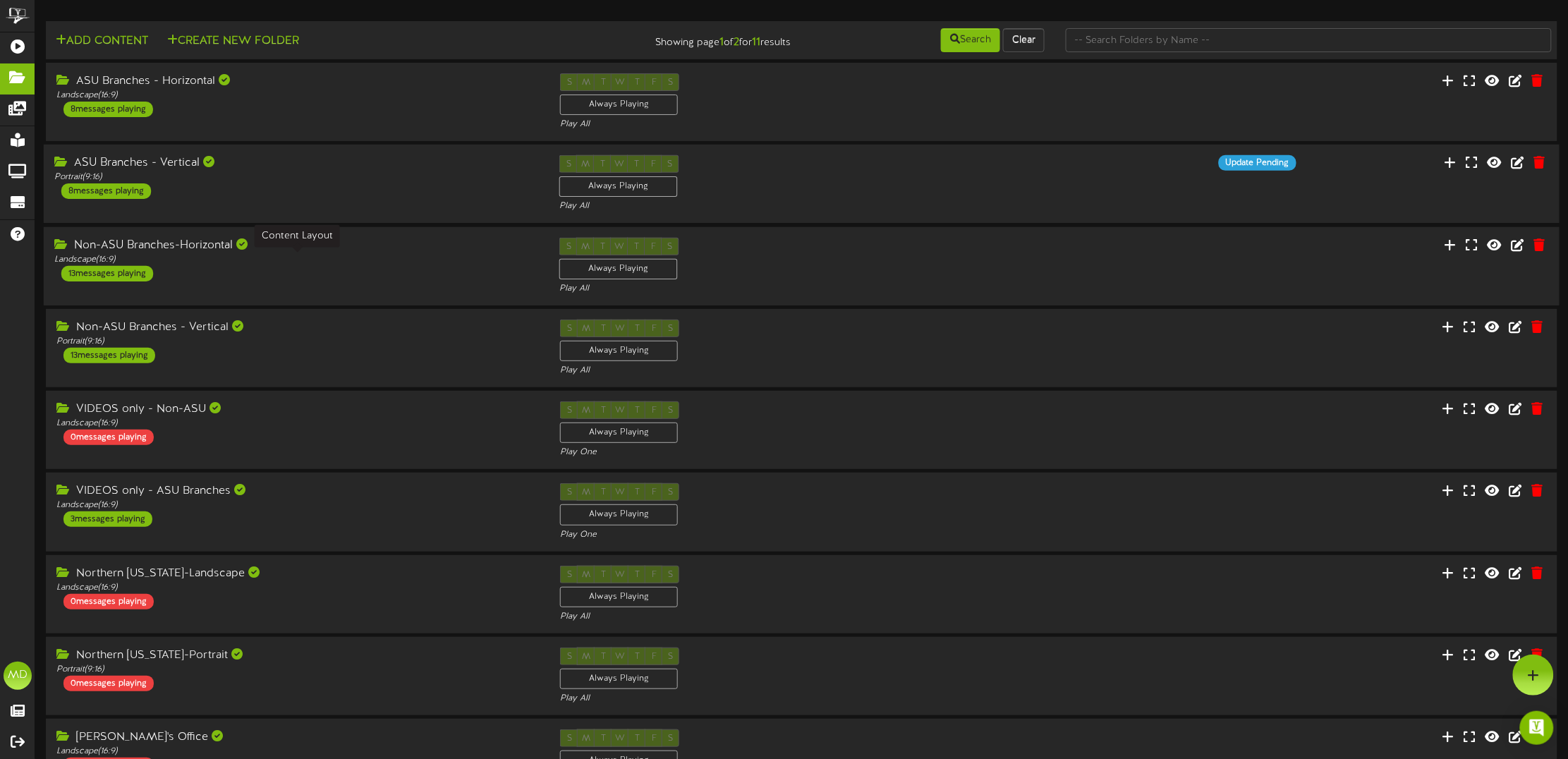
click at [361, 254] on div "Landscape ( 16:9 )" at bounding box center [296, 259] width 484 height 12
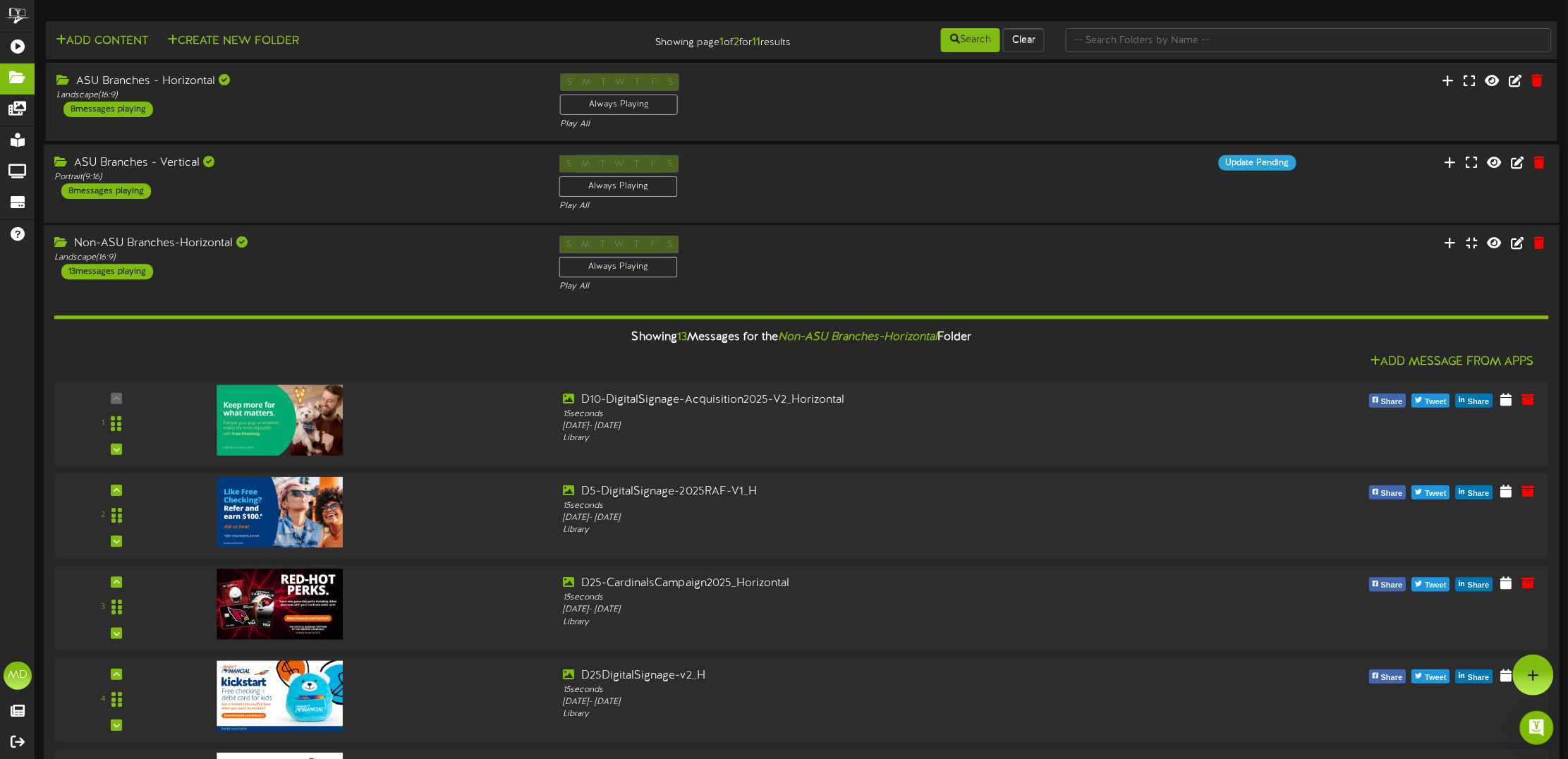
click at [501, 355] on div "Add Message From Apps" at bounding box center [801, 362] width 1495 height 18
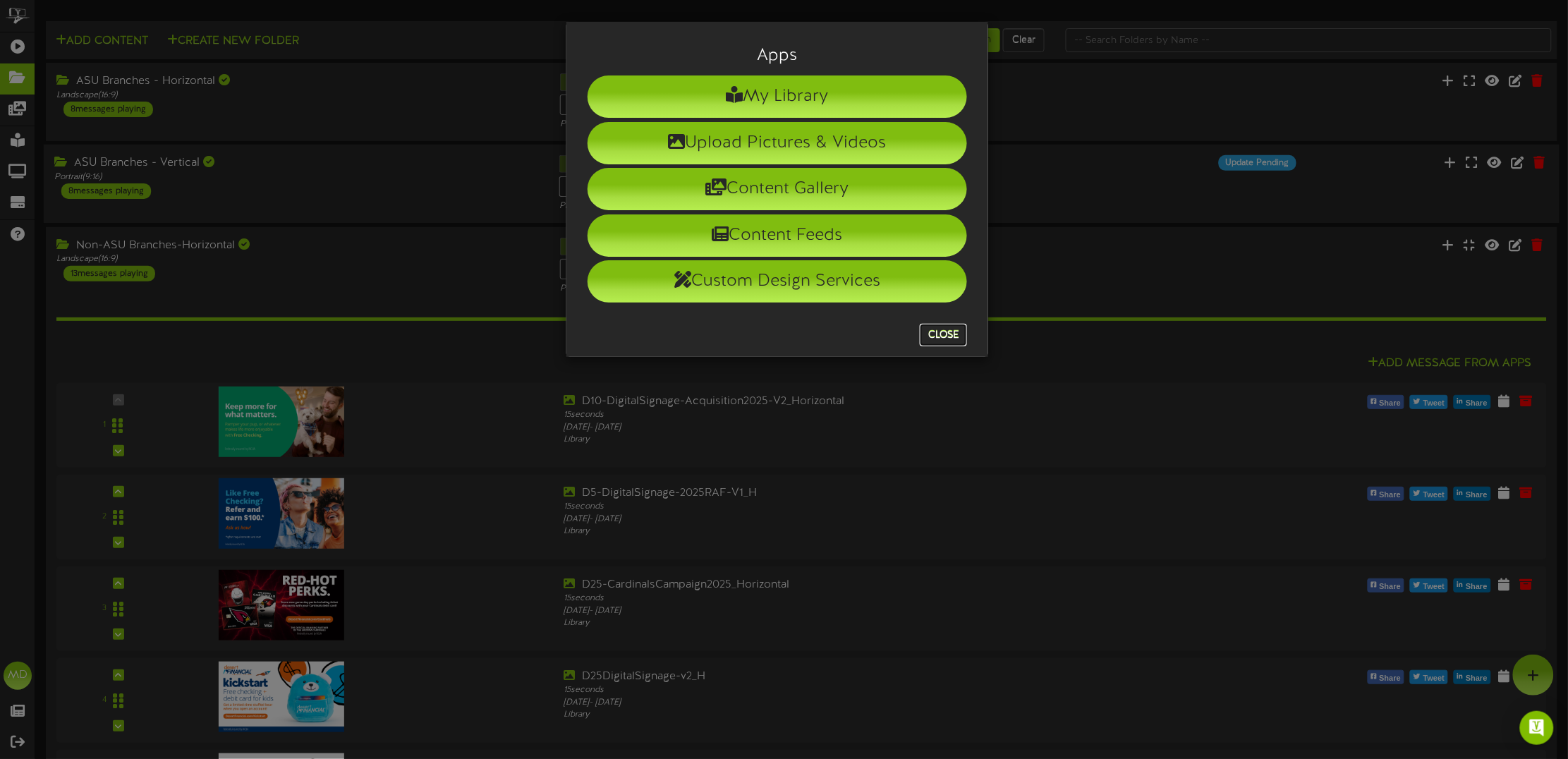
click at [926, 326] on button "Close" at bounding box center [944, 335] width 47 height 23
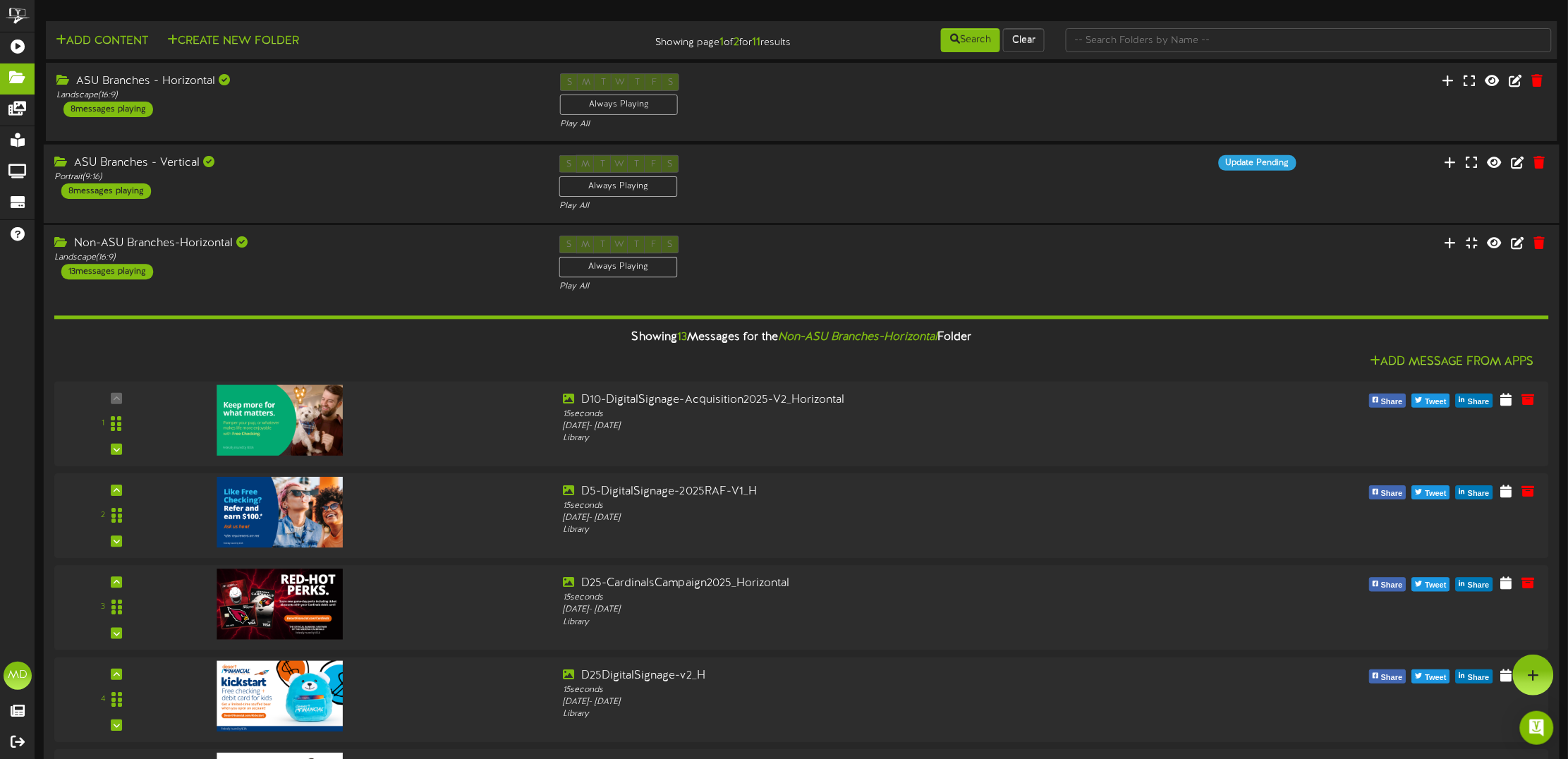
click at [428, 326] on div "Showing 13 Messages for the Non-ASU Branches-Horizontal Folder" at bounding box center [802, 337] width 1516 height 31
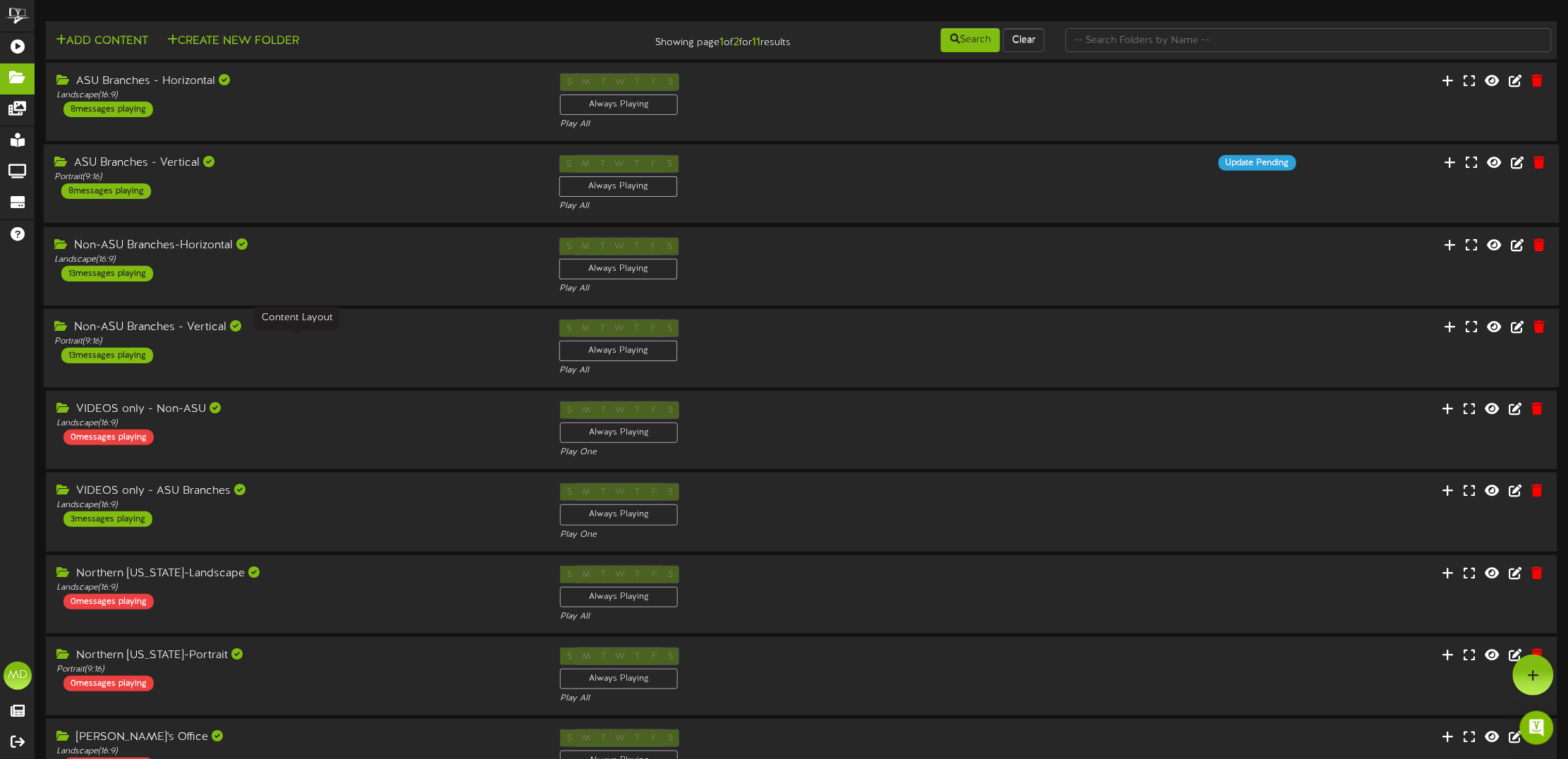
click at [399, 339] on div "Portrait ( 9:16 )" at bounding box center [296, 341] width 484 height 12
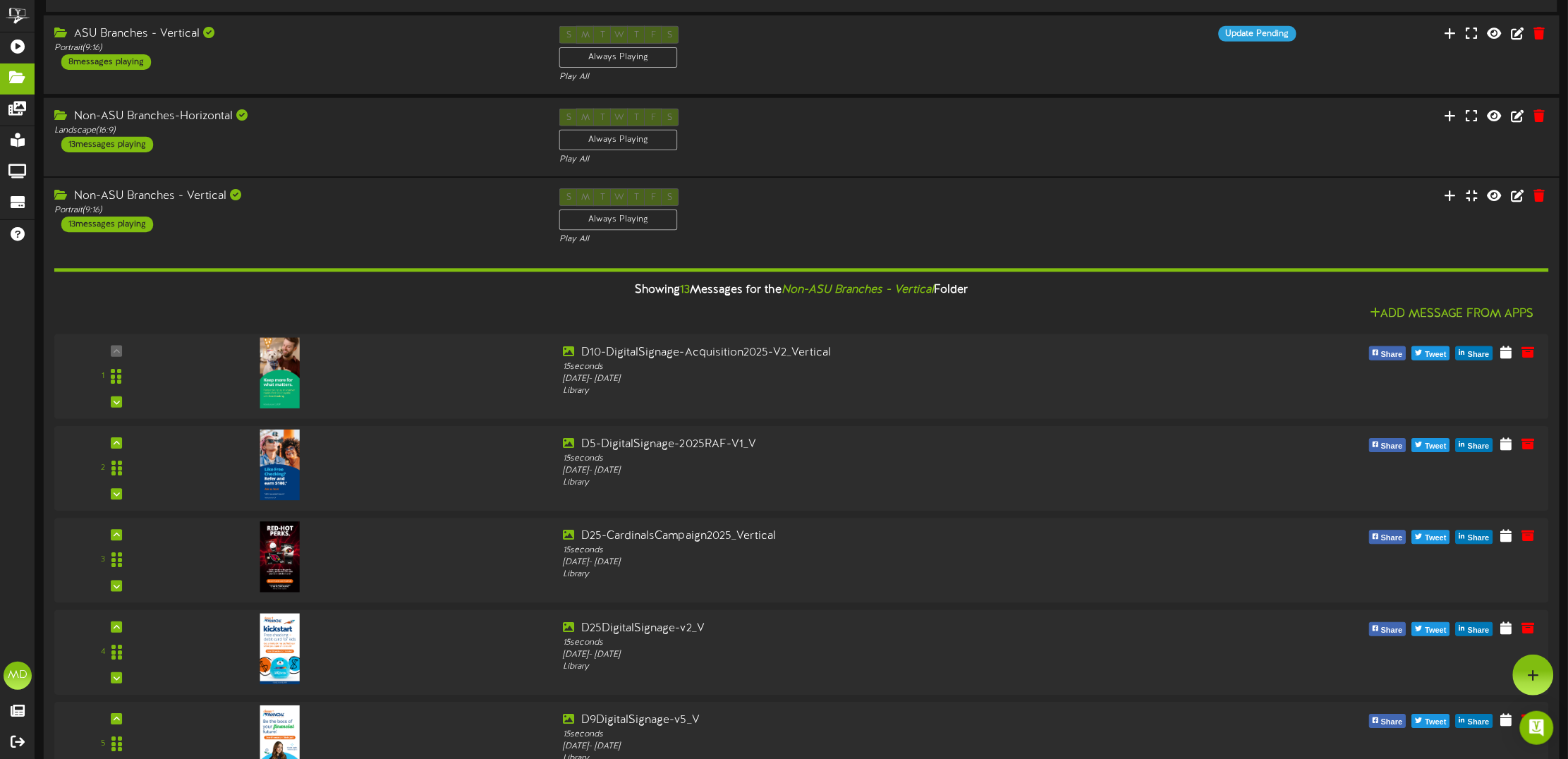
scroll to position [88, 0]
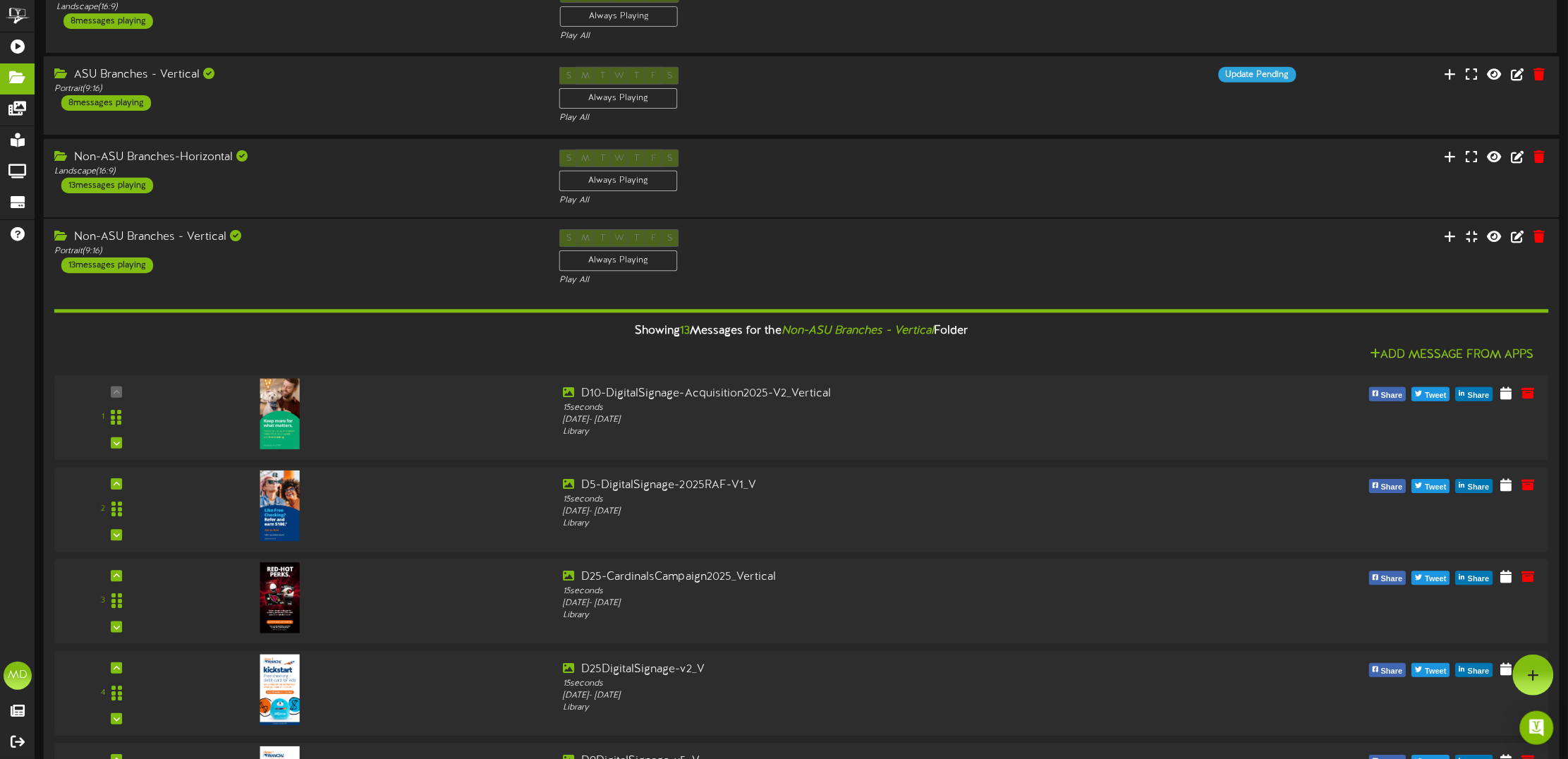
click at [418, 333] on div "Showing 13 Messages for the Non-ASU Branches - Vertical Folder" at bounding box center [802, 332] width 1516 height 31
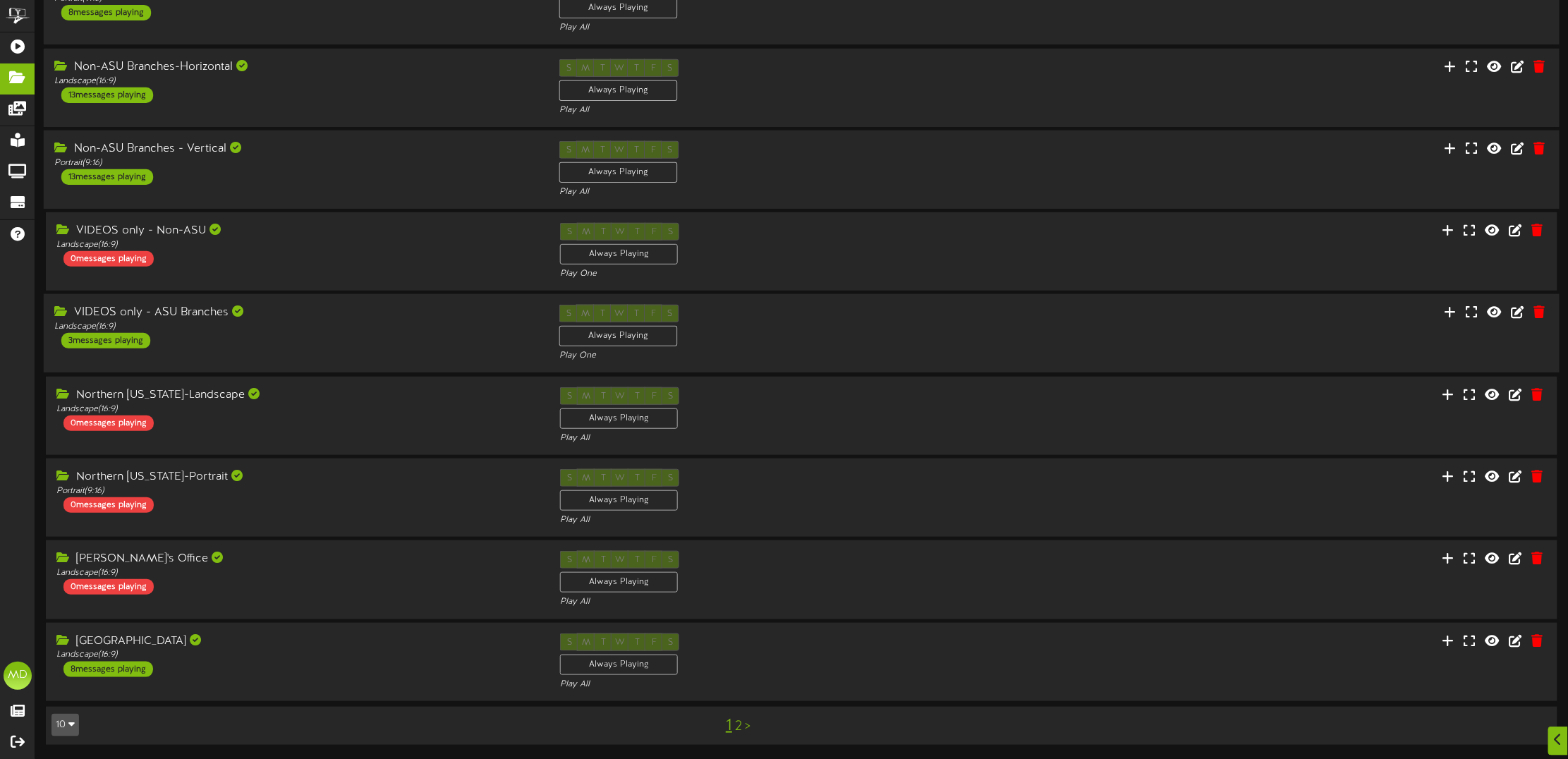
scroll to position [182, 0]
click at [361, 639] on div "[GEOGRAPHIC_DATA]" at bounding box center [296, 641] width 484 height 16
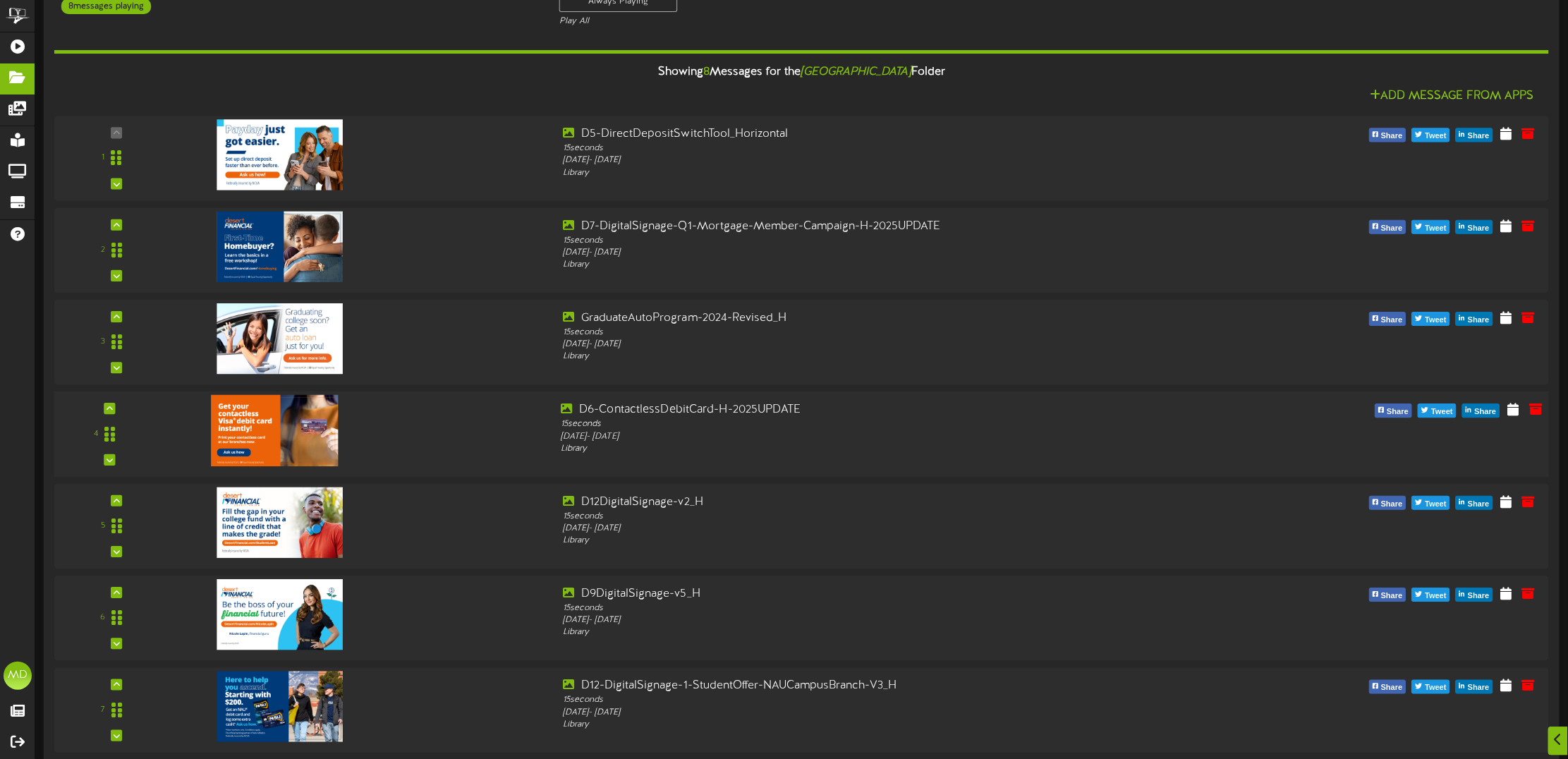
scroll to position [887, 0]
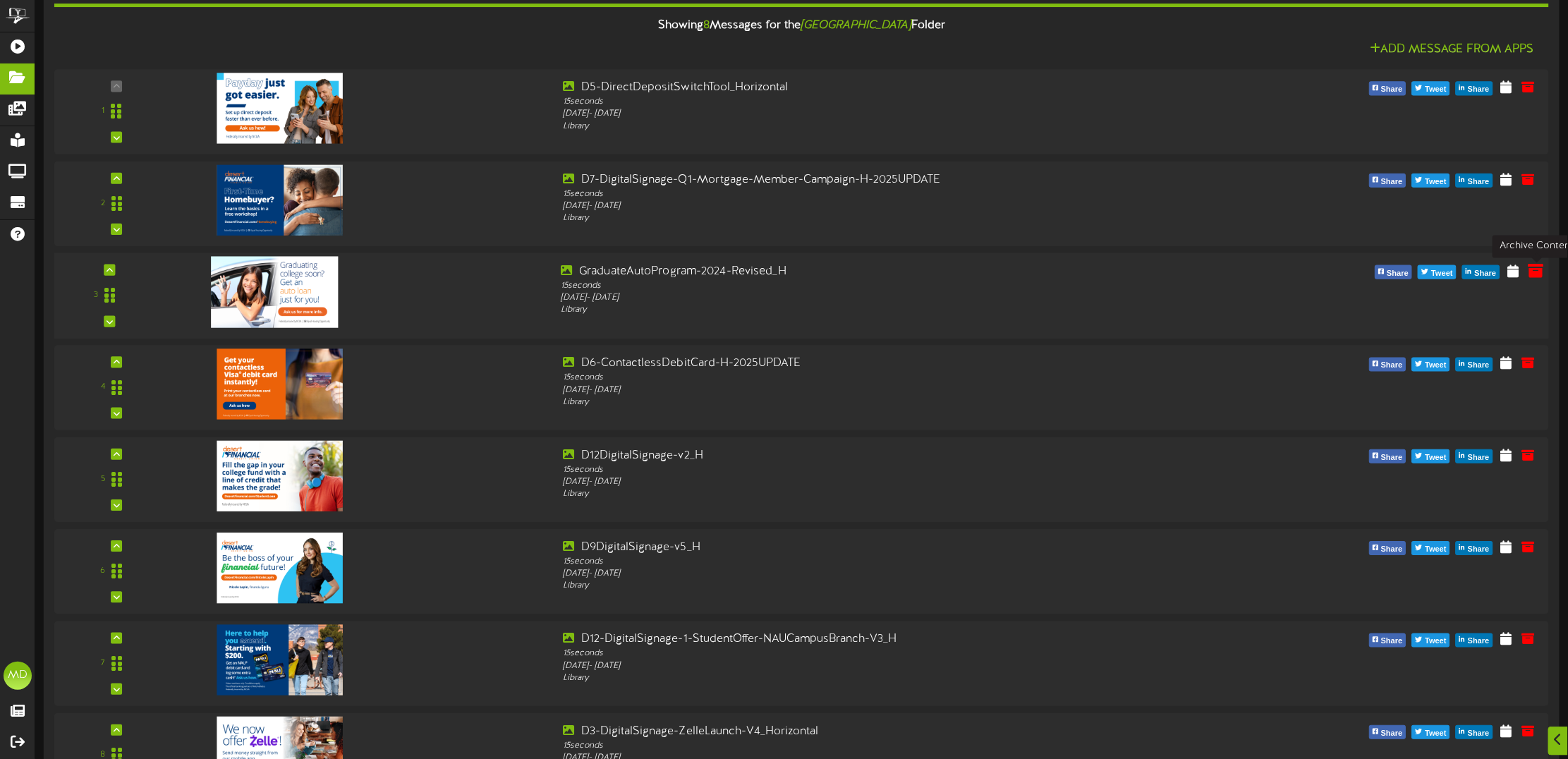
click at [1541, 276] on icon at bounding box center [1536, 270] width 16 height 16
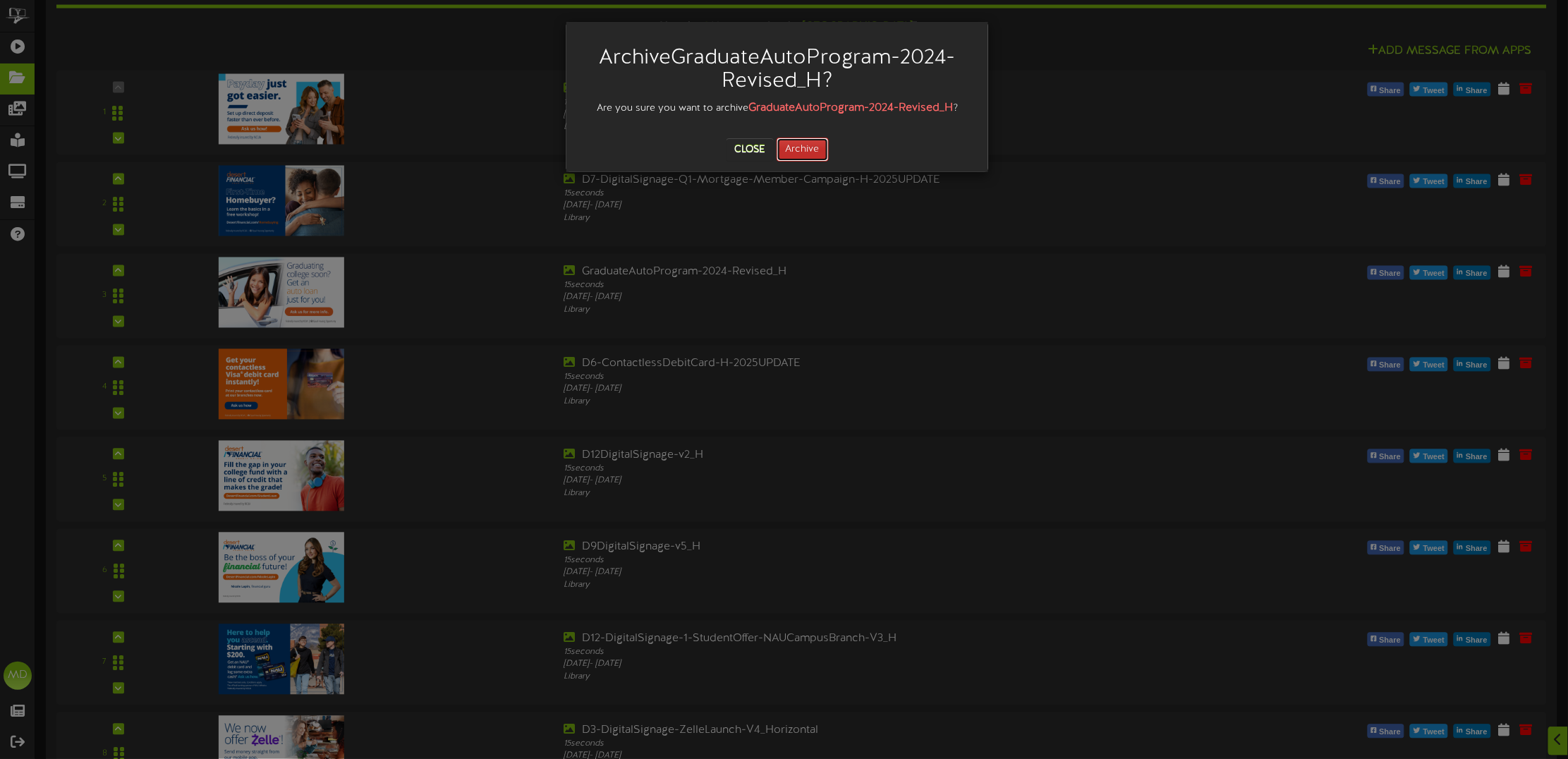
click at [801, 149] on button "Archive" at bounding box center [803, 149] width 52 height 24
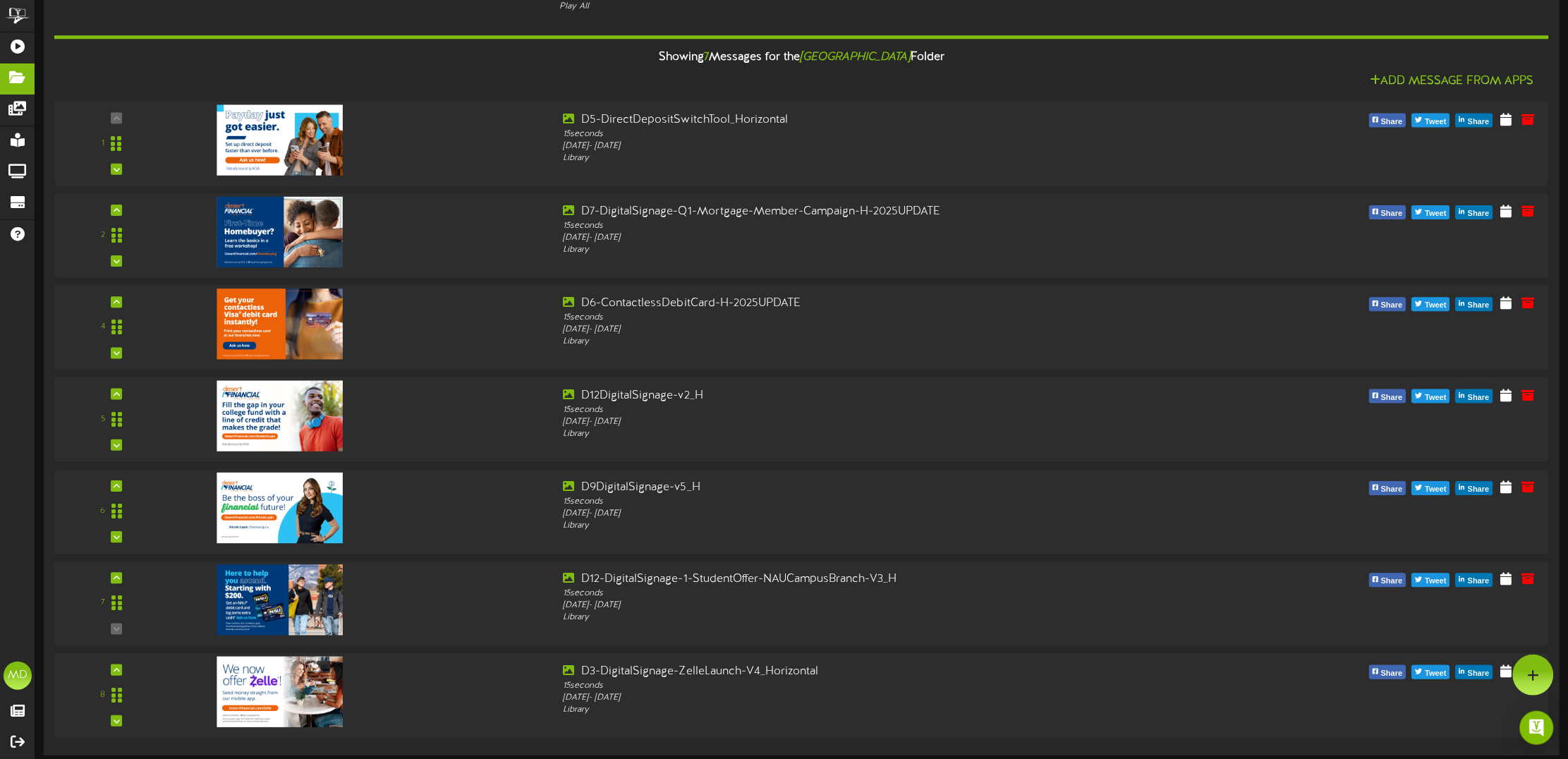
scroll to position [823, 0]
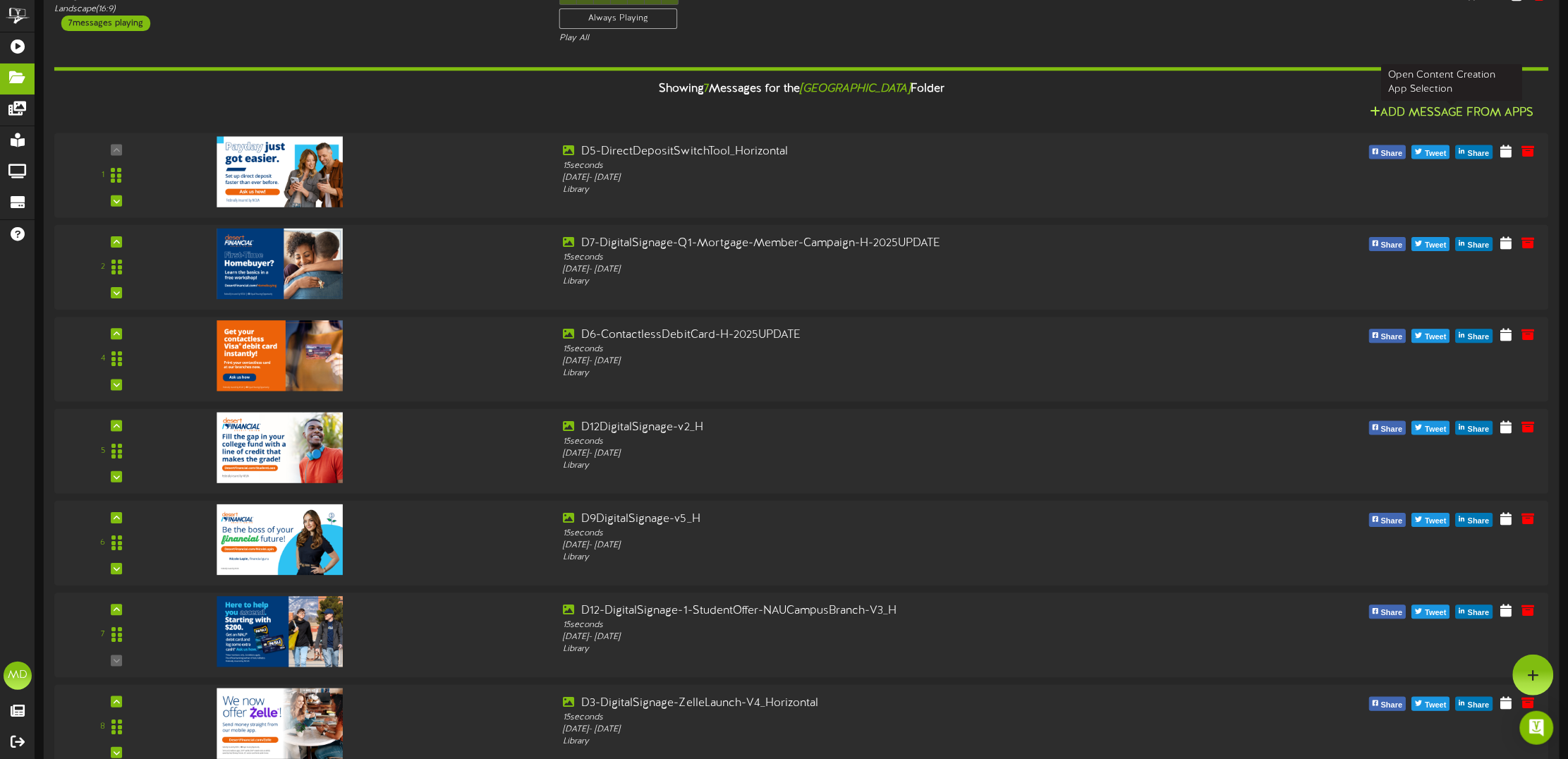
click at [1489, 115] on button "Add Message From Apps" at bounding box center [1452, 113] width 173 height 18
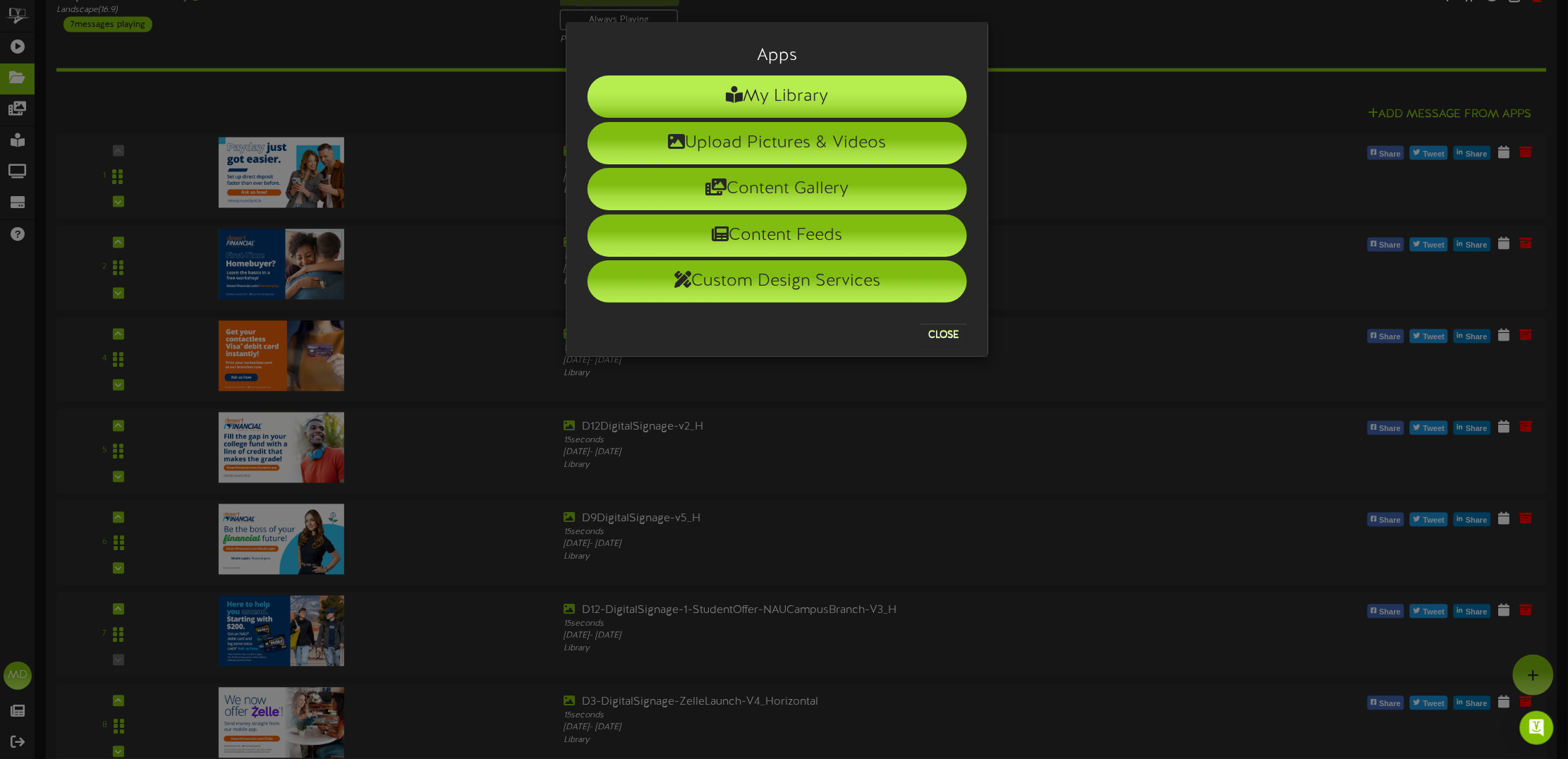
click at [767, 93] on li "My Library" at bounding box center [777, 96] width 379 height 42
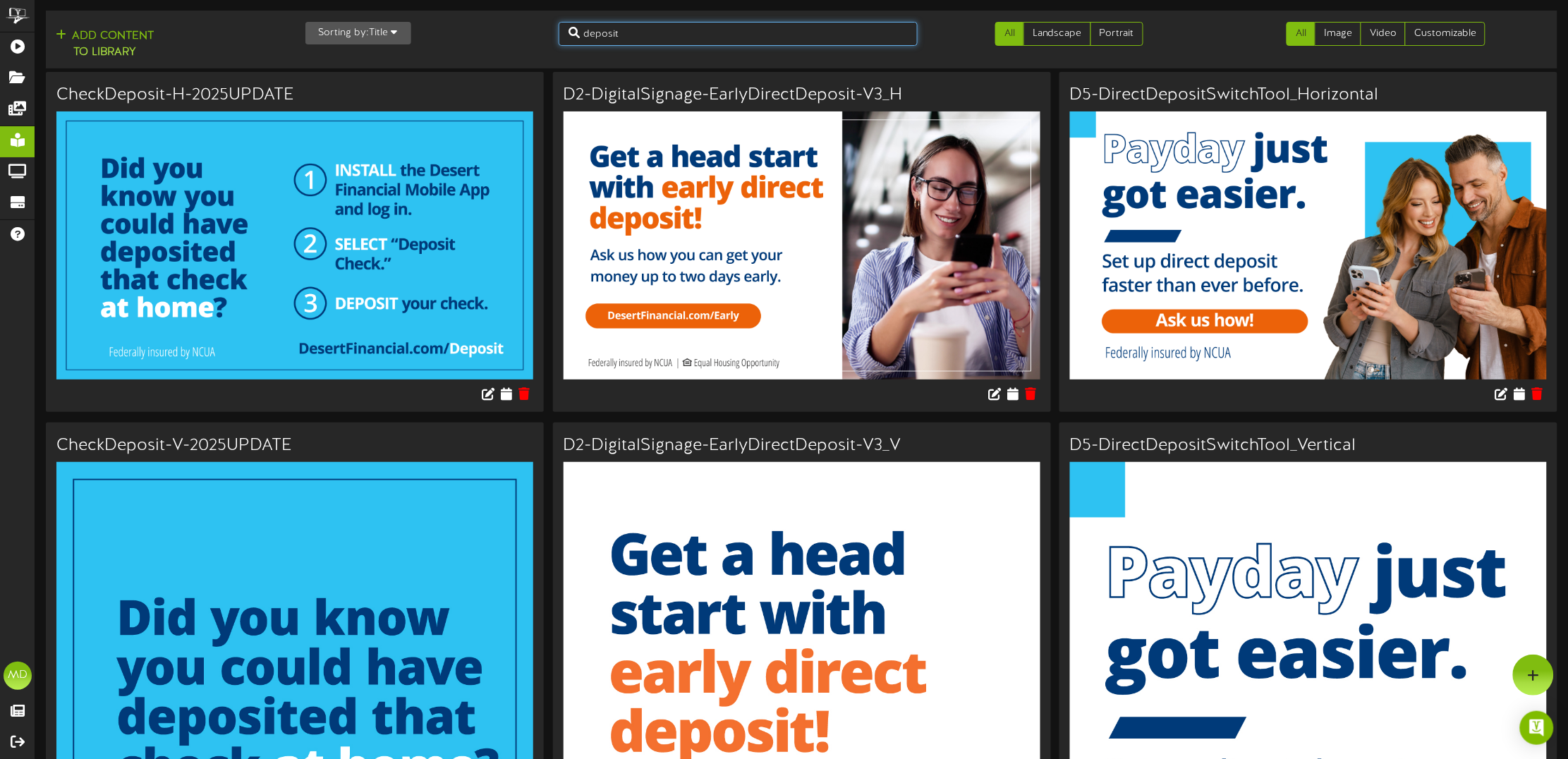
drag, startPoint x: 653, startPoint y: 35, endPoint x: 548, endPoint y: 35, distance: 105.0
click at [548, 35] on div "deposit" at bounding box center [739, 34] width 380 height 24
type input "graduate"
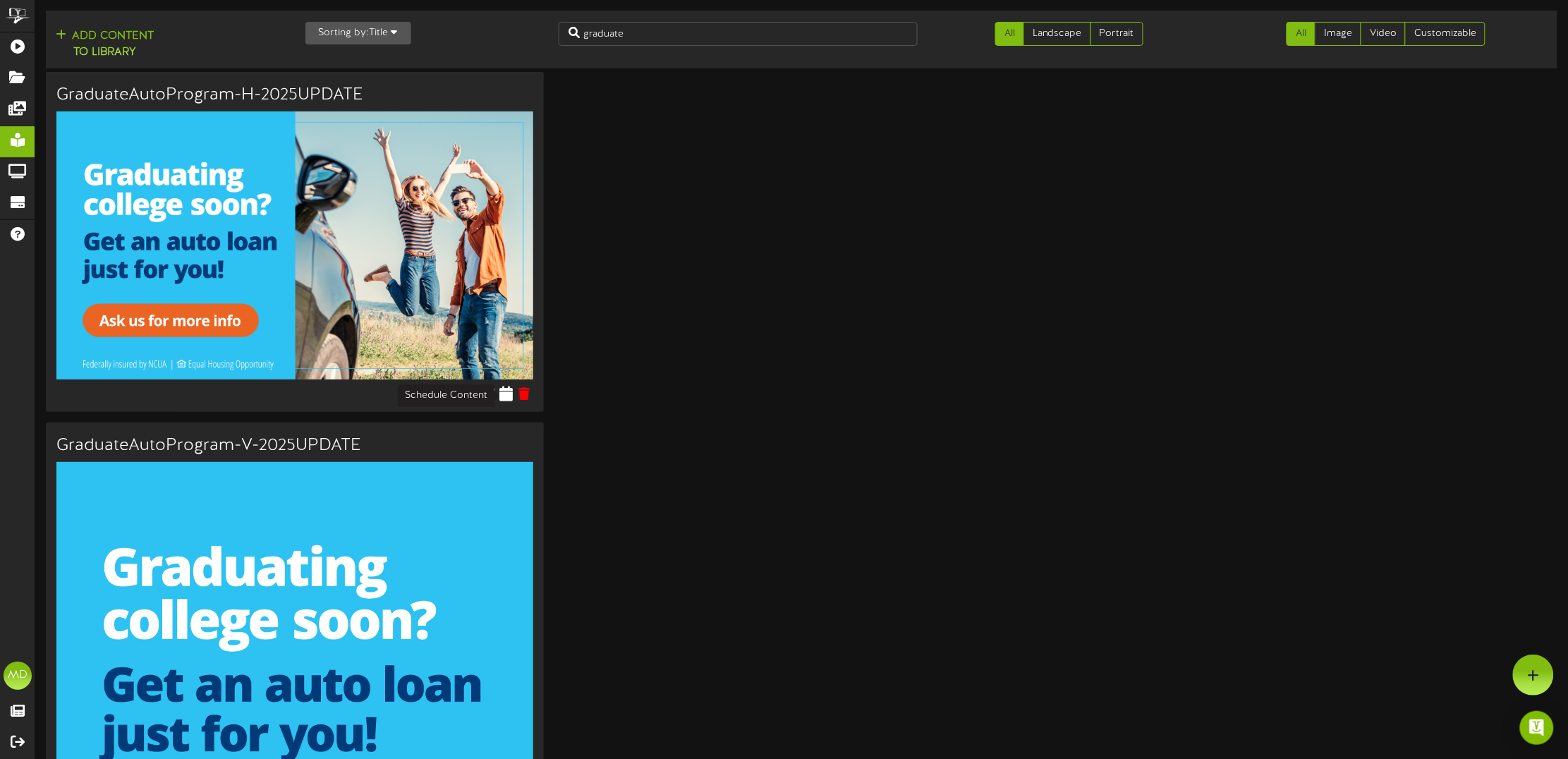
click at [508, 396] on icon at bounding box center [505, 394] width 13 height 16
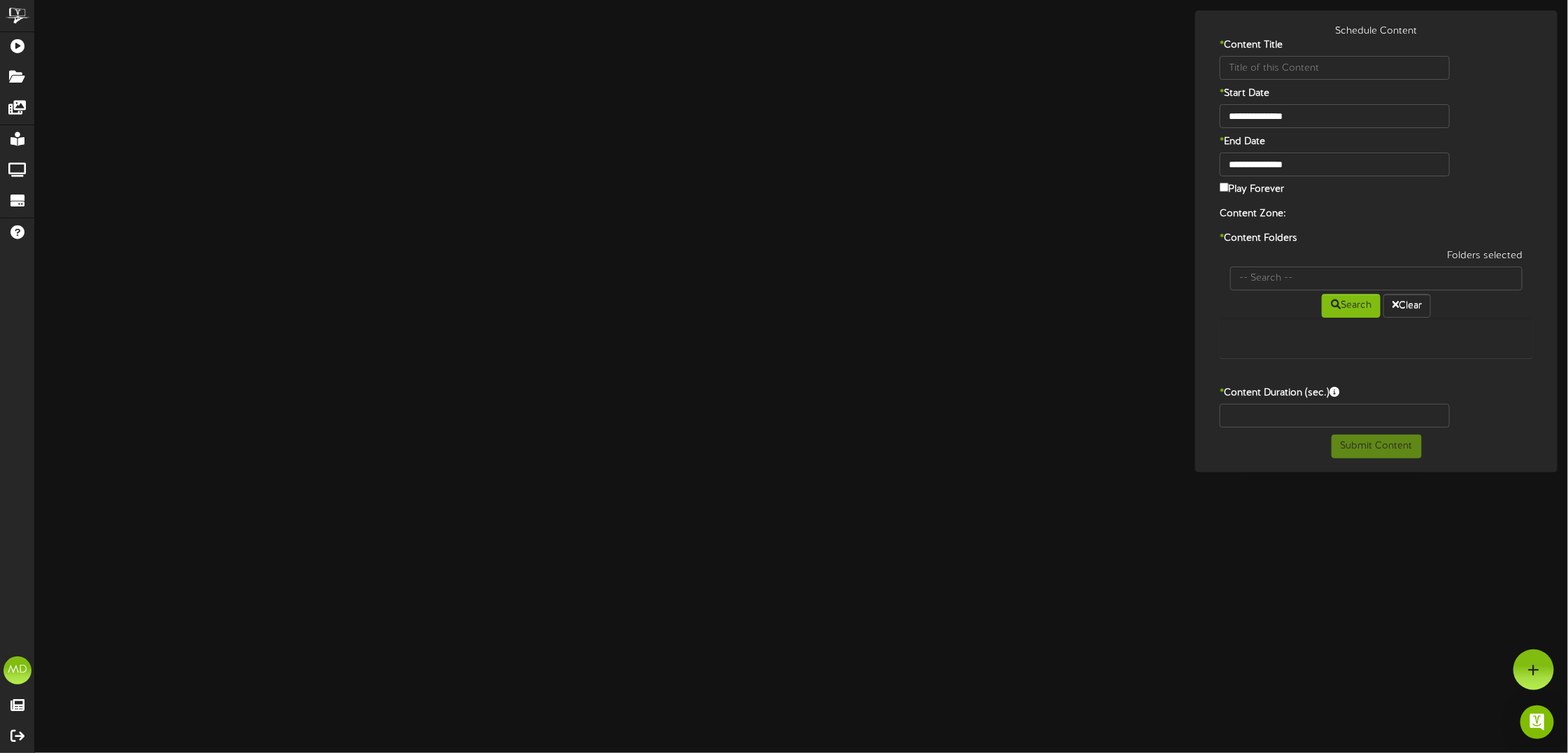
type input "GraduateAutoProgram-H-2025UPDATE"
type input "8"
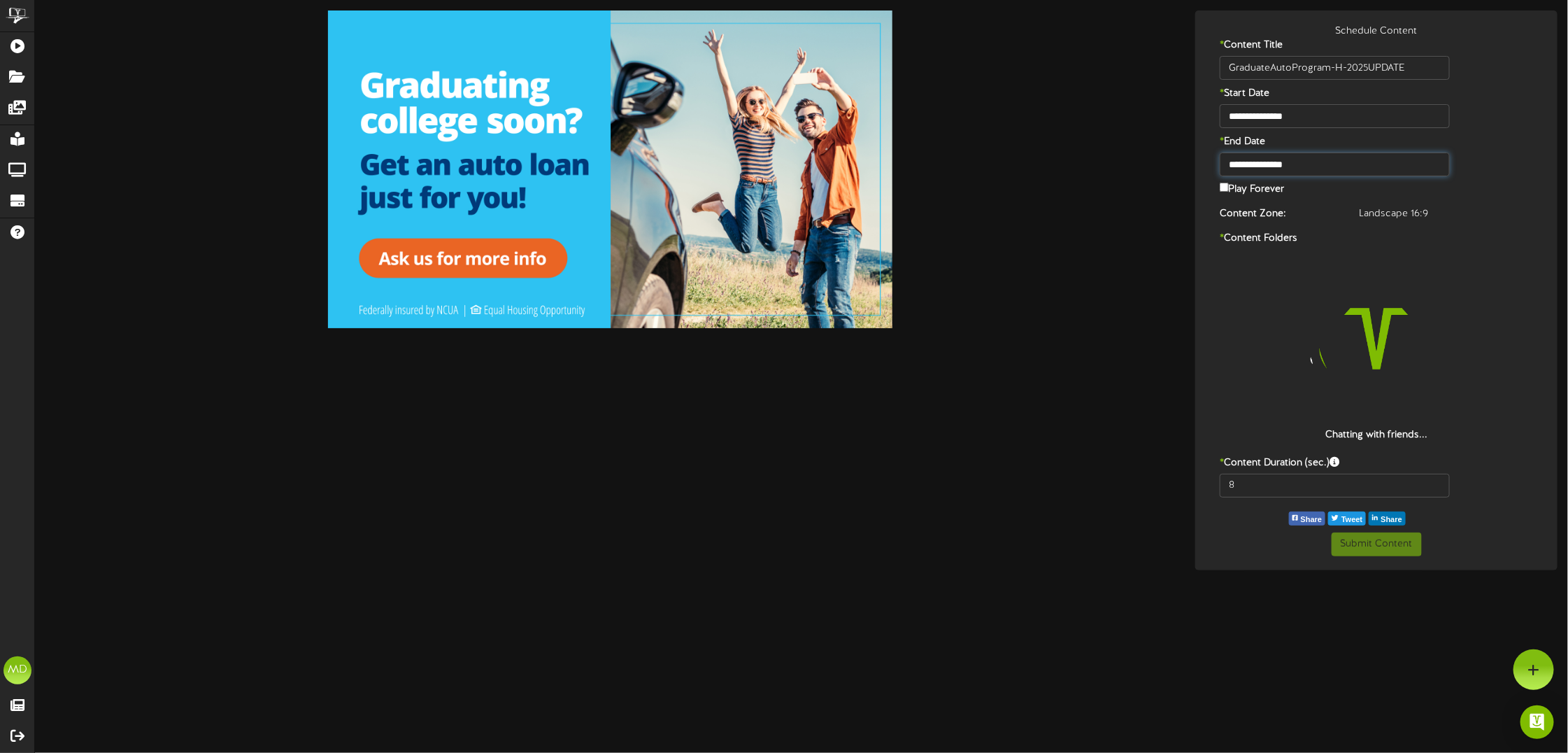
click at [1258, 167] on input "**********" at bounding box center [1334, 165] width 230 height 24
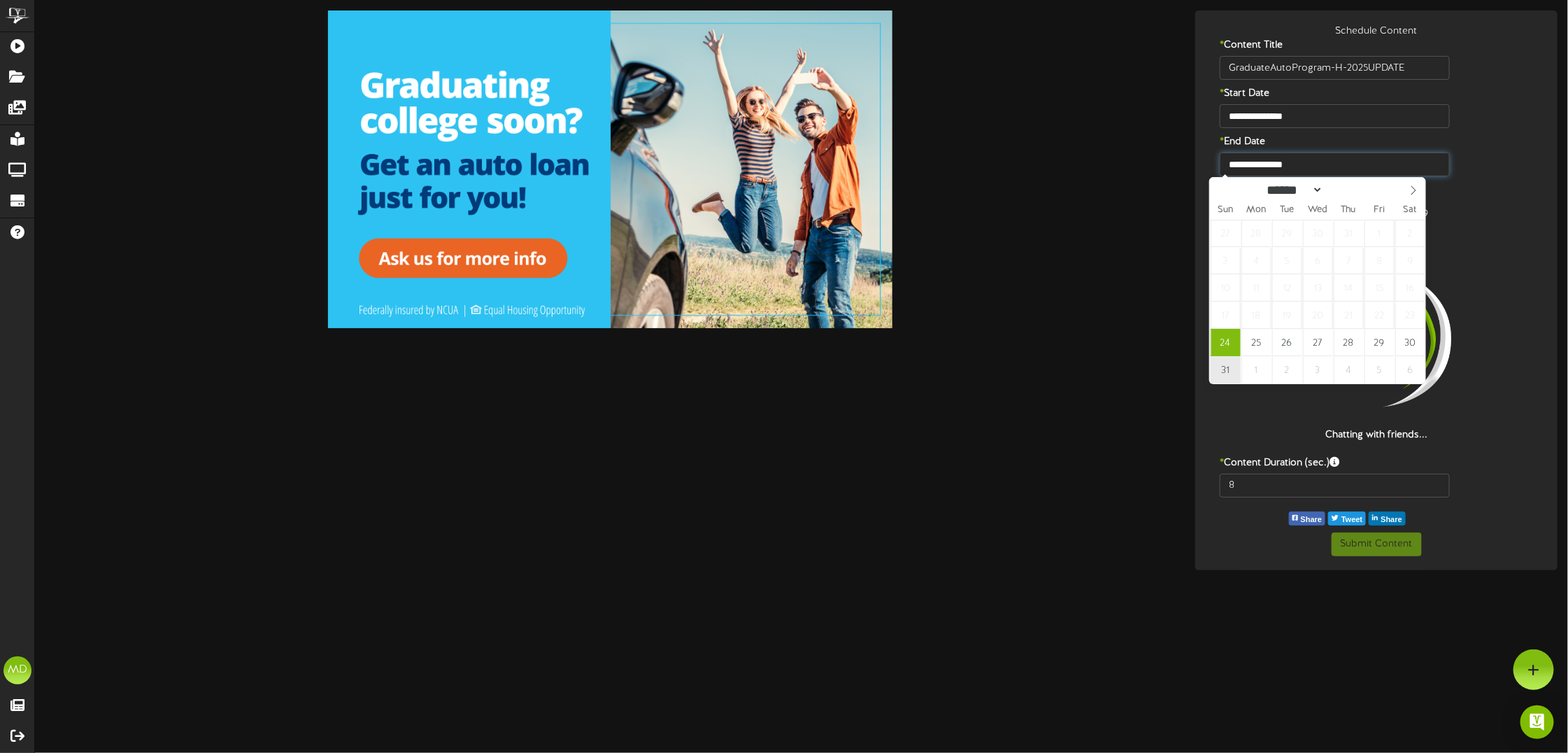
type input "**********"
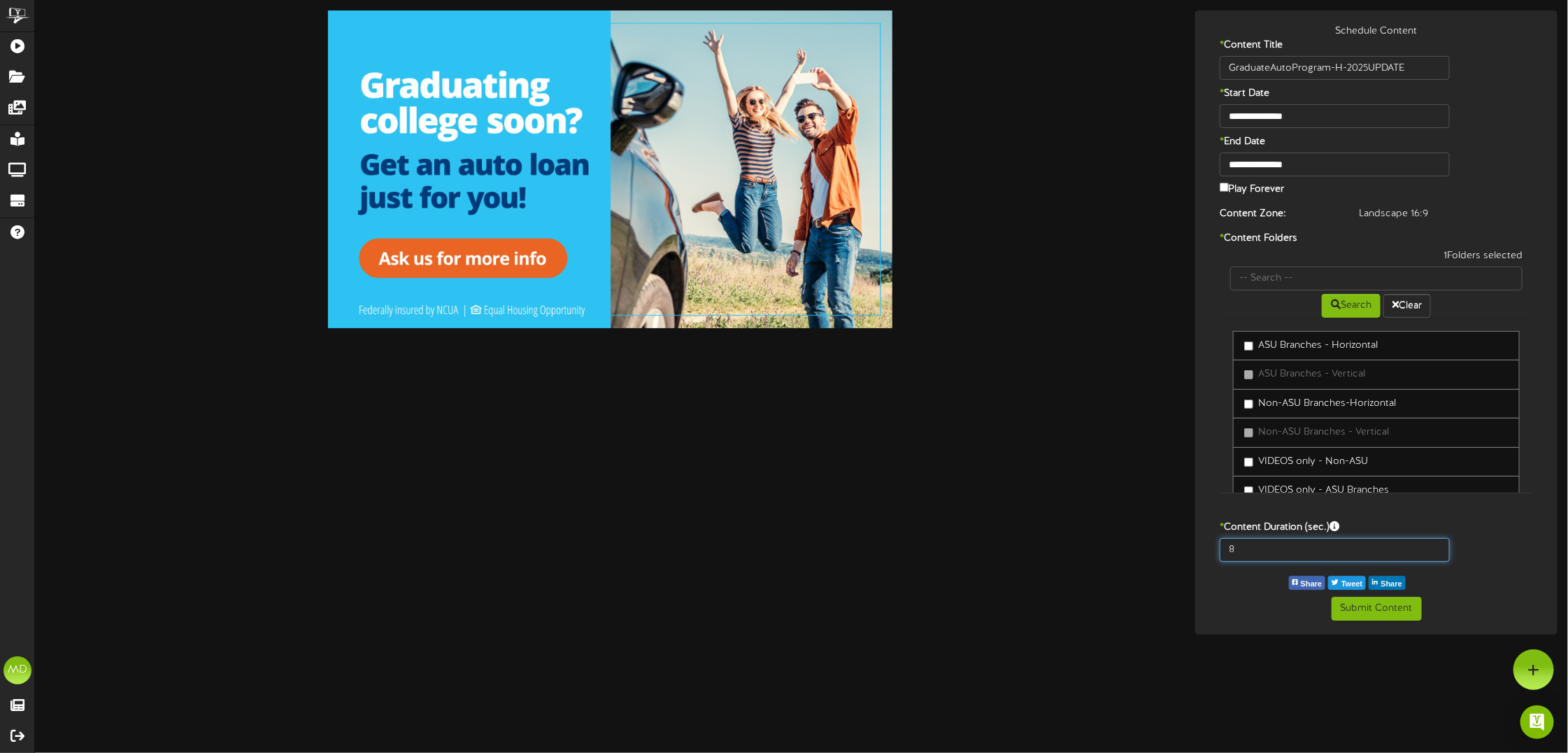
drag, startPoint x: 1242, startPoint y: 550, endPoint x: 1220, endPoint y: 550, distance: 22.0
click at [1220, 550] on input "8" at bounding box center [1334, 550] width 230 height 24
type input "15"
click at [1373, 599] on button "Submit Content" at bounding box center [1377, 609] width 90 height 24
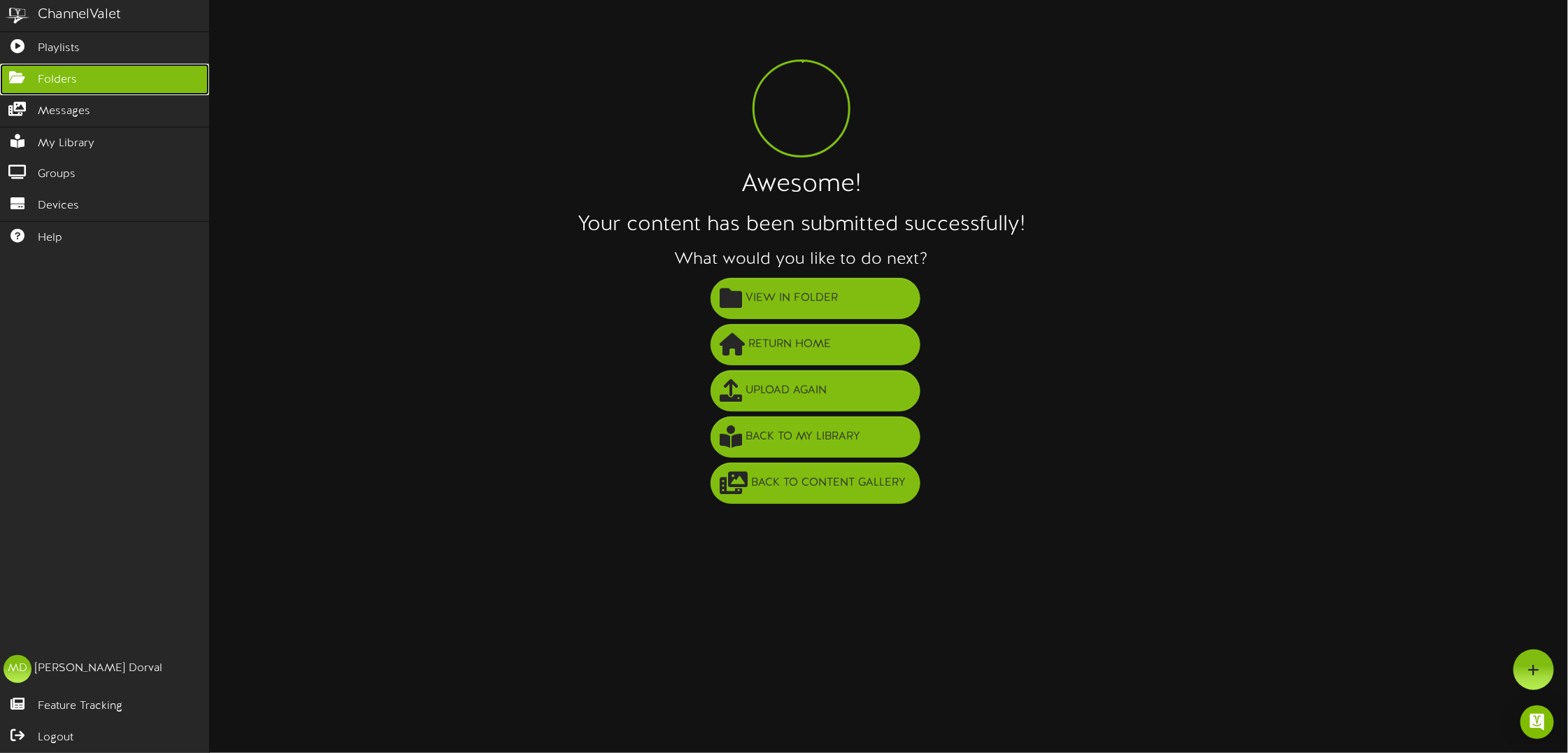
click at [19, 81] on icon at bounding box center [17, 76] width 35 height 11
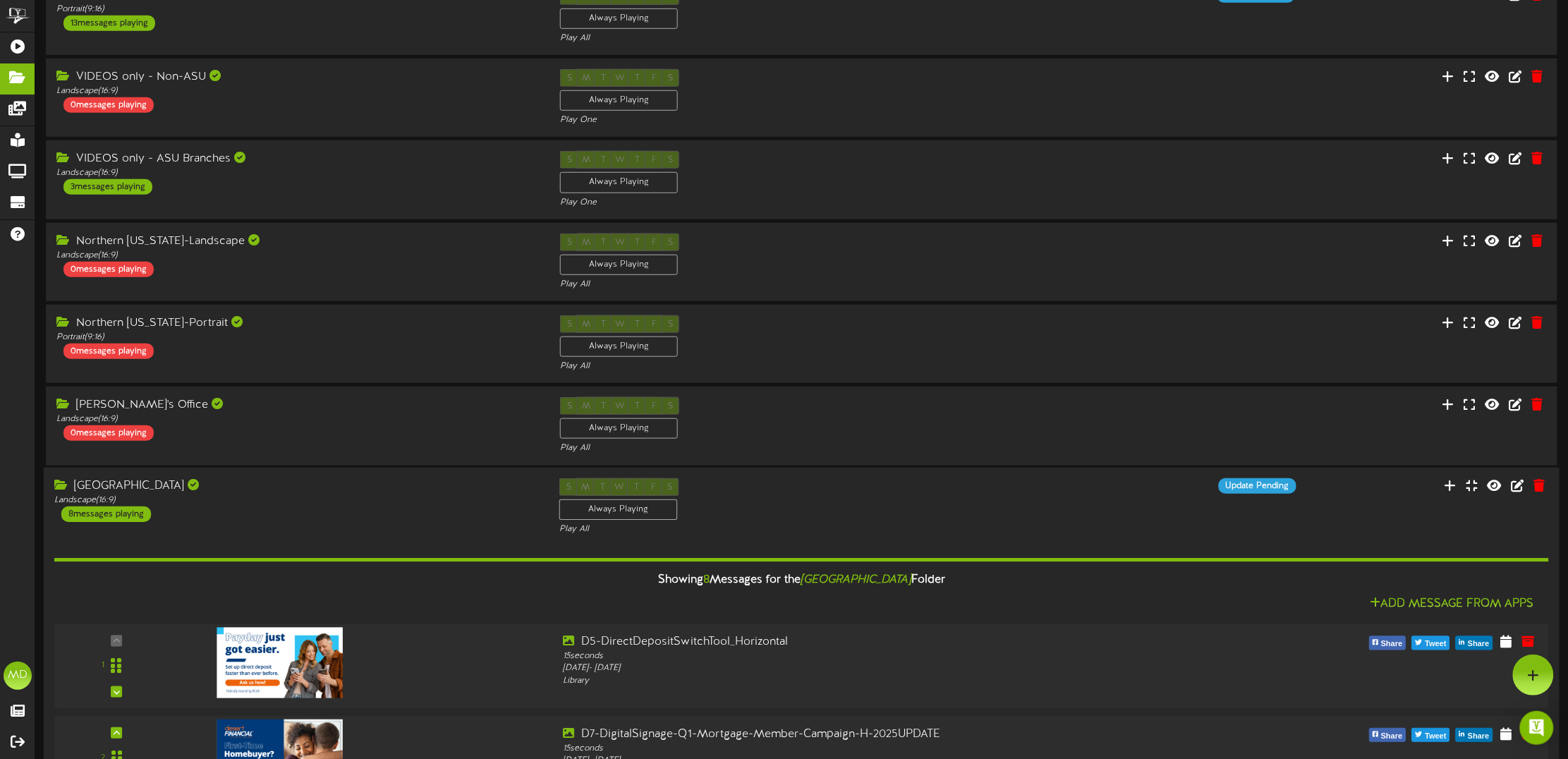
scroll to position [297, 0]
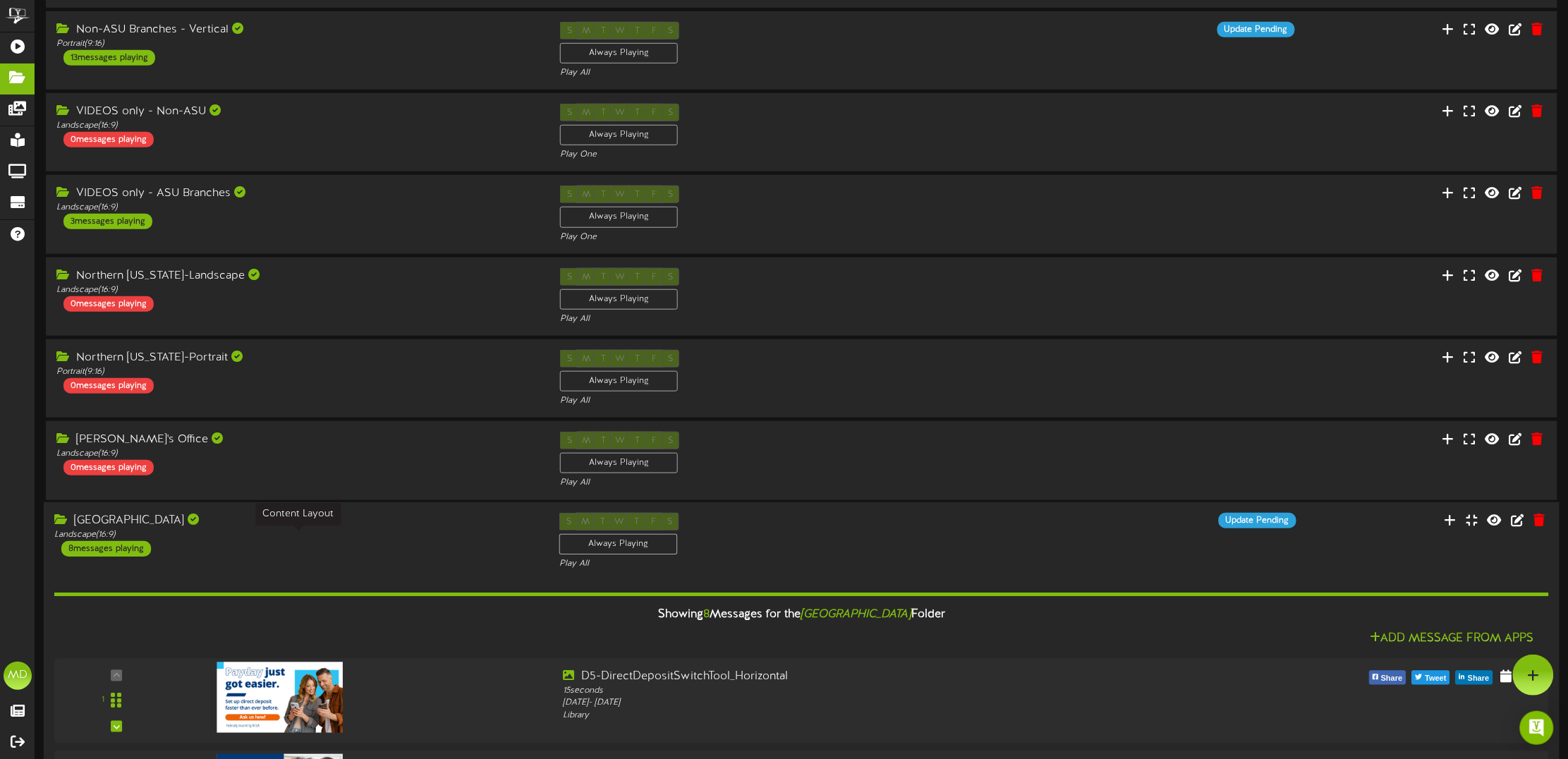
click at [290, 540] on div "Landscape ( 16:9 )" at bounding box center [296, 534] width 484 height 12
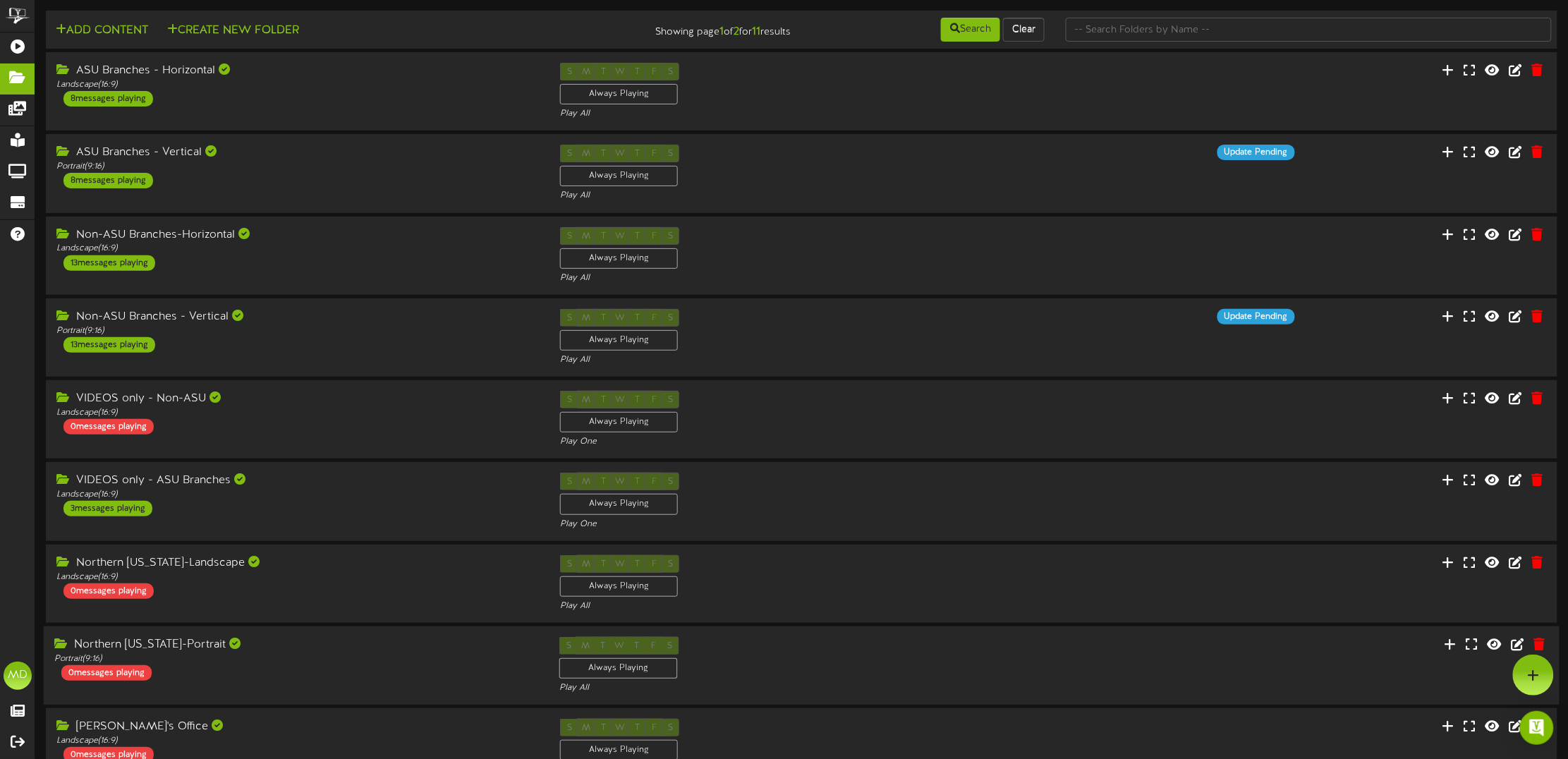
scroll to position [0, 0]
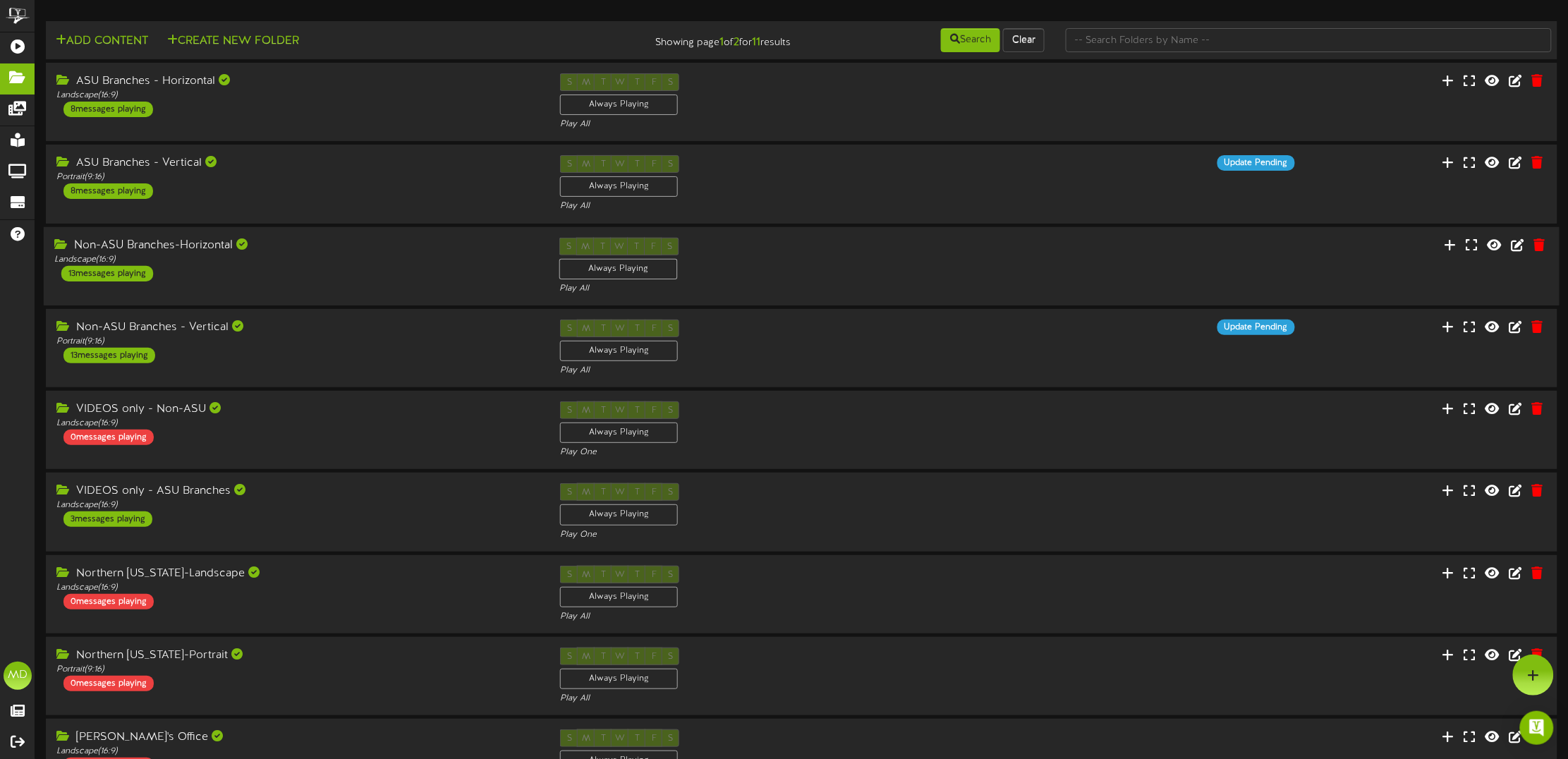
click at [405, 244] on div "Non-ASU Branches-Horizontal" at bounding box center [296, 245] width 484 height 16
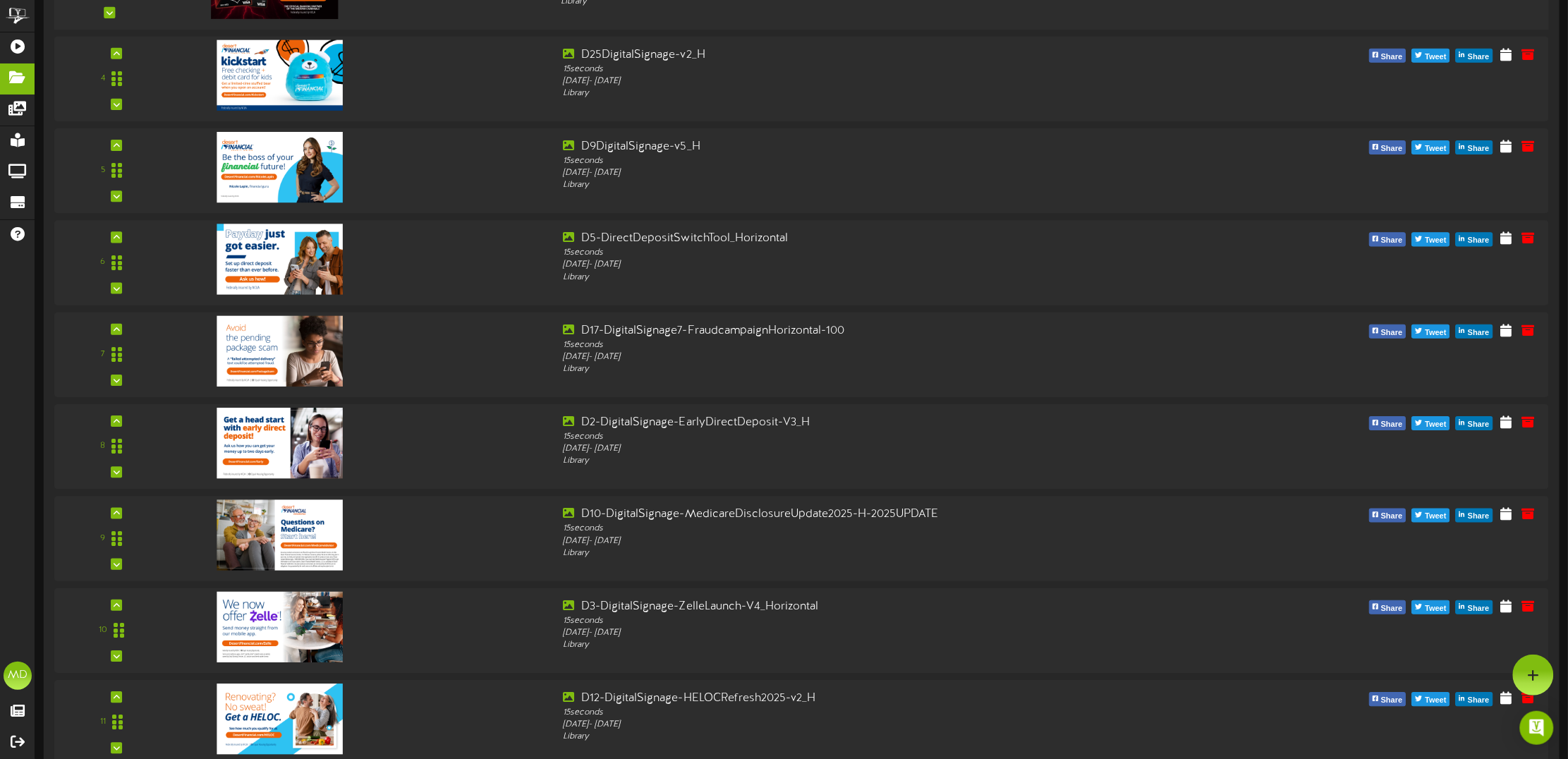
scroll to position [617, 0]
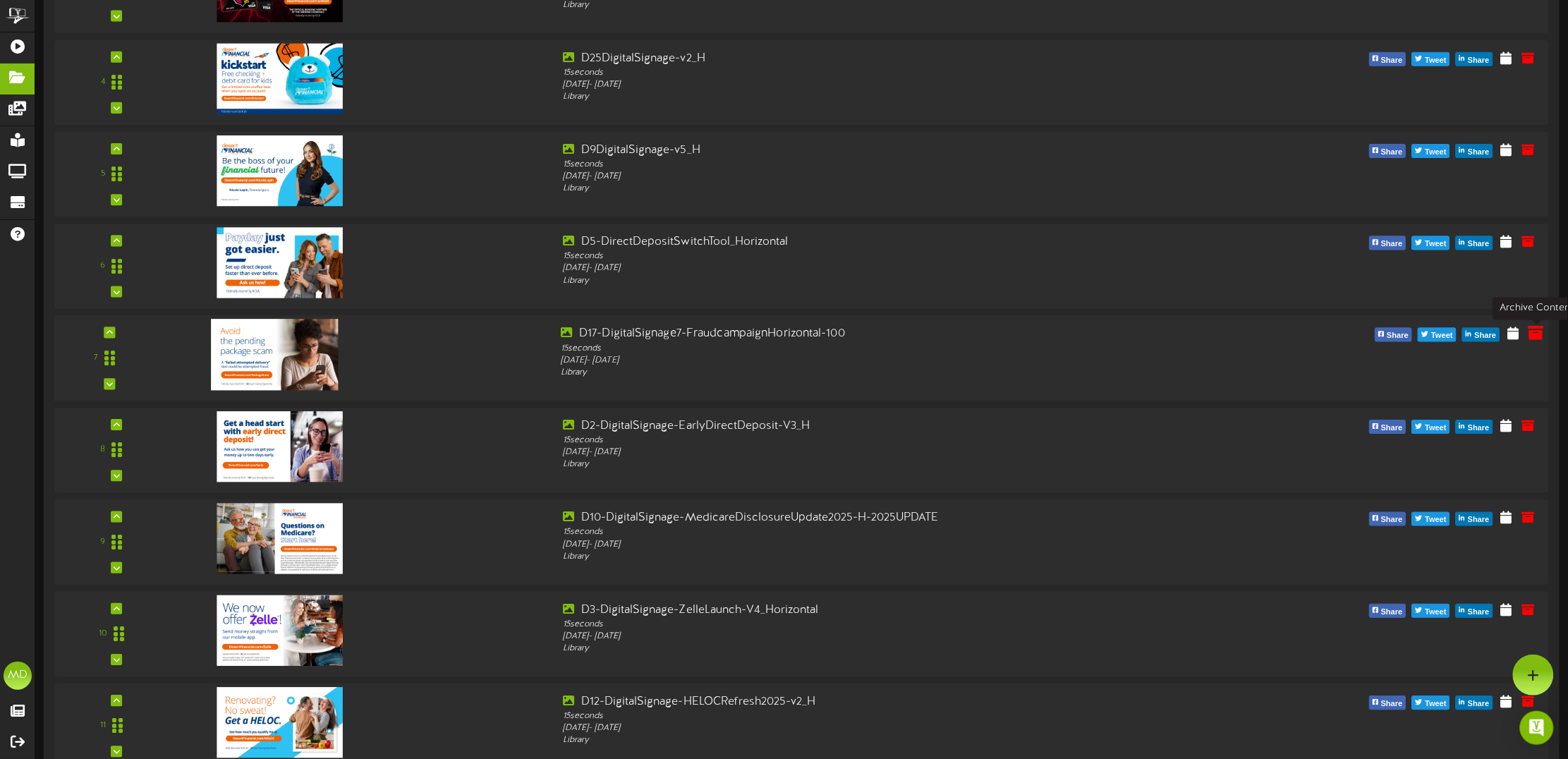
click at [1538, 333] on icon at bounding box center [1536, 333] width 16 height 16
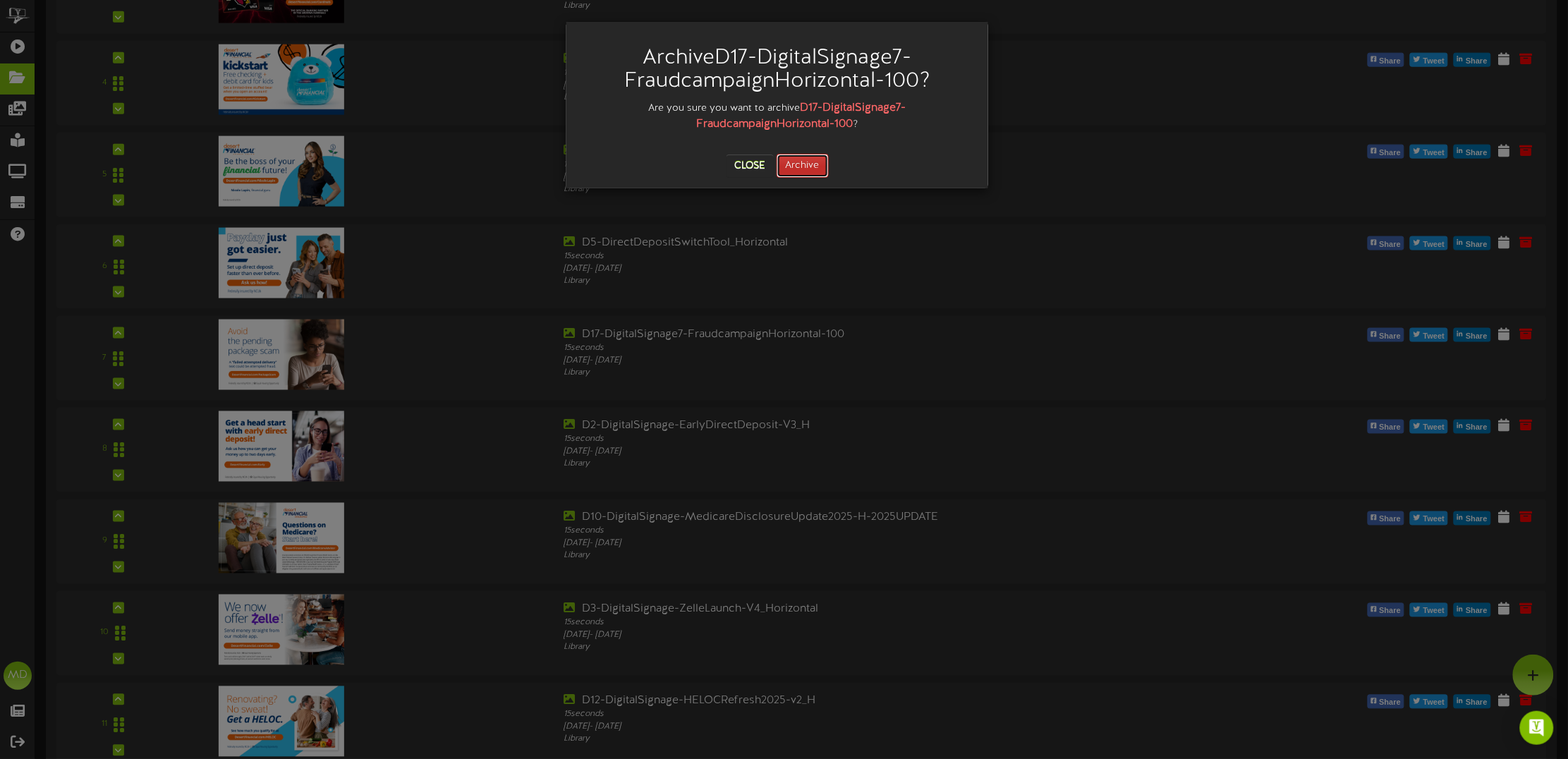
click at [805, 162] on button "Archive" at bounding box center [803, 166] width 52 height 24
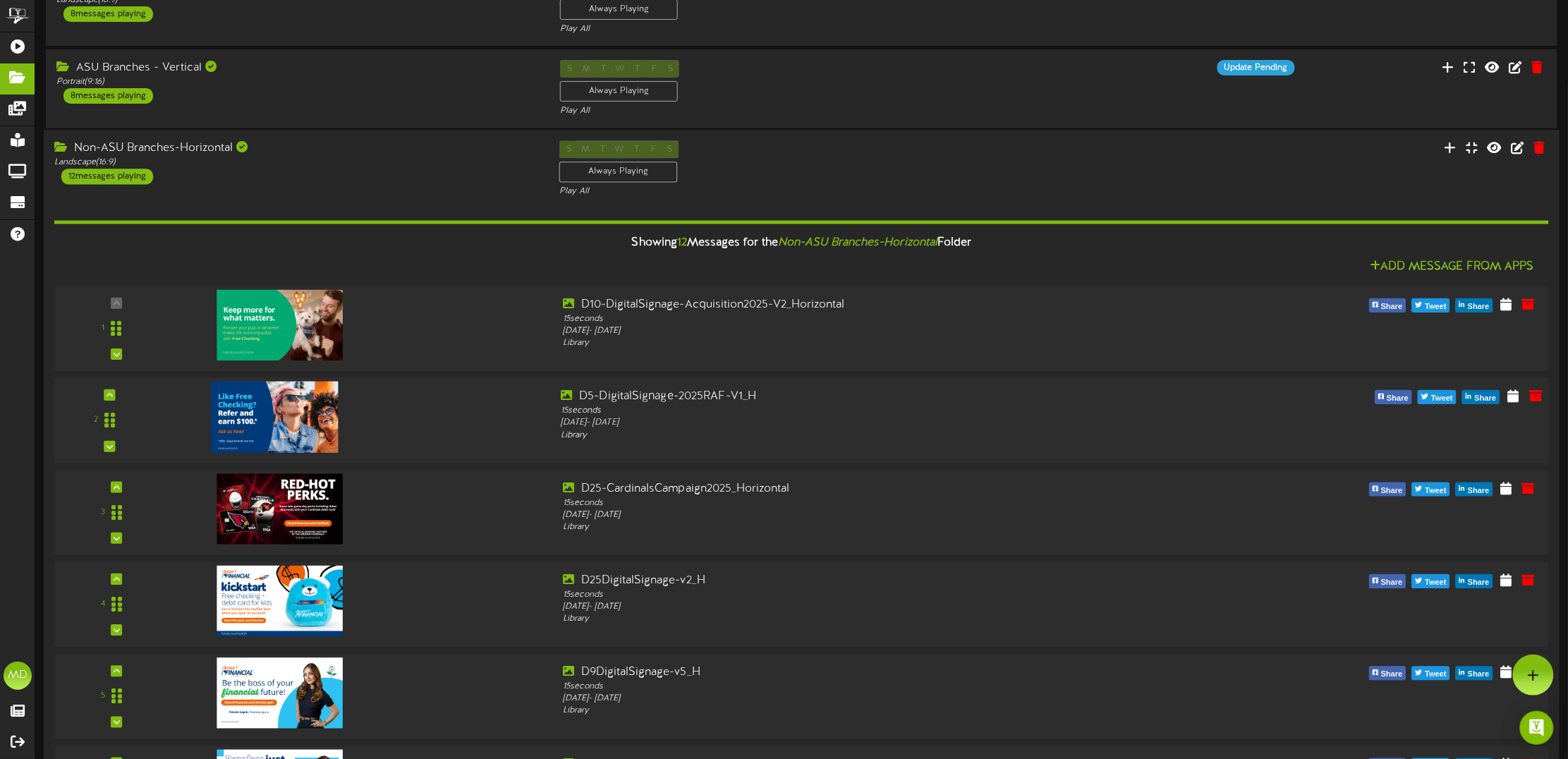
scroll to position [88, 0]
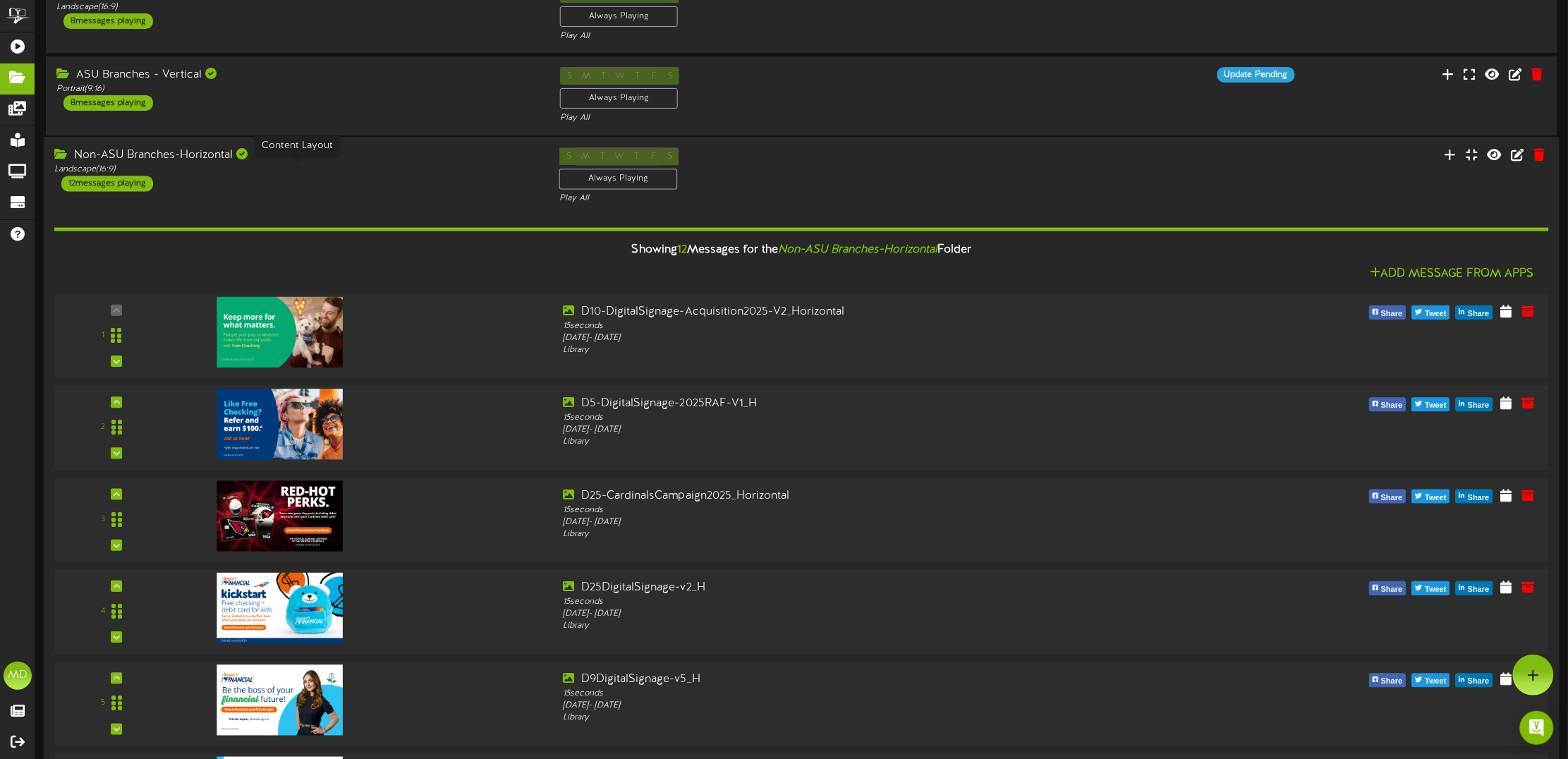
click at [410, 174] on div "Landscape ( 16:9 )" at bounding box center [296, 169] width 484 height 12
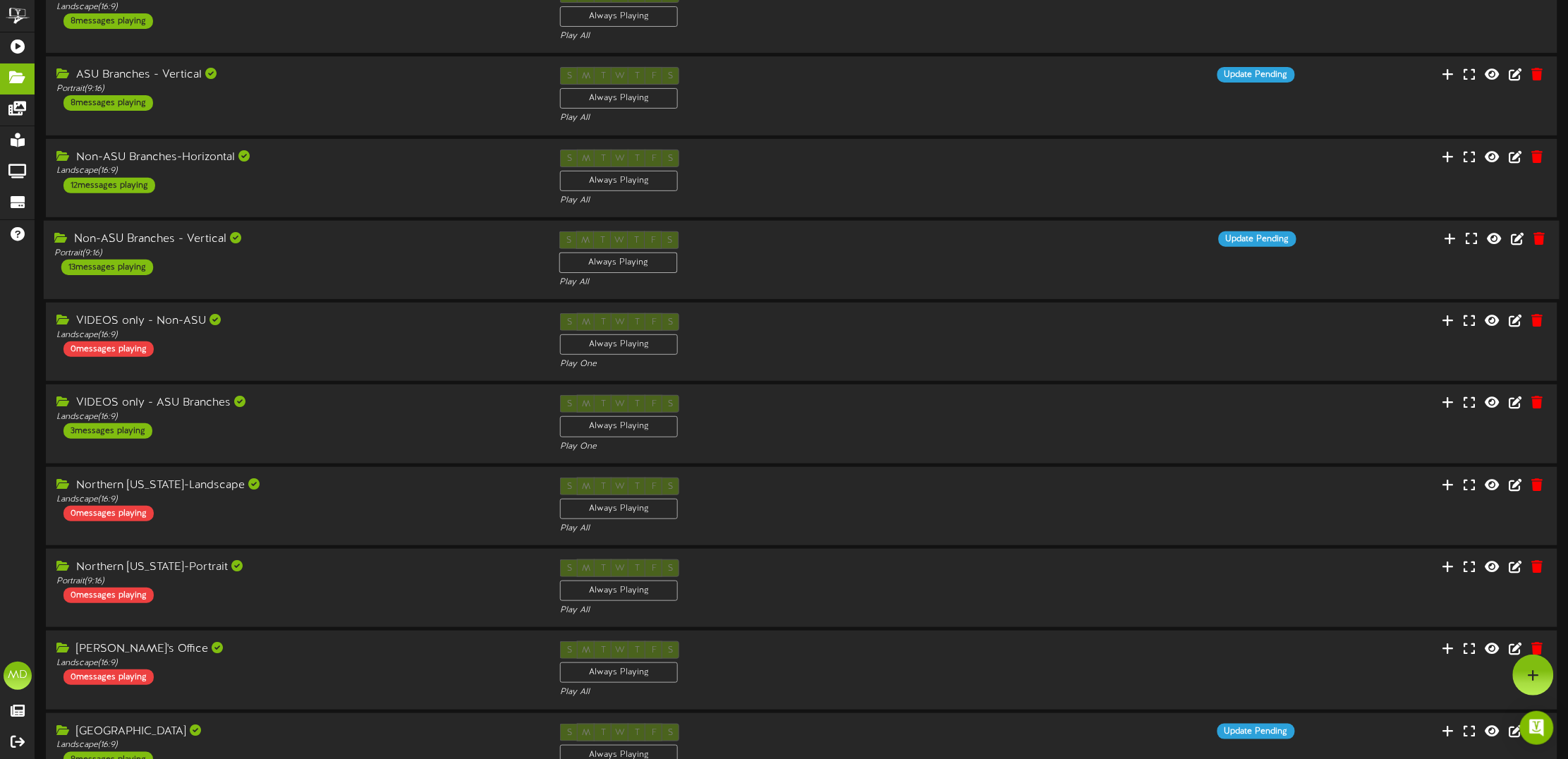
click at [397, 235] on div "Non-ASU Branches - Vertical" at bounding box center [296, 239] width 484 height 16
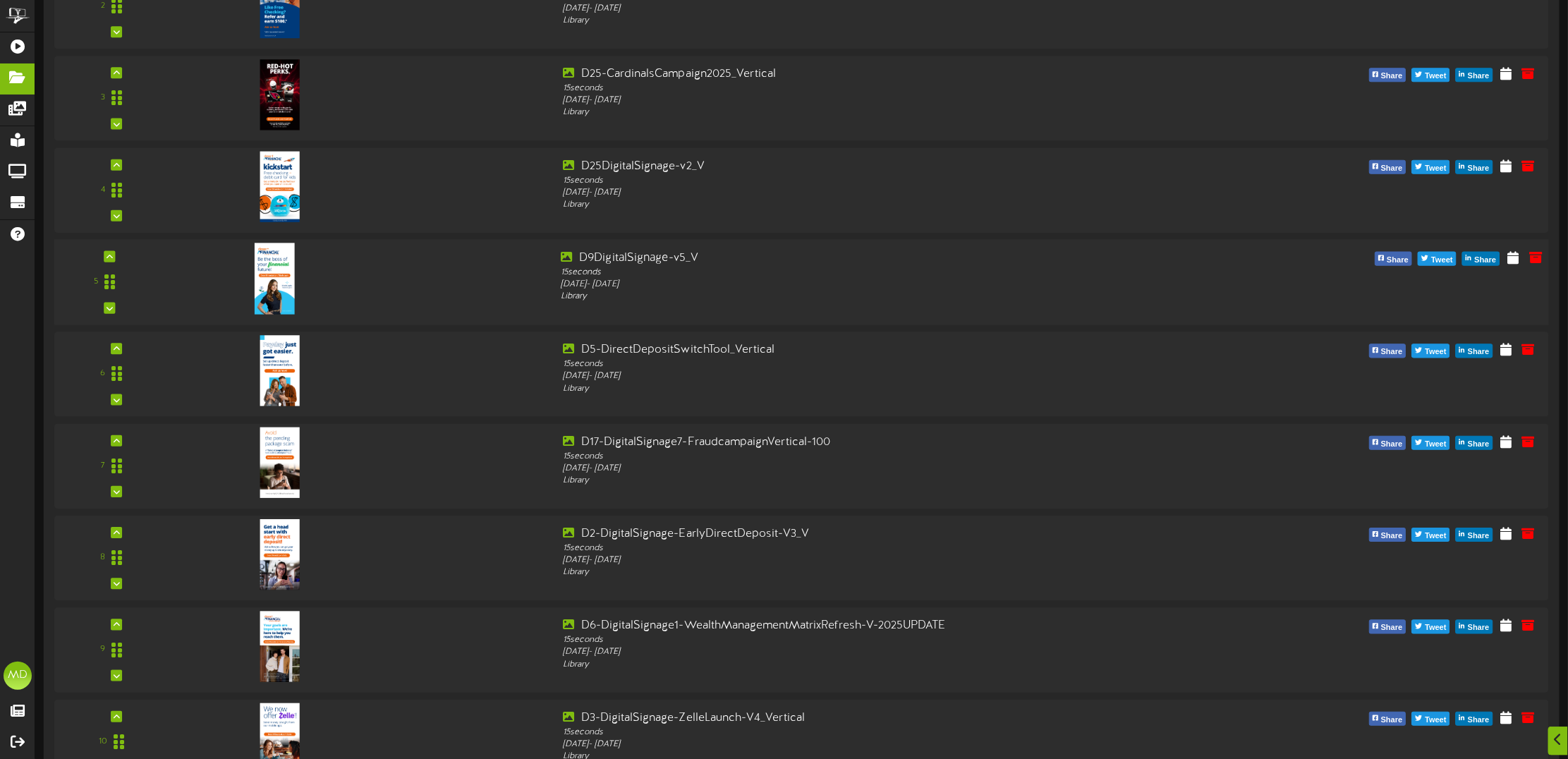
scroll to position [706, 0]
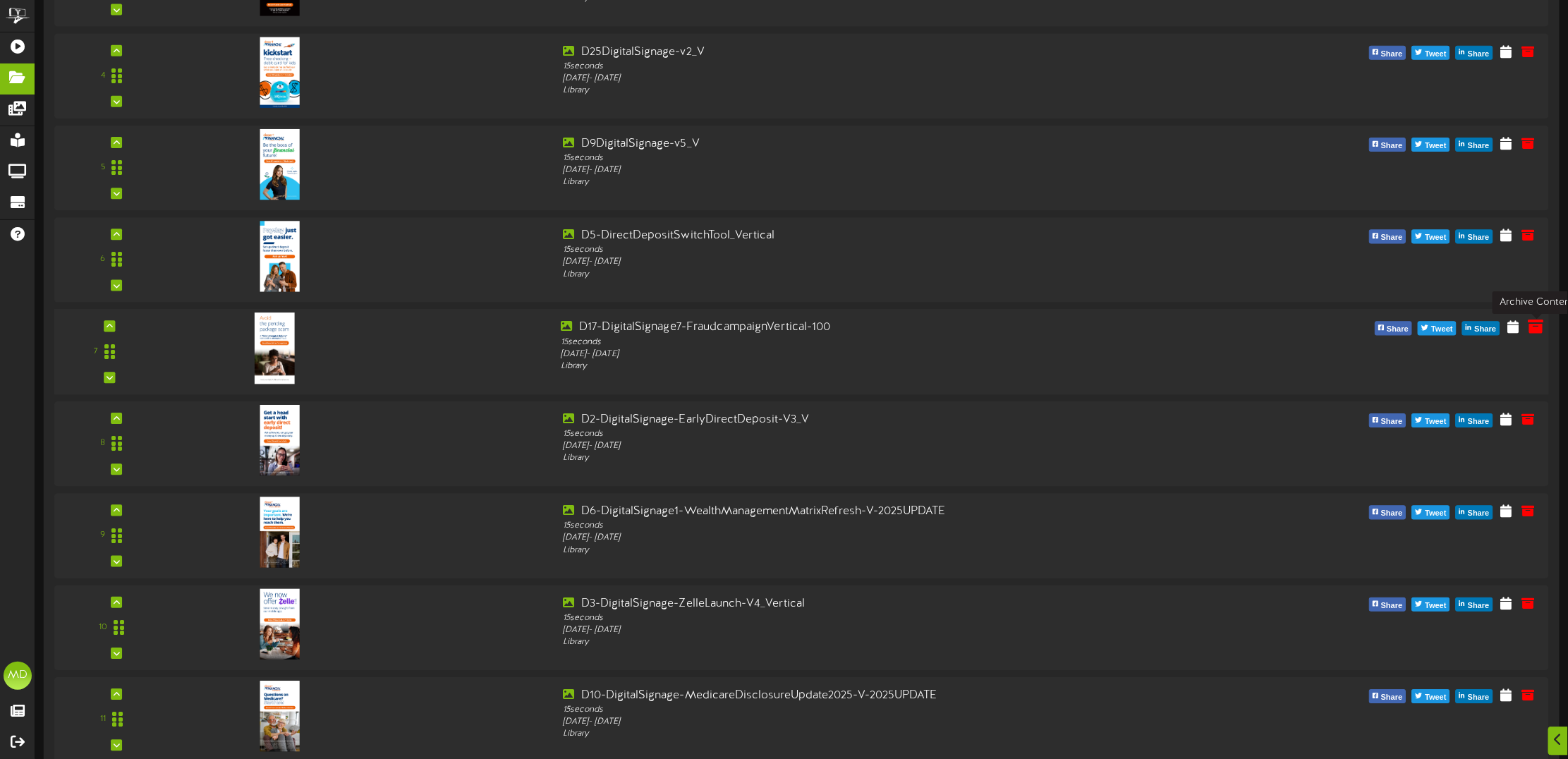
click at [1535, 326] on icon at bounding box center [1536, 327] width 16 height 16
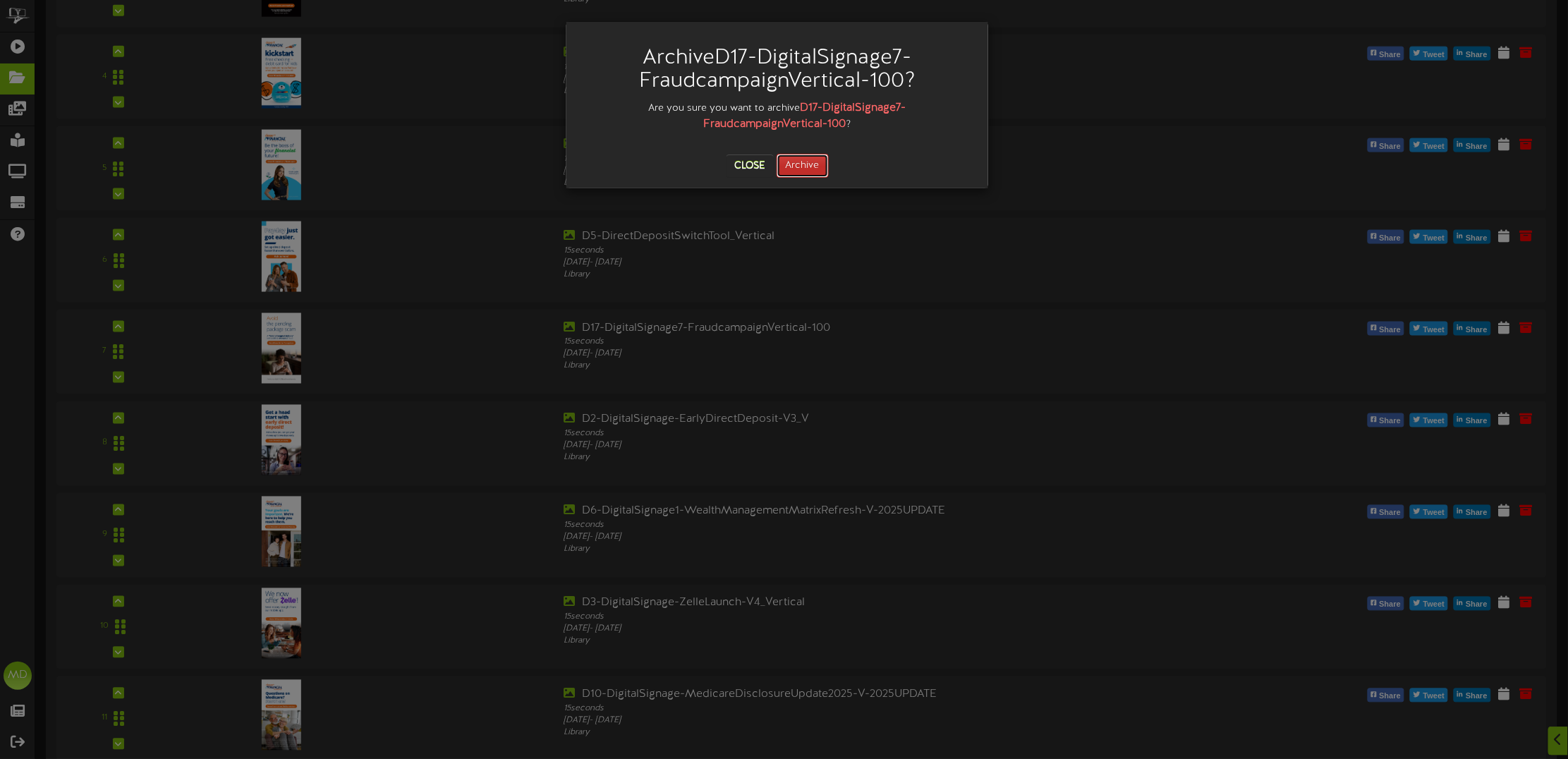
click at [811, 167] on button "Archive" at bounding box center [803, 166] width 52 height 24
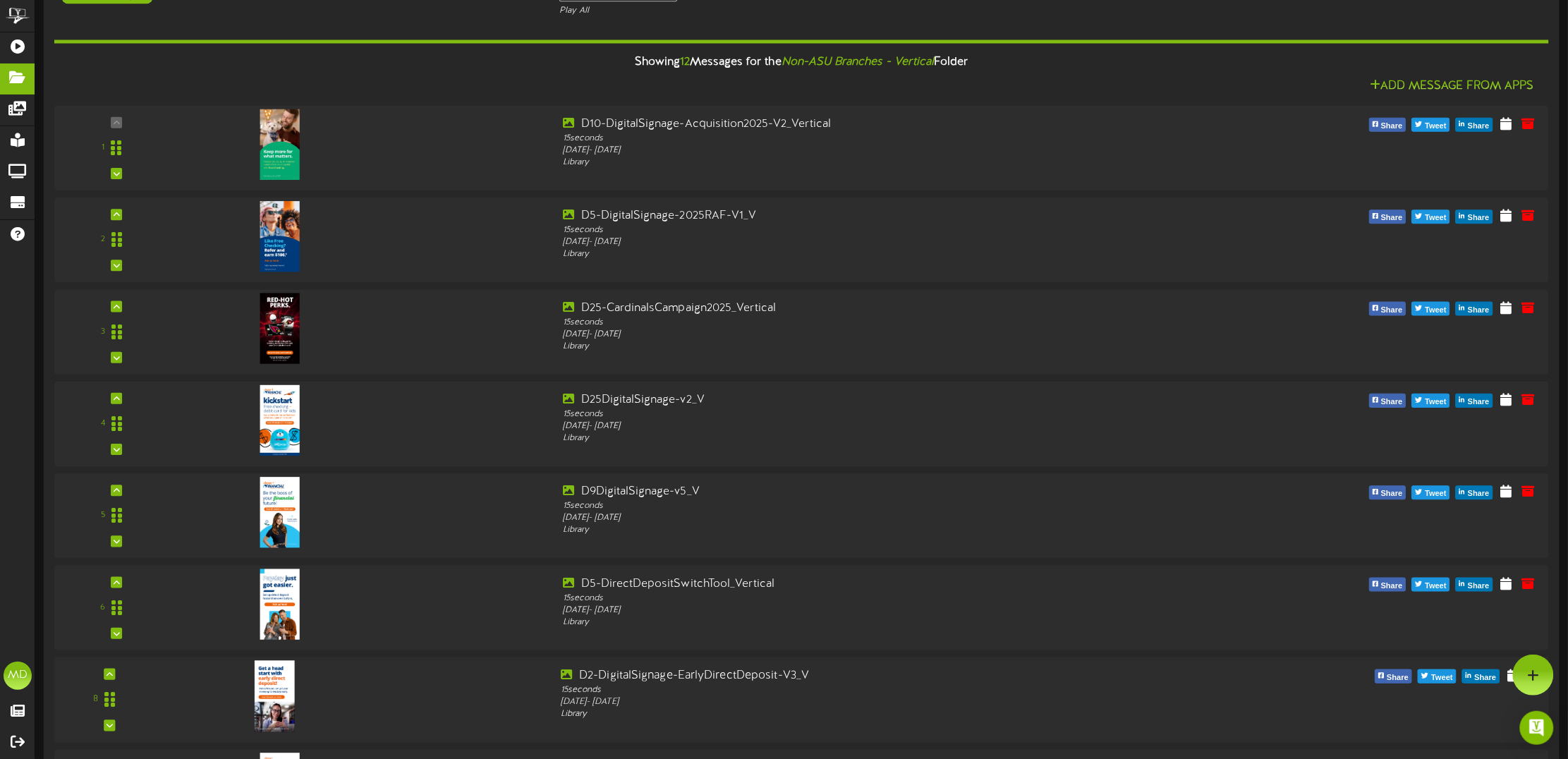
scroll to position [353, 0]
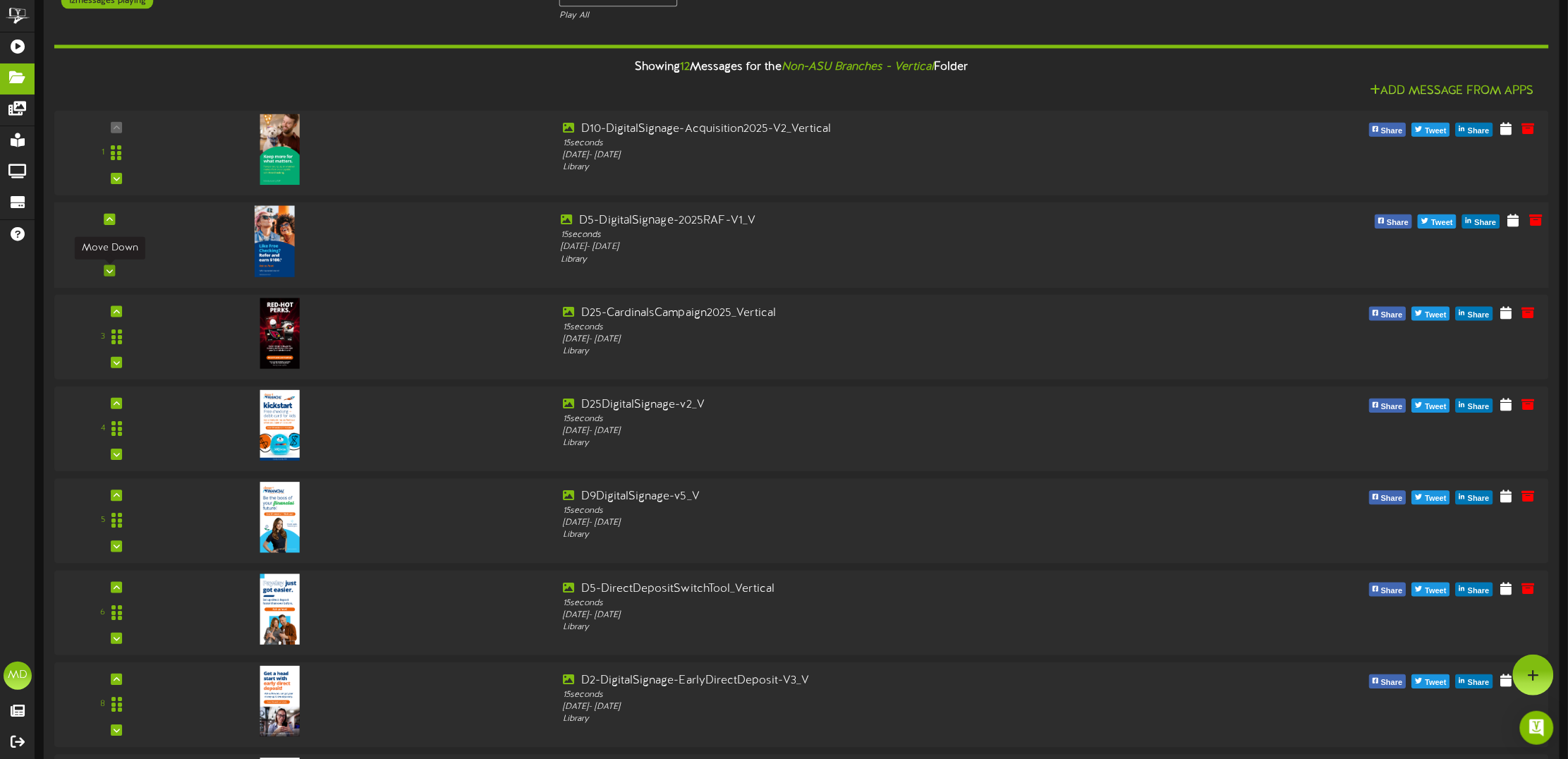
click at [110, 272] on icon at bounding box center [110, 271] width 6 height 7
click at [113, 272] on icon at bounding box center [117, 270] width 6 height 7
click at [113, 273] on div at bounding box center [110, 271] width 11 height 11
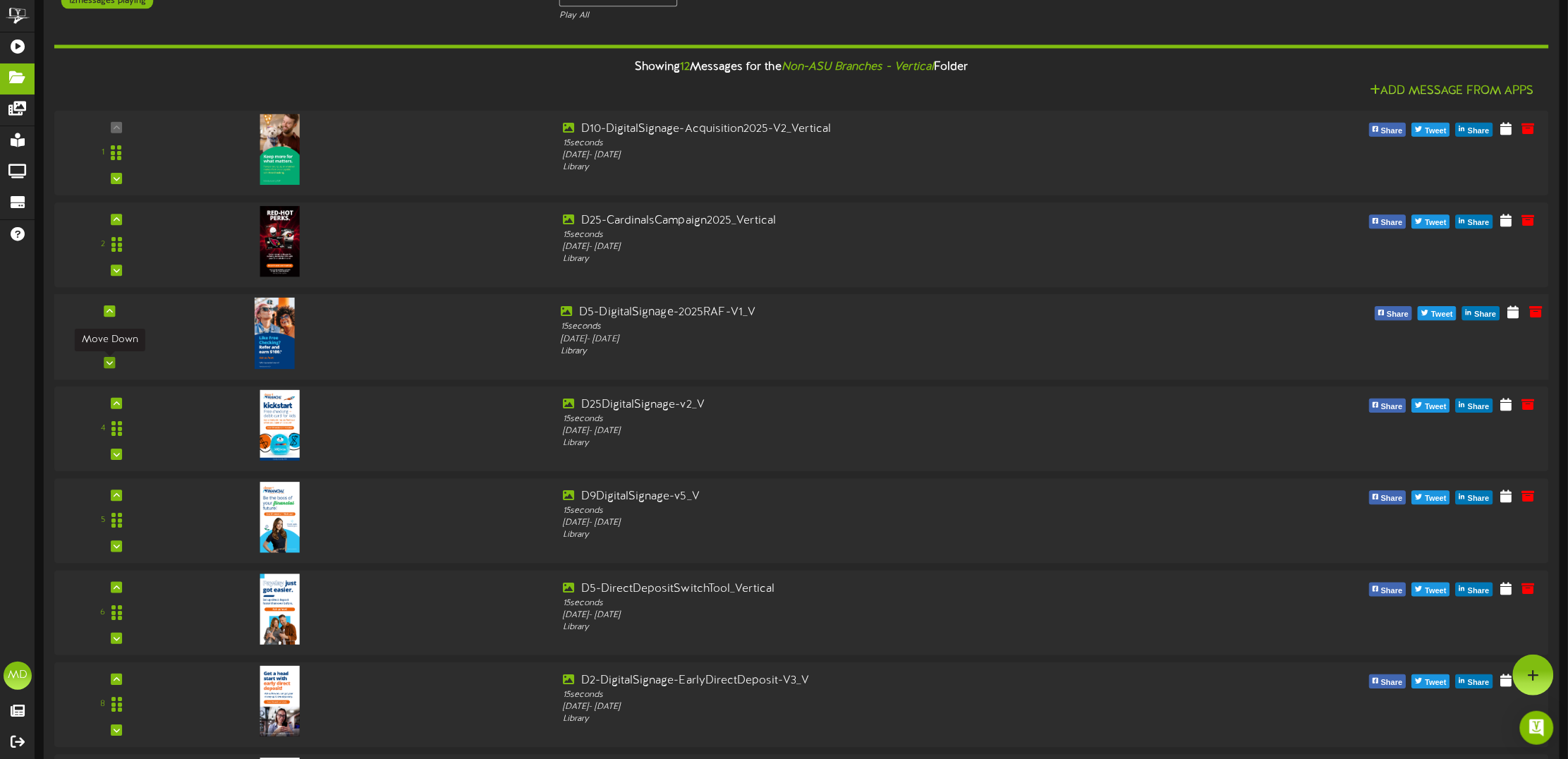
click at [111, 364] on icon at bounding box center [110, 362] width 6 height 7
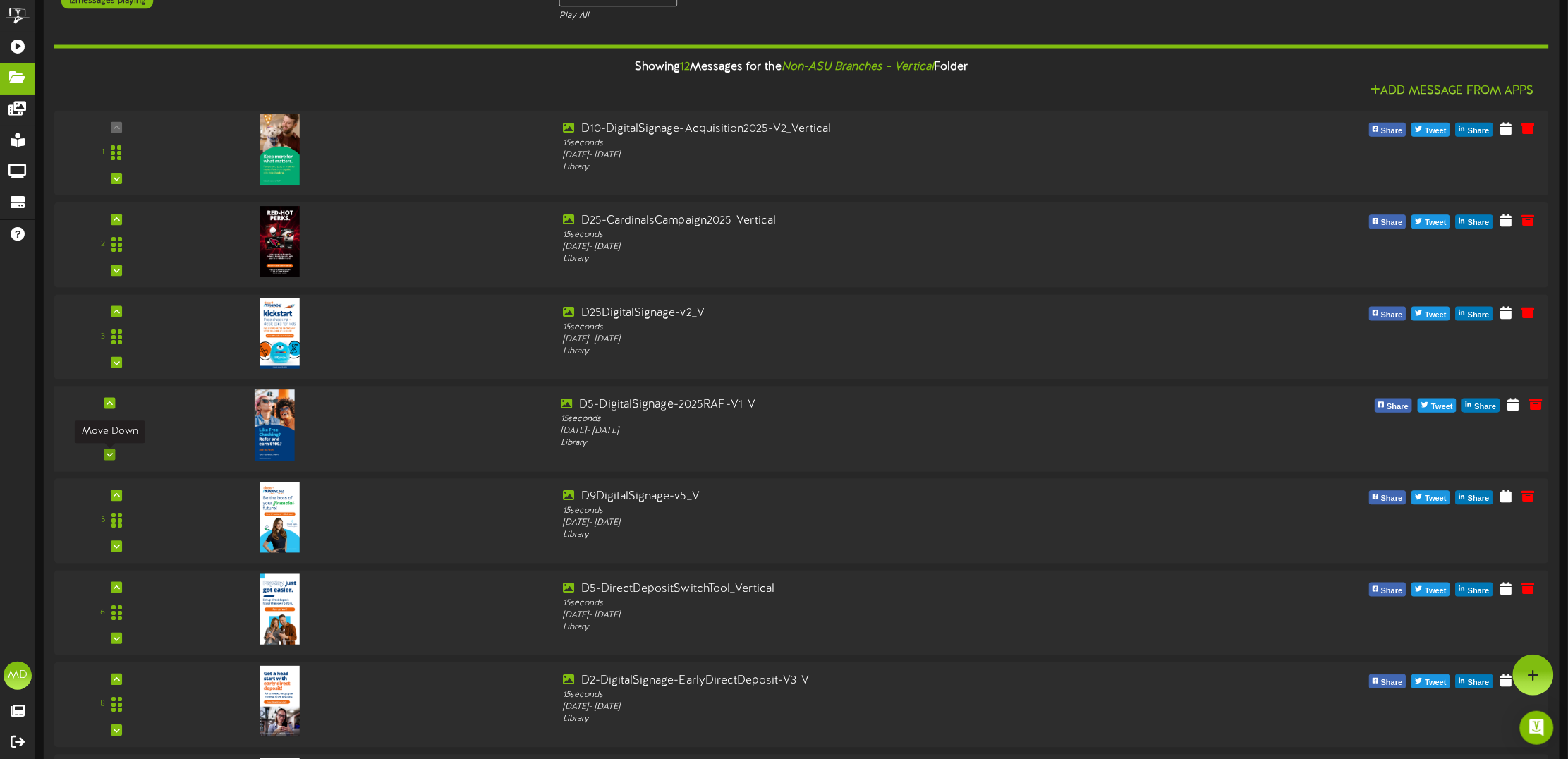
click at [111, 453] on icon at bounding box center [110, 455] width 6 height 7
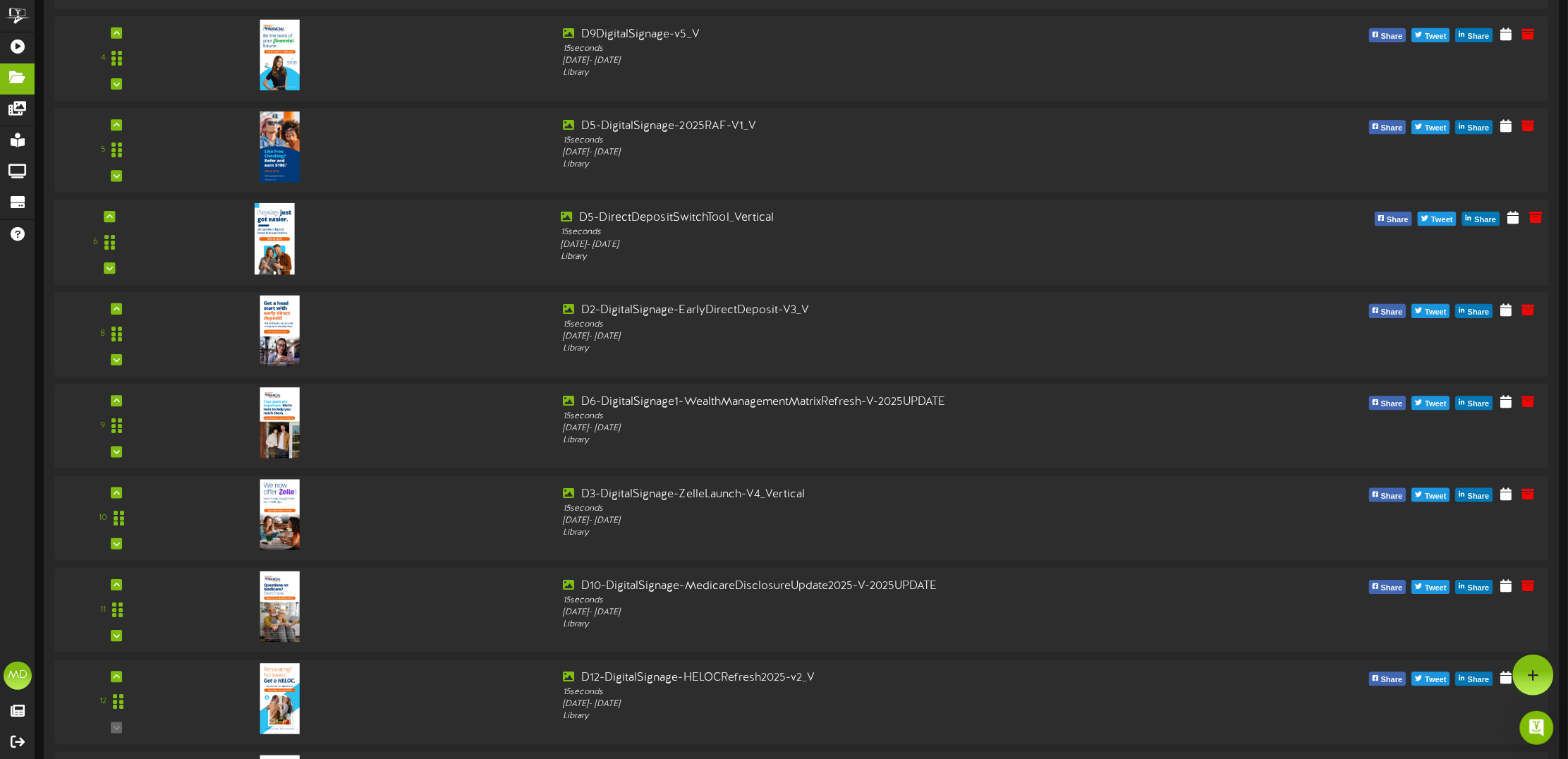
scroll to position [706, 0]
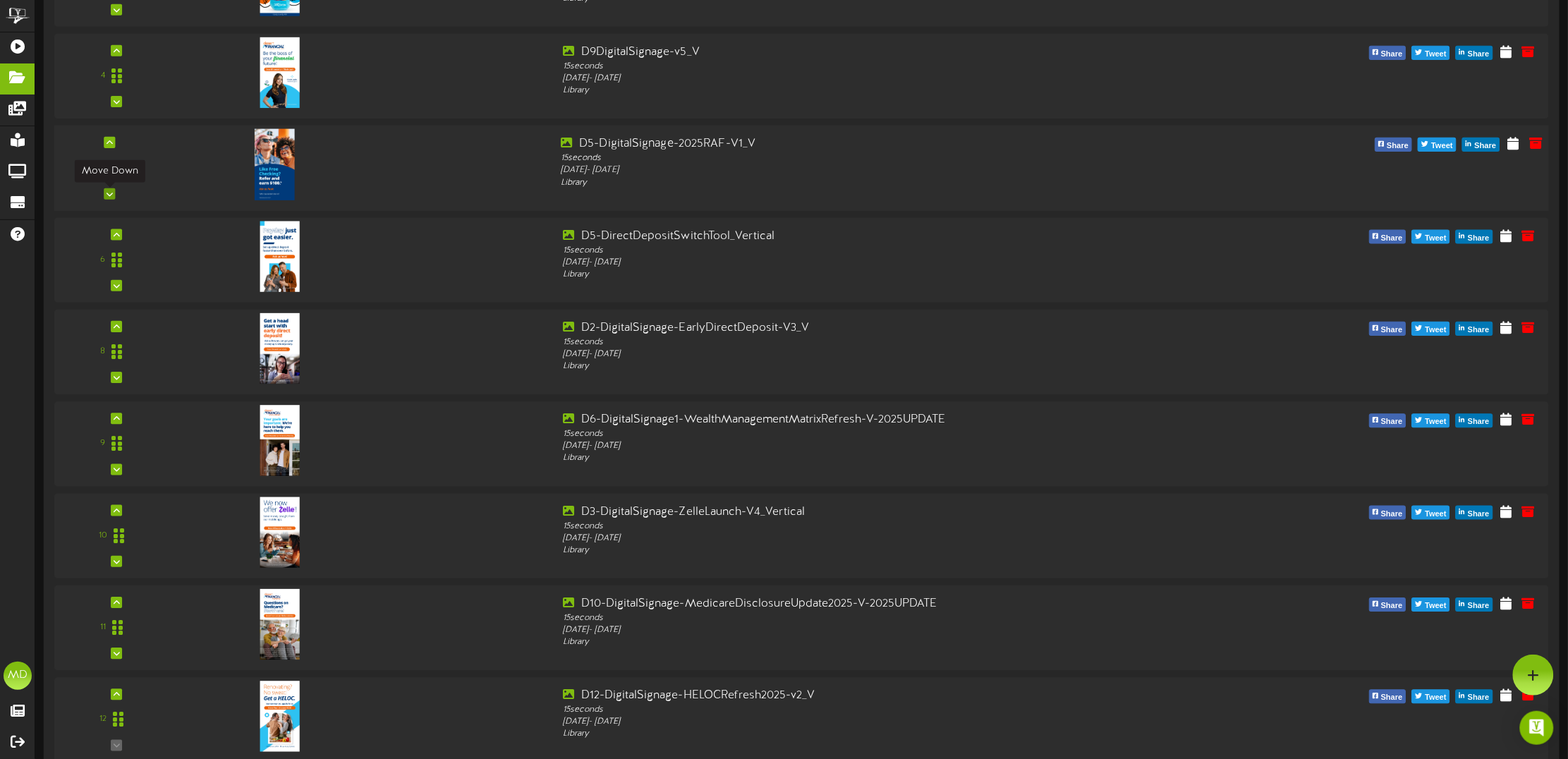
click at [110, 196] on icon at bounding box center [110, 193] width 6 height 7
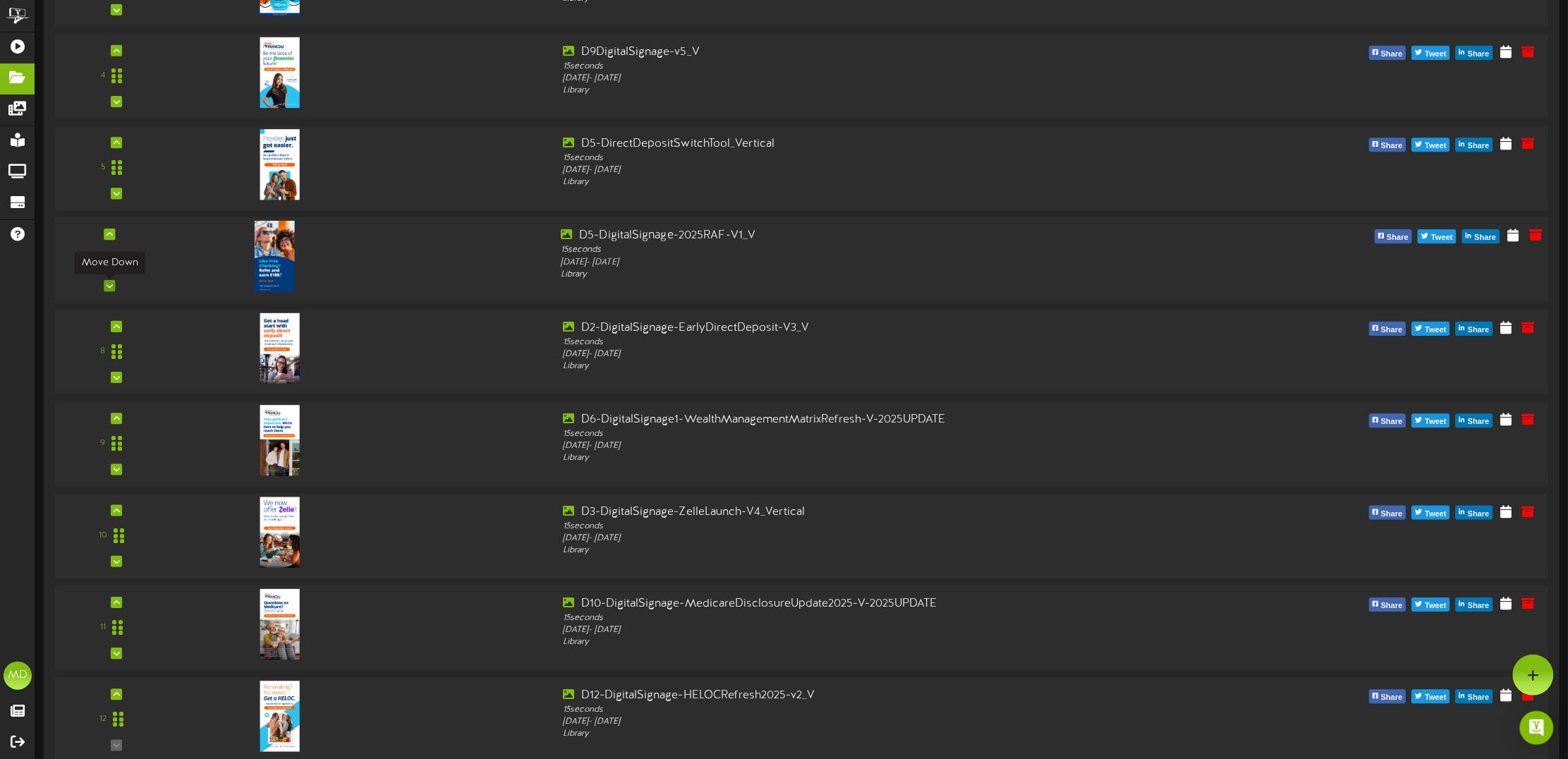
click at [110, 284] on icon at bounding box center [110, 286] width 6 height 7
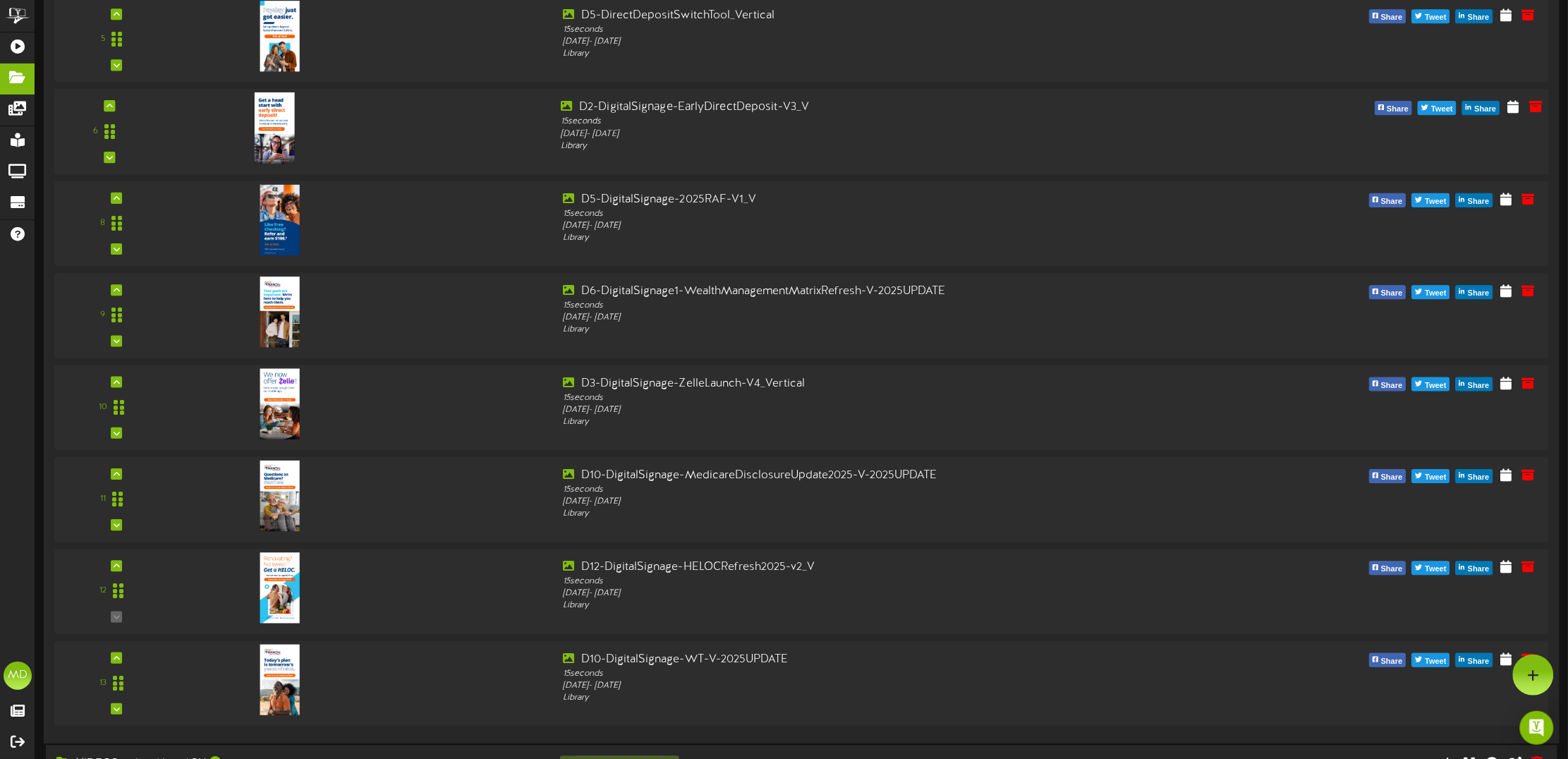
scroll to position [793, 0]
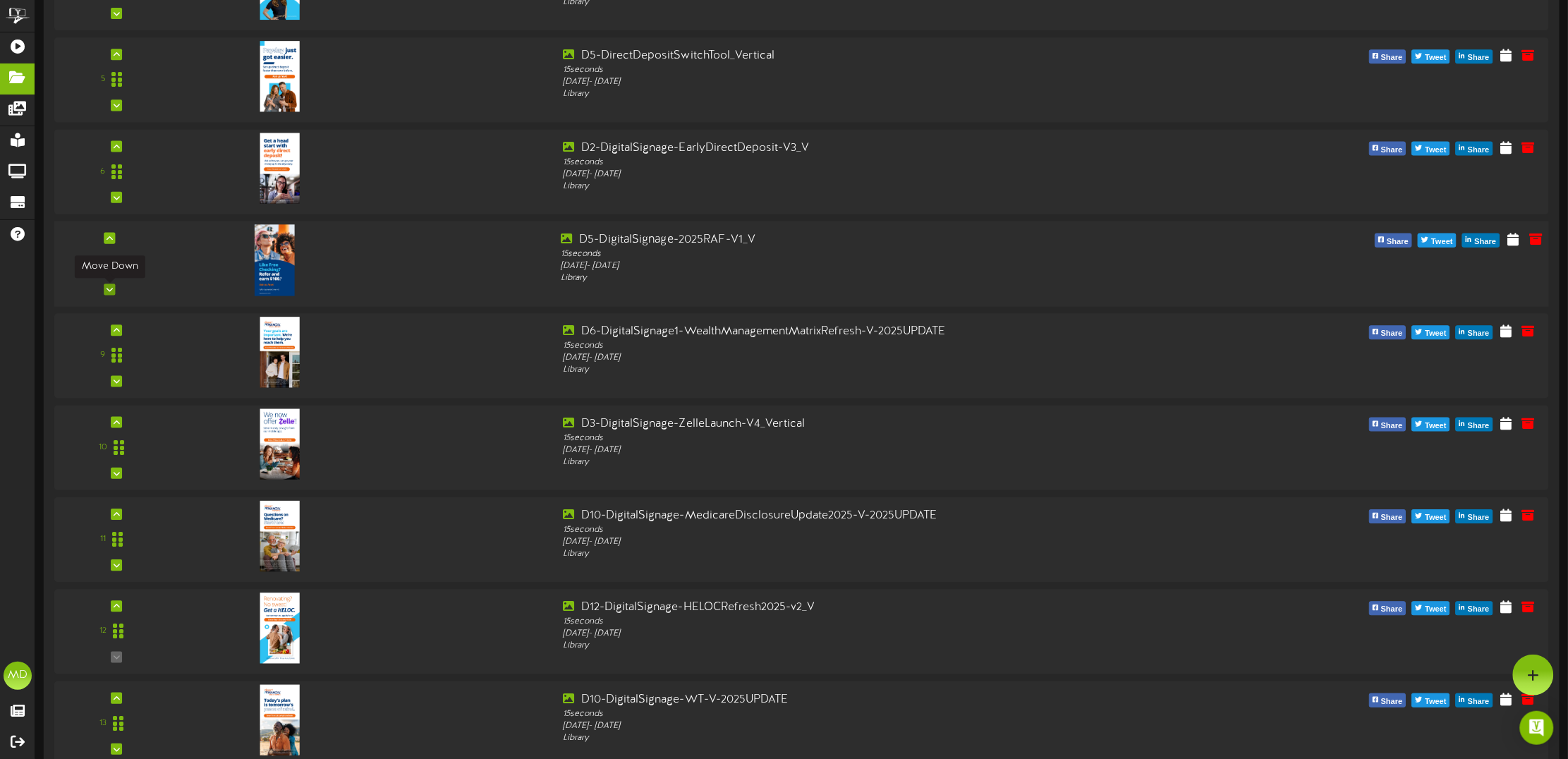
click at [111, 293] on icon at bounding box center [110, 290] width 6 height 7
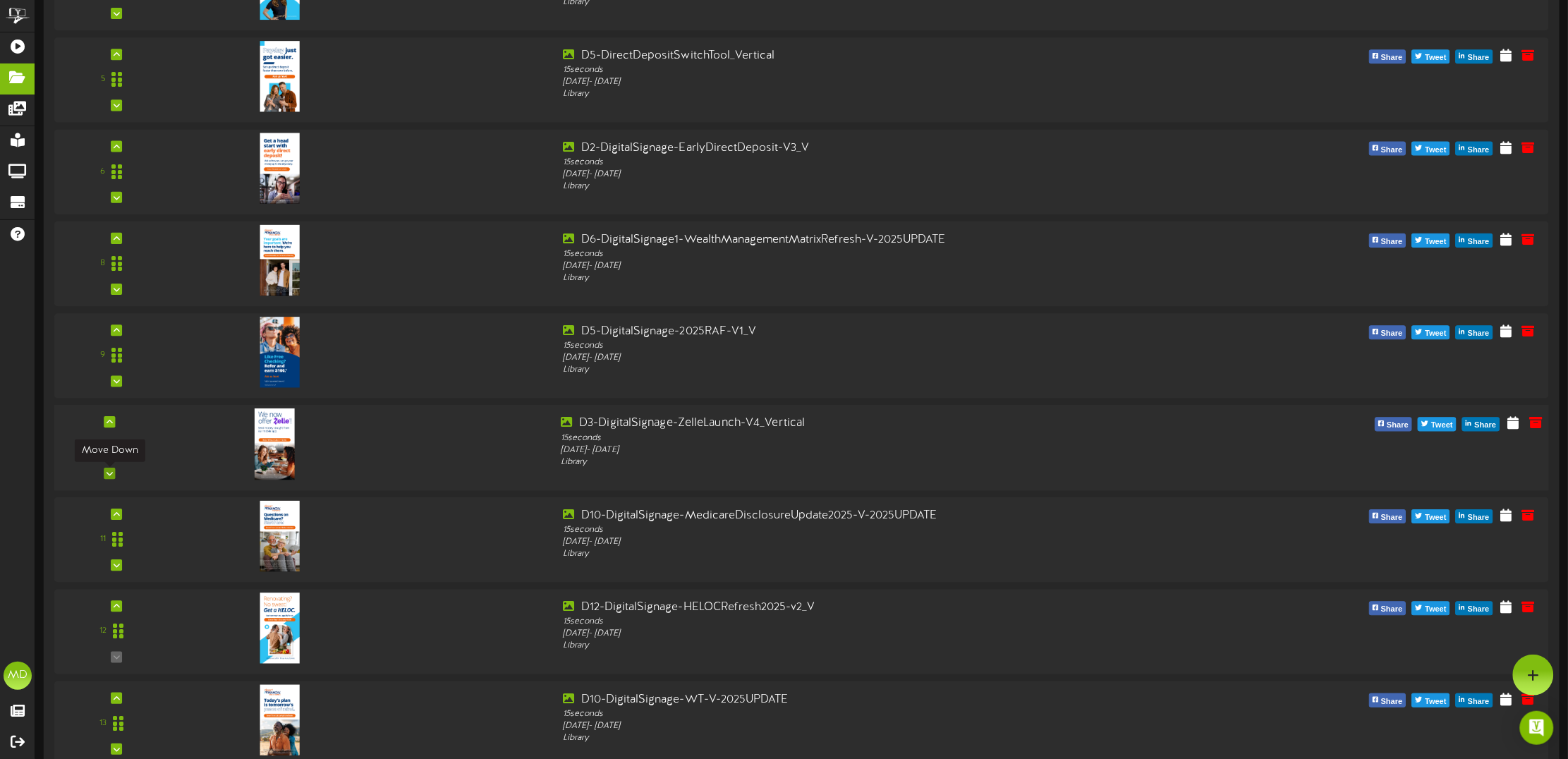
click at [110, 475] on icon at bounding box center [110, 473] width 6 height 7
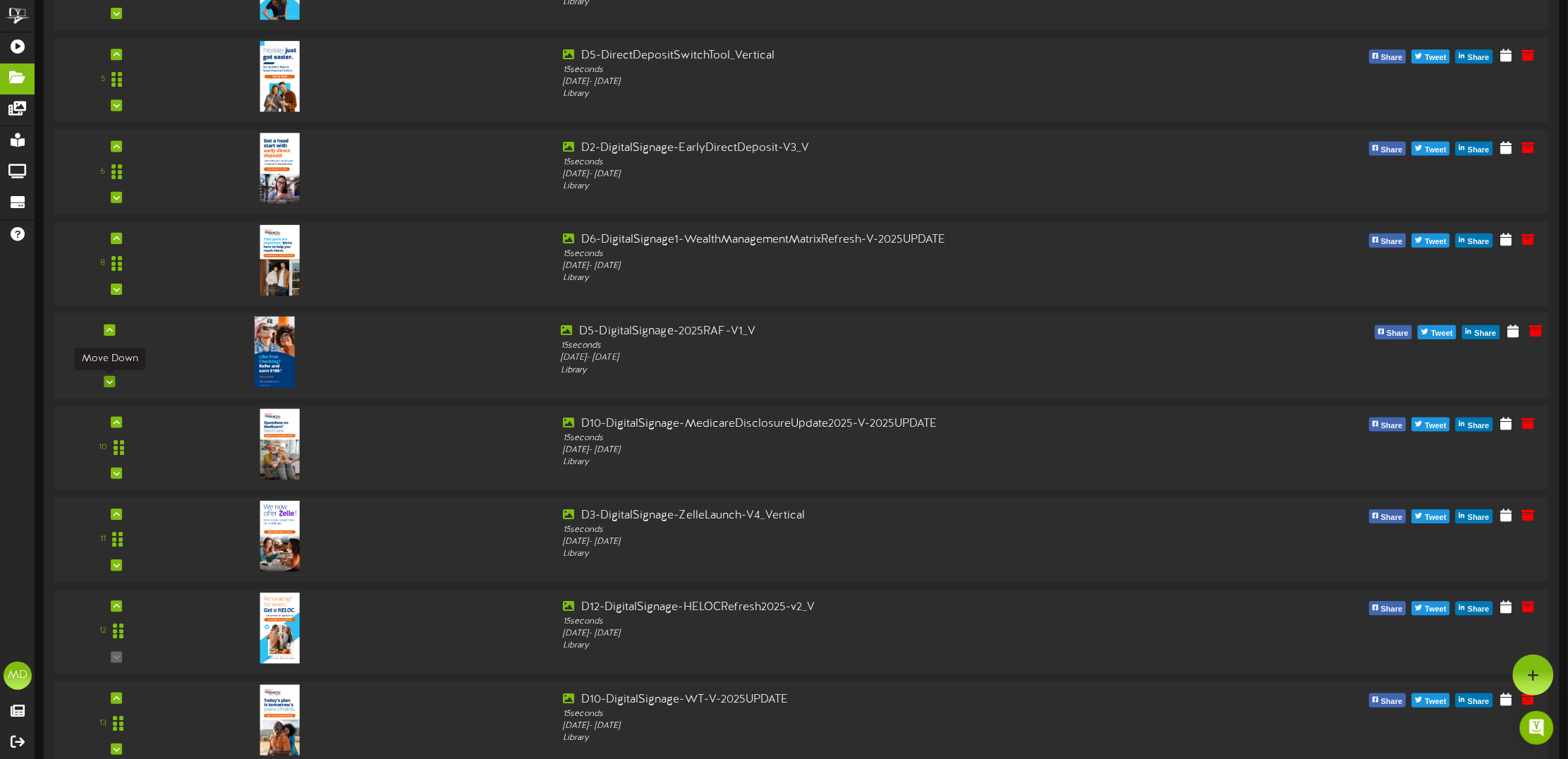
click at [107, 384] on icon at bounding box center [110, 381] width 6 height 7
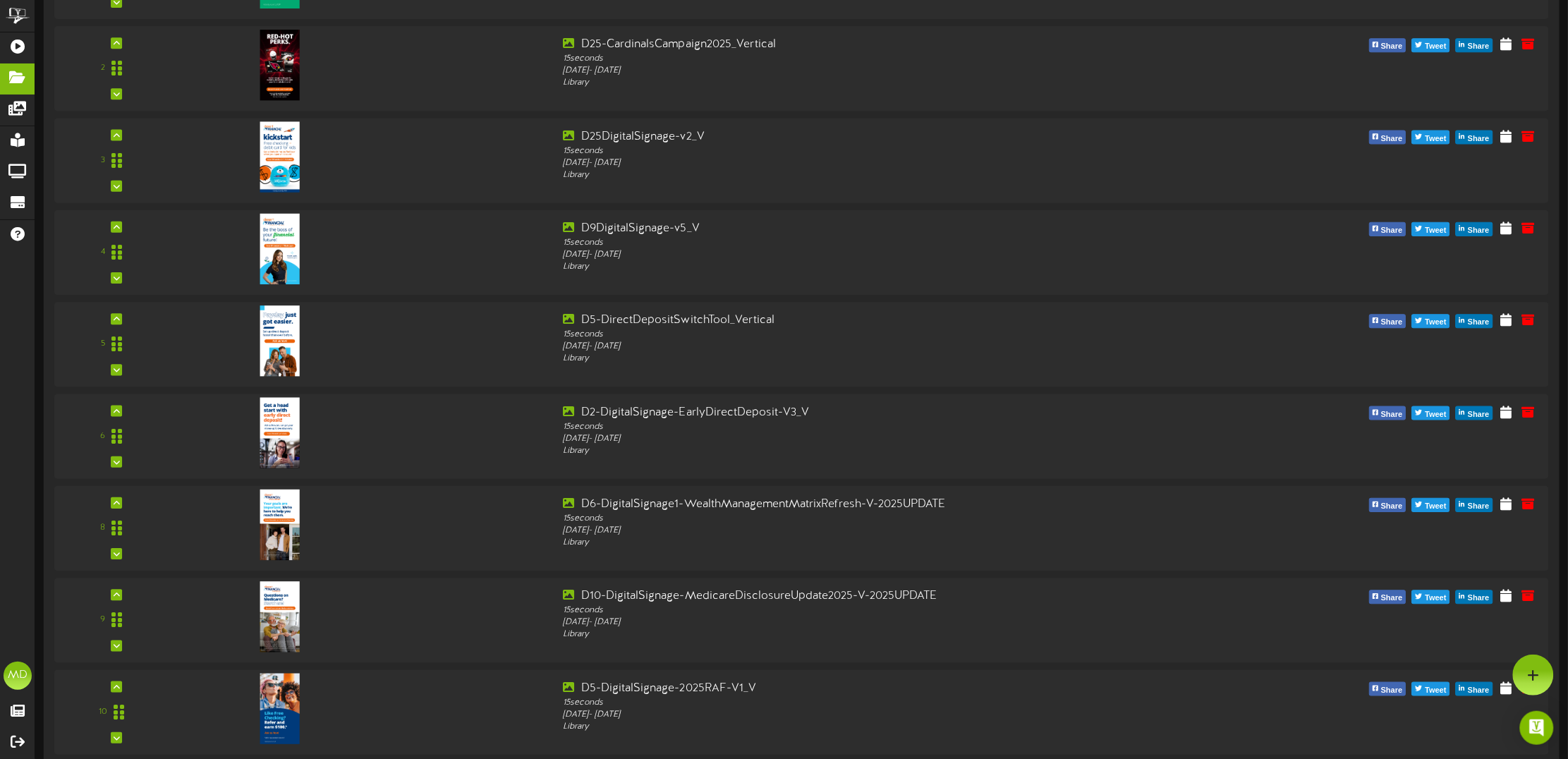
scroll to position [441, 0]
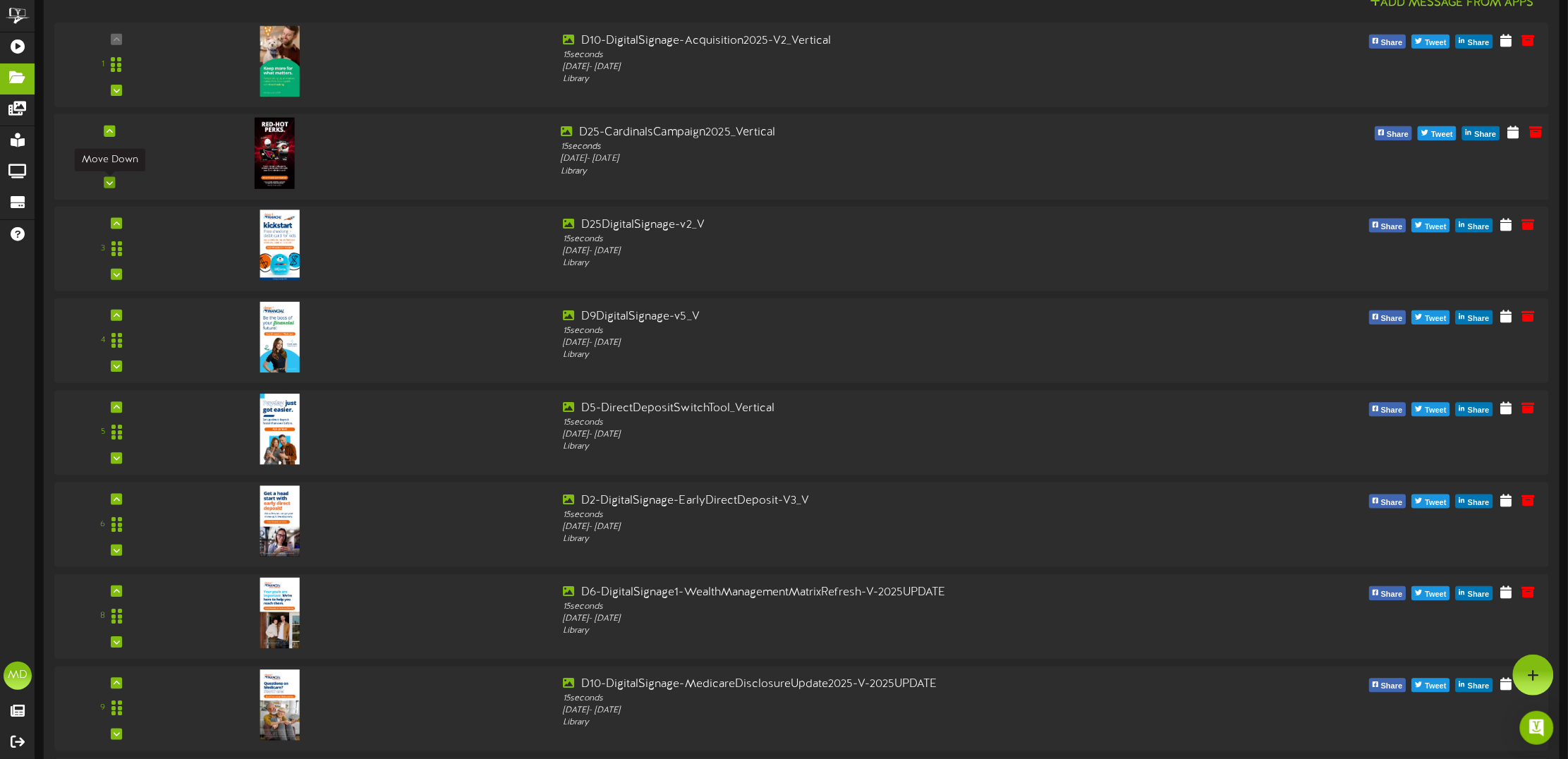
click at [110, 182] on icon at bounding box center [110, 182] width 6 height 7
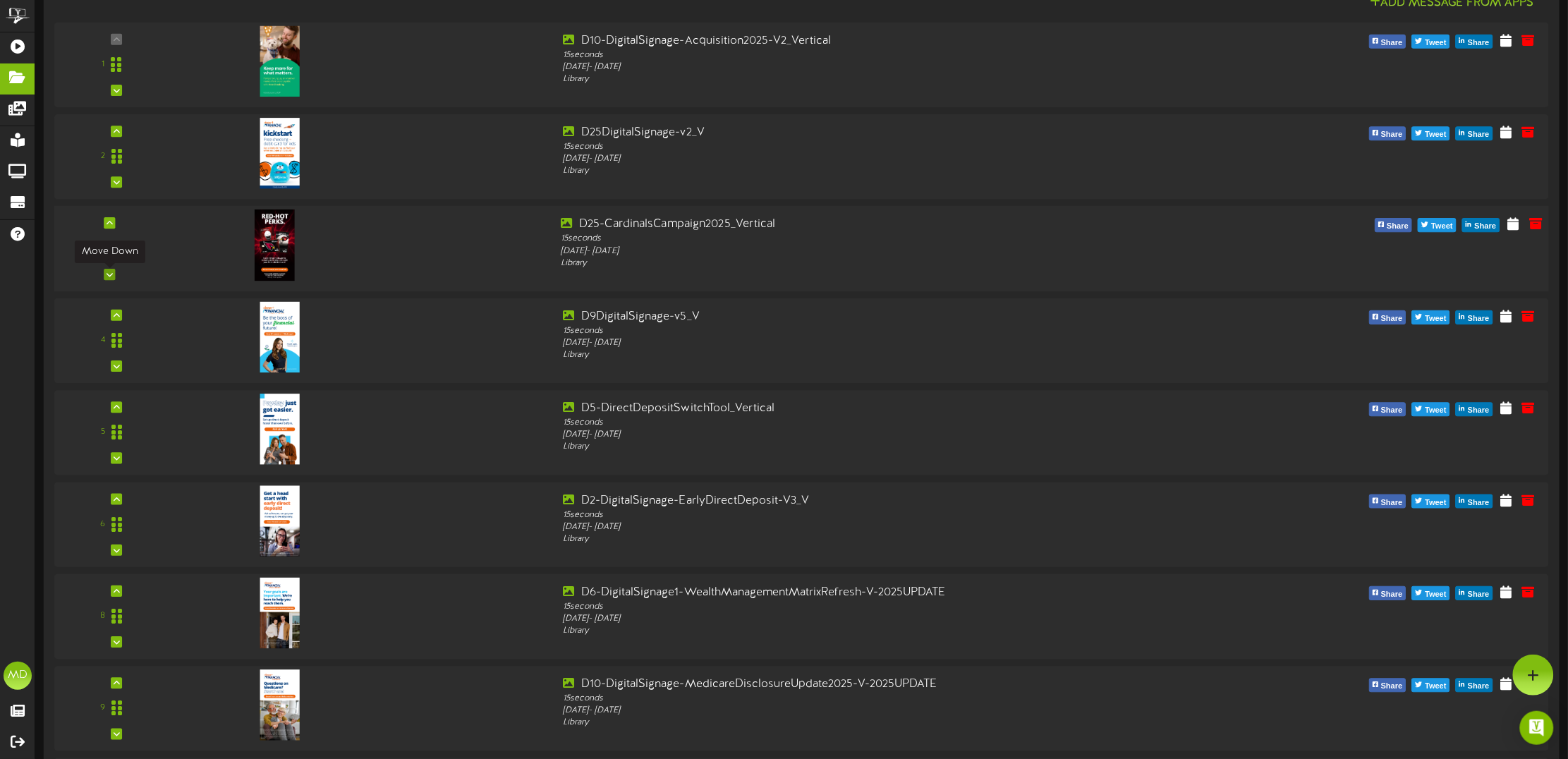
click at [106, 276] on icon at bounding box center [110, 274] width 6 height 7
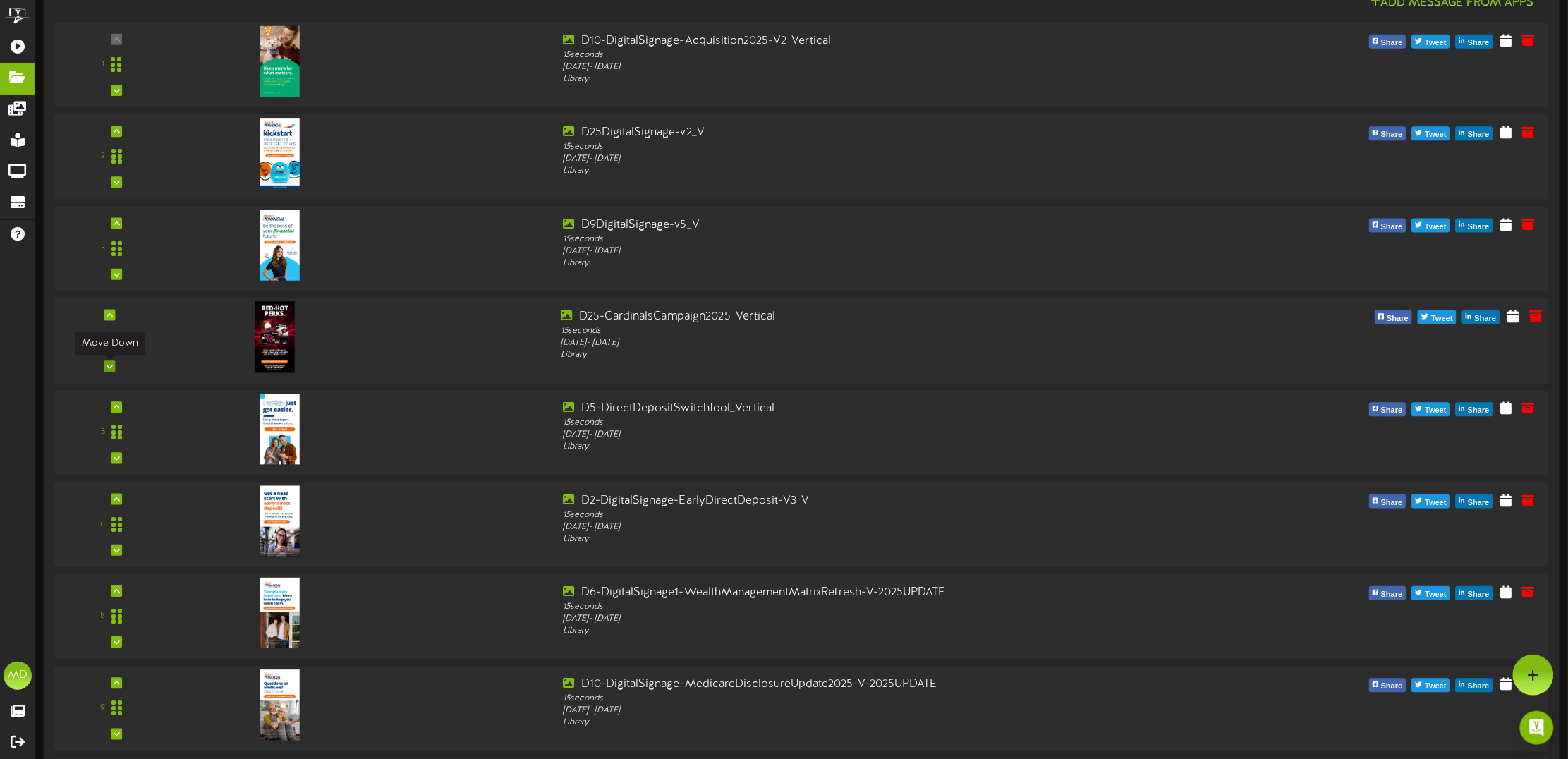
click at [111, 364] on icon at bounding box center [110, 366] width 6 height 7
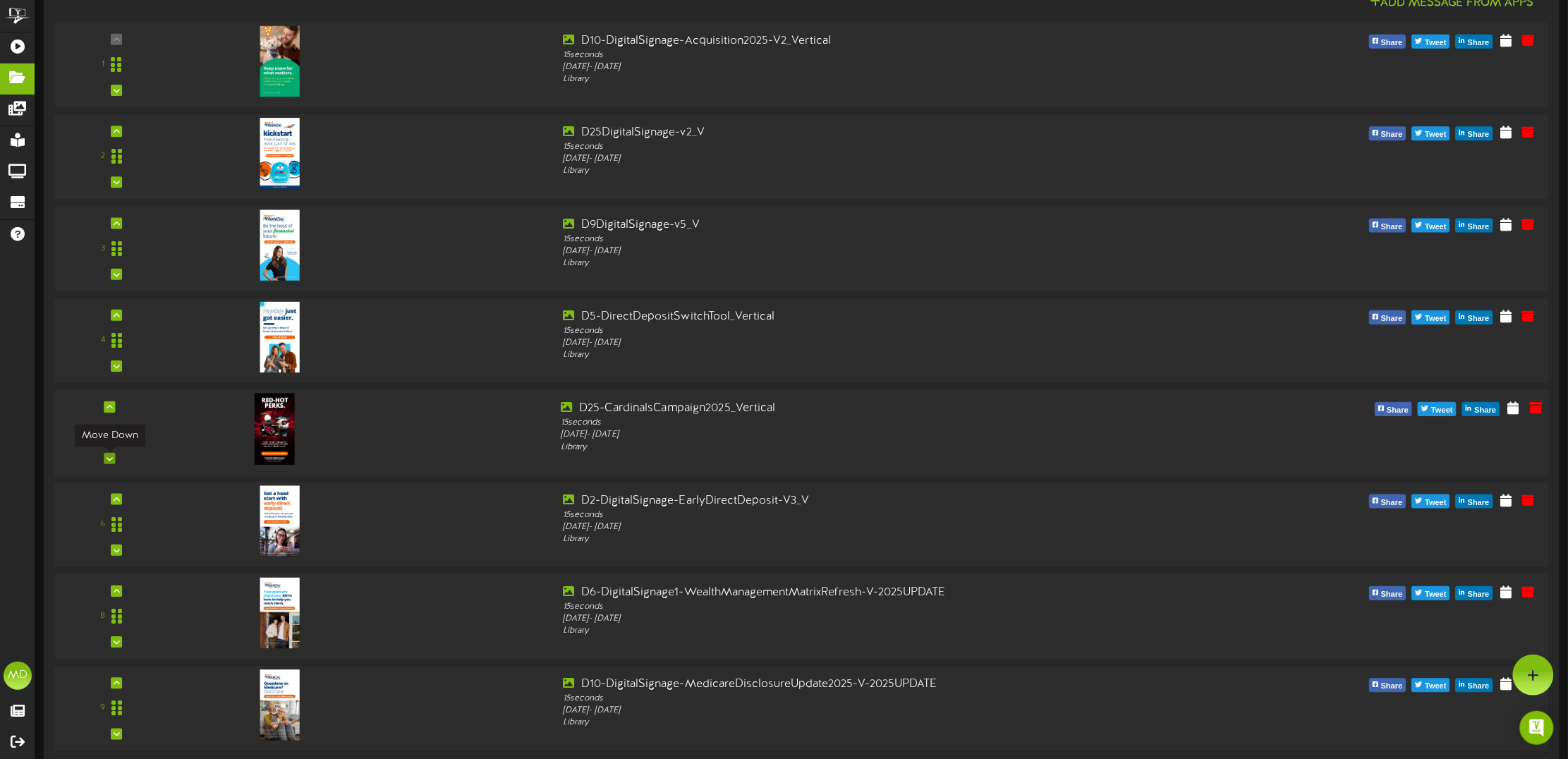
click at [111, 459] on icon at bounding box center [110, 459] width 6 height 7
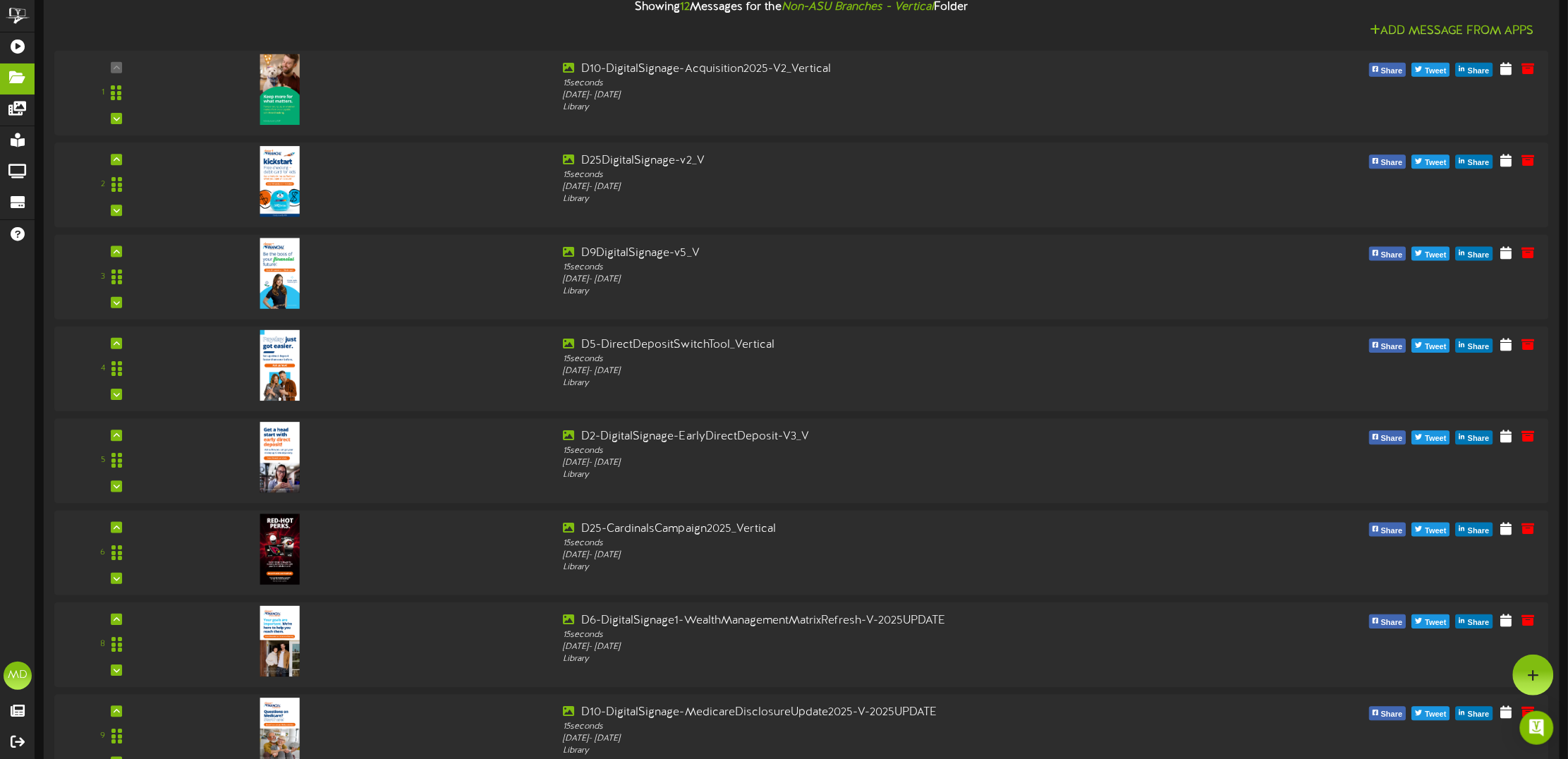
scroll to position [353, 0]
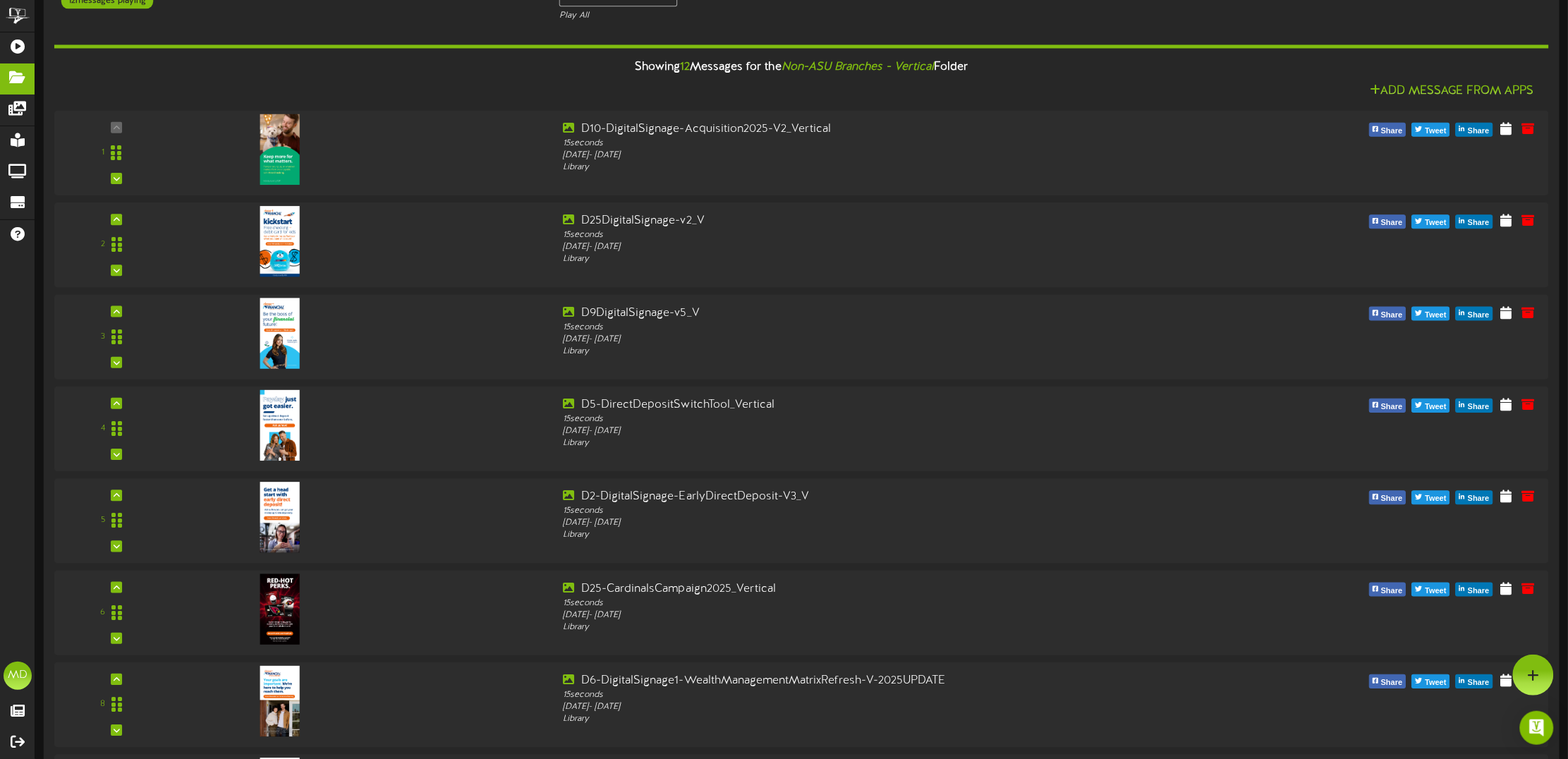
click at [1189, 78] on div "Showing 12 Messages for the Non-ASU Branches - Vertical Folder" at bounding box center [802, 67] width 1516 height 31
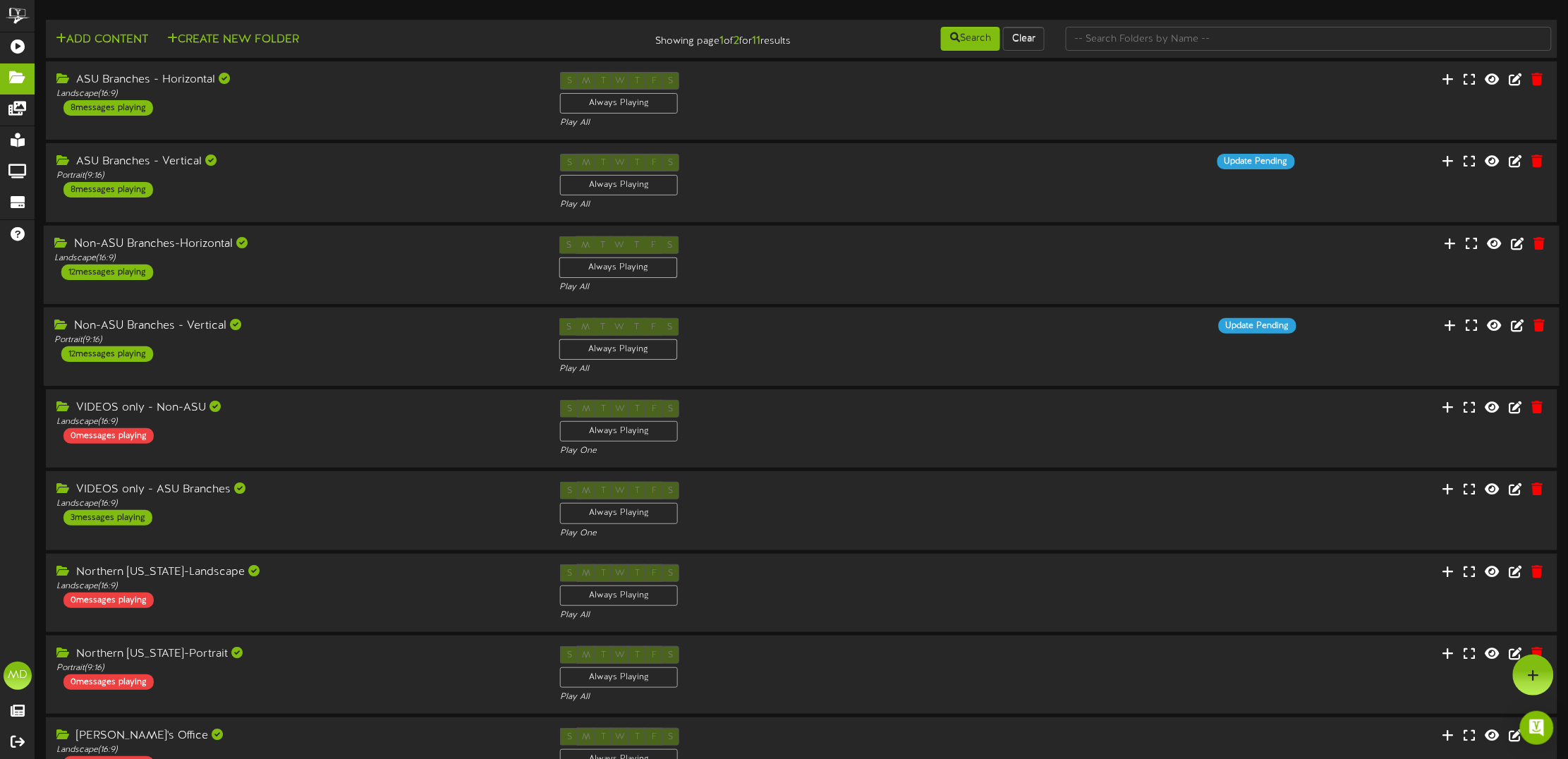
scroll to position [0, 0]
click at [329, 93] on div "Landscape ( 16:9 )" at bounding box center [296, 95] width 484 height 12
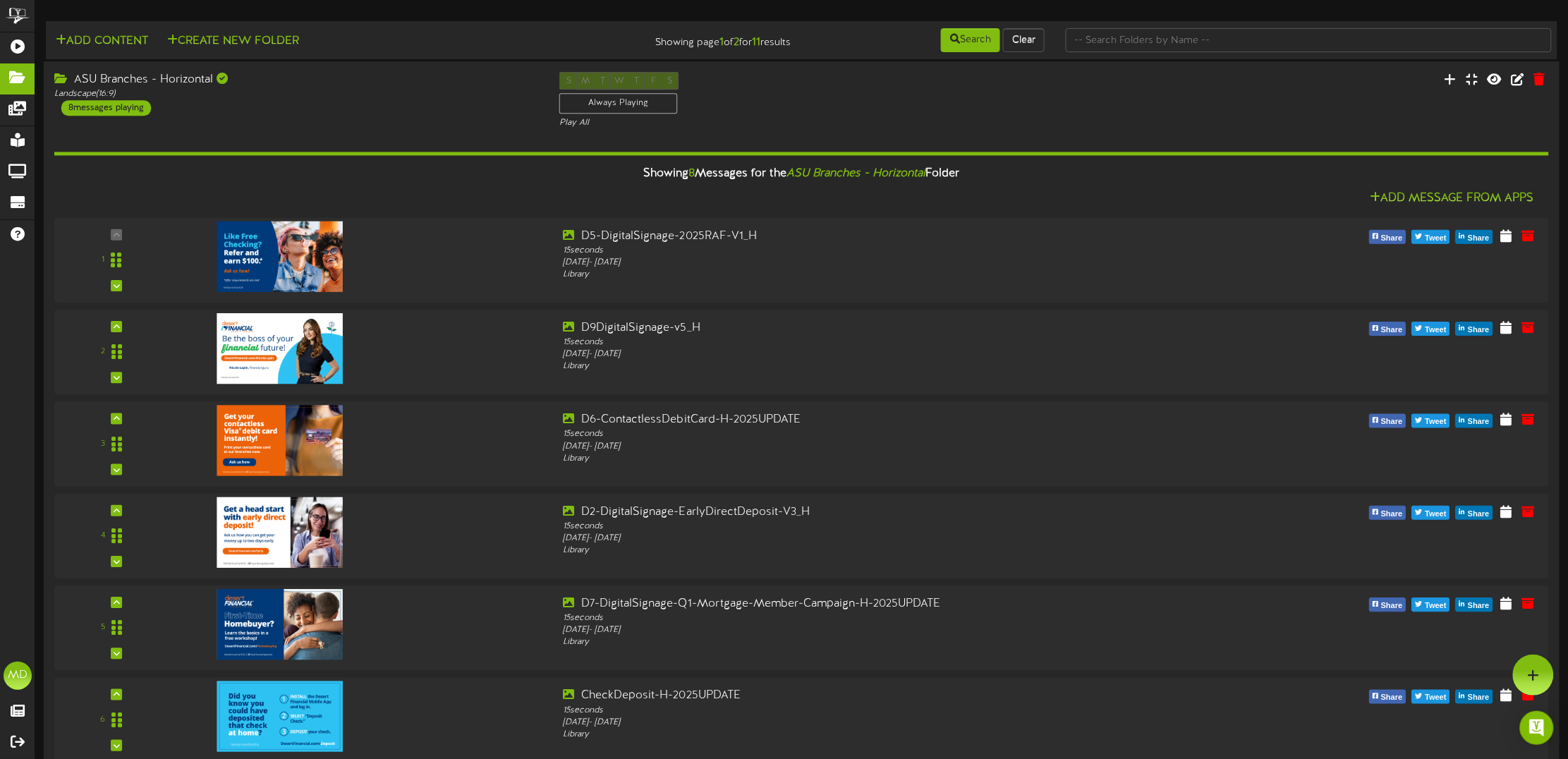
click at [354, 183] on div "Showing 8 Messages for the ASU Branches - Horizontal Folder" at bounding box center [802, 174] width 1516 height 31
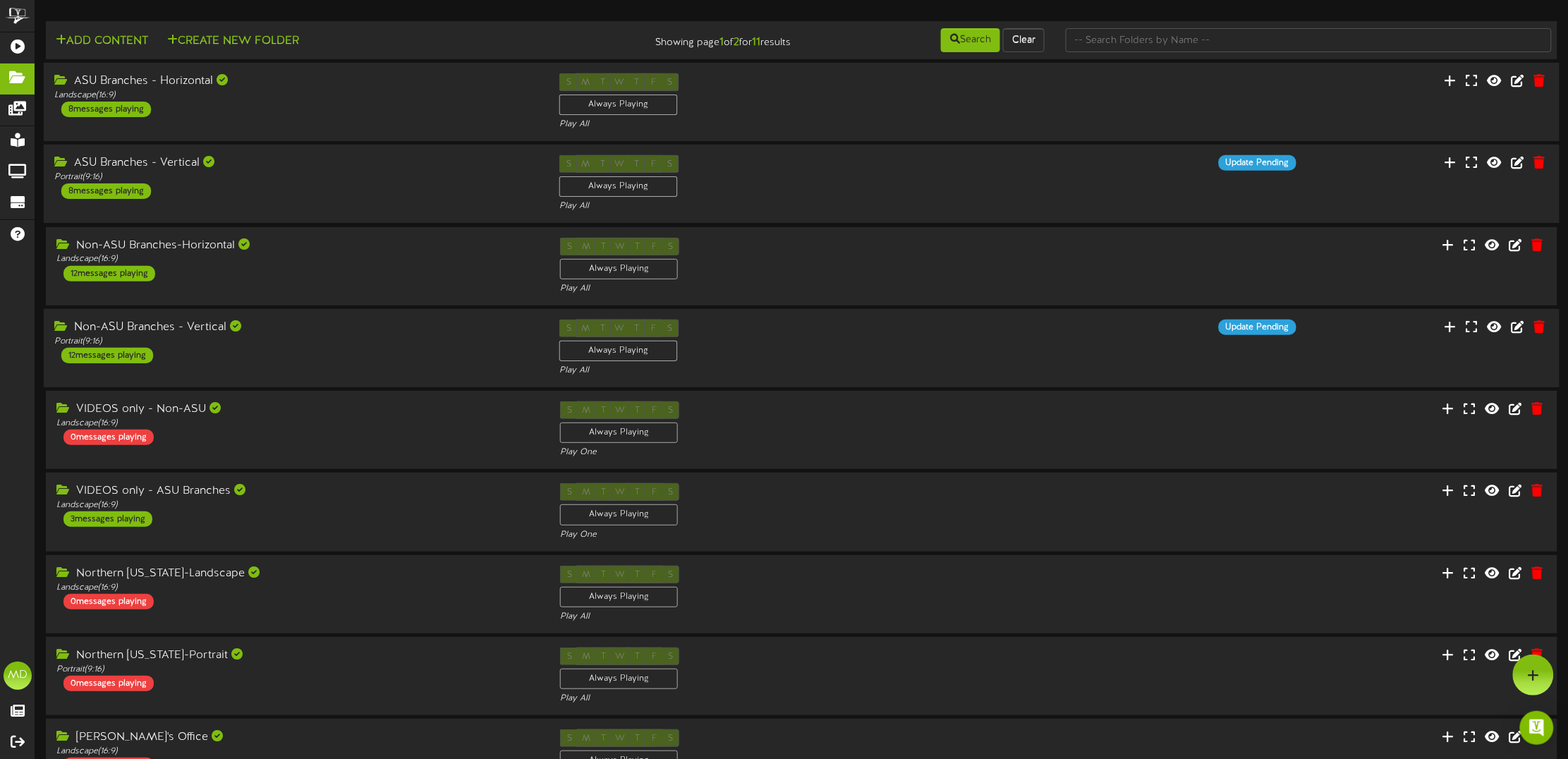
click at [427, 171] on div "ASU Branches - Vertical" at bounding box center [296, 163] width 484 height 16
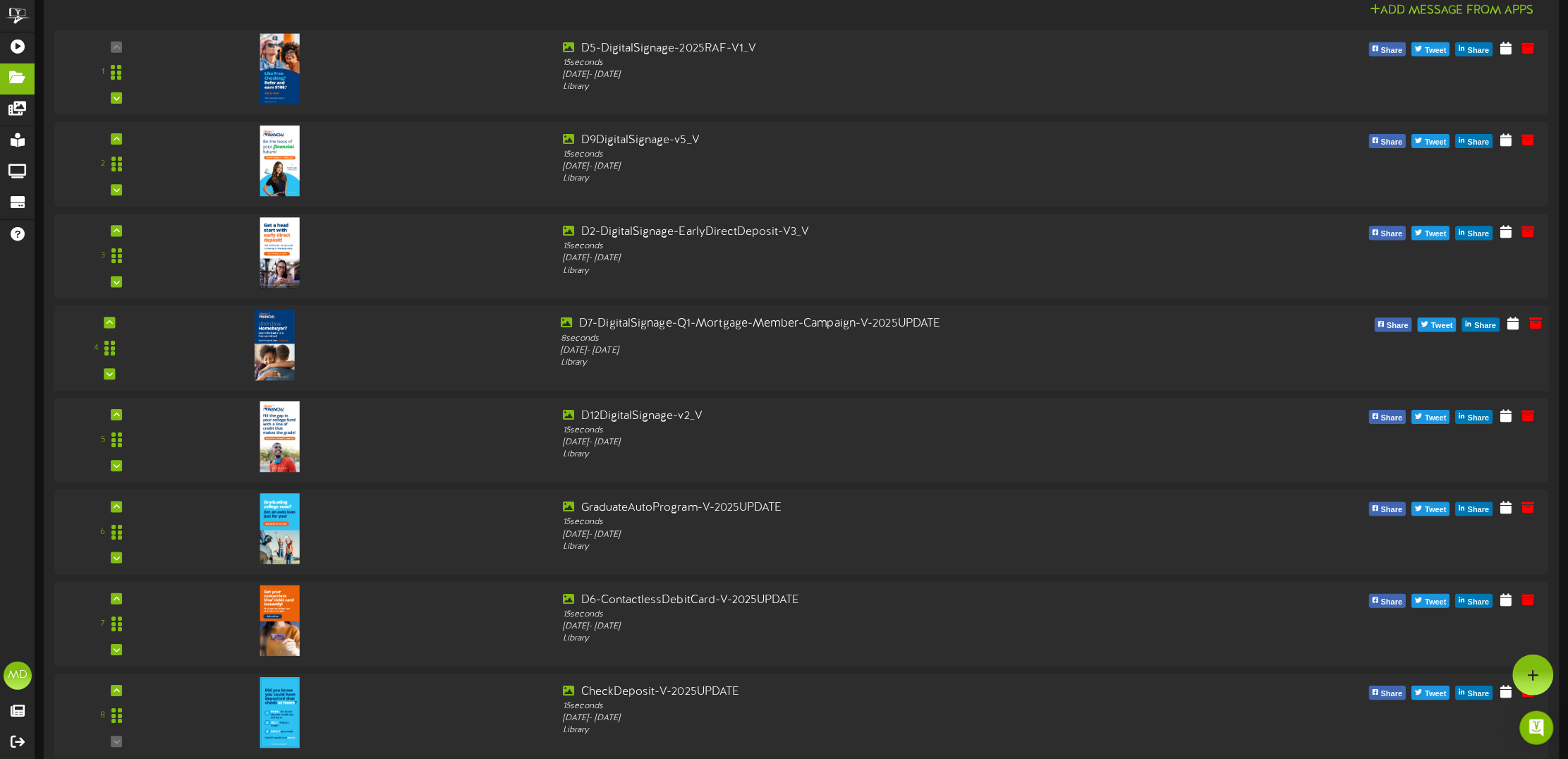
scroll to position [176, 0]
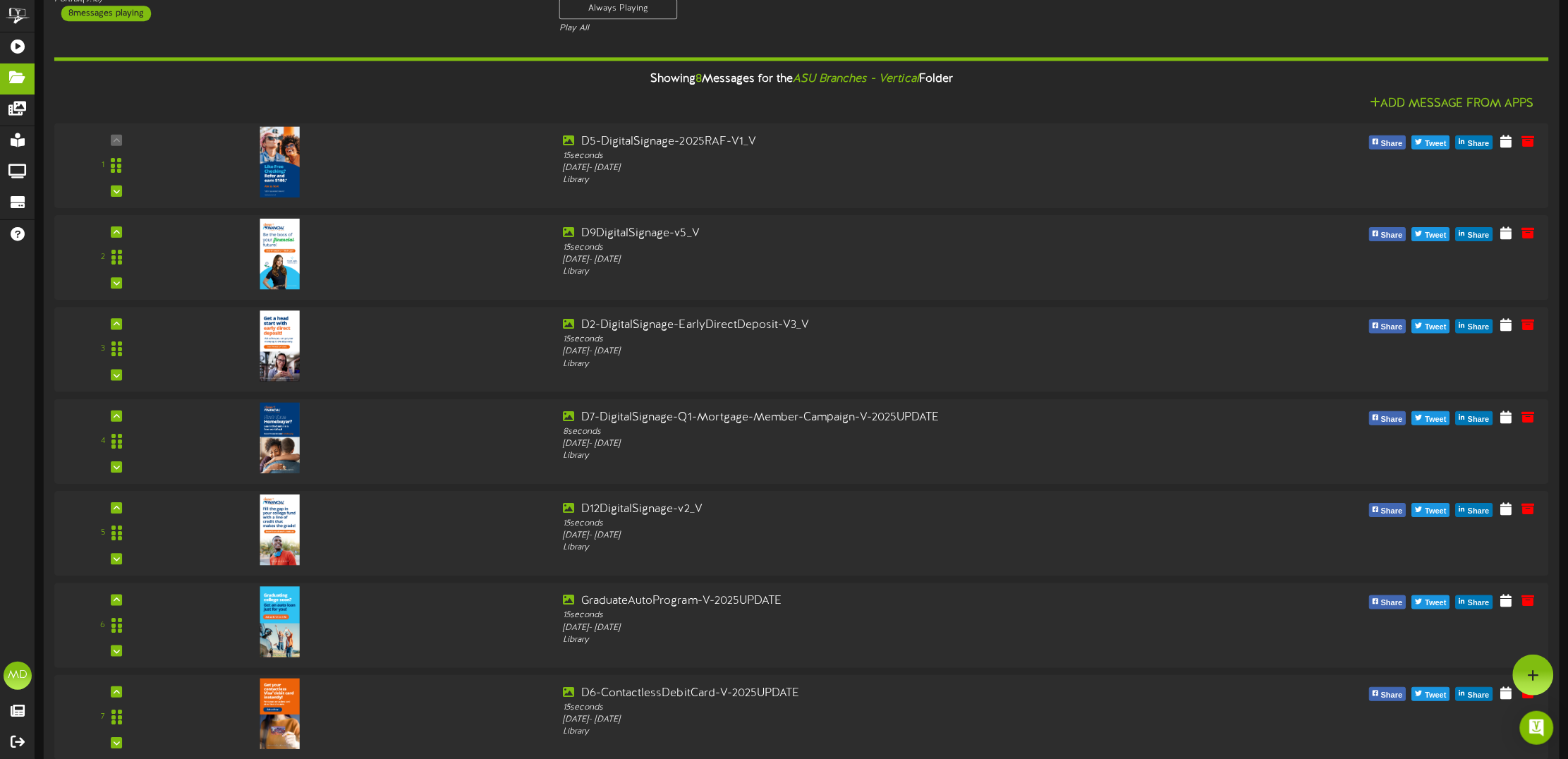
click at [463, 83] on div "Showing 8 Messages for the ASU Branches - Vertical Folder" at bounding box center [802, 80] width 1516 height 31
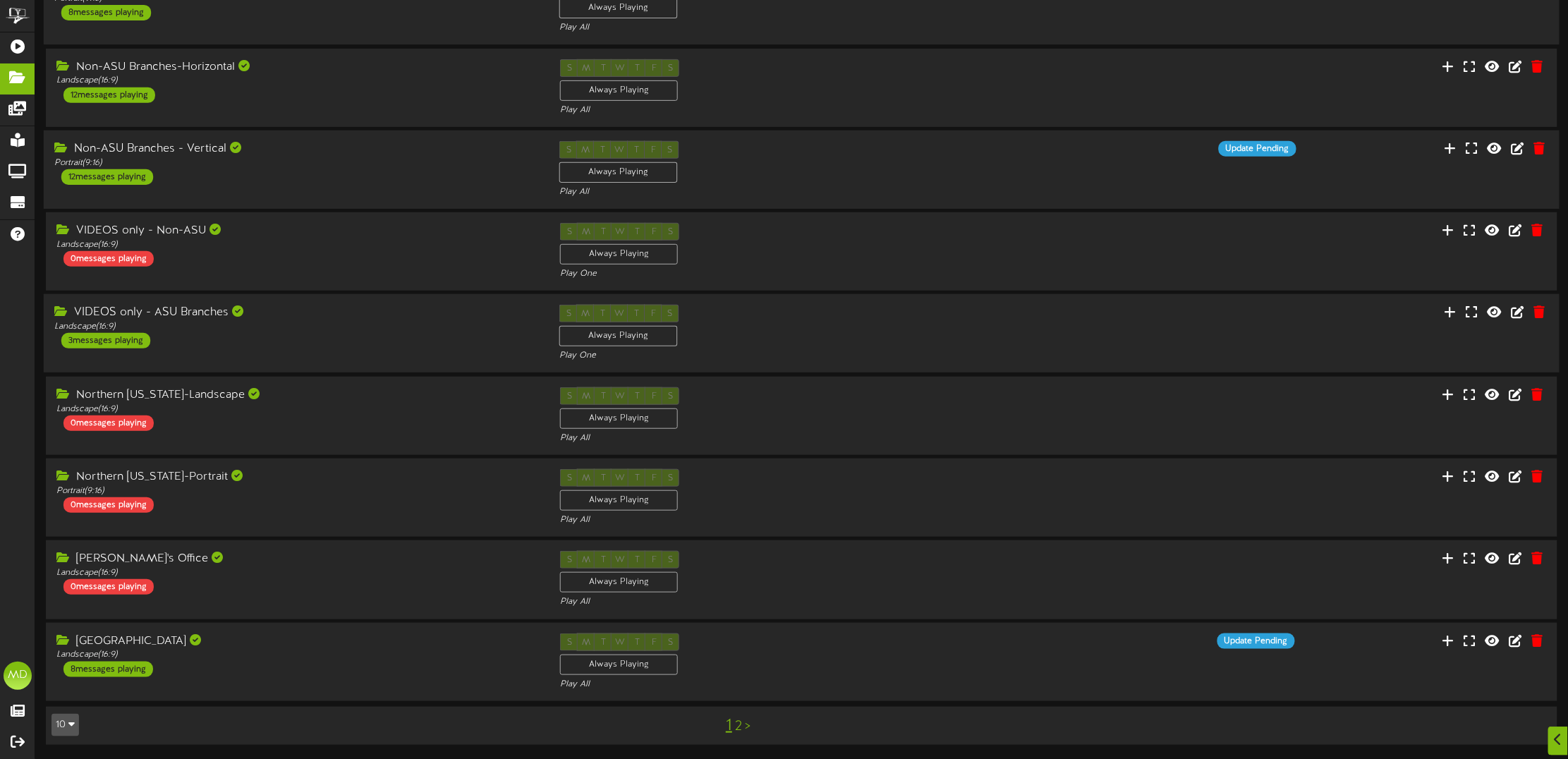
scroll to position [182, 0]
click at [421, 653] on div "Landscape ( 16:9 )" at bounding box center [296, 654] width 484 height 12
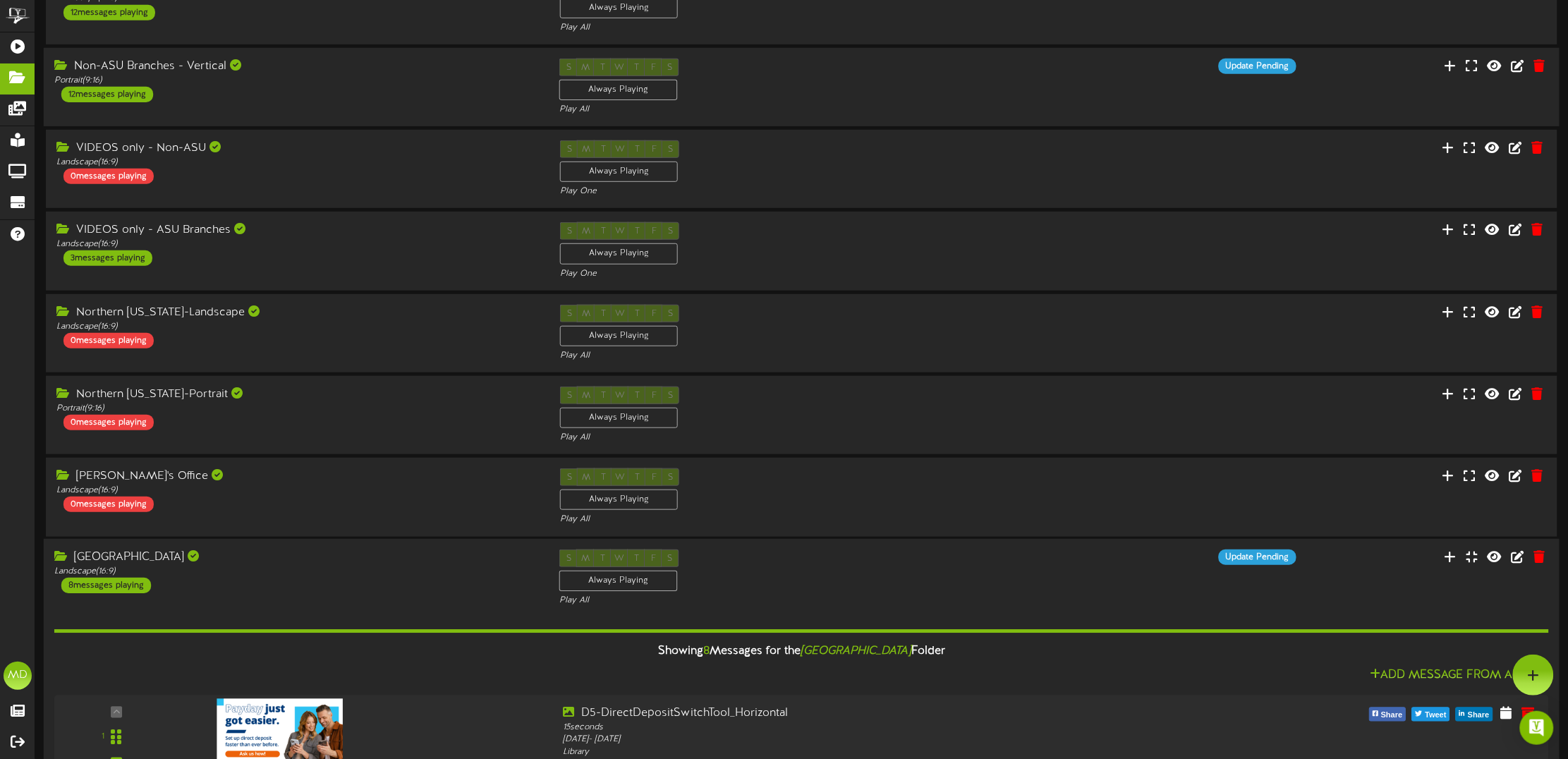
scroll to position [0, 0]
